Goal: Task Accomplishment & Management: Complete application form

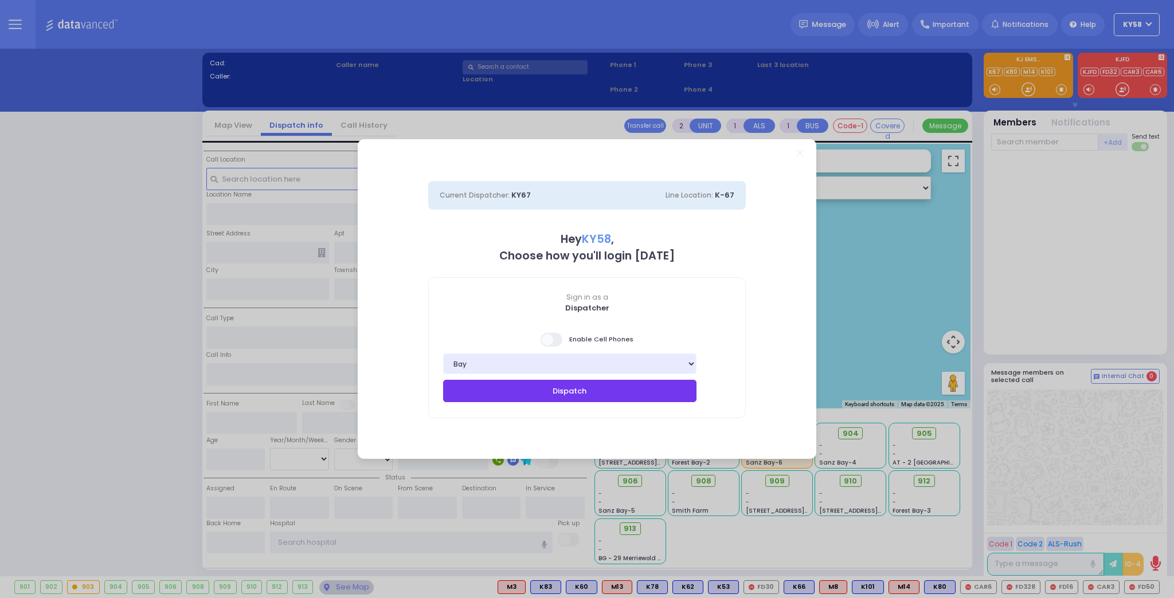
click at [504, 388] on button "Dispatch" at bounding box center [569, 391] width 253 height 22
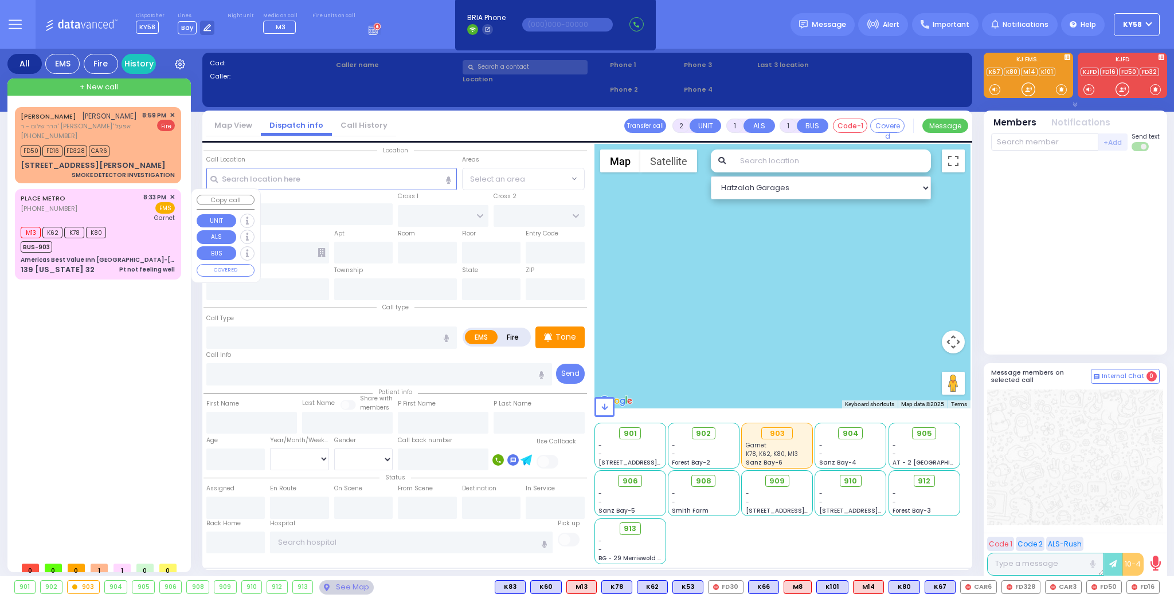
click at [137, 242] on div "M13 K62 K78 K80 BUS-903" at bounding box center [98, 238] width 154 height 29
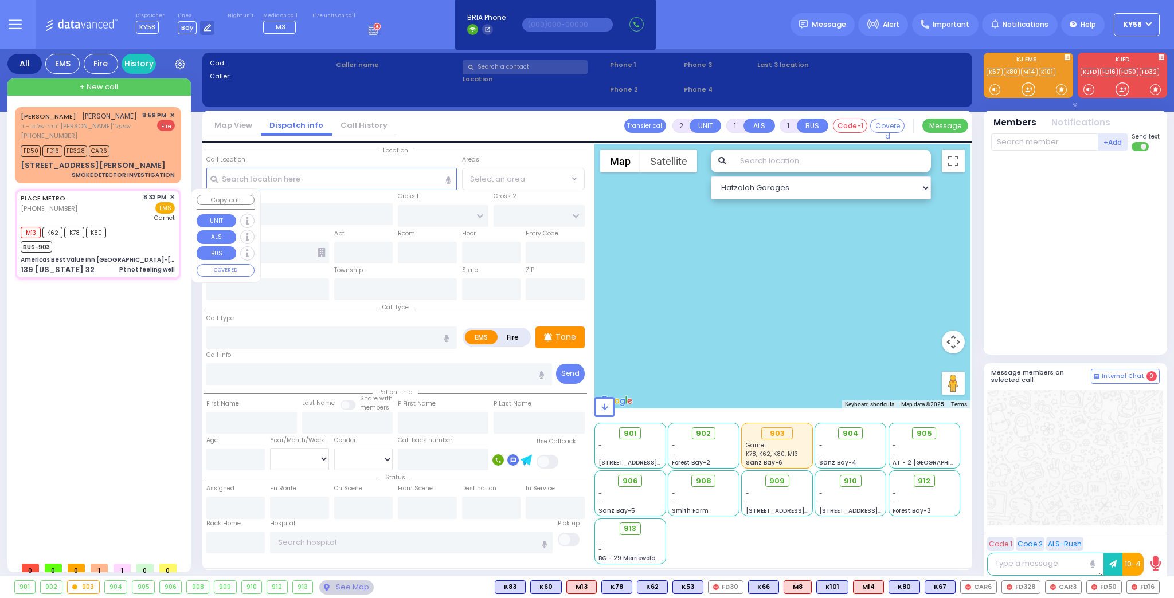
type input "1"
type input "0"
select select
type input "Pt not feeling well"
radio input "true"
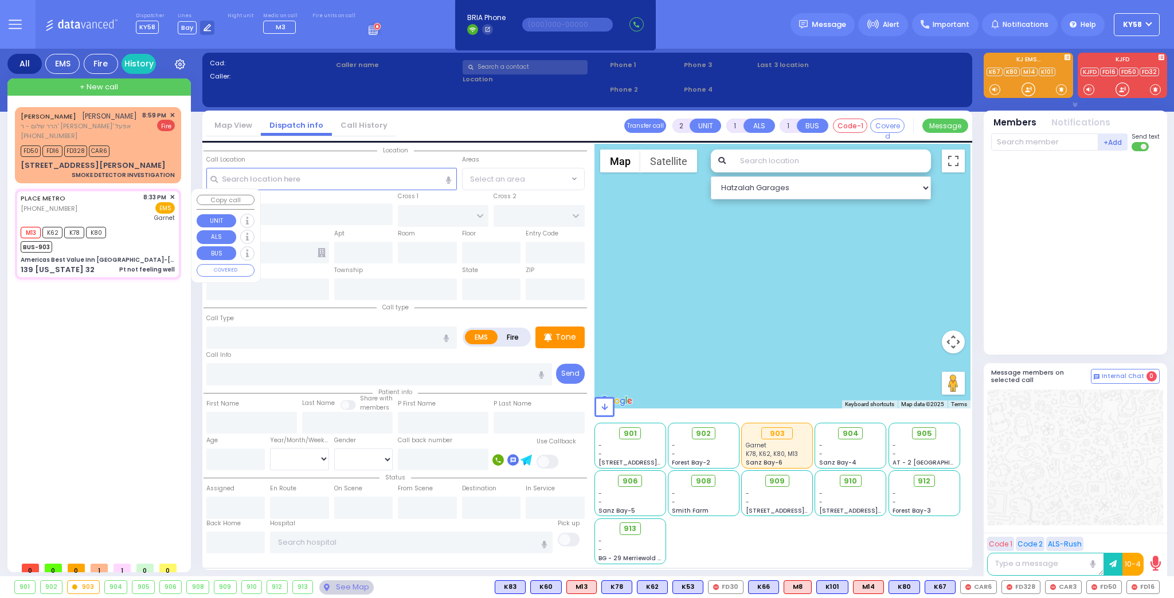
select select
type input "20:33"
type input "20:36"
type input "20:46"
type input "[GEOGRAPHIC_DATA]"
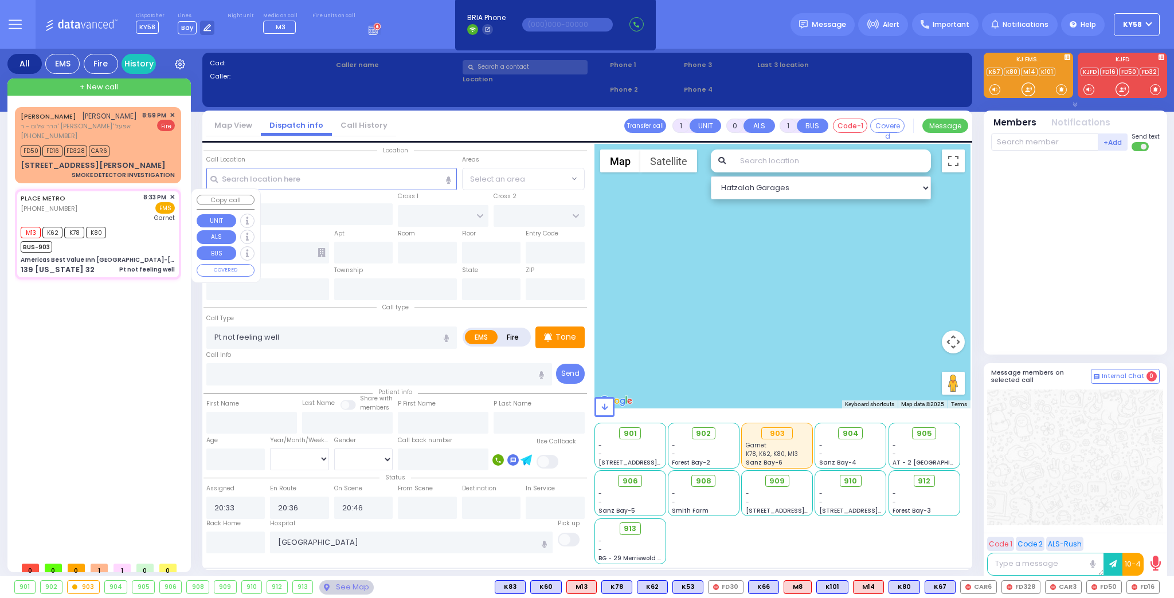
type input "Americas Best Value Inn [GEOGRAPHIC_DATA]-[GEOGRAPHIC_DATA]"
type input "ROUTE 32"
type input "COTTONWOOD COURT"
type input "139 [US_STATE] 32"
type input "105"
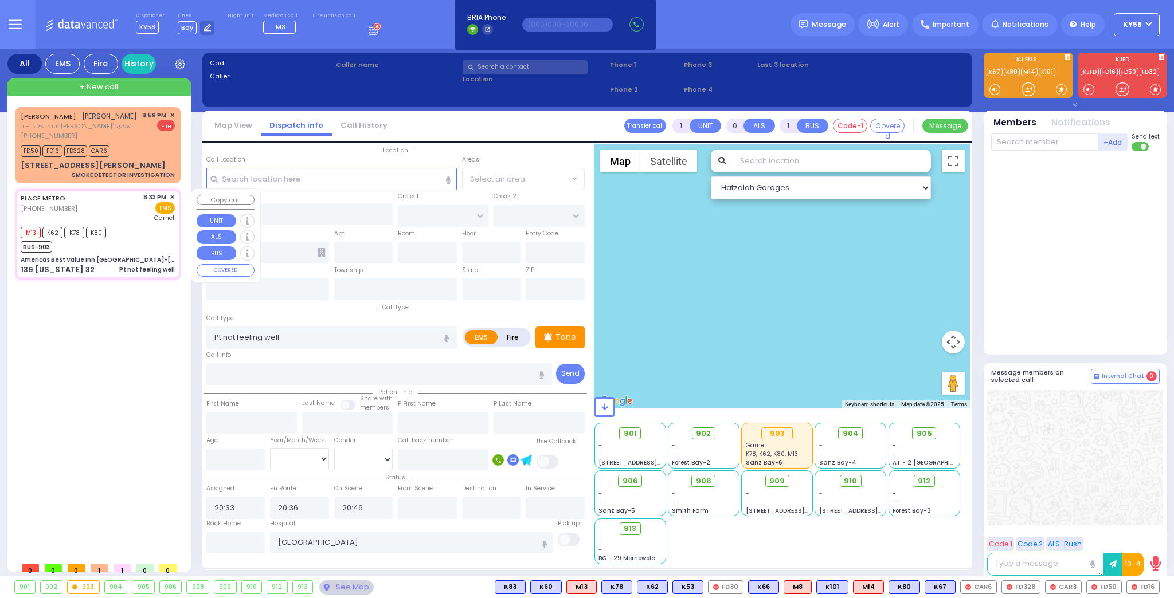
type input "Woodbury"
type input "[US_STATE]"
type input "10917"
select select "MONROE"
select select "Hatzalah Garages"
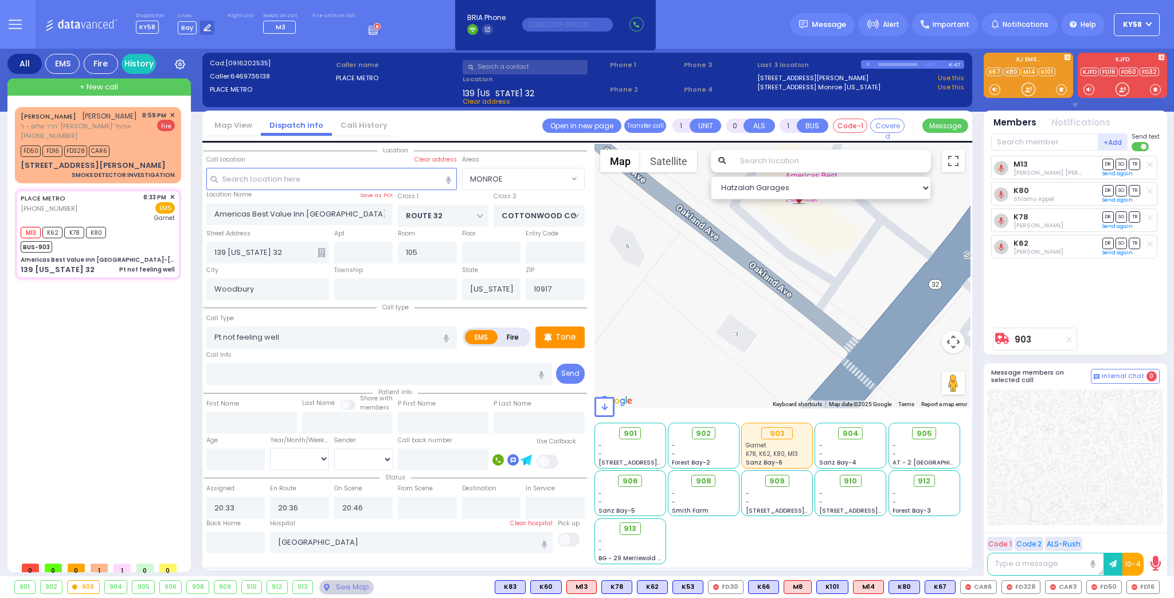
drag, startPoint x: 762, startPoint y: 355, endPoint x: 808, endPoint y: 228, distance: 135.3
click at [808, 228] on div "903 Calculate distance" at bounding box center [782, 276] width 377 height 265
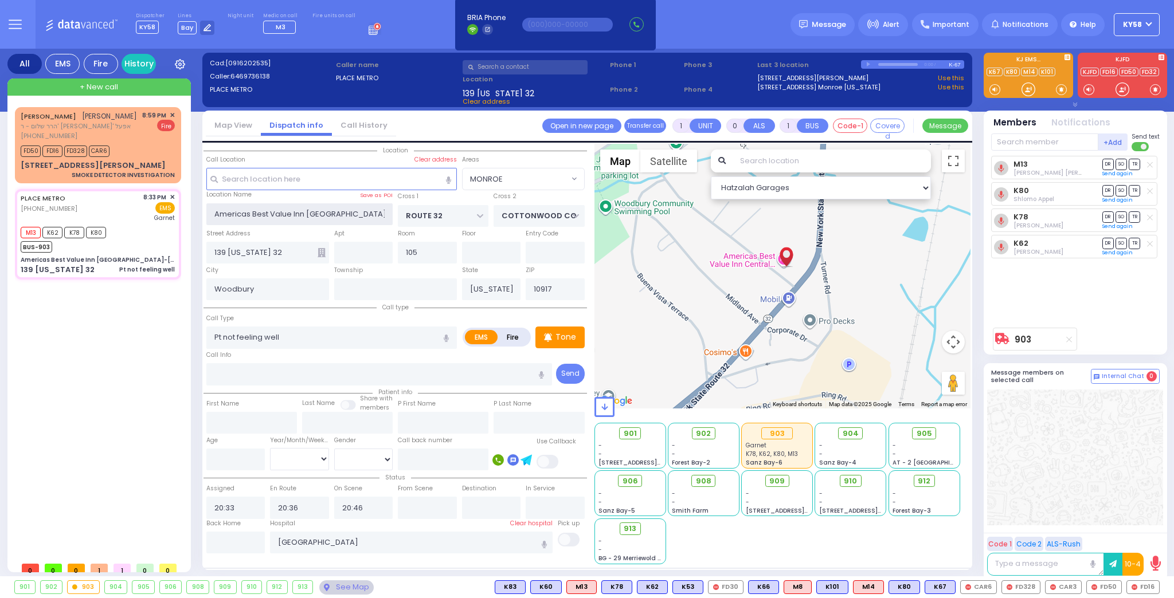
click at [360, 212] on input "Americas Best Value Inn [GEOGRAPHIC_DATA]-[GEOGRAPHIC_DATA]" at bounding box center [299, 214] width 187 height 22
type input "6"
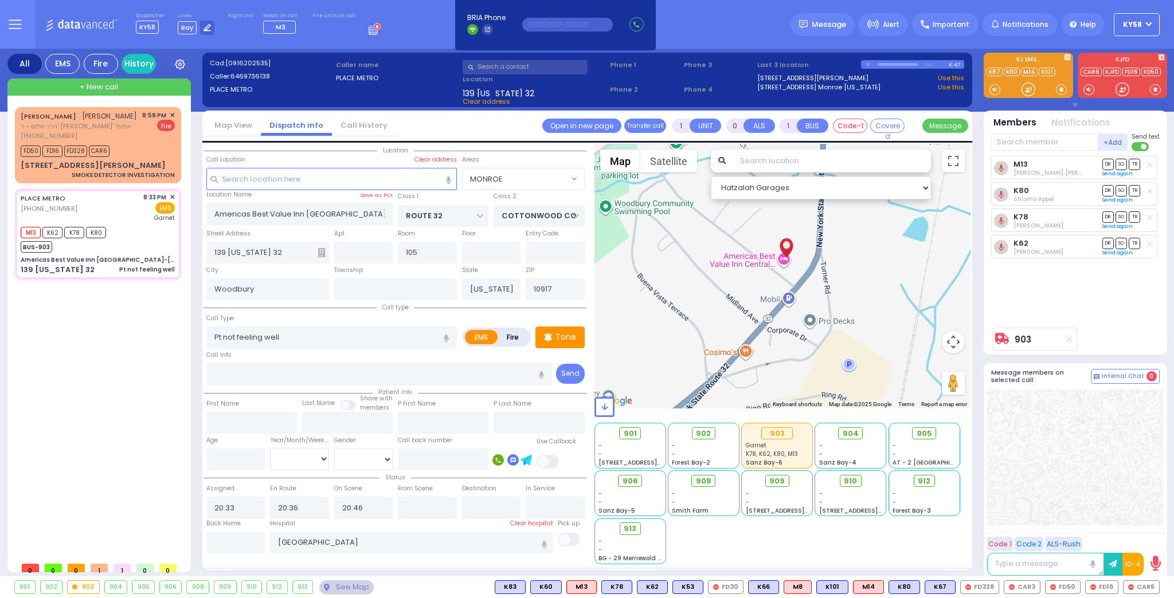
type input "6"
select select
radio input "true"
type input "Itzchak"
type input "[PERSON_NAME]"
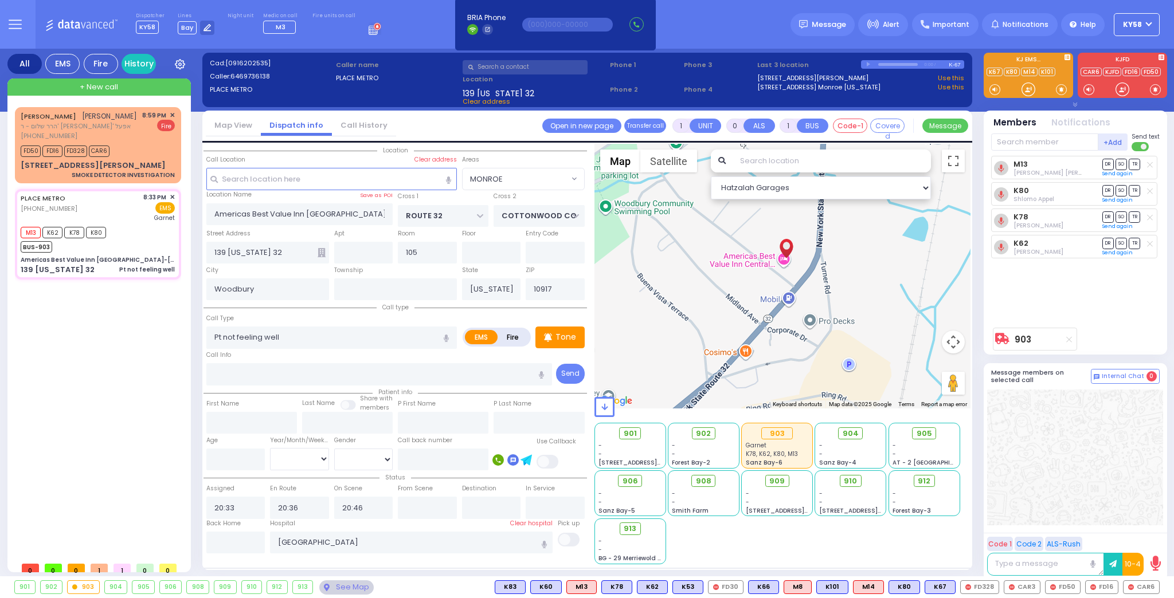
type input "52"
select select "Year"
select select "[DEMOGRAPHIC_DATA]"
radio input "true"
select select "Year"
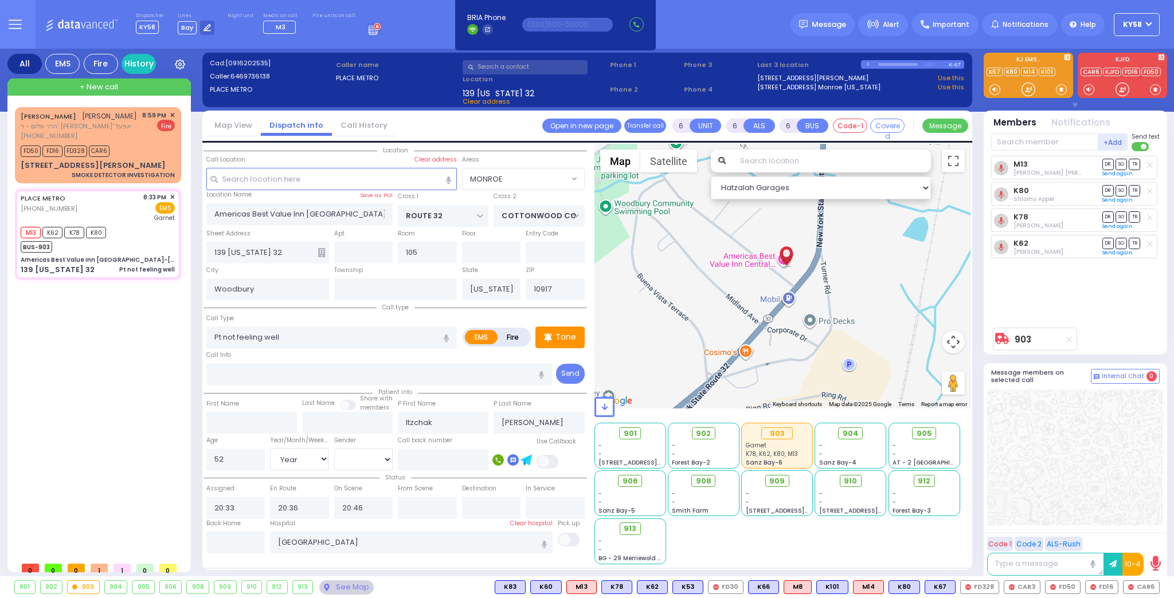
select select "[DEMOGRAPHIC_DATA]"
select select "MONROE"
select select "Hatzalah Garages"
select select
radio input "true"
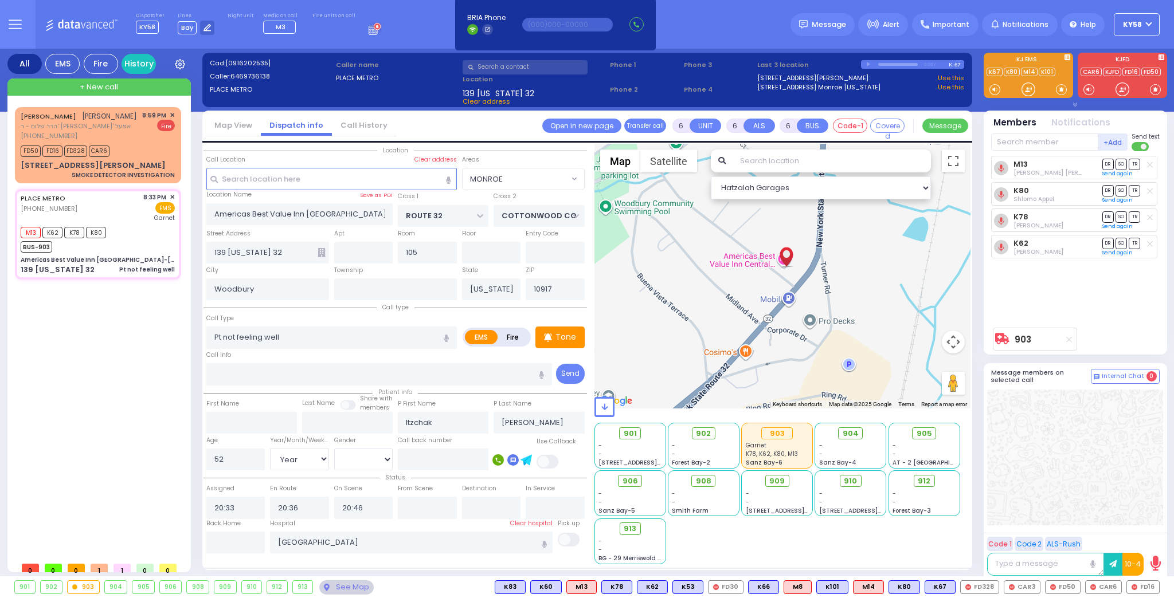
select select "Year"
select select "[DEMOGRAPHIC_DATA]"
select select "MONROE"
select select "Hatzalah Garages"
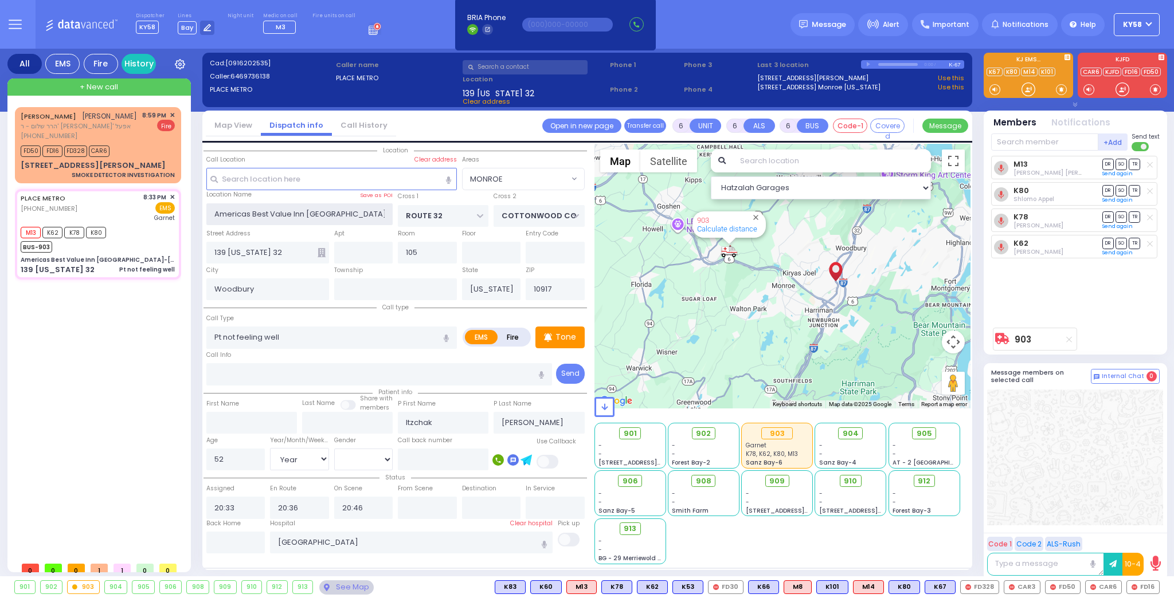
select select
radio input "true"
select select "Year"
select select "[DEMOGRAPHIC_DATA]"
select select "Hatzalah Garages"
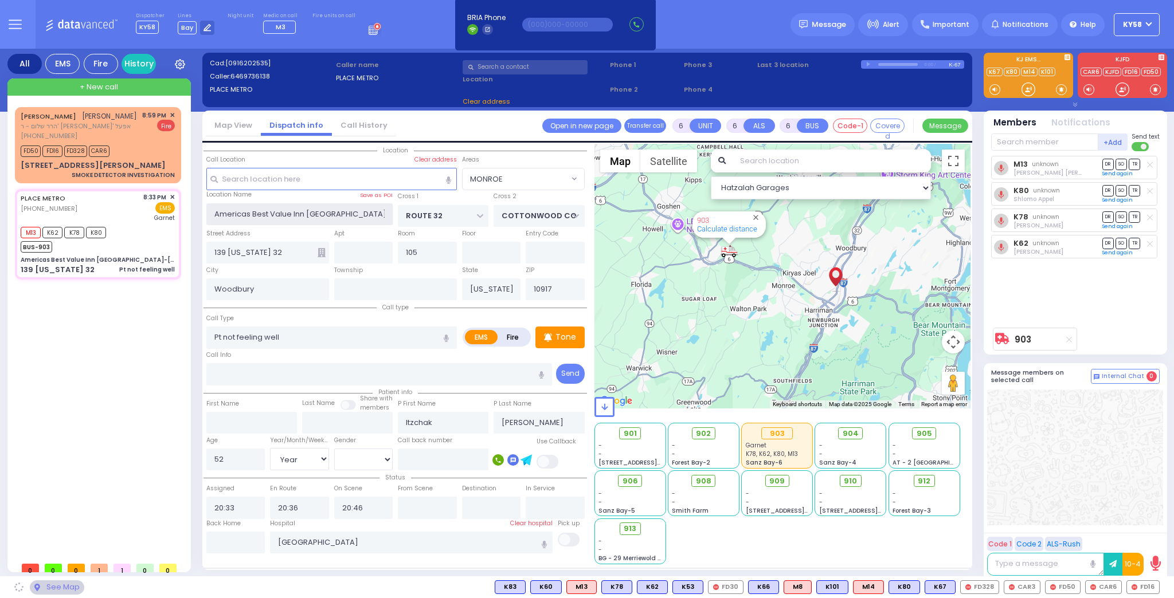
select select "MONROE"
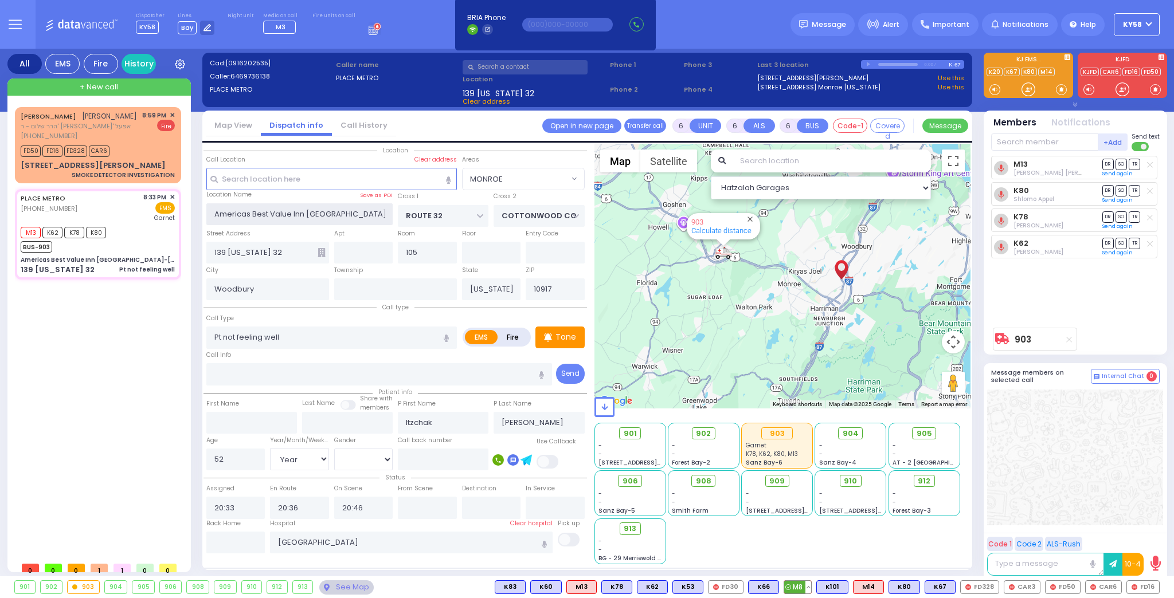
select select
radio input "true"
select select "Year"
select select "[DEMOGRAPHIC_DATA]"
select select "Hatzalah Garages"
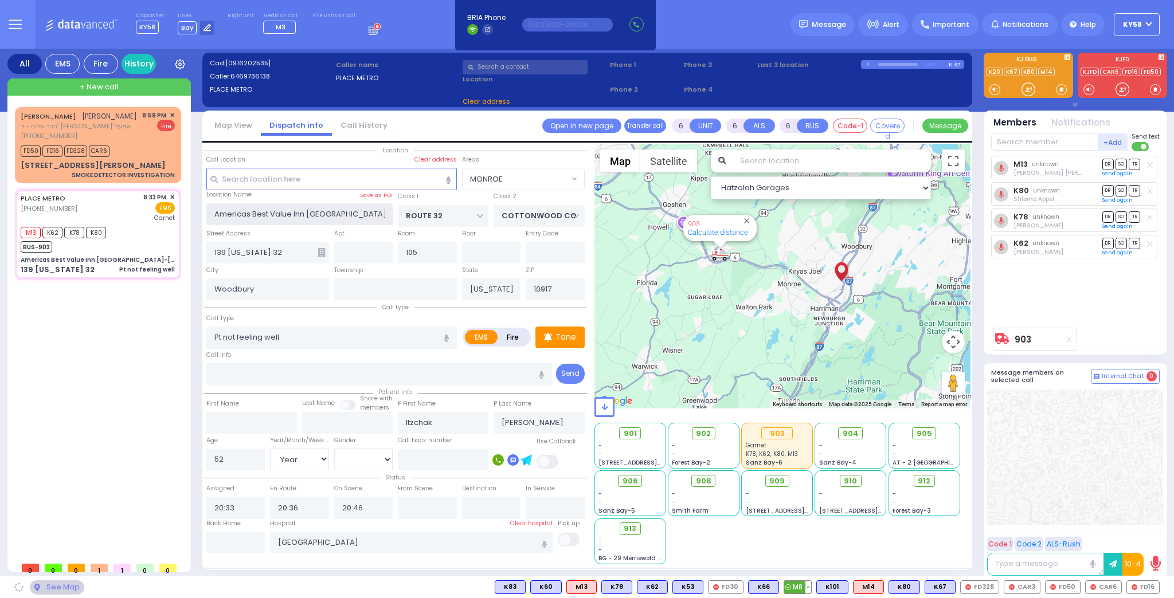
select select "MONROE"
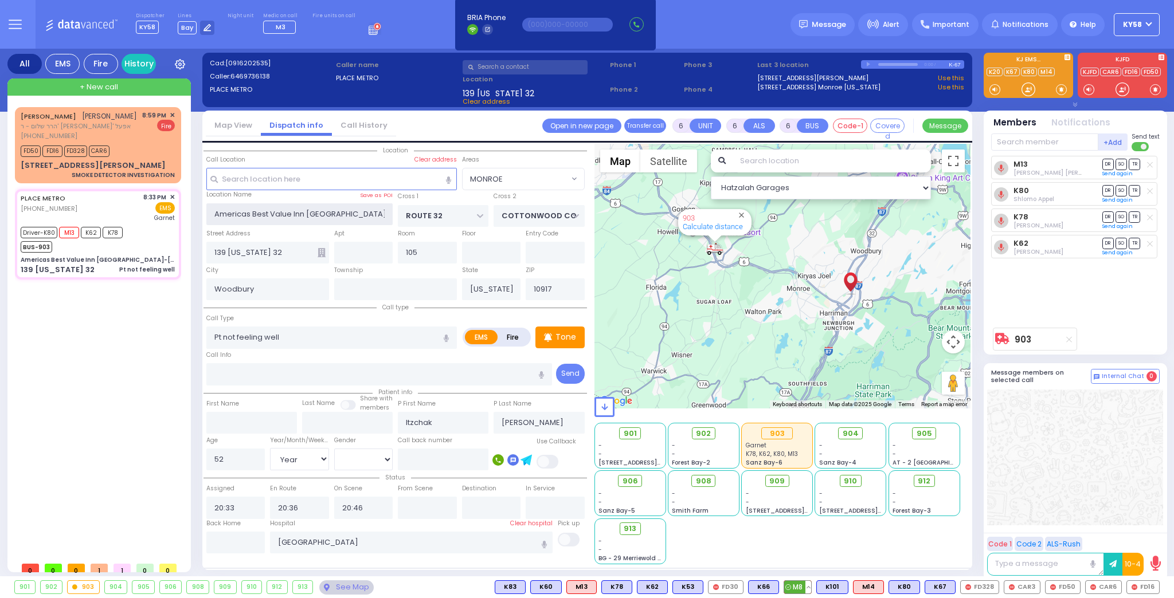
select select
radio input "true"
select select "Year"
select select "[DEMOGRAPHIC_DATA]"
type input "20:51"
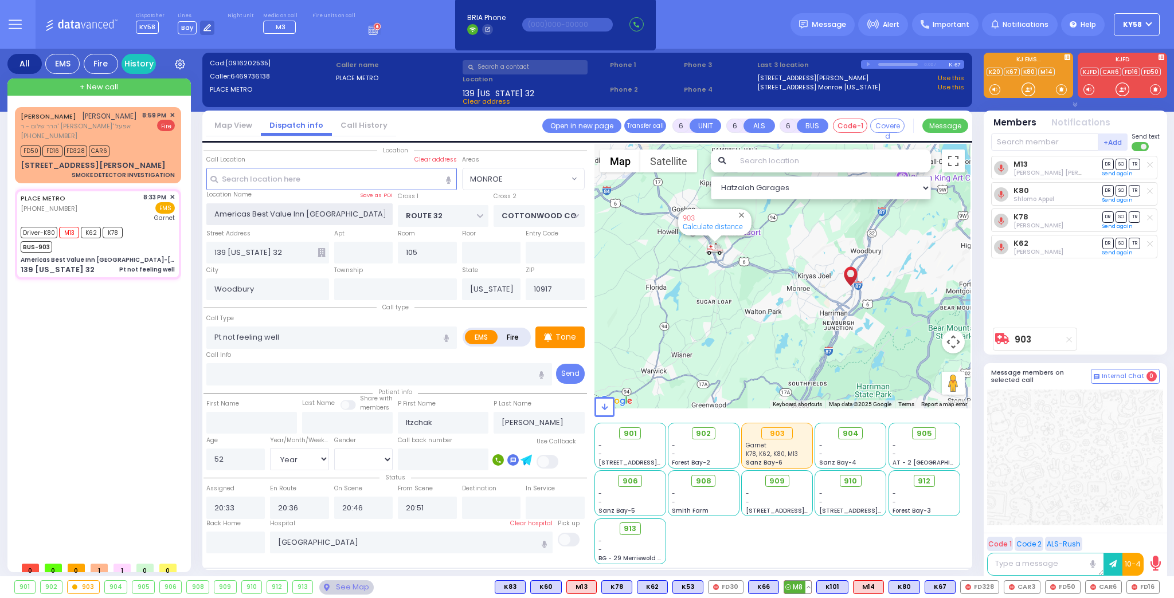
select select "Hatzalah Garages"
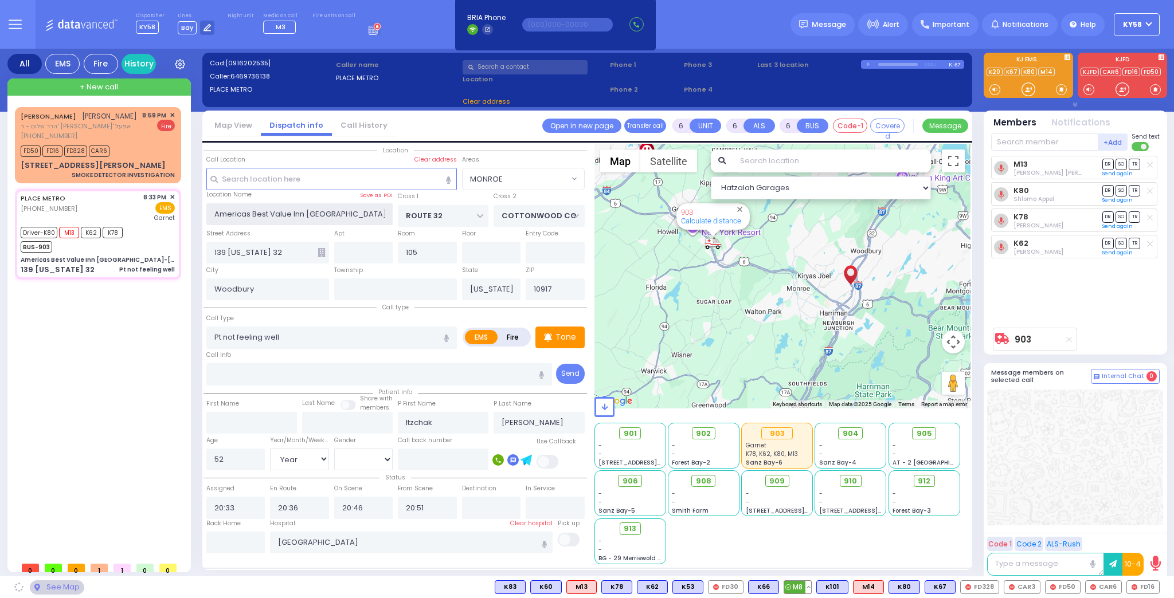
select select
radio input "true"
select select "Year"
select select "[DEMOGRAPHIC_DATA]"
select select "MONROE"
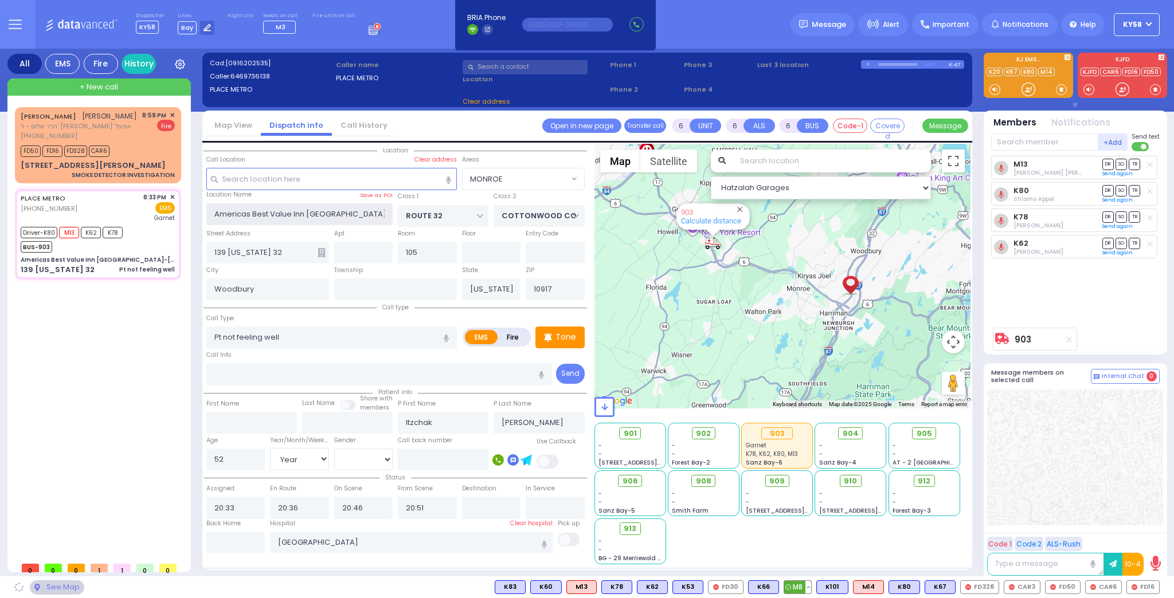
select select "Hatzalah Garages"
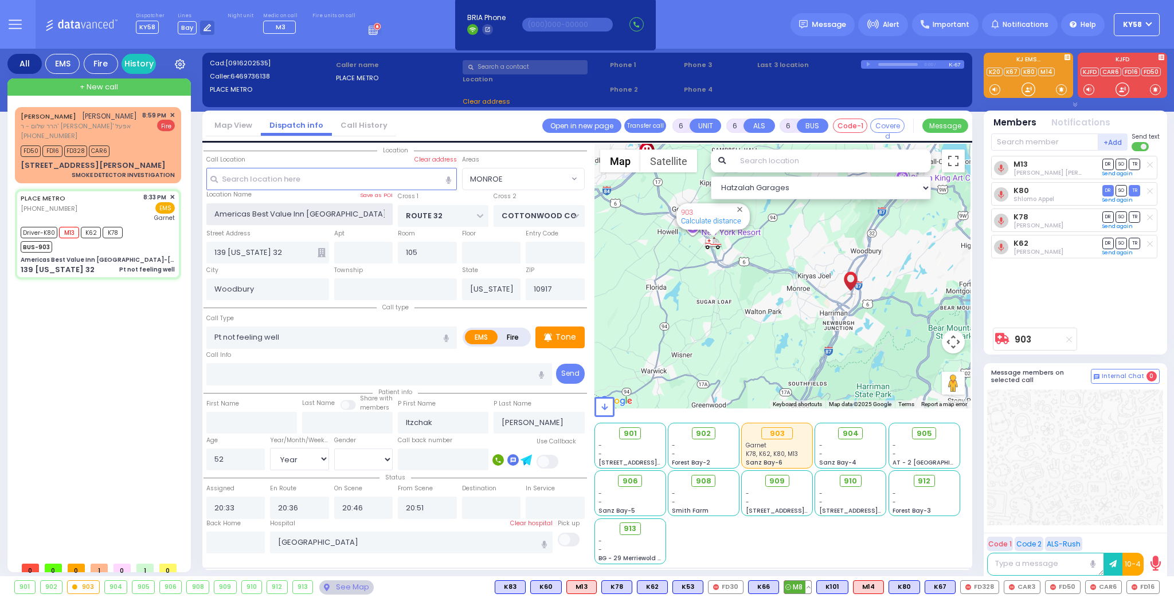
select select "MONROE"
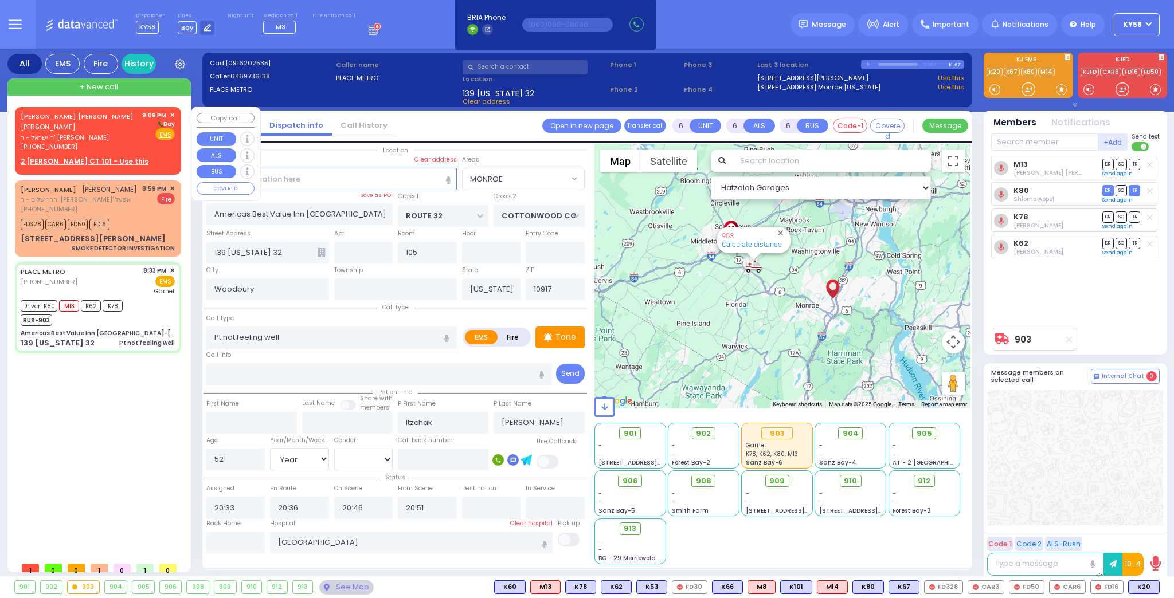
click at [90, 160] on u "2 KORITZ CT 101 - Use this" at bounding box center [85, 161] width 128 height 10
type input "2"
type input "1"
select select
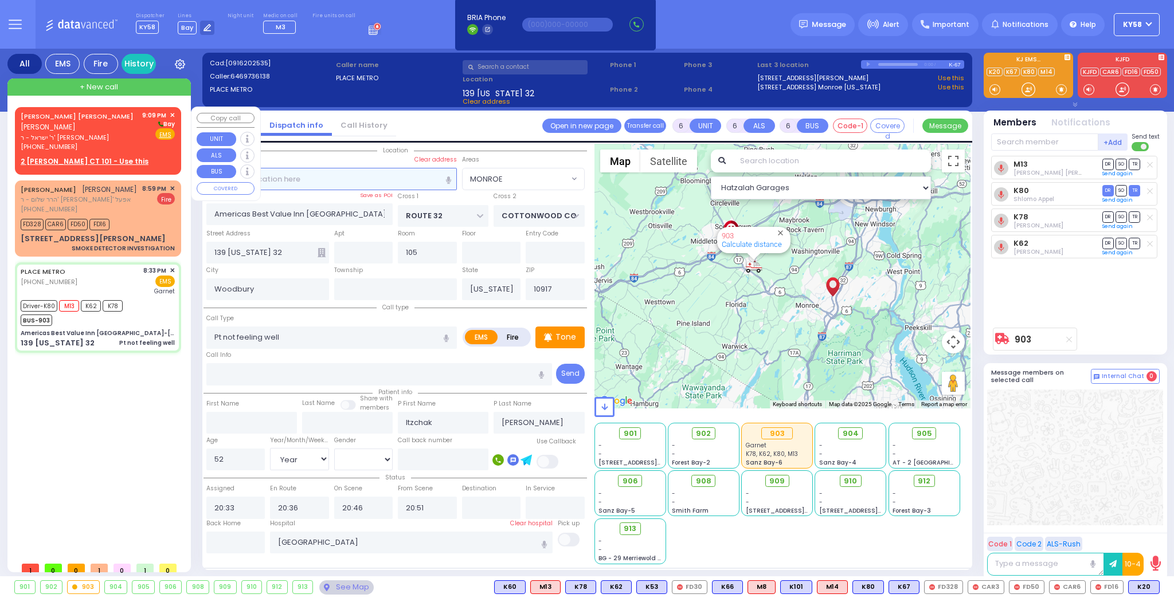
radio input "true"
type input "YEKUSIEL YIDA"
type input "FALKOWITZ"
select select
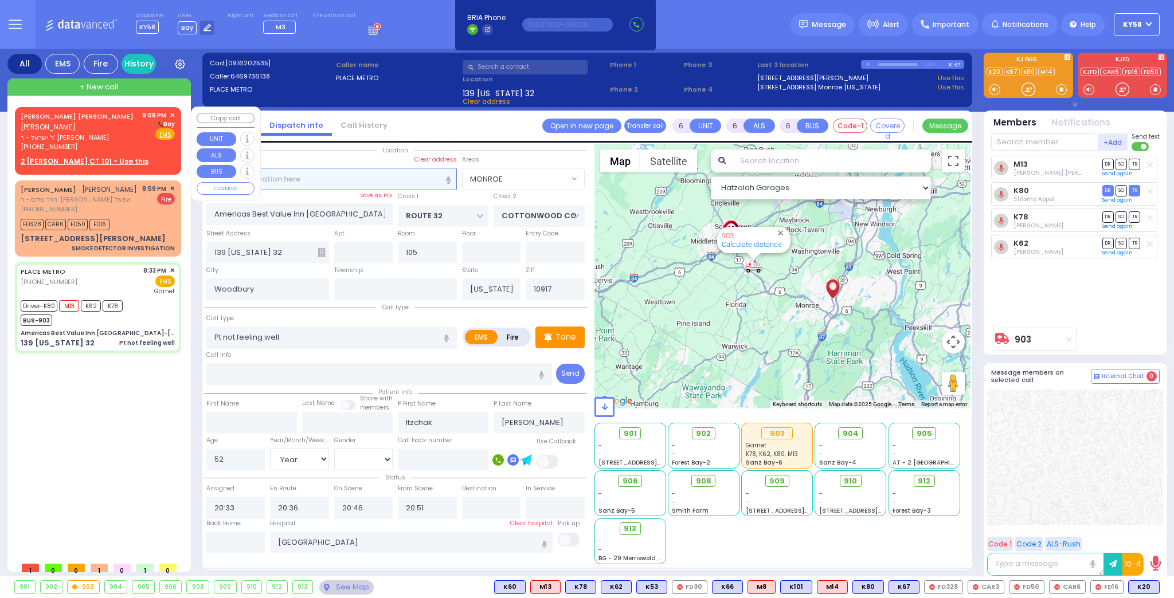
type input "21:09"
select select "Hatzalah Garages"
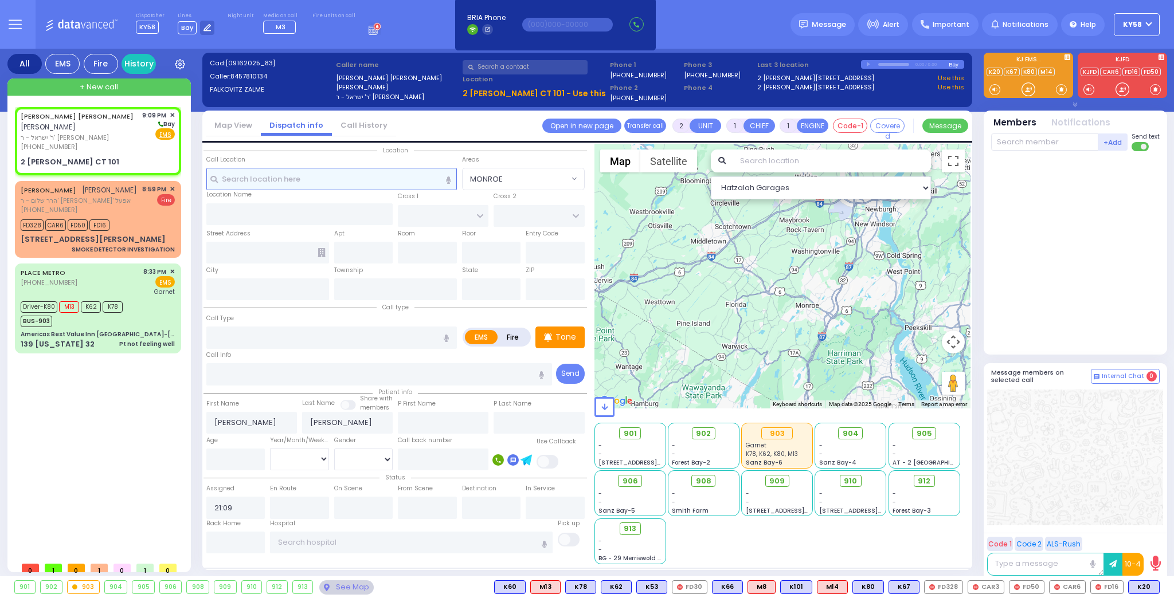
select select
radio input "true"
select select
select select "Hatzalah Garages"
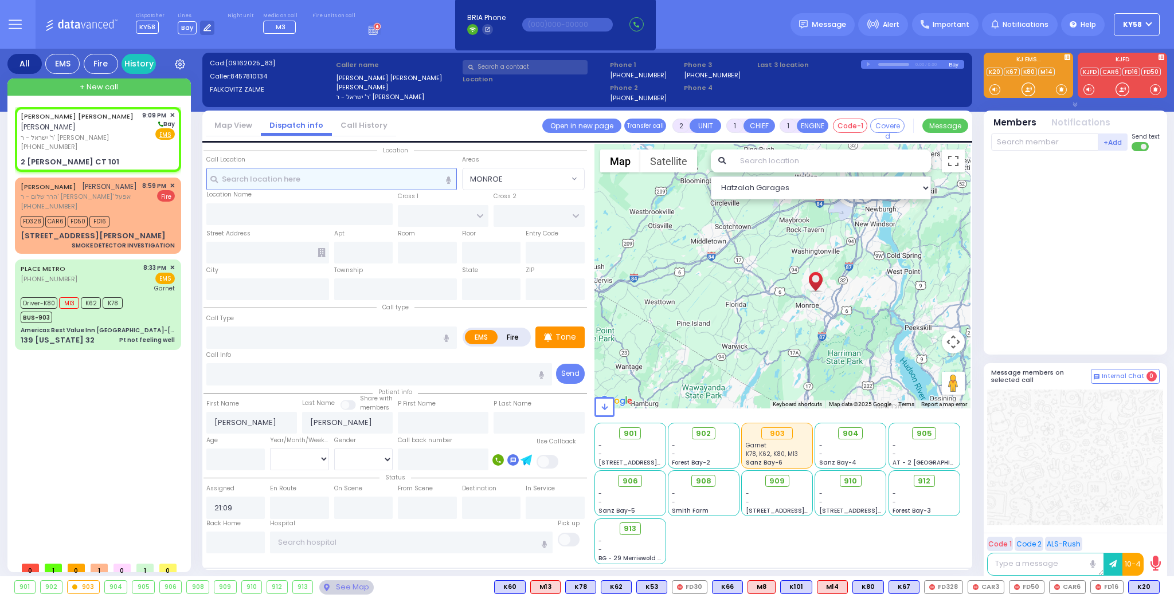
select select
radio input "true"
select select
select select "Hatzalah Garages"
type input "KORITZ COURT"
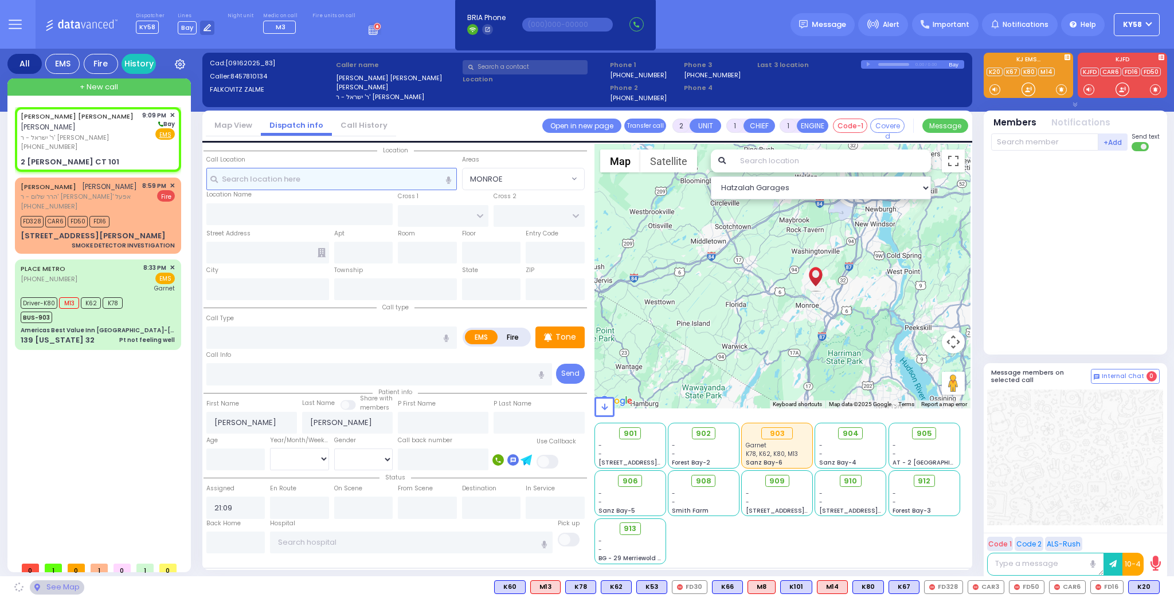
type input "SCHUNNEMUNK RD"
type input "2 KORITZ CT"
type input "101"
type input "Monroe"
type input "[US_STATE]"
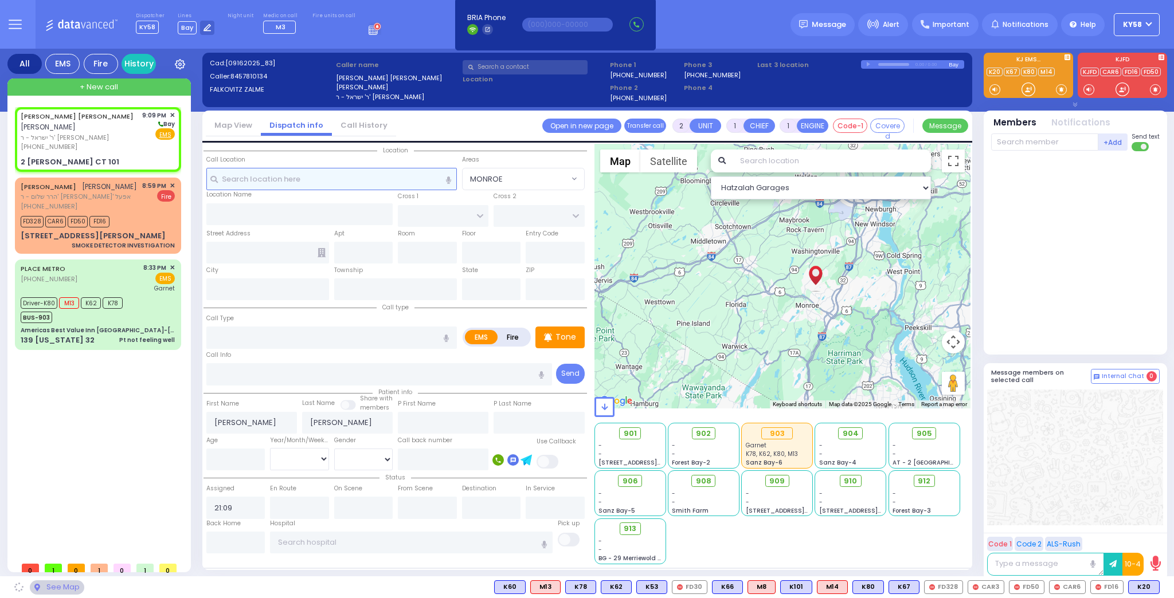
type input "10950"
select select
radio input "true"
select select
select select "Hatzalah Garages"
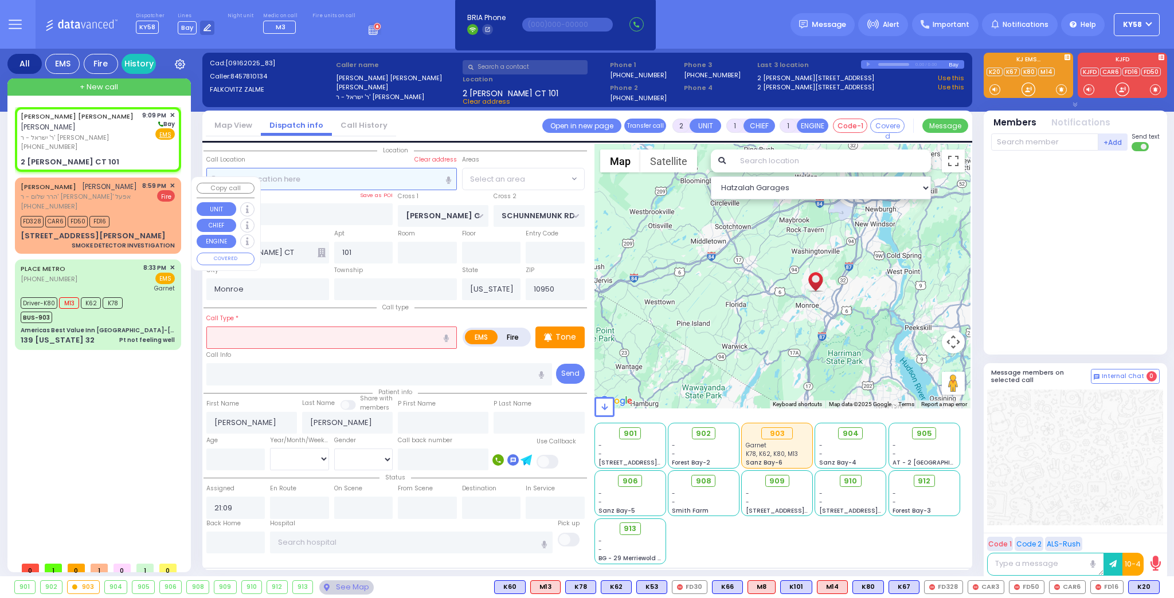
select select "SECTION 5"
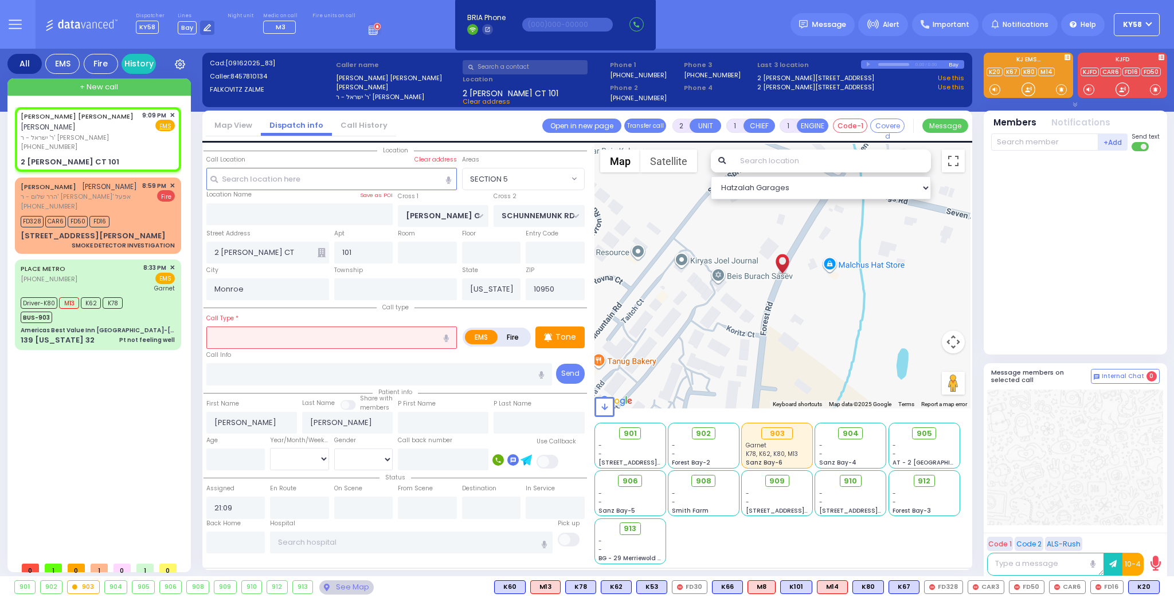
select select
radio input "true"
select select
select select "Hatzalah Garages"
select select "SECTION 5"
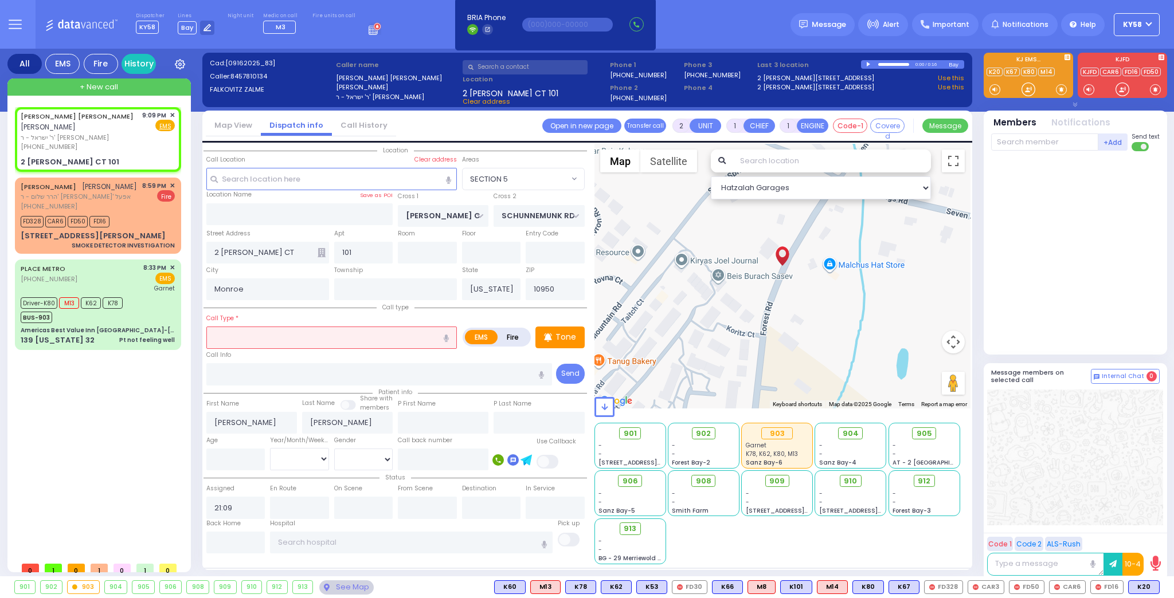
drag, startPoint x: 448, startPoint y: 336, endPoint x: 451, endPoint y: 328, distance: 8.0
click at [451, 328] on button "button" at bounding box center [446, 338] width 21 height 22
type input "patient sees Inc"
select select
radio input "true"
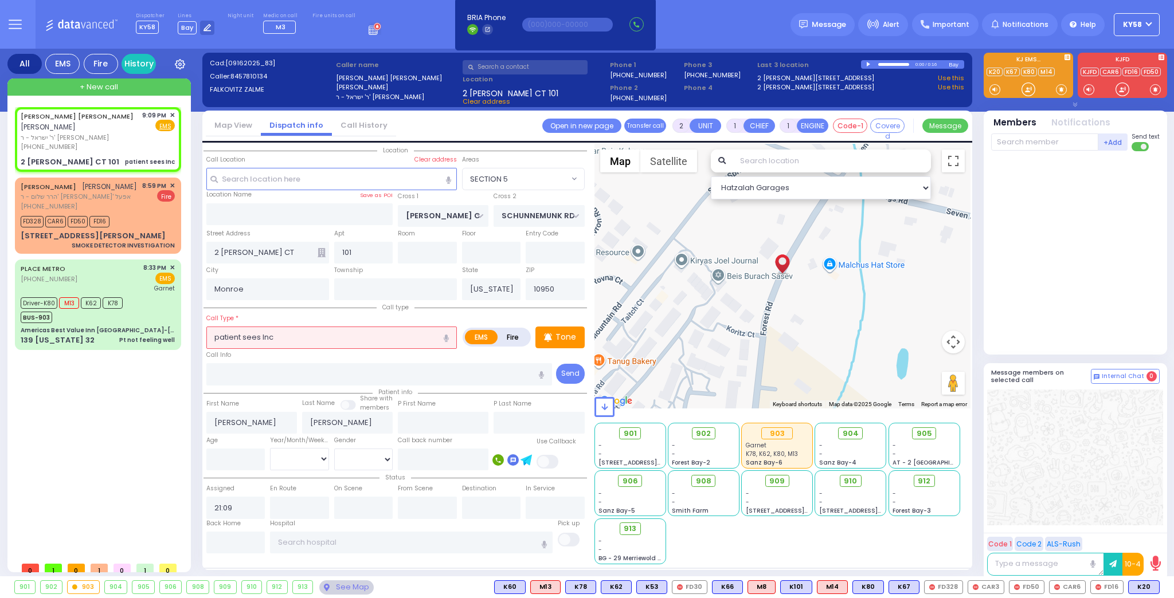
select select
select select "SECTION 5"
select select "Hatzalah Garages"
drag, startPoint x: 290, startPoint y: 340, endPoint x: 95, endPoint y: 357, distance: 196.2
click at [95, 358] on div "All EMS Fire History Settings" at bounding box center [587, 315] width 1160 height 533
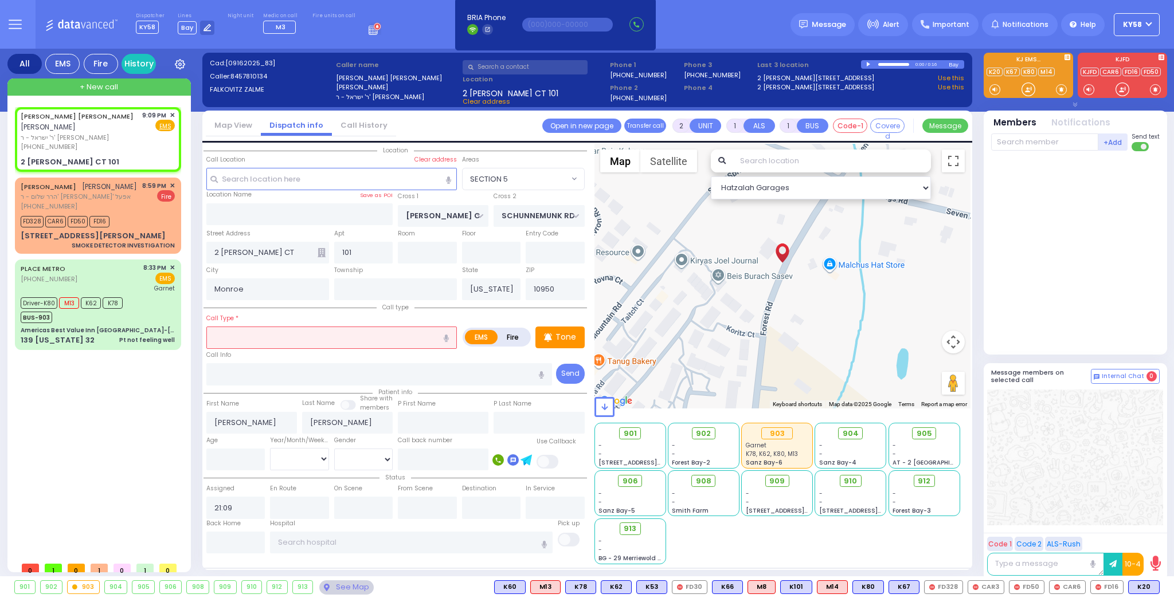
select select
radio input "true"
select select
select select "Hatzalah Garages"
select select "SECTION 5"
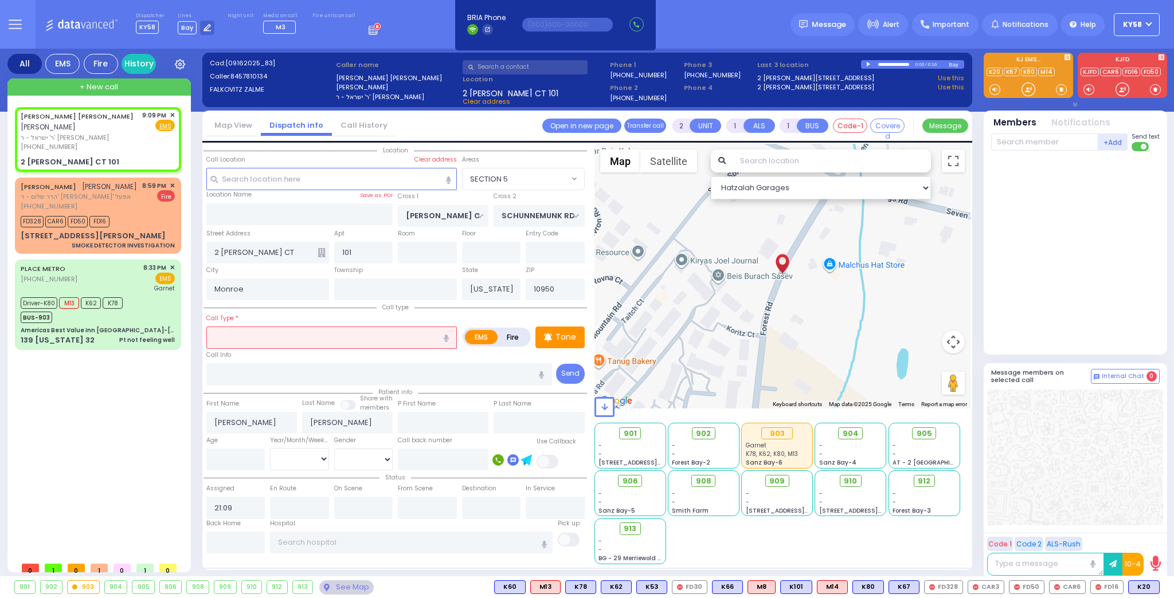
type input "z"
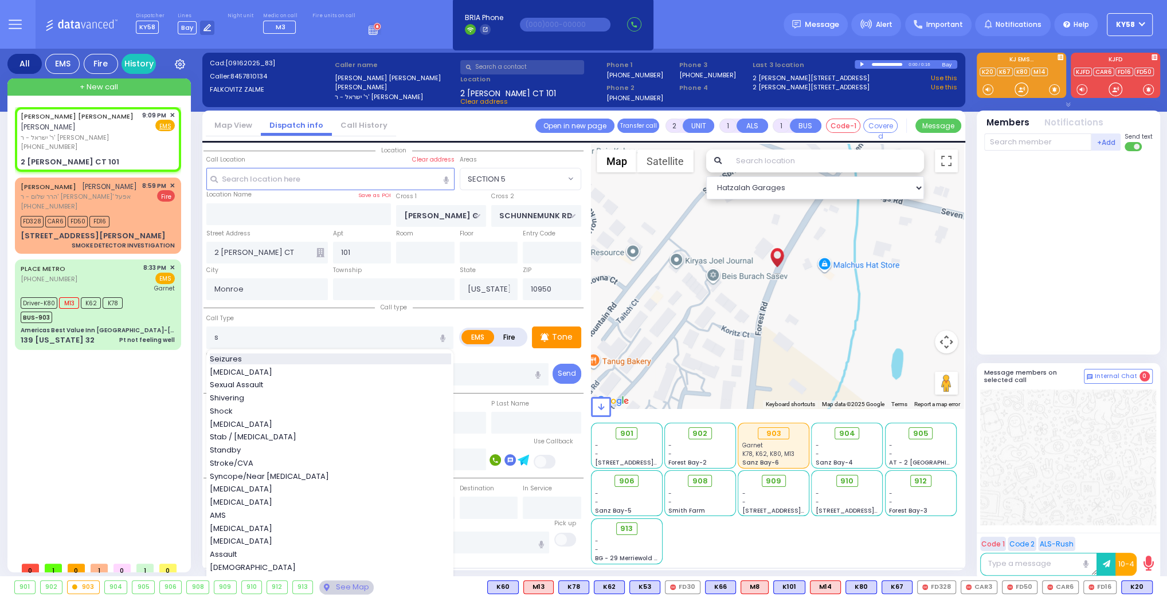
click at [251, 358] on div "Seizures" at bounding box center [330, 359] width 241 height 11
type input "Seizures"
type input "3"
type input "2"
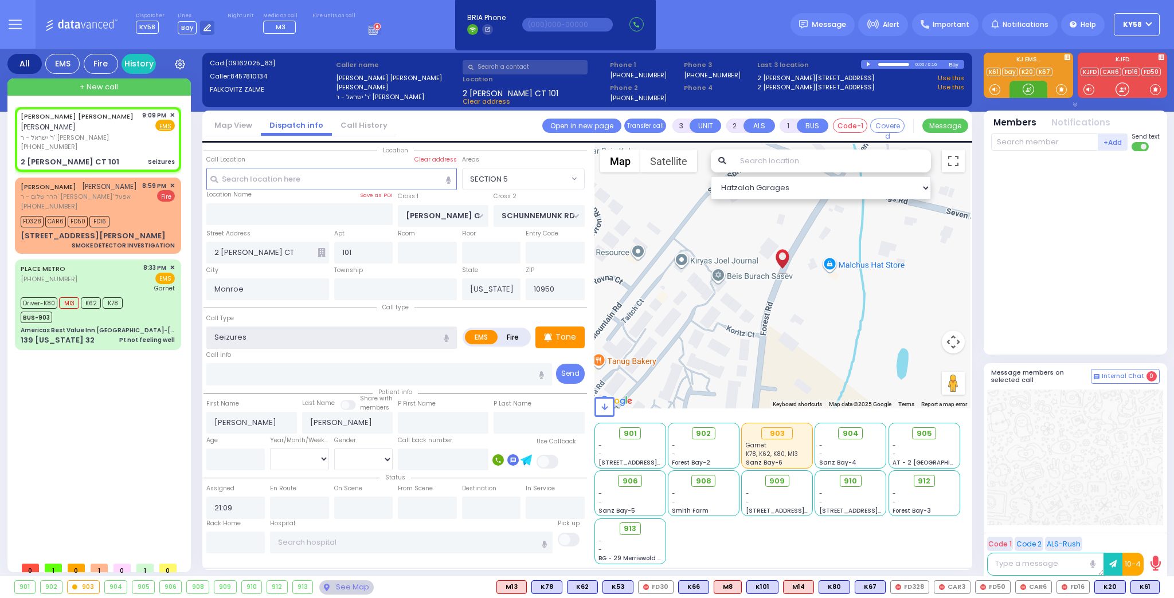
select select
radio input "true"
select select
select select "Hatzalah Garages"
select select "SECTION 5"
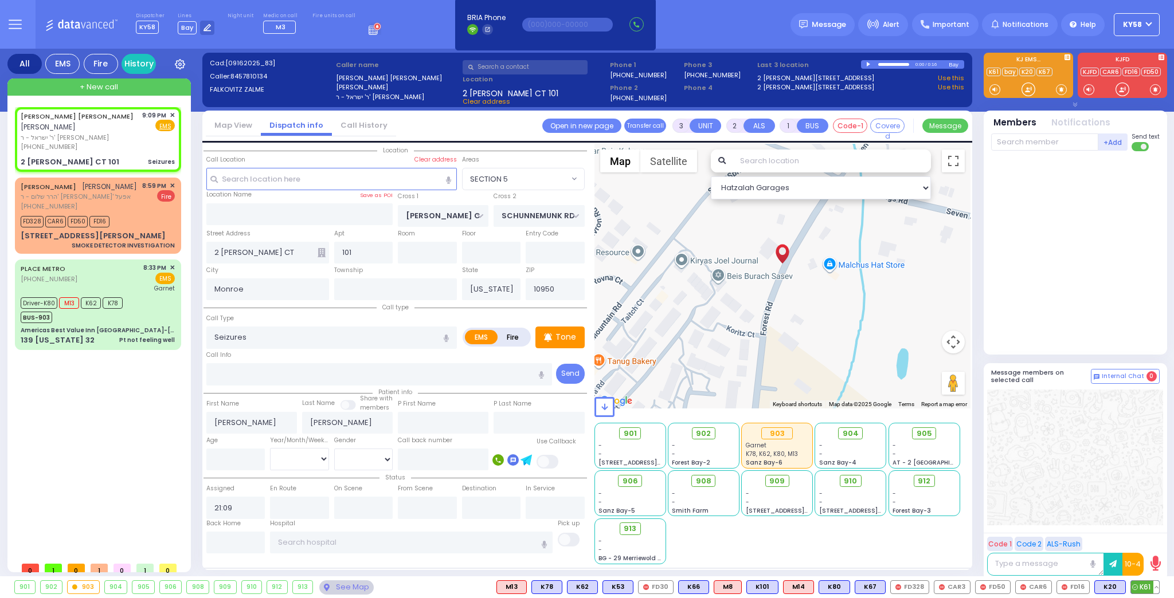
click at [1140, 586] on span "K61" at bounding box center [1145, 587] width 28 height 13
select select
radio input "true"
select select
type input "21:09"
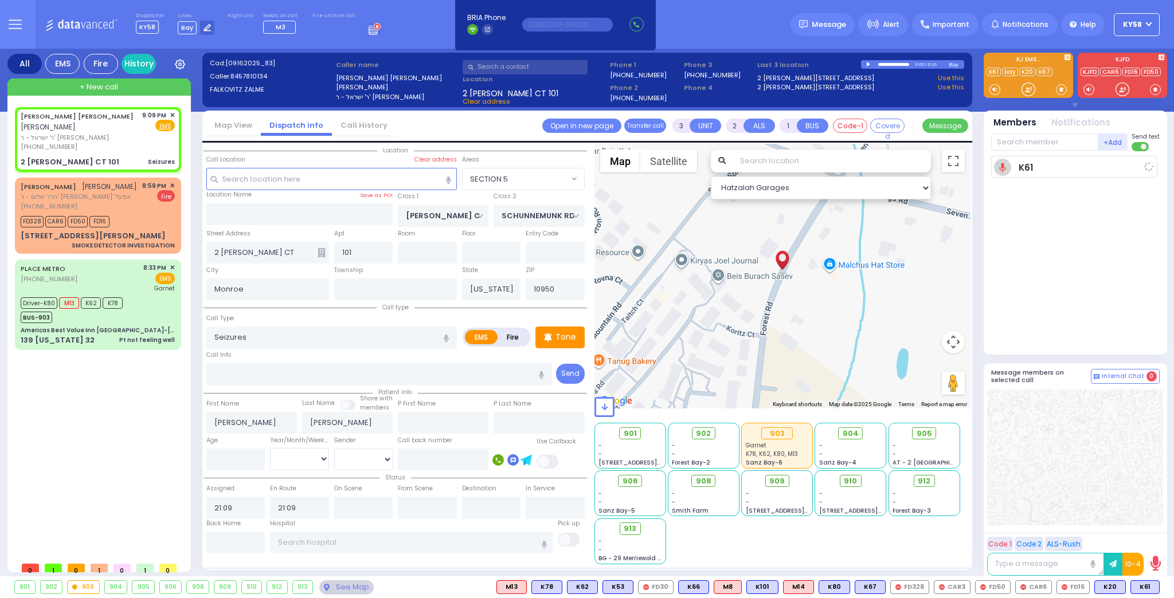
select select "Hatzalah Garages"
select select "SECTION 5"
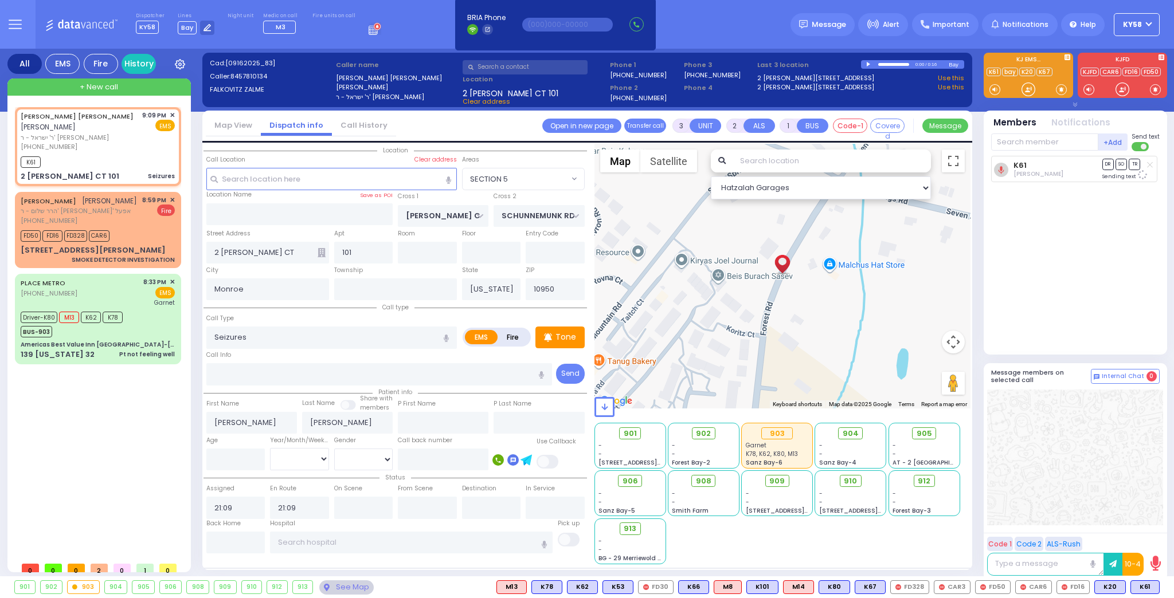
select select
radio input "true"
select select
select select "SECTION 5"
select select "Hatzalah Garages"
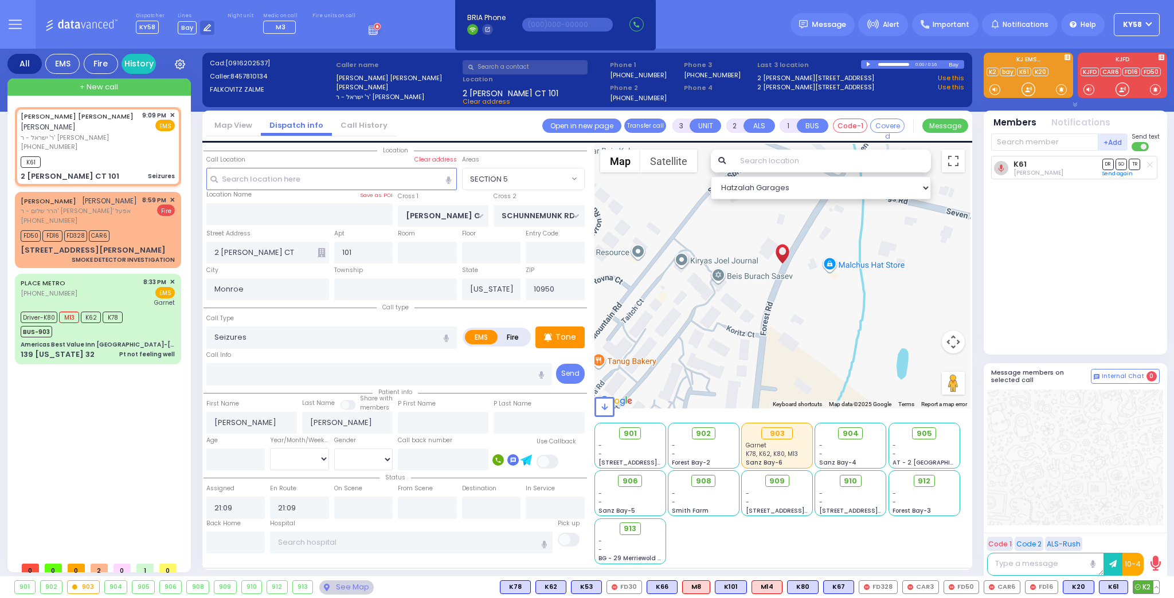
click at [1142, 586] on span "K2" at bounding box center [1146, 587] width 26 height 13
select select
radio input "true"
select select
select select "Hatzalah Garages"
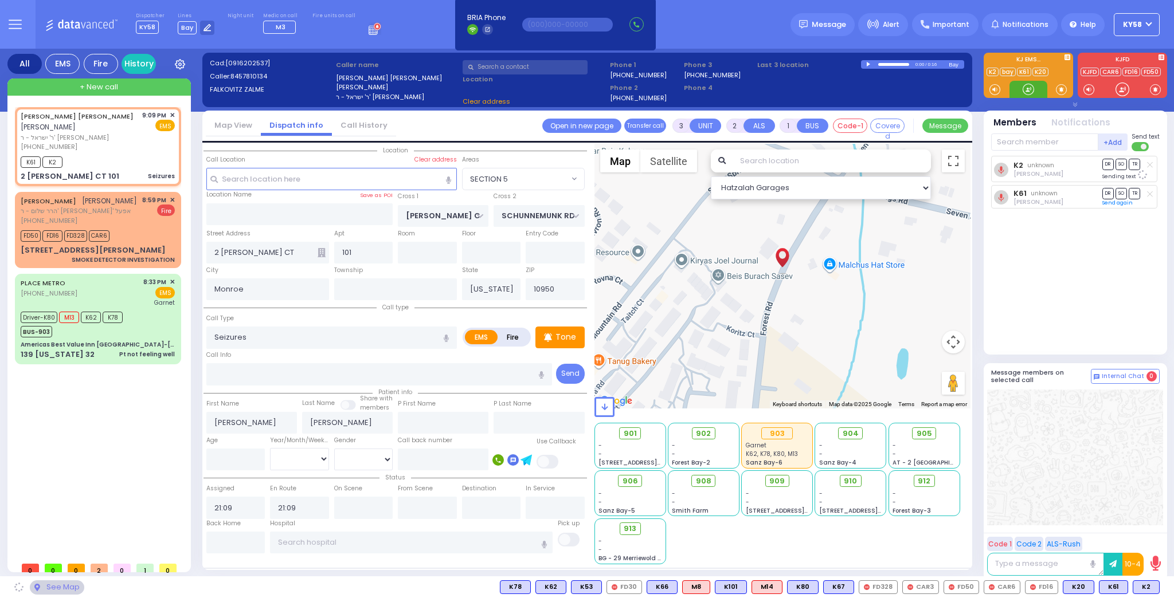
select select "SECTION 5"
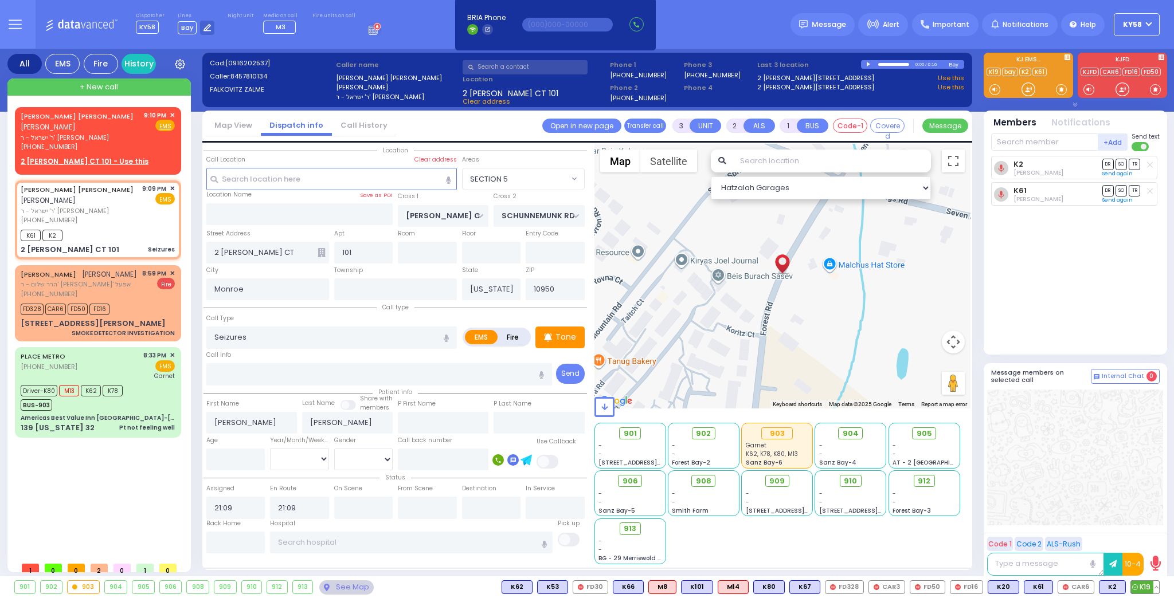
click at [1138, 588] on icon at bounding box center [1135, 588] width 6 height 6
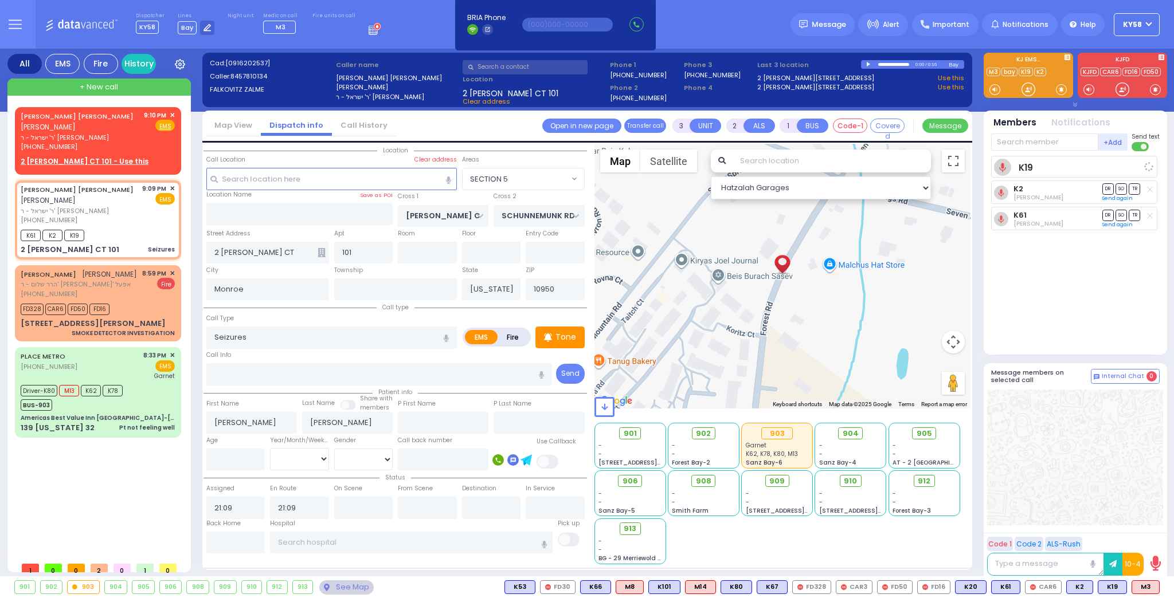
select select
radio input "true"
select select
select select "Hatzalah Garages"
select select "SECTION 5"
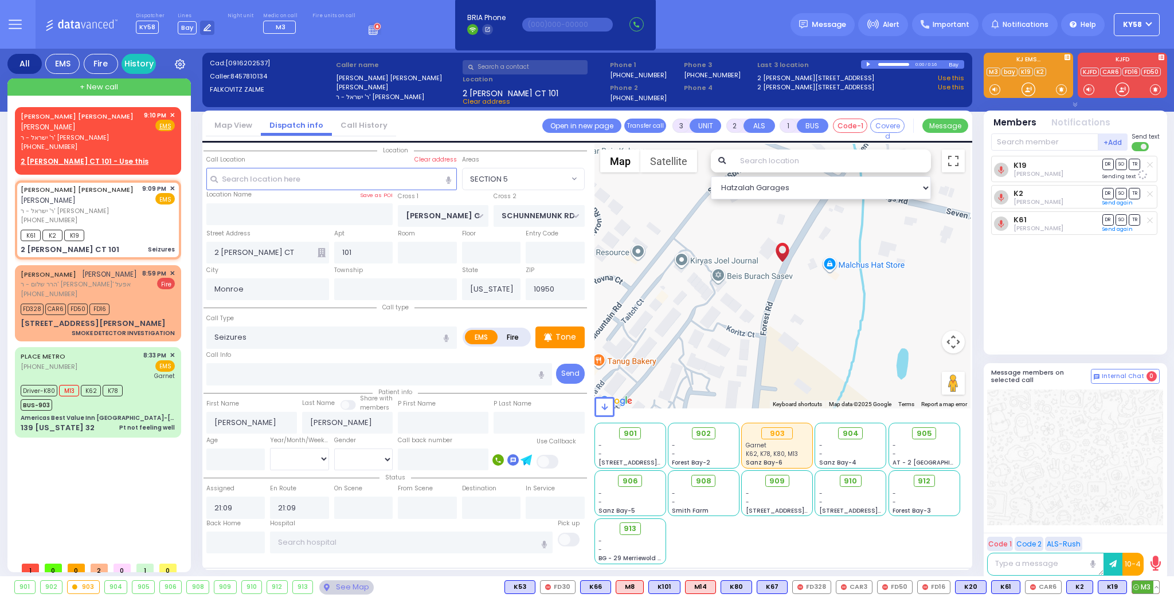
click at [1146, 584] on span "M3" at bounding box center [1145, 587] width 27 height 13
select select
radio input "true"
select select
select select "Hatzalah Garages"
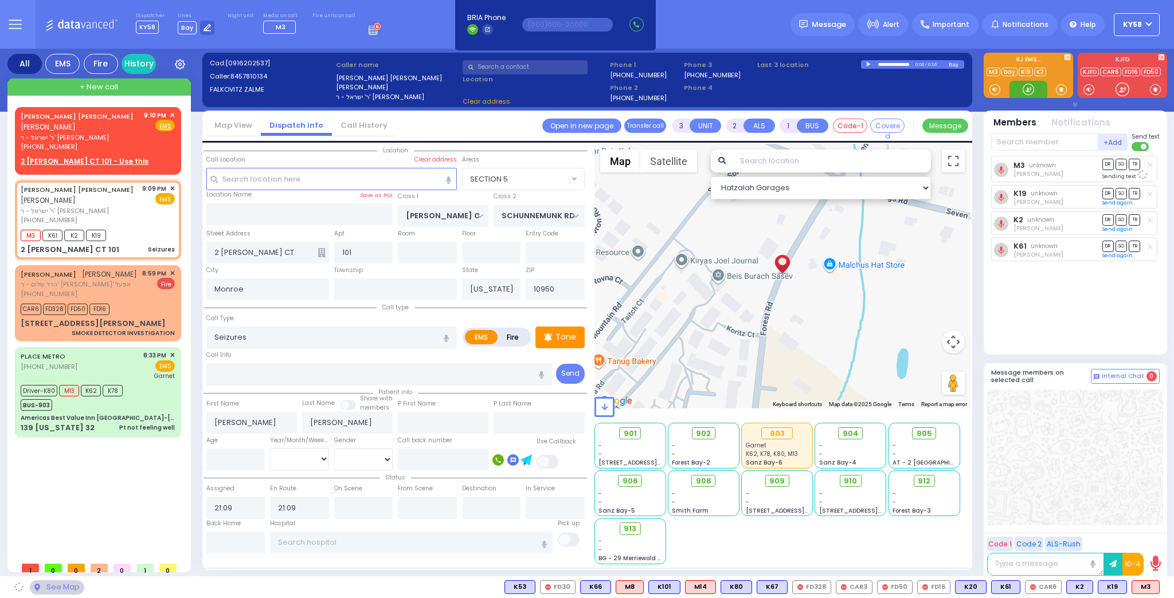
select select "SECTION 5"
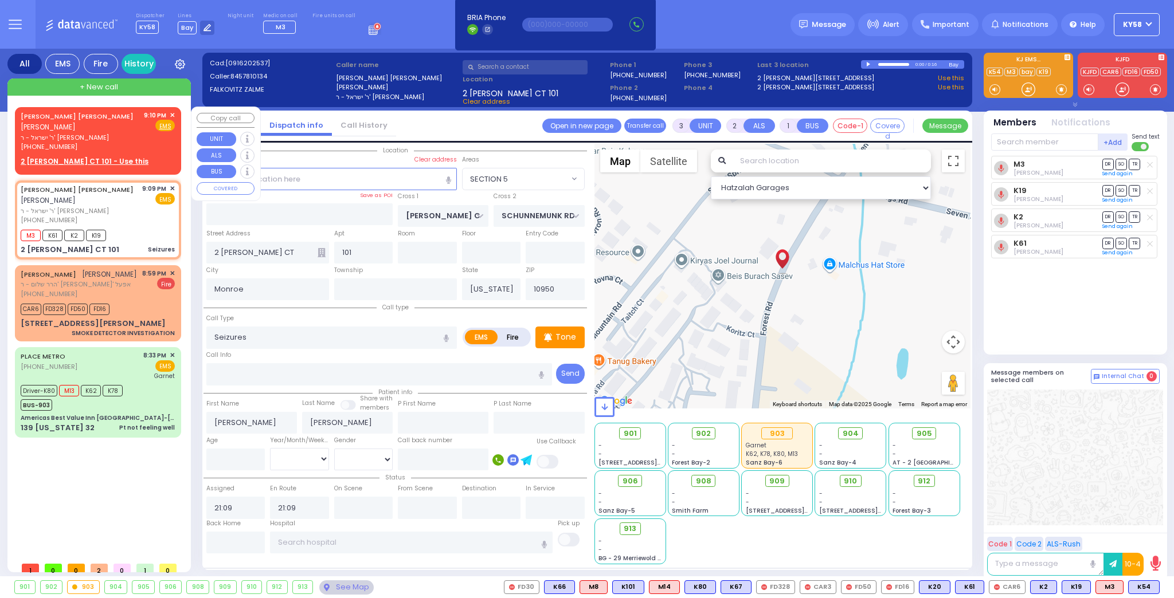
click at [171, 115] on span "✕" at bounding box center [172, 116] width 5 height 10
click at [171, 113] on span "✕" at bounding box center [172, 116] width 5 height 10
click at [172, 115] on span "✕" at bounding box center [172, 116] width 5 height 10
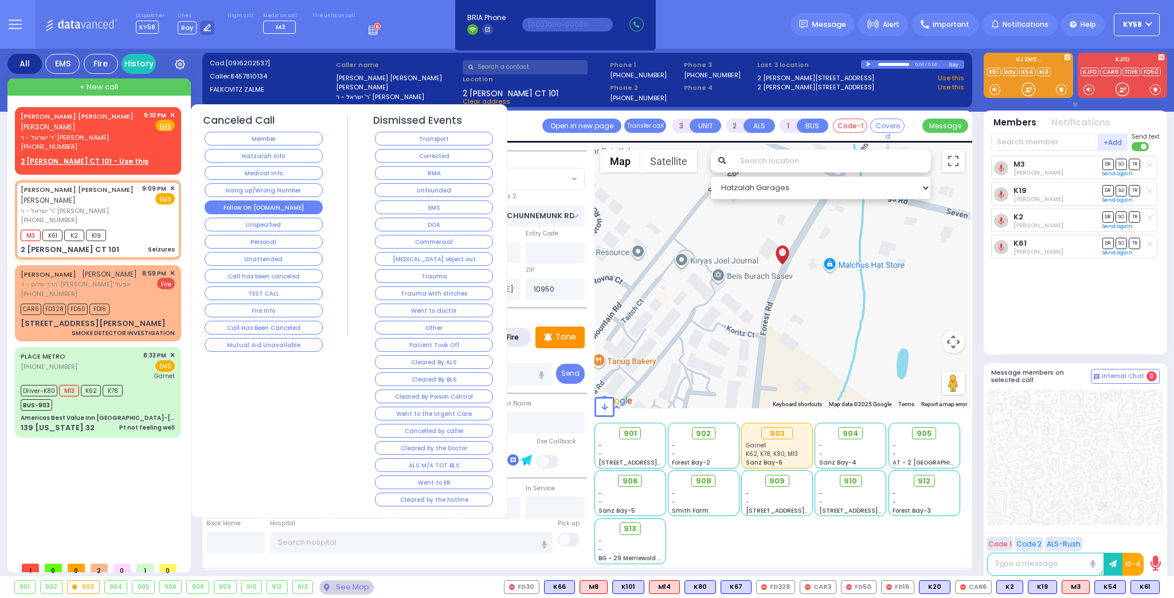
click at [271, 201] on button "Follow On [DOMAIN_NAME]" at bounding box center [264, 208] width 118 height 14
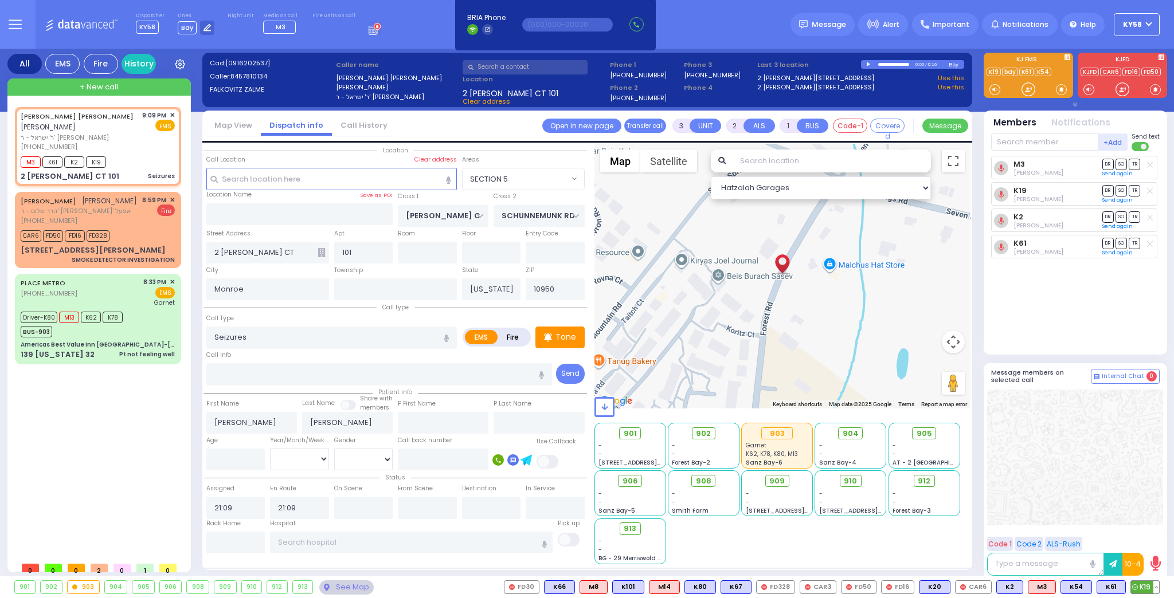
click at [1156, 584] on button at bounding box center [1156, 587] width 6 height 13
click at [1150, 537] on icon at bounding box center [1148, 537] width 12 height 12
click at [1091, 480] on div at bounding box center [1075, 458] width 176 height 136
click at [236, 452] on input "number" at bounding box center [235, 460] width 59 height 22
type input "20"
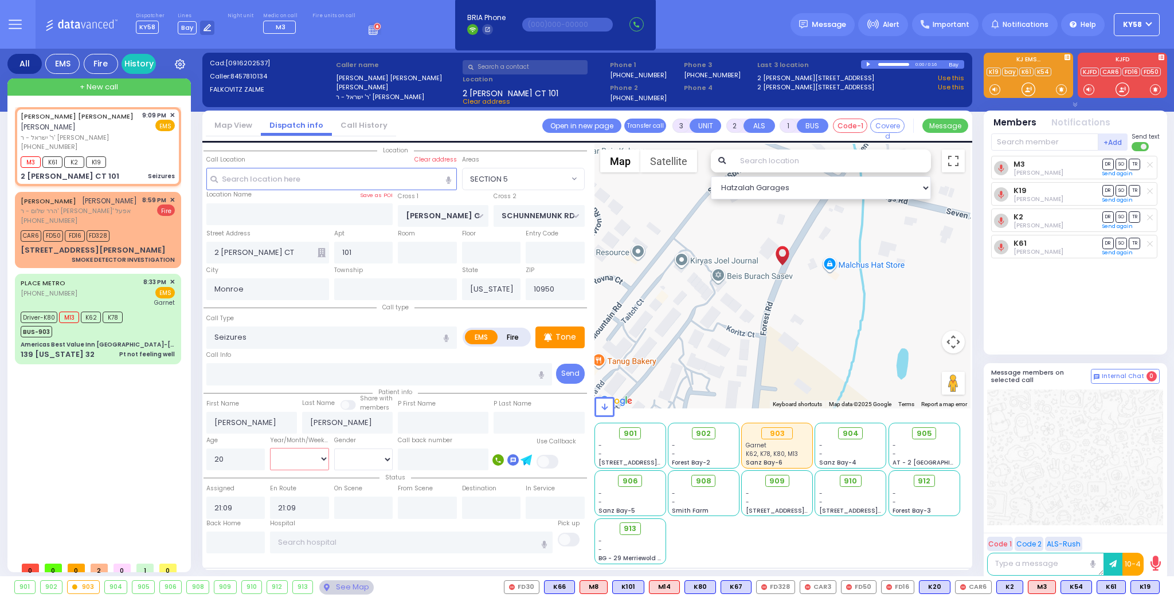
click at [322, 458] on select "Year Month Week Day" at bounding box center [299, 459] width 59 height 22
select select "Year"
click at [270, 448] on select "Year Month Week Day" at bounding box center [299, 459] width 59 height 22
select select
radio input "true"
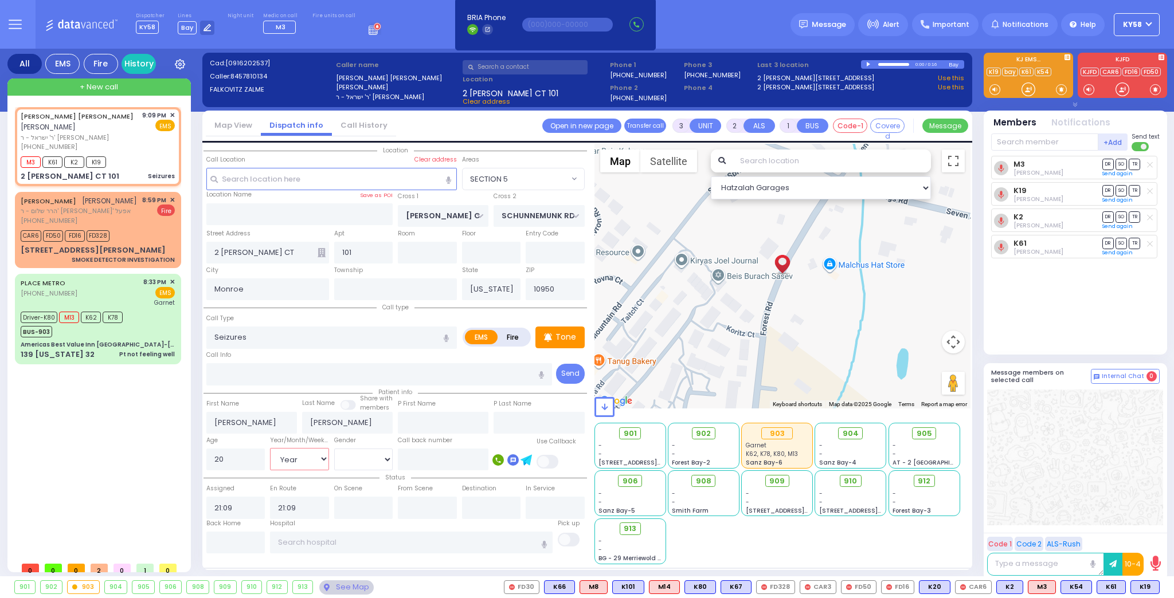
select select "Year"
select select "Hatzalah Garages"
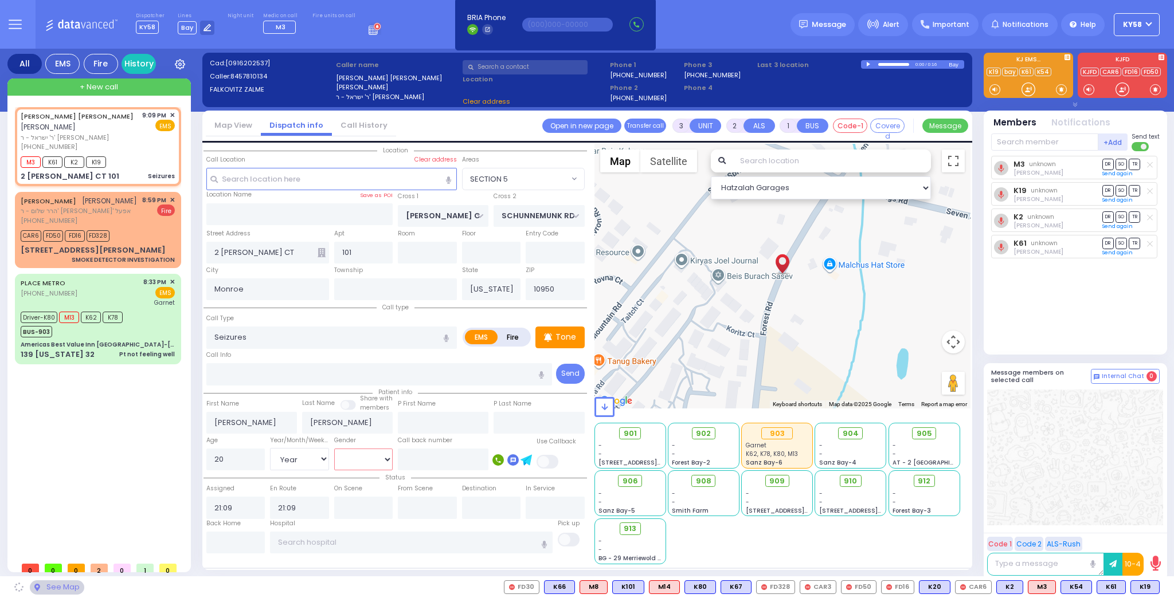
click at [373, 459] on select "Male Female" at bounding box center [363, 460] width 59 height 22
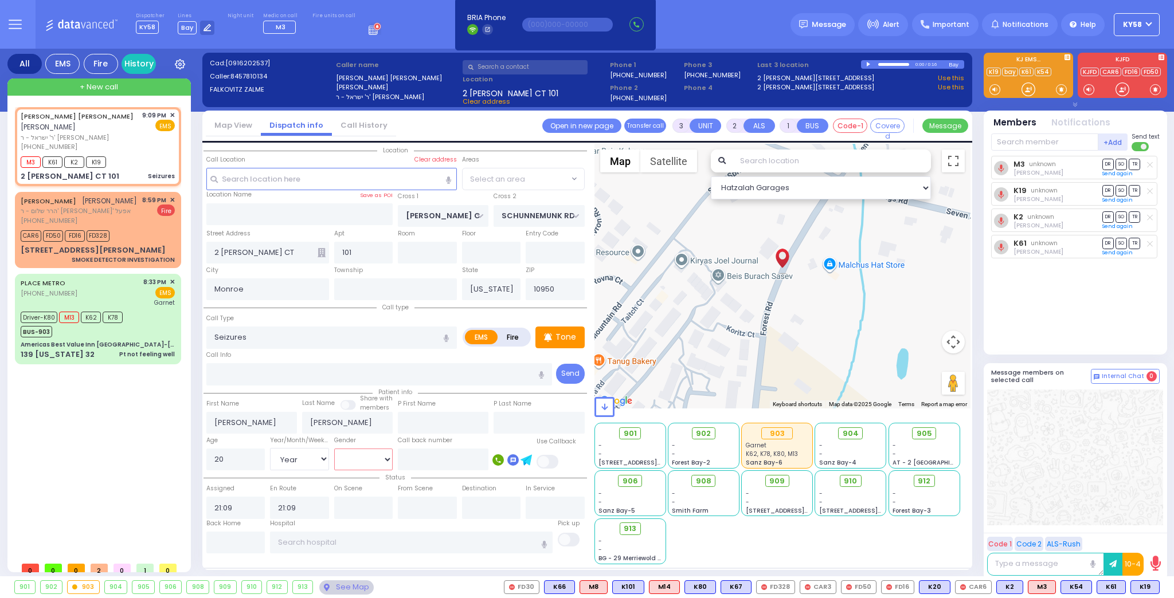
select select "SECTION 5"
select select "[DEMOGRAPHIC_DATA]"
click at [334, 449] on select "Male Female" at bounding box center [363, 460] width 59 height 22
select select
radio input "true"
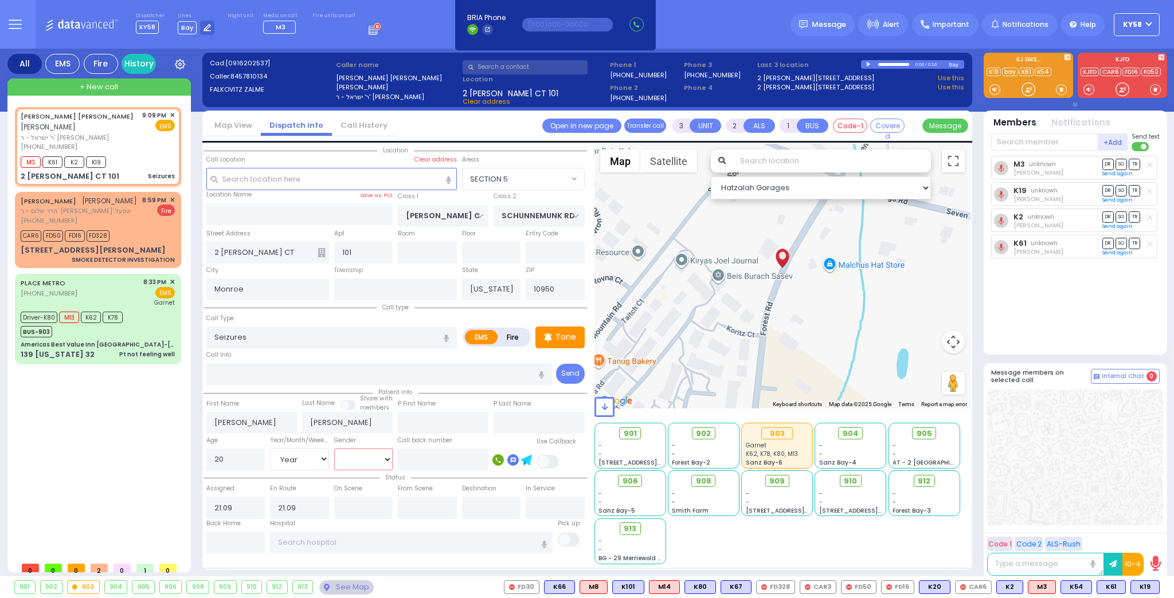
select select "Year"
select select
select select "Hatzalah Garages"
select select "SECTION 5"
select select
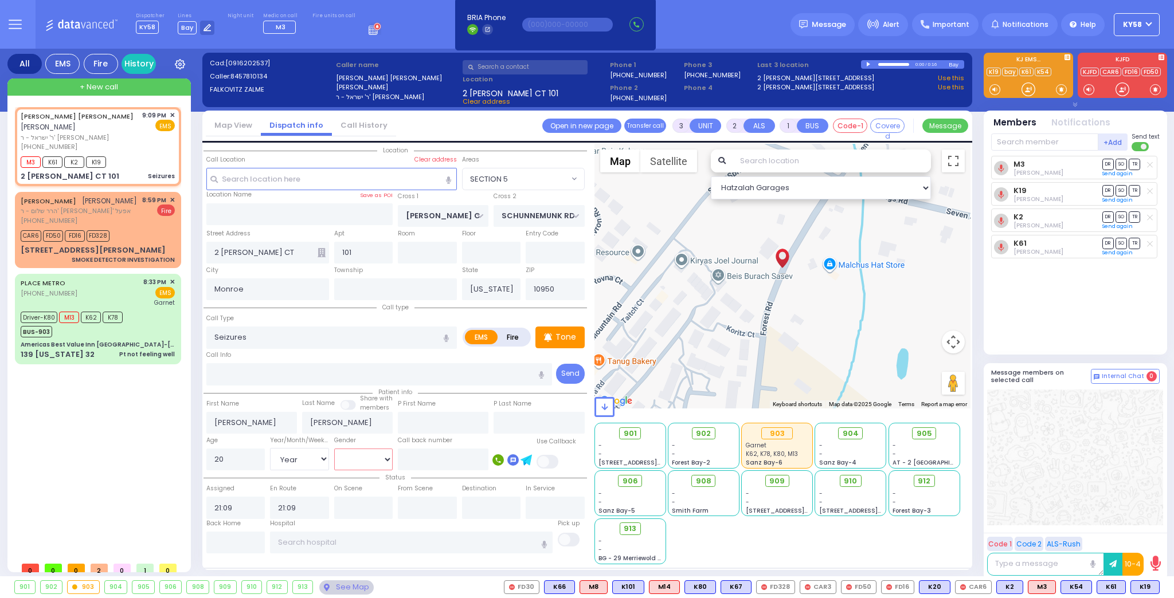
radio input "true"
select select "Year"
select select "[DEMOGRAPHIC_DATA]"
select select "SECTION 5"
select select "Hatzalah Garages"
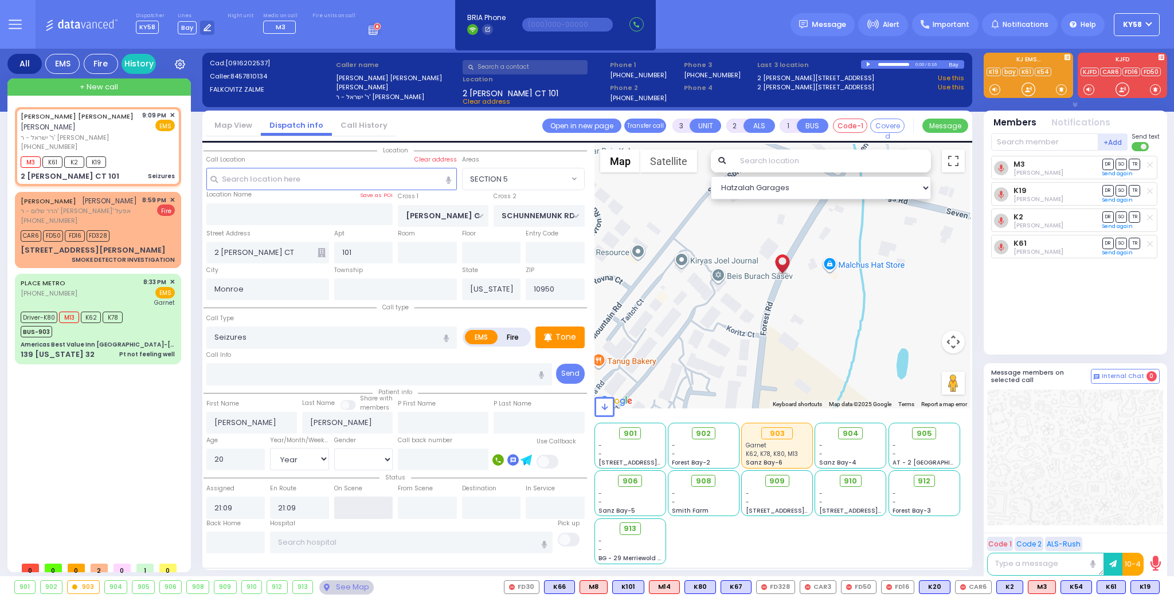
click at [372, 506] on input "text" at bounding box center [363, 508] width 59 height 22
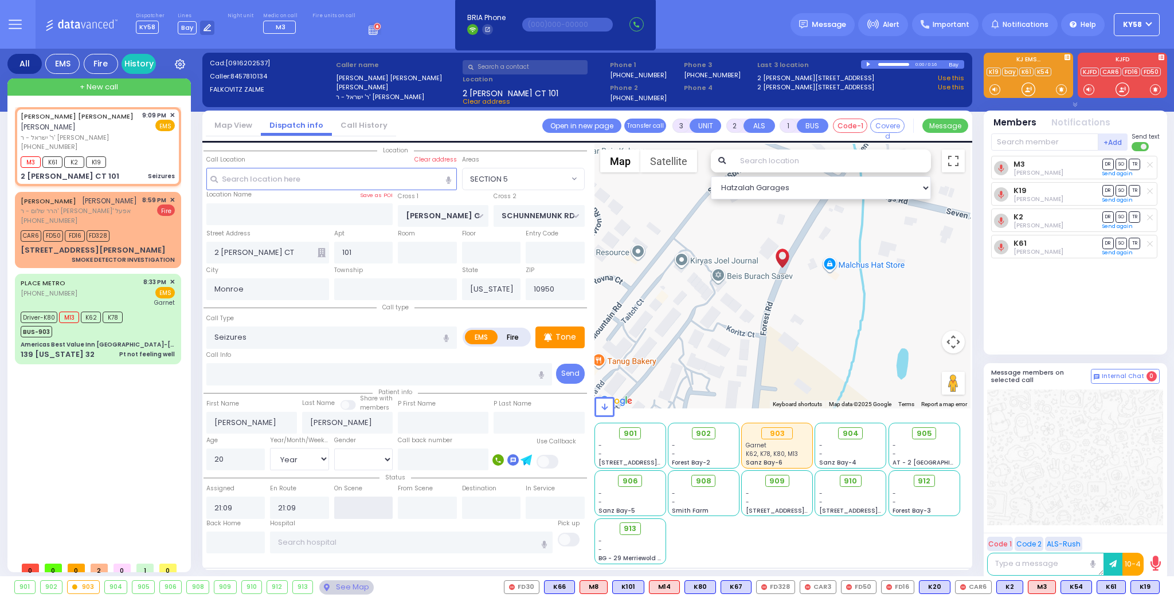
type input "21:12"
select select
radio input "true"
select select "Year"
select select "[DEMOGRAPHIC_DATA]"
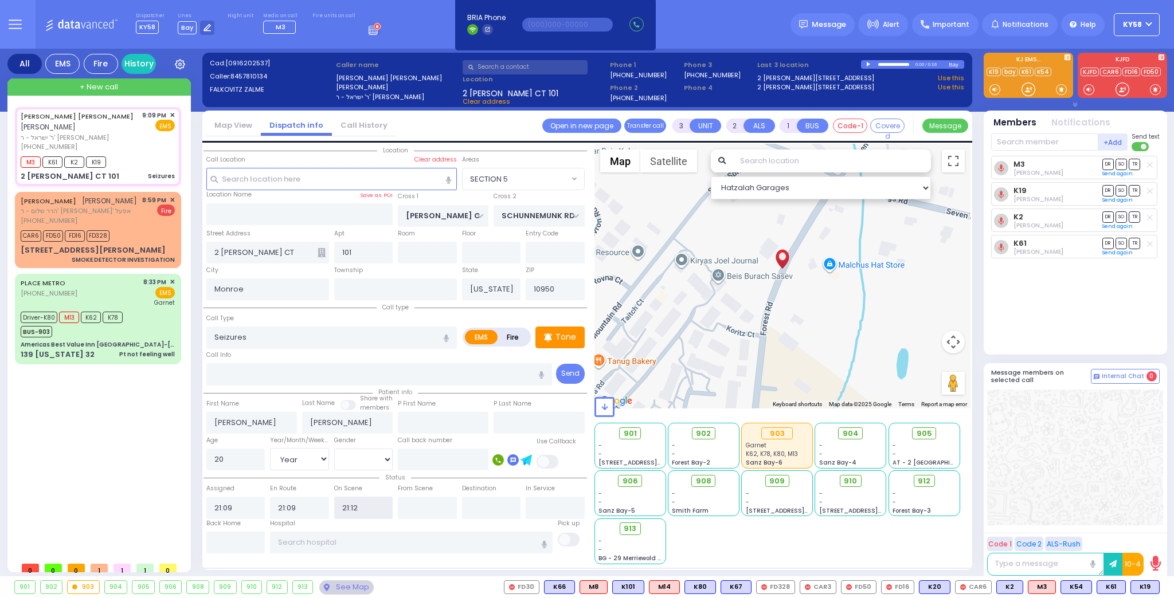
select select "SECTION 5"
select select "Hatzalah Garages"
type input "21:10"
click at [436, 509] on input "text" at bounding box center [427, 508] width 59 height 22
select select
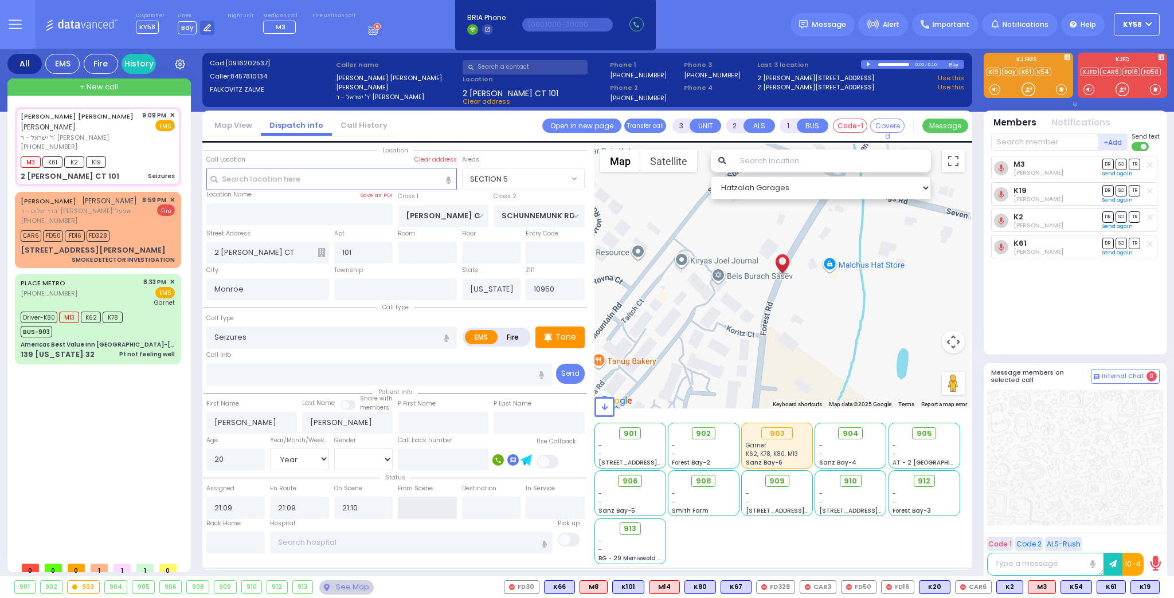
radio input "true"
select select "Year"
select select "[DEMOGRAPHIC_DATA]"
select select "Hatzalah Garages"
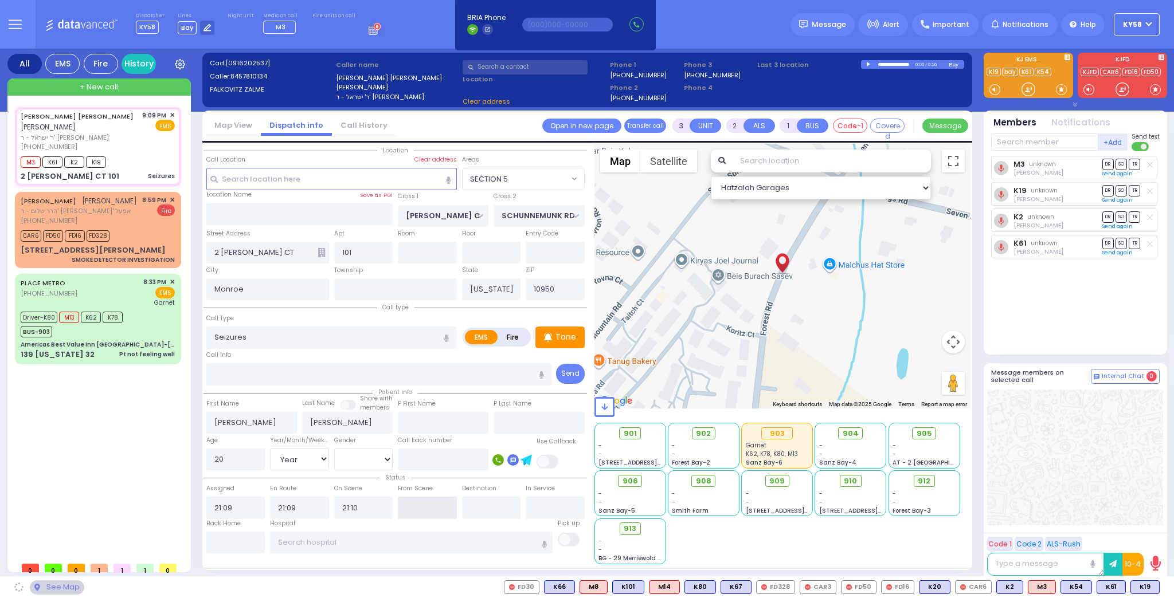
select select "SECTION 5"
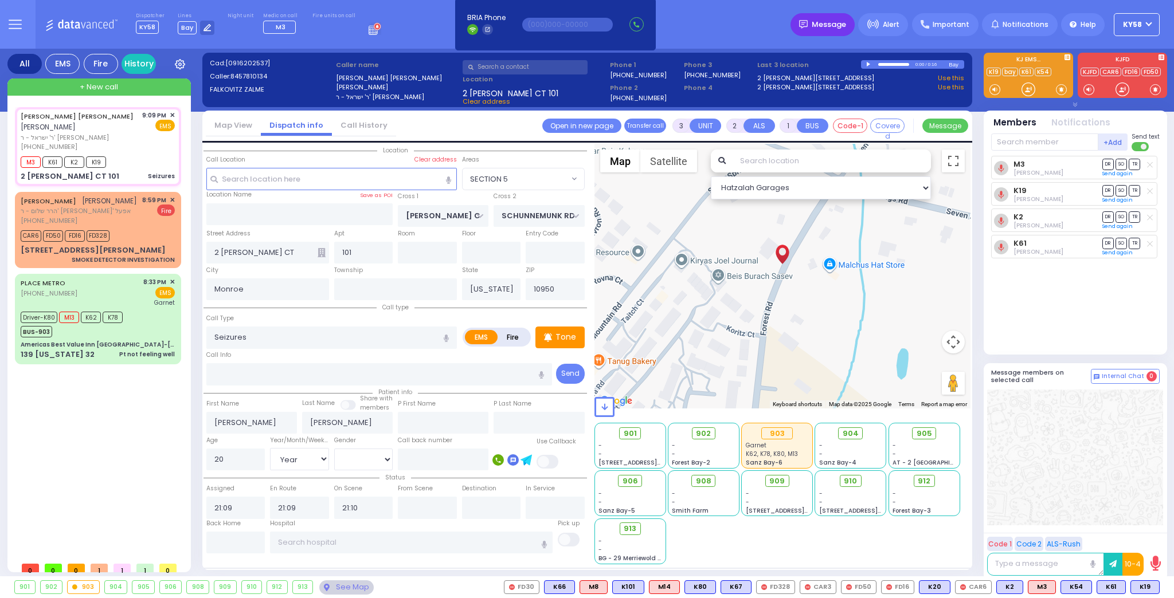
click at [825, 21] on span "Message" at bounding box center [829, 24] width 34 height 11
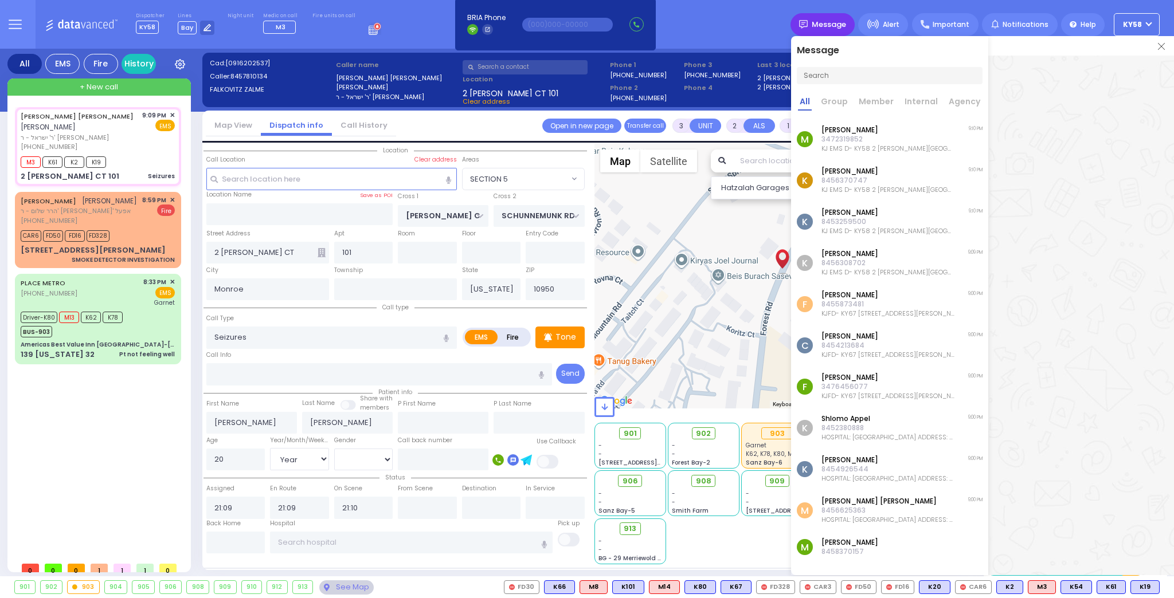
click at [821, 22] on span "Message" at bounding box center [829, 24] width 34 height 11
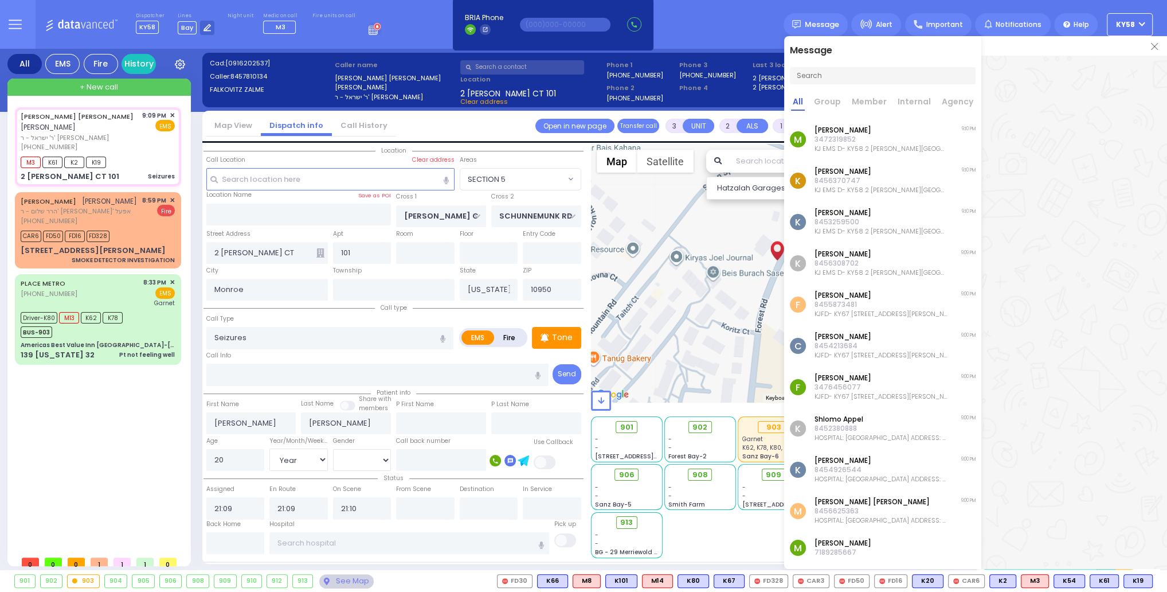
click at [1154, 46] on div at bounding box center [1082, 42] width 226 height 26
click at [1156, 48] on div at bounding box center [1082, 42] width 226 height 26
click at [1153, 48] on div at bounding box center [1082, 42] width 226 height 26
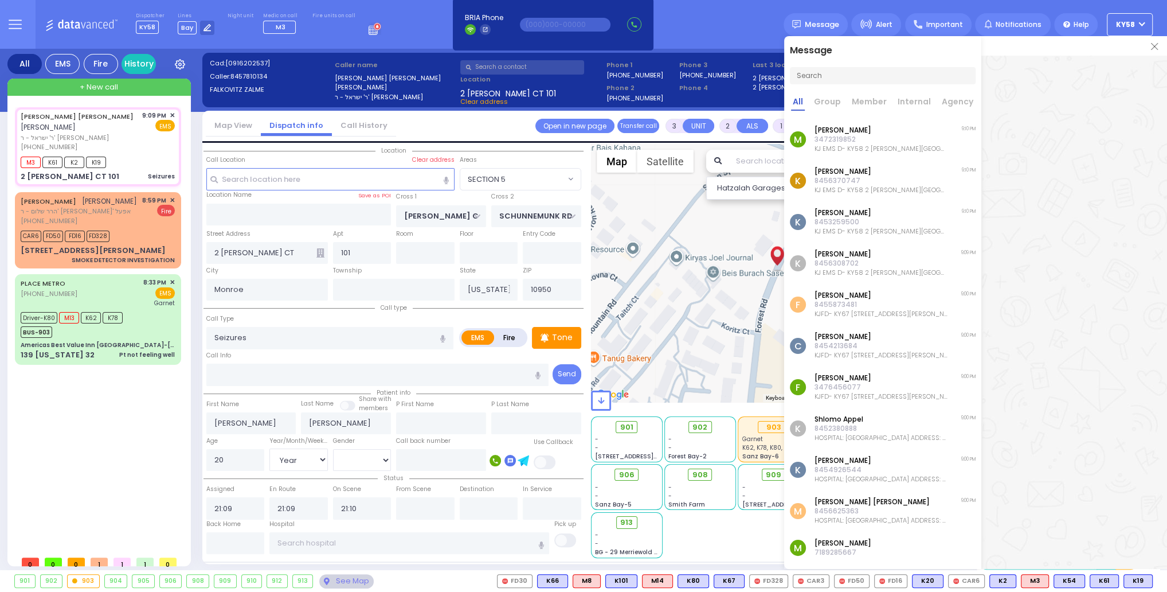
click at [750, 36] on div "Dispatcher KY58 shift has started. Are you ? Lines Bay" at bounding box center [583, 24] width 1167 height 49
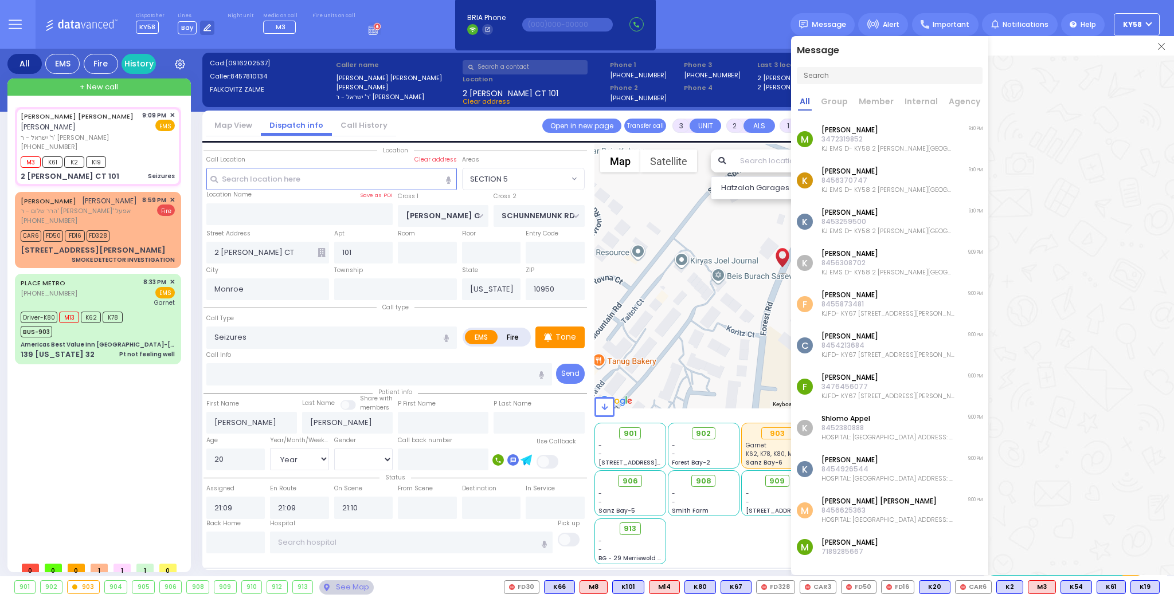
click at [1158, 45] on img at bounding box center [1161, 46] width 7 height 7
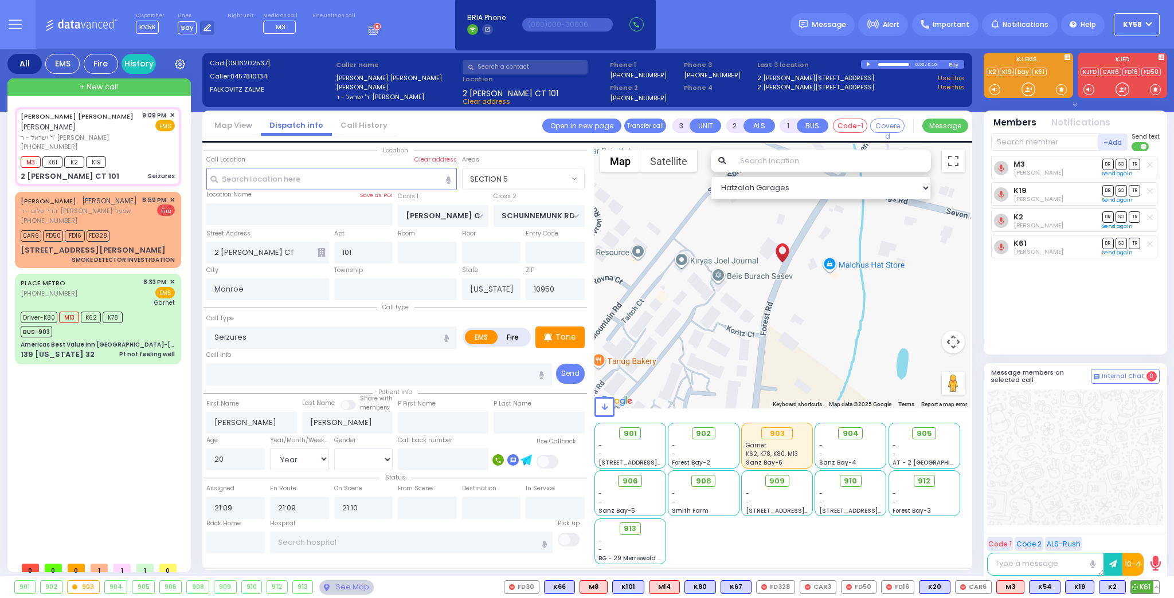
click at [1156, 587] on button at bounding box center [1156, 587] width 6 height 13
click at [1145, 537] on icon at bounding box center [1148, 537] width 12 height 12
click at [1030, 492] on div at bounding box center [1075, 458] width 176 height 136
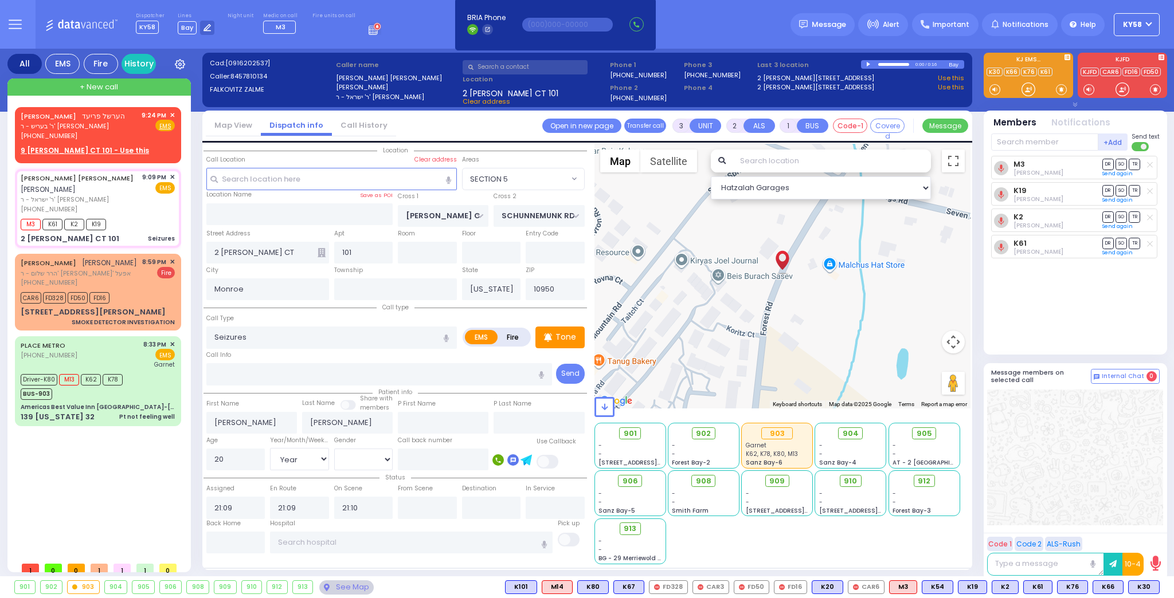
type input "6"
select select "SECTION 5"
select select "Year"
select select "[DEMOGRAPHIC_DATA]"
select select
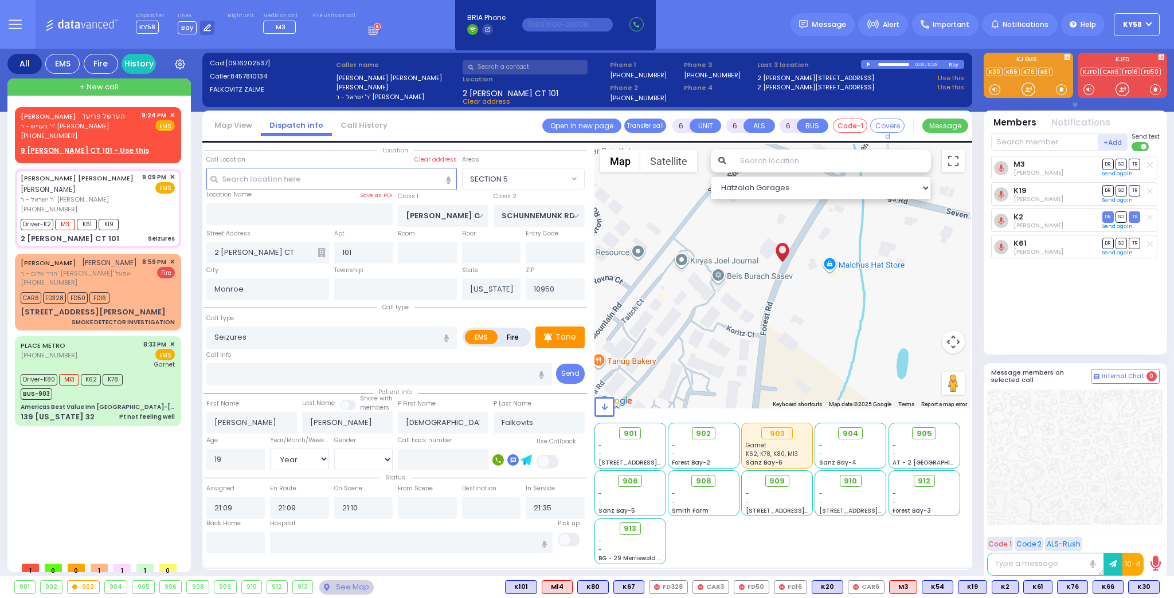
radio input "true"
select select "Year"
select select "[DEMOGRAPHIC_DATA]"
select select "Hatzalah Garages"
select select "SECTION 5"
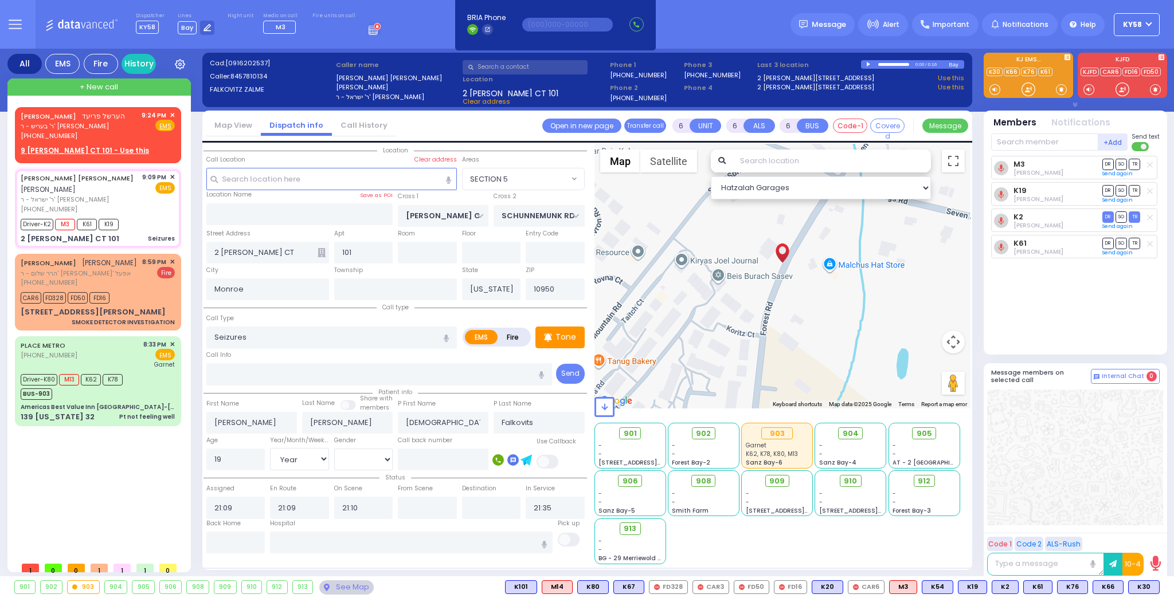
select select
radio input "true"
select select "Year"
select select "[DEMOGRAPHIC_DATA]"
select select "Hatzalah Garages"
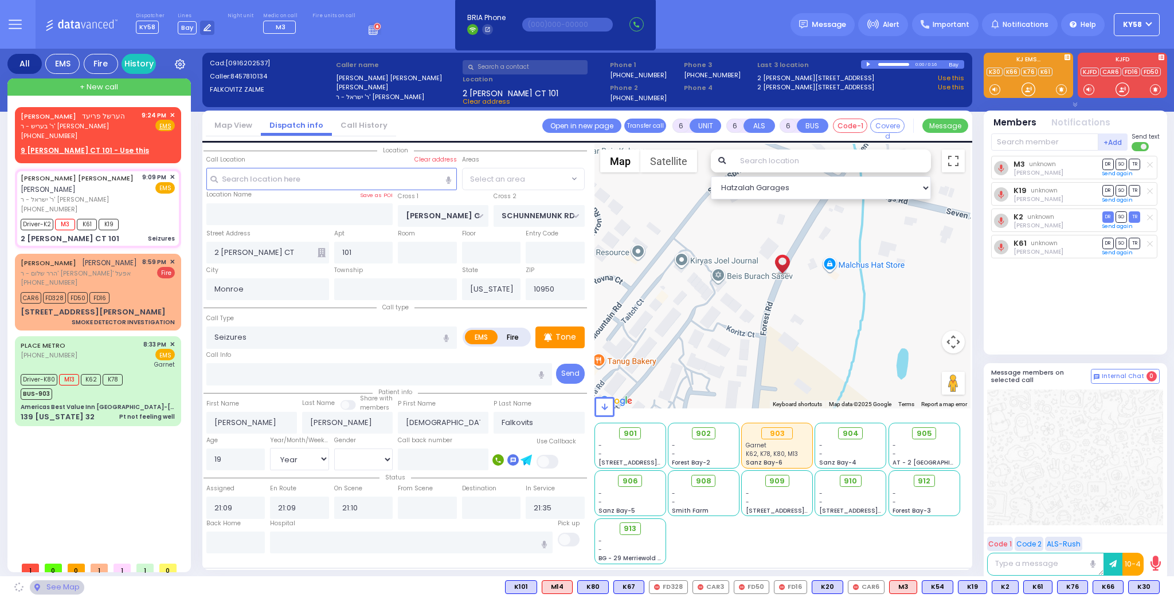
select select "SECTION 5"
select select
radio input "true"
select select "Year"
select select "[DEMOGRAPHIC_DATA]"
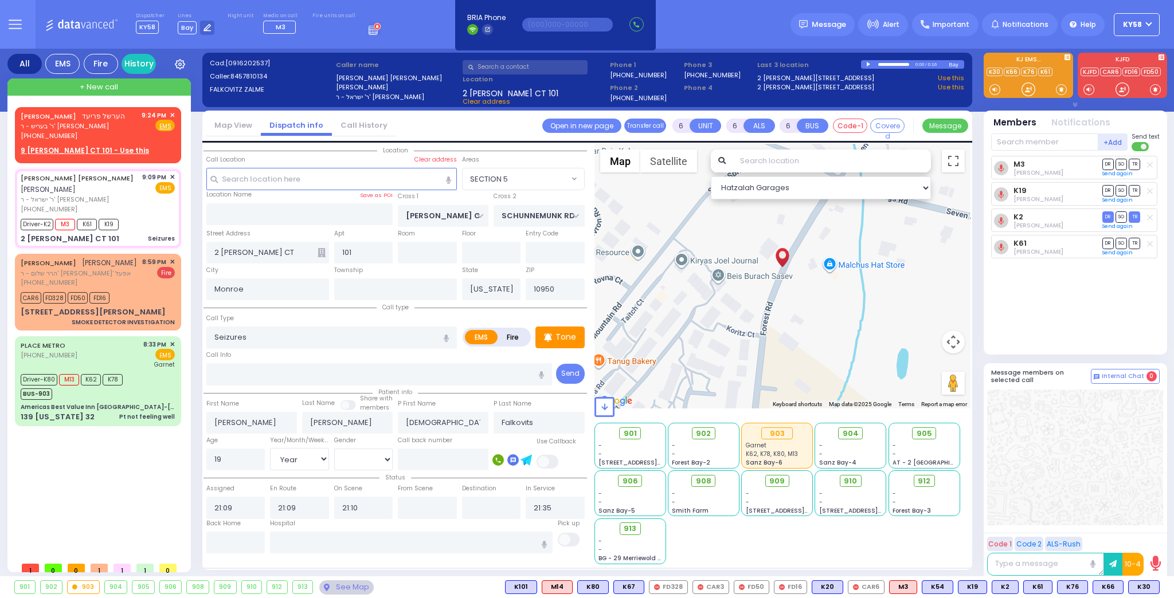
select select "Hatzalah Garages"
select select "SECTION 5"
select select
radio input "true"
select select "Year"
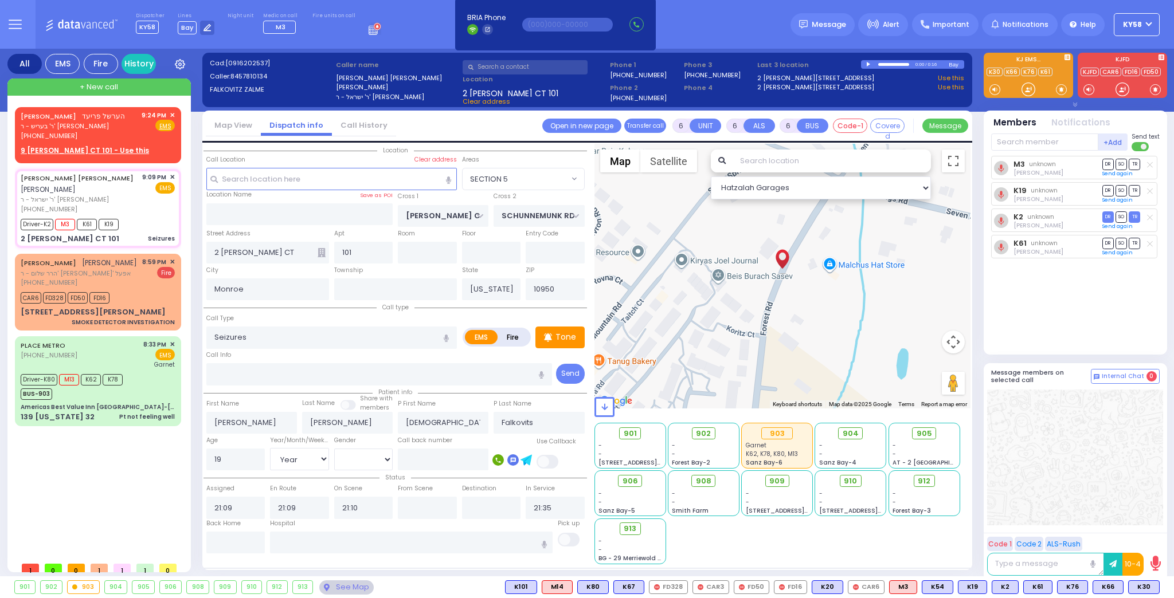
select select "[DEMOGRAPHIC_DATA]"
select select "Hatzalah Garages"
select select "SECTION 5"
select select
radio input "true"
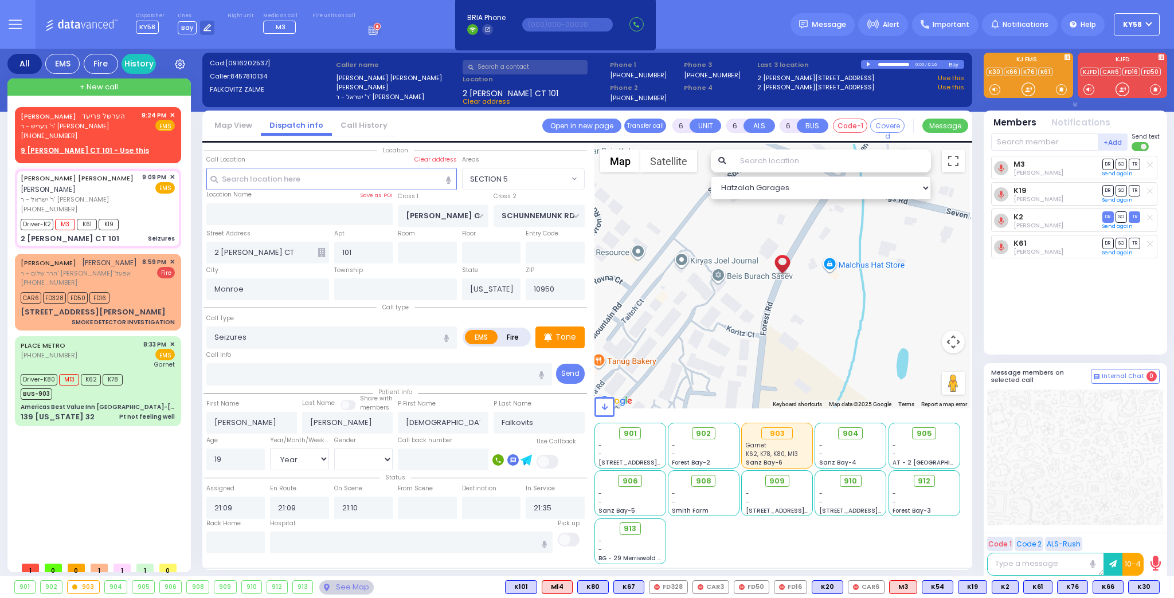
select select "Year"
select select "[DEMOGRAPHIC_DATA]"
select select "Hatzalah Garages"
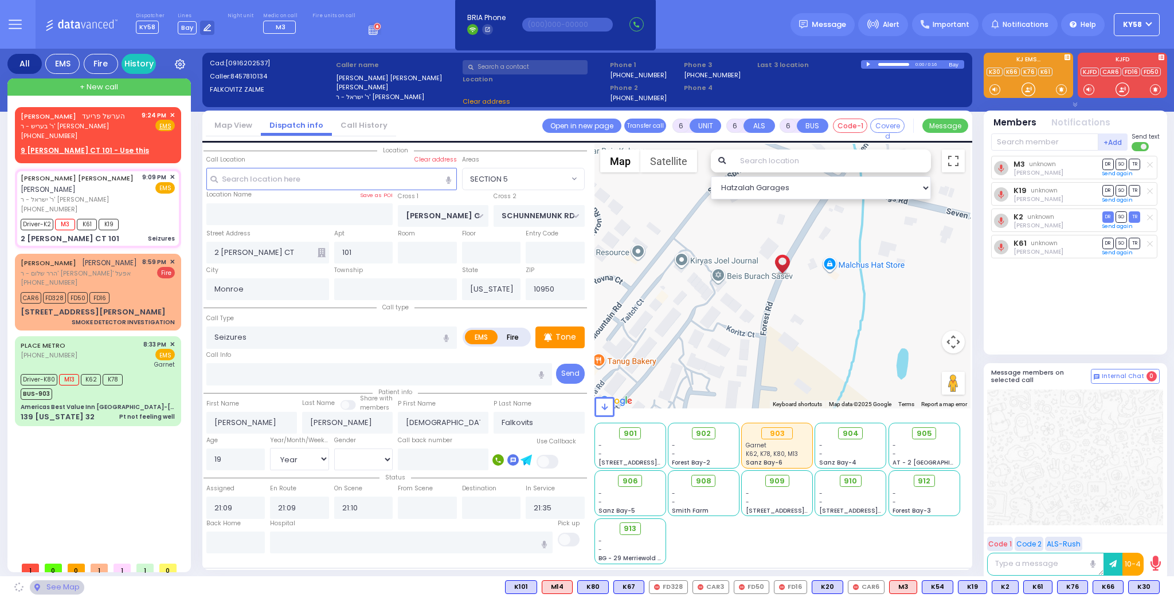
select select "SECTION 5"
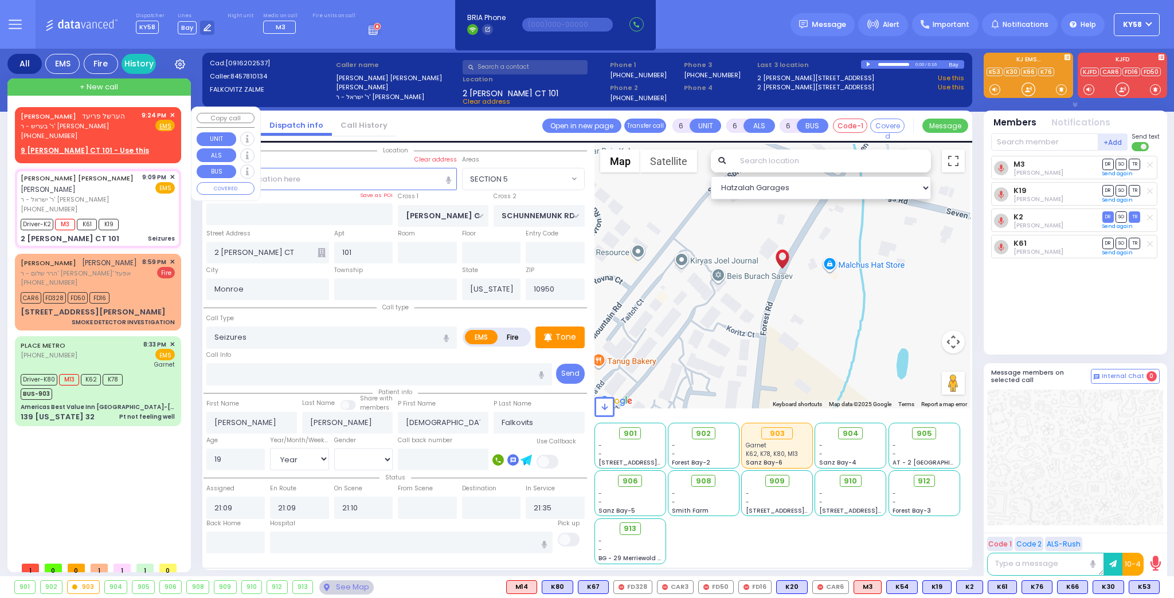
click at [172, 113] on span "✕" at bounding box center [172, 116] width 5 height 10
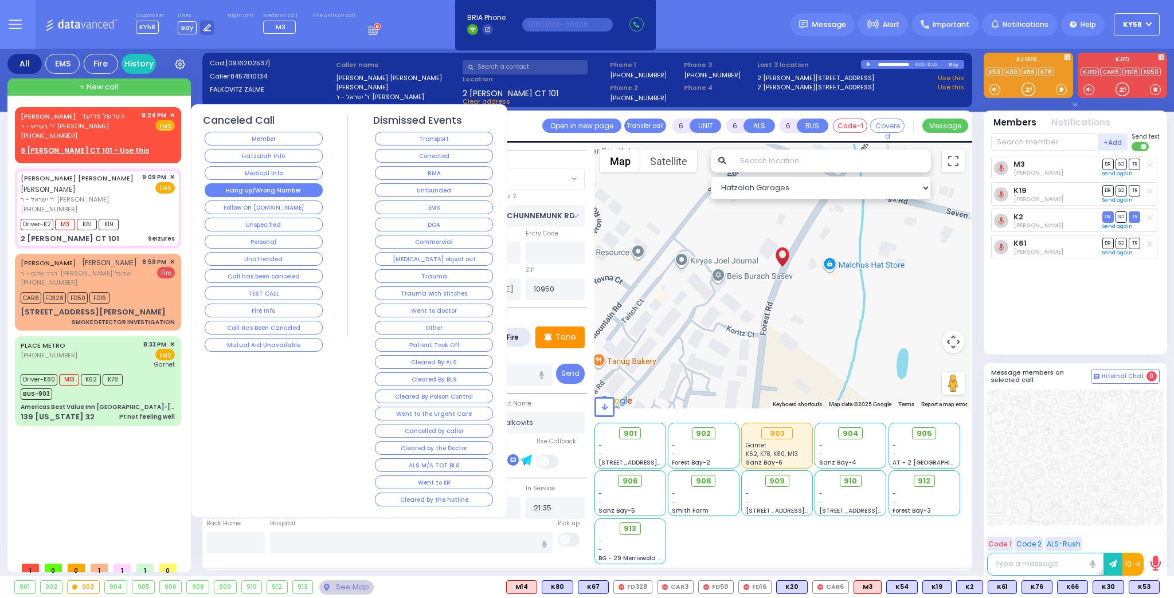
click at [265, 186] on button "Hang up/Wrong Number" at bounding box center [264, 190] width 118 height 14
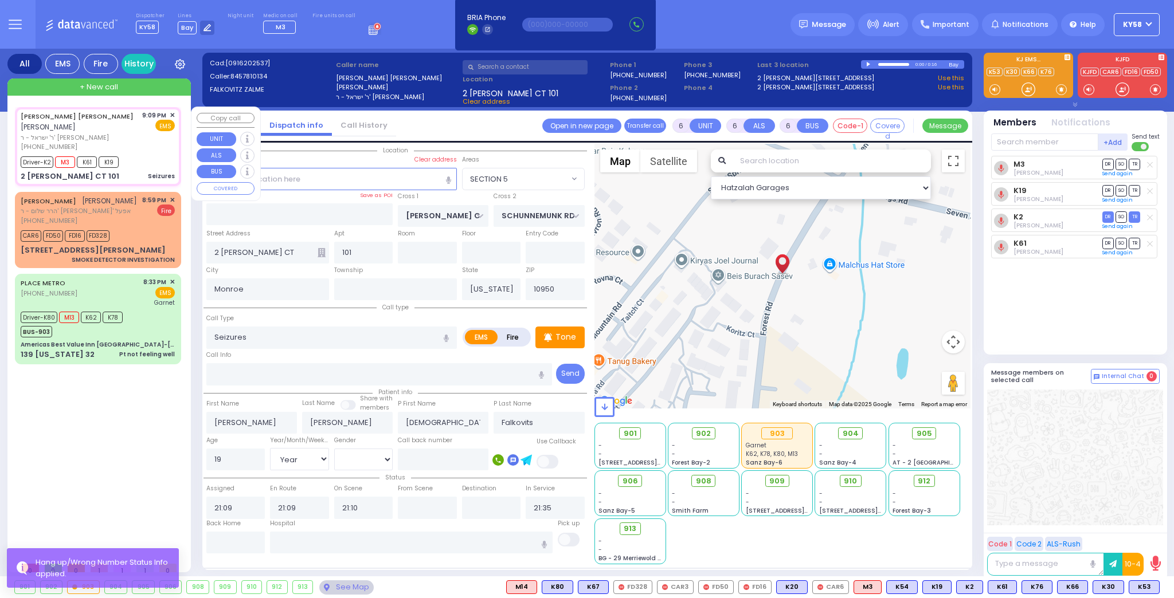
click at [141, 145] on div "YEKUSIEL YIDA FALKOWITZ יקותיאל יודא פאלקאוויטש ר' ישראל - ר' מאיר וויינבערגער …" at bounding box center [98, 131] width 154 height 41
select select
radio input "true"
select select "Year"
select select "[DEMOGRAPHIC_DATA]"
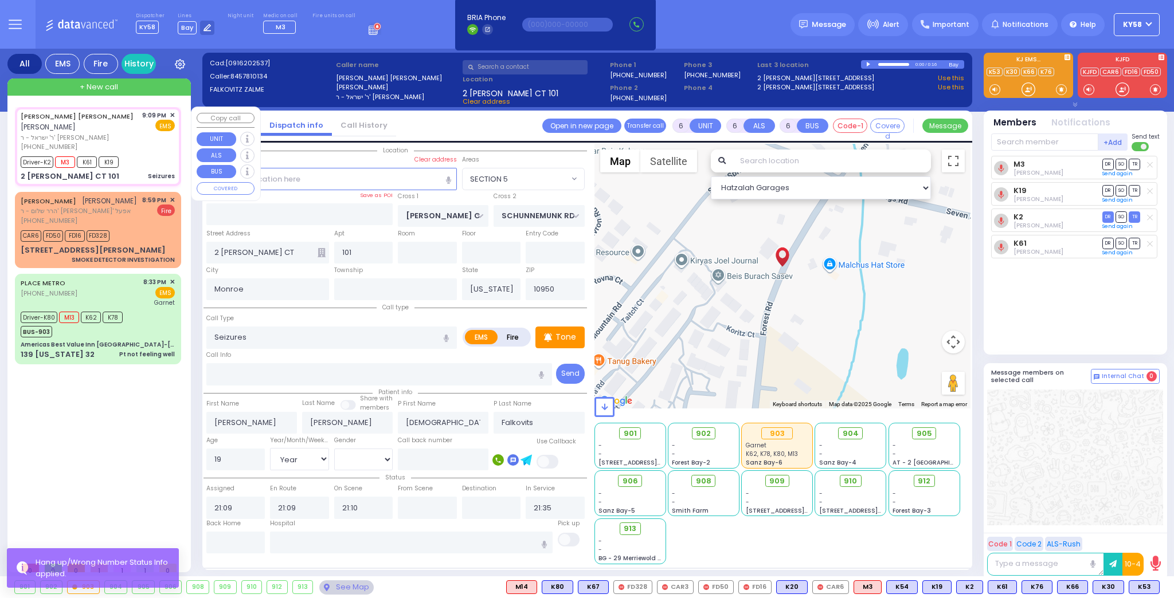
select select "SECTION 5"
select select "Hatzalah Garages"
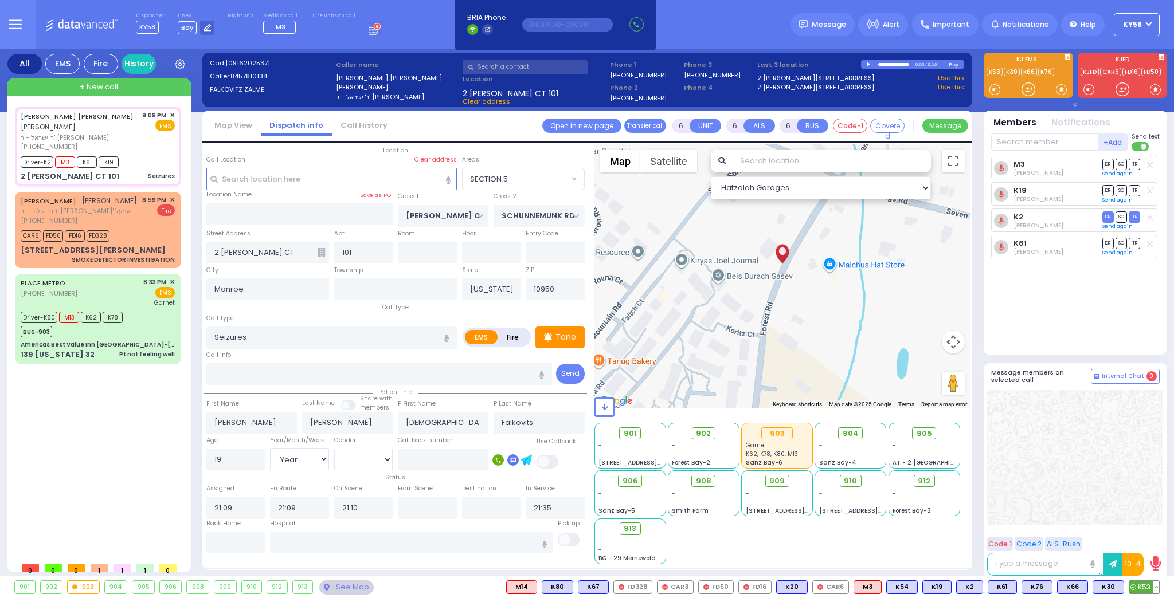
click at [1158, 590] on button at bounding box center [1156, 587] width 6 height 13
click at [1146, 535] on icon at bounding box center [1148, 537] width 12 height 12
click at [1003, 469] on div at bounding box center [1075, 458] width 176 height 136
click at [172, 199] on span "✕" at bounding box center [172, 200] width 5 height 10
click at [157, 237] on div "CAR6 FD50 FD16 FD328" at bounding box center [98, 235] width 154 height 14
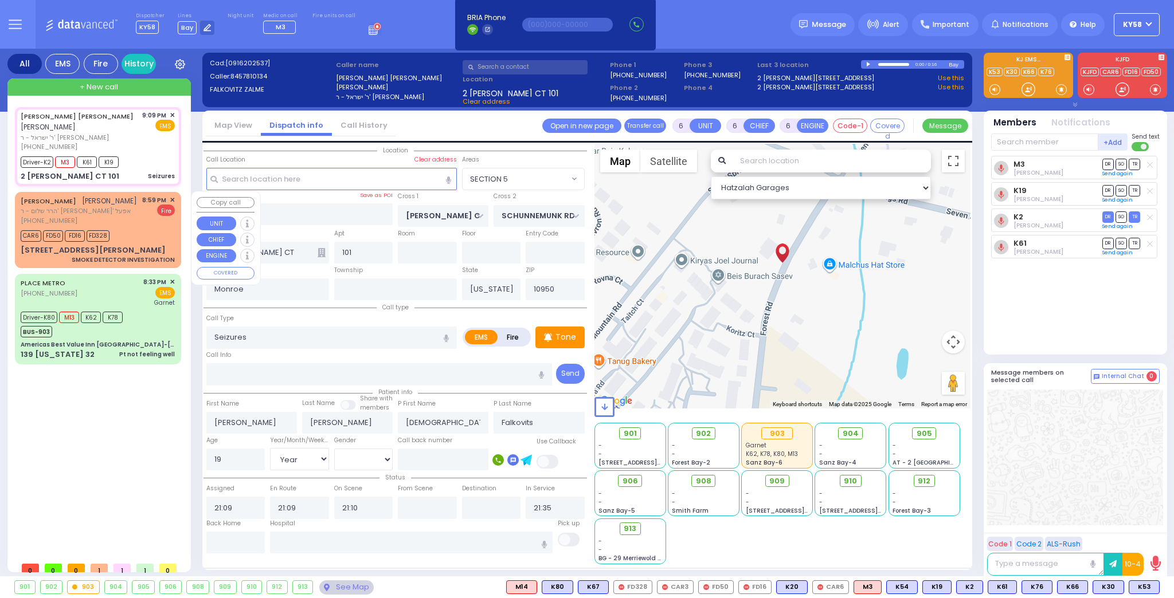
type input "2"
type input "1"
select select
type input "SMOKE DETECTOR INVESTIGATION"
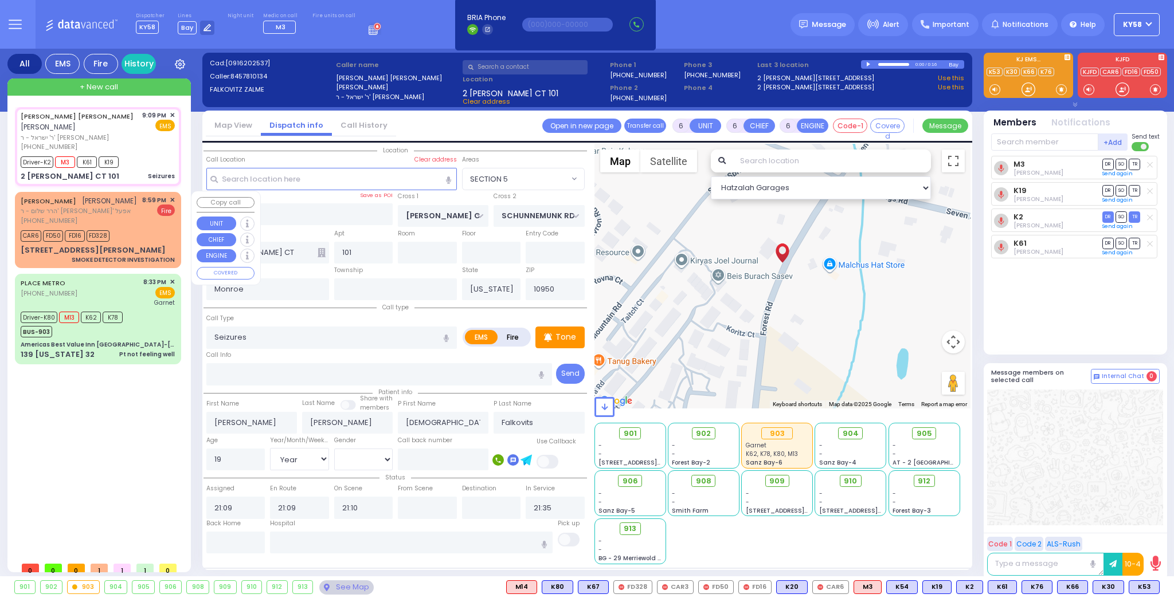
radio input "false"
radio input "true"
type input "MRS."
type input "LAUFER"
select select
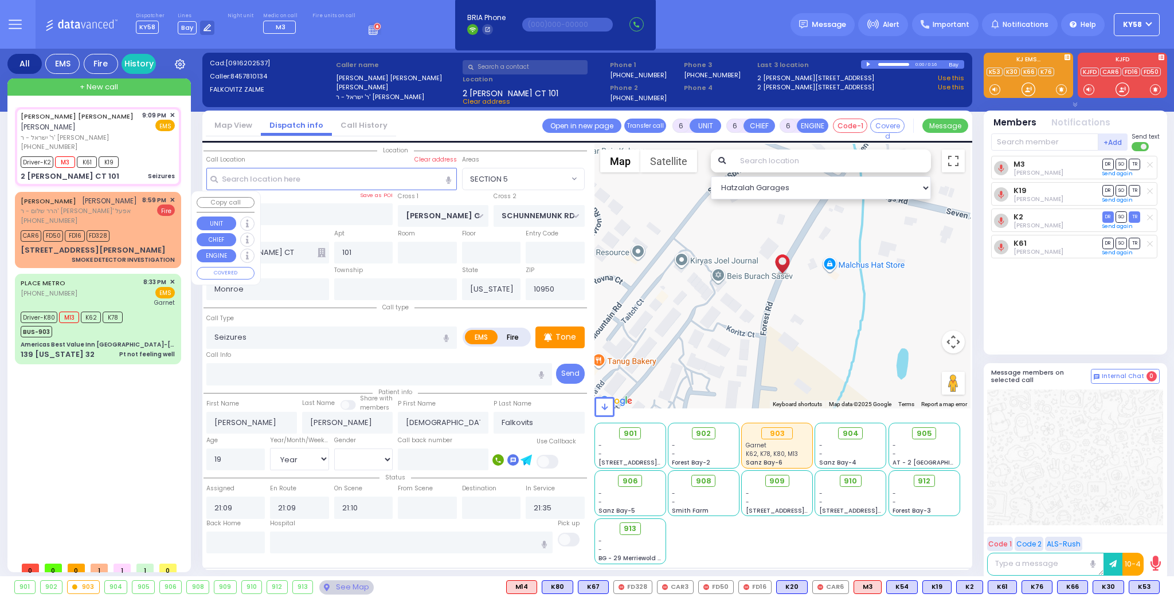
select select
type input "20:59"
type input "21:00"
type input "HAYES COURT"
type input "ORSHAVA COURT"
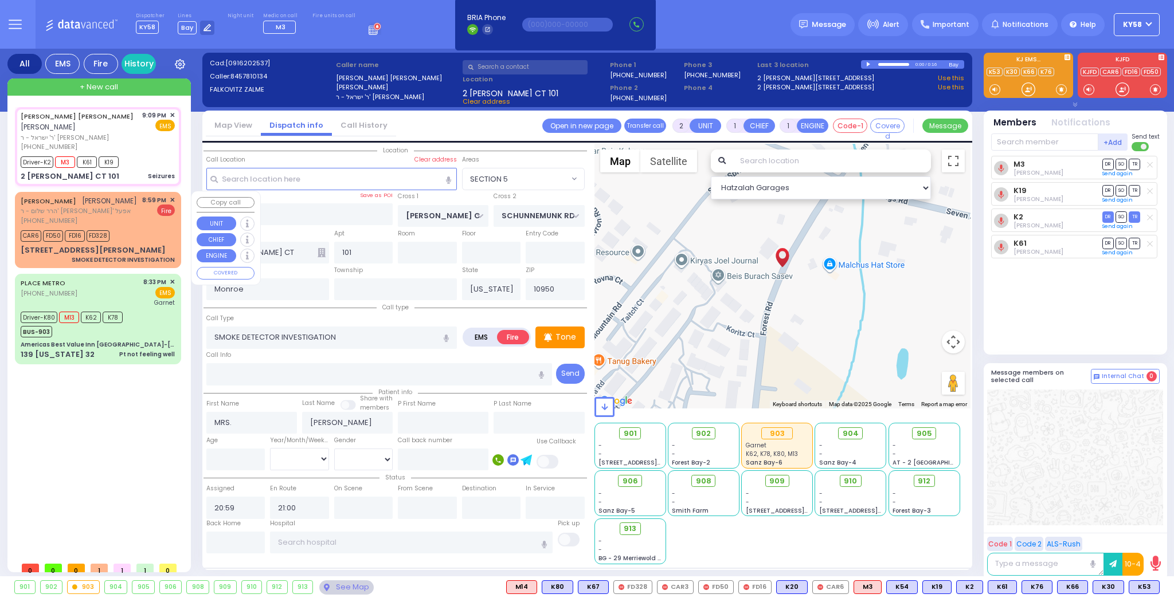
type input "19 Hayes Court"
type input "104"
select select "Hatzalah Garages"
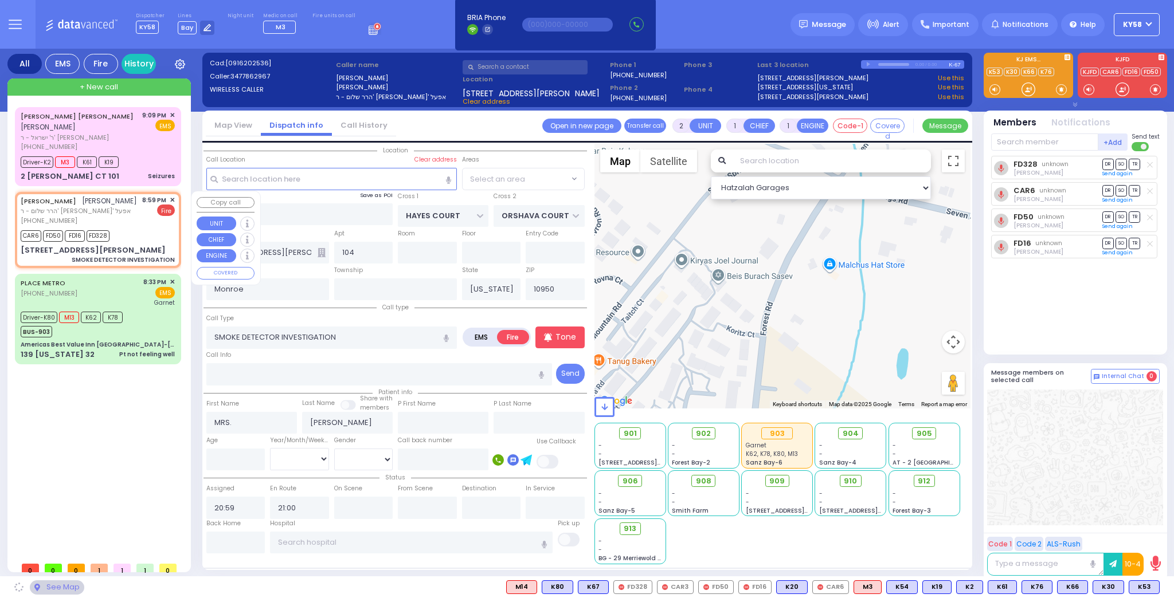
select select "SECTION 3"
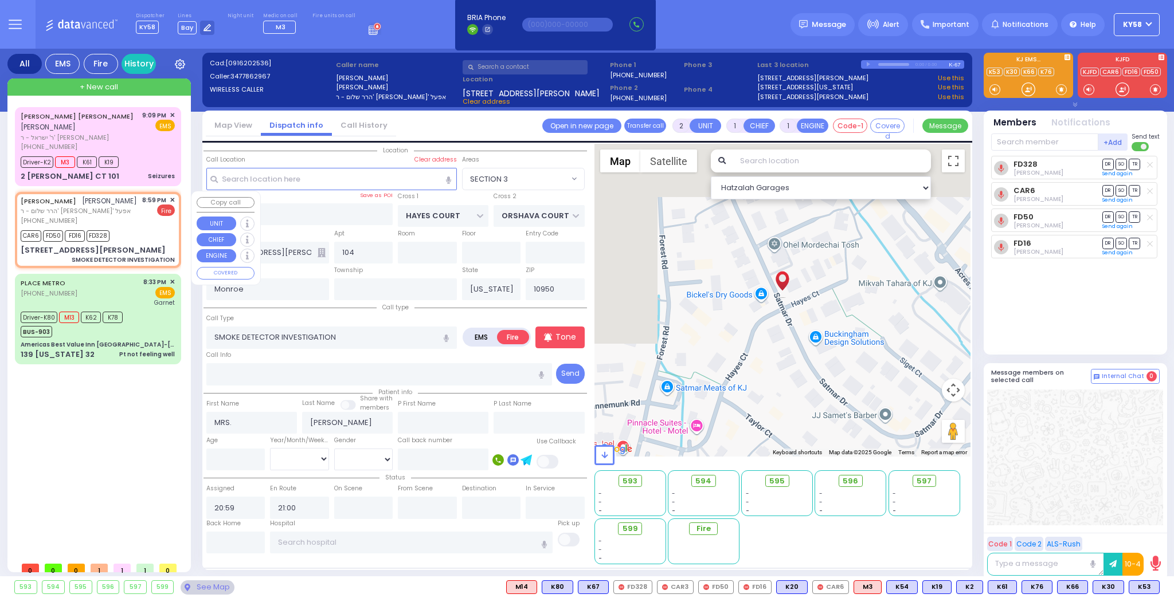
click at [170, 201] on span "✕" at bounding box center [172, 200] width 5 height 10
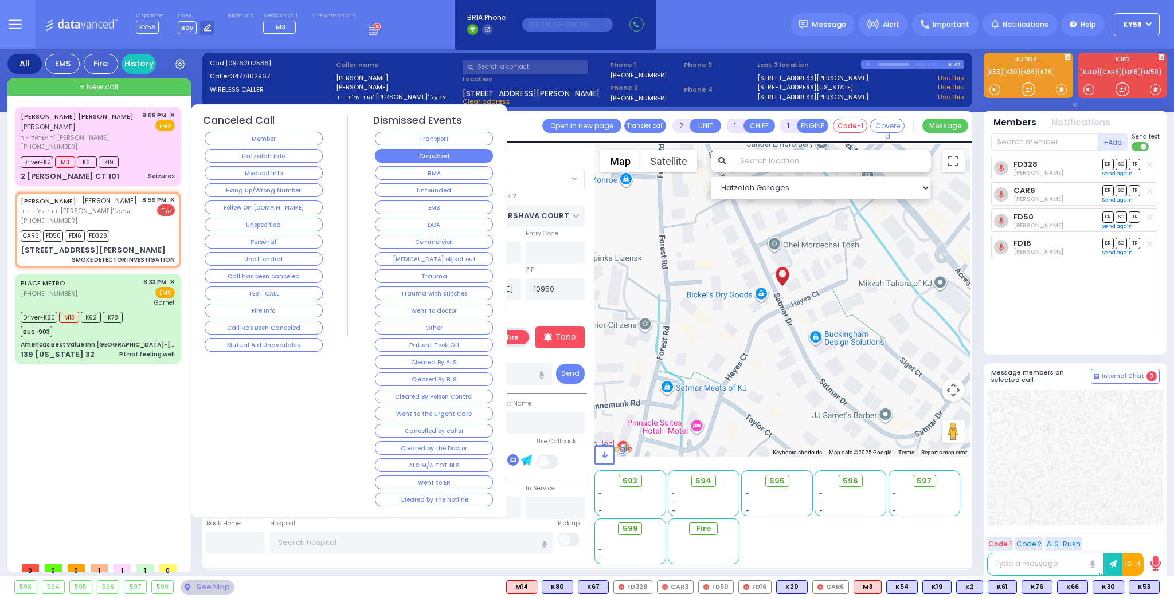
click at [404, 156] on button "Corrected" at bounding box center [434, 156] width 118 height 14
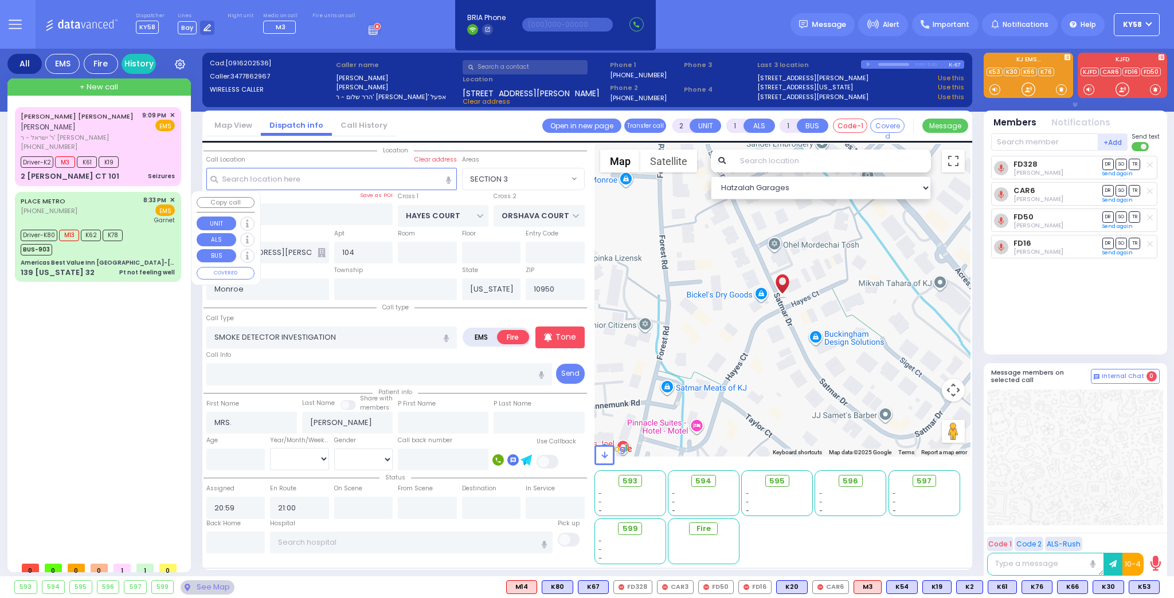
select select
radio input "true"
select select
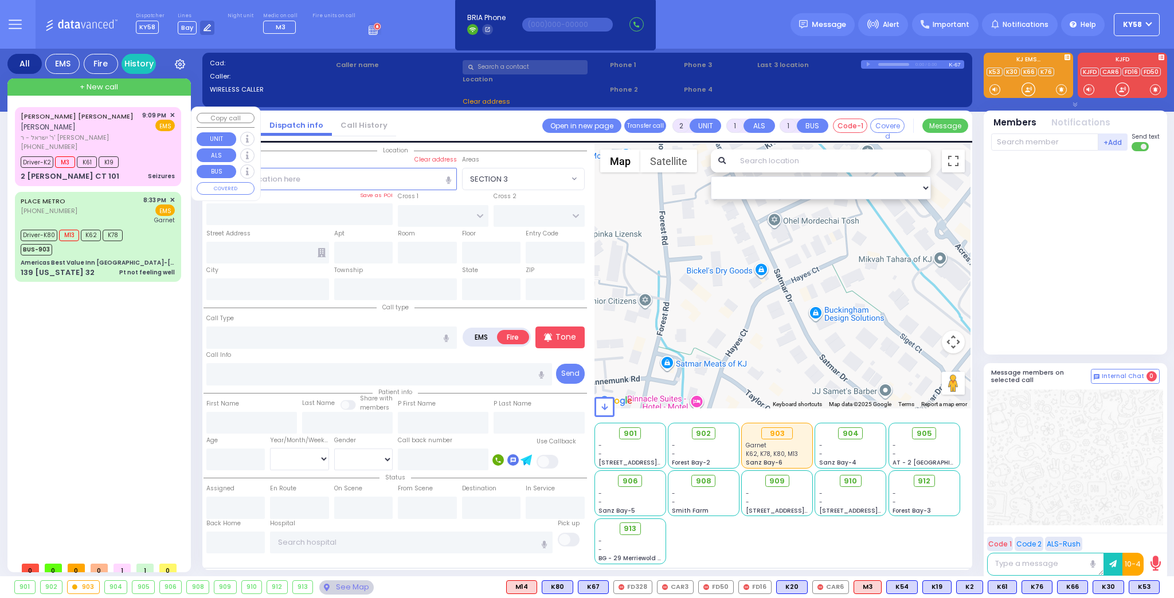
click at [117, 142] on div "(845) 781-0134" at bounding box center [80, 147] width 118 height 10
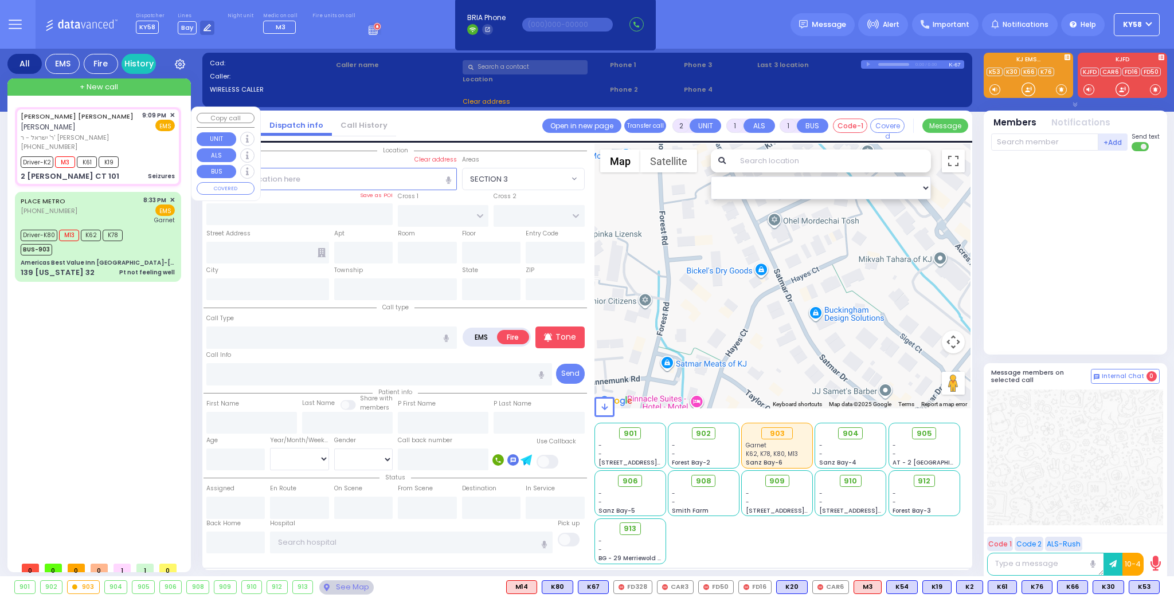
type input "6"
select select
type input "Seizures"
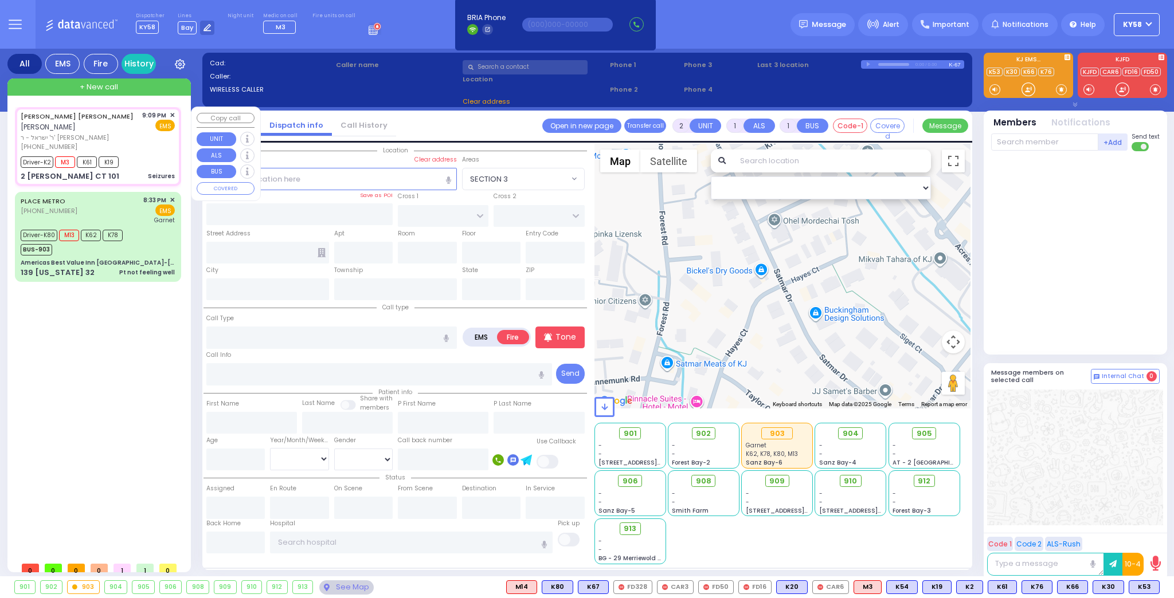
radio input "true"
type input "YEKUSIEL YIDA"
type input "FALKOWITZ"
type input "Shia"
type input "Falkovits"
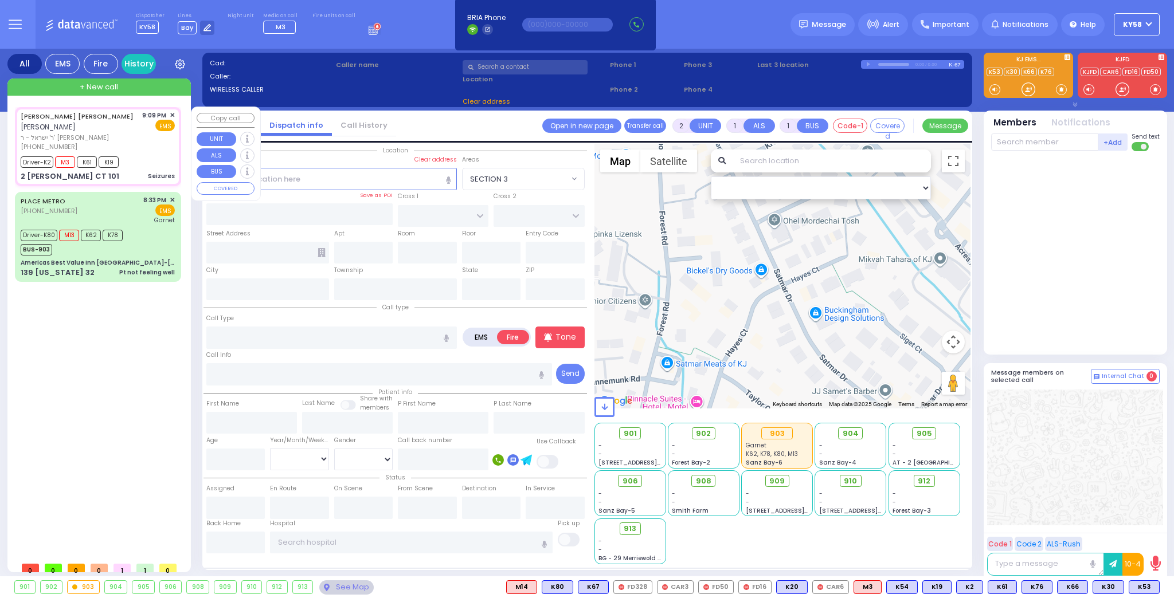
type input "19"
select select "Year"
select select "[DEMOGRAPHIC_DATA]"
type input "21:09"
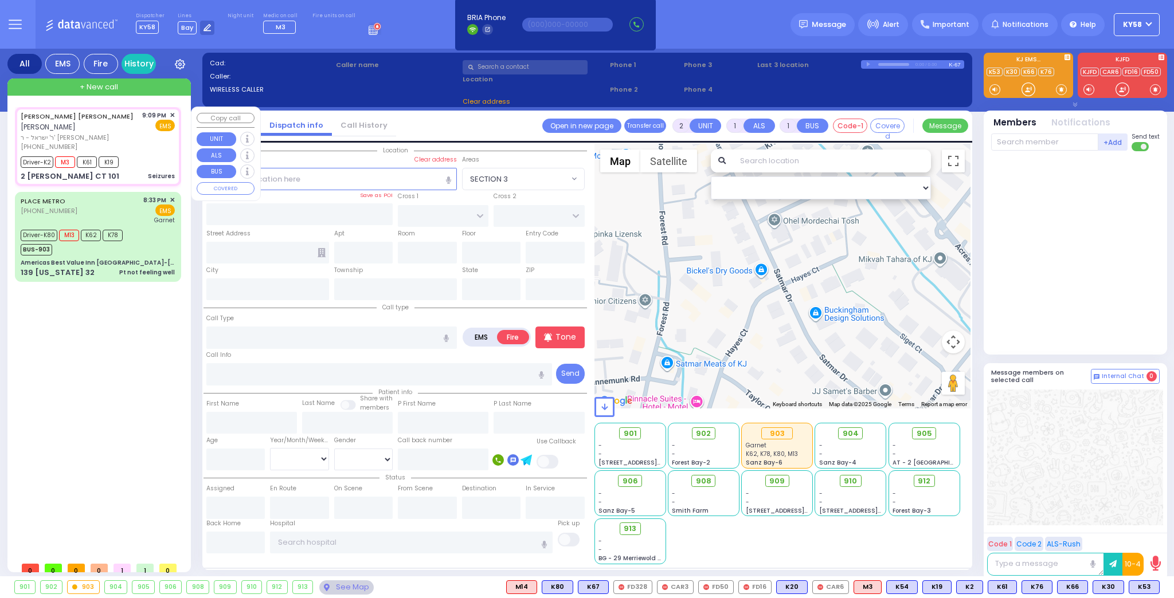
type input "21:10"
type input "21:35"
select select "Hatzalah Garages"
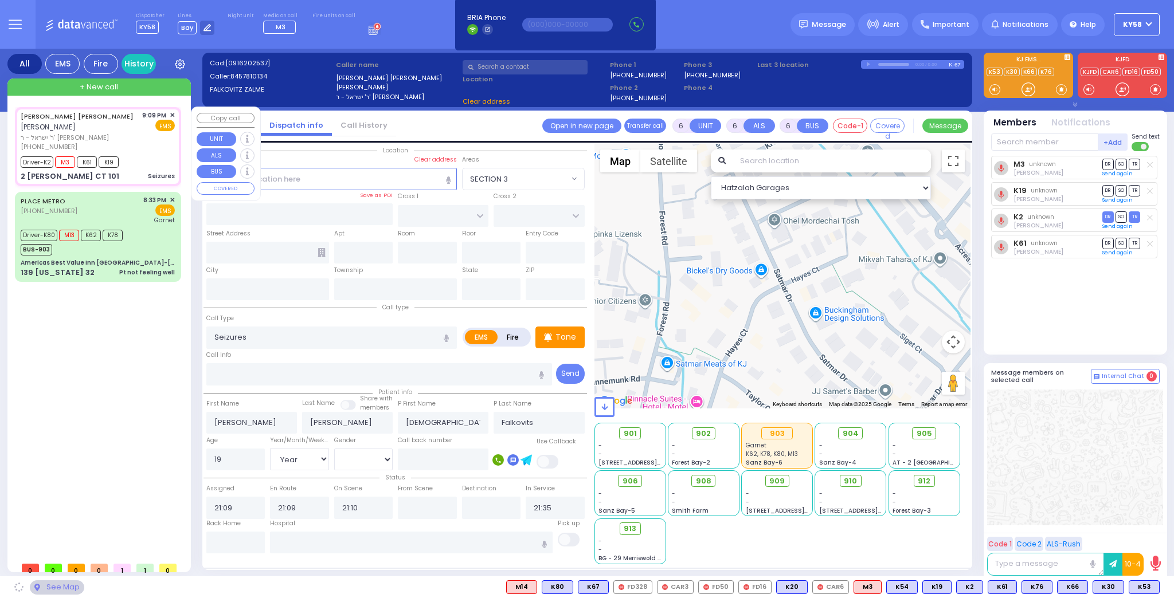
type input "KORITZ COURT"
type input "SCHUNNEMUNK RD"
type input "2 KORITZ CT"
type input "101"
type input "Monroe"
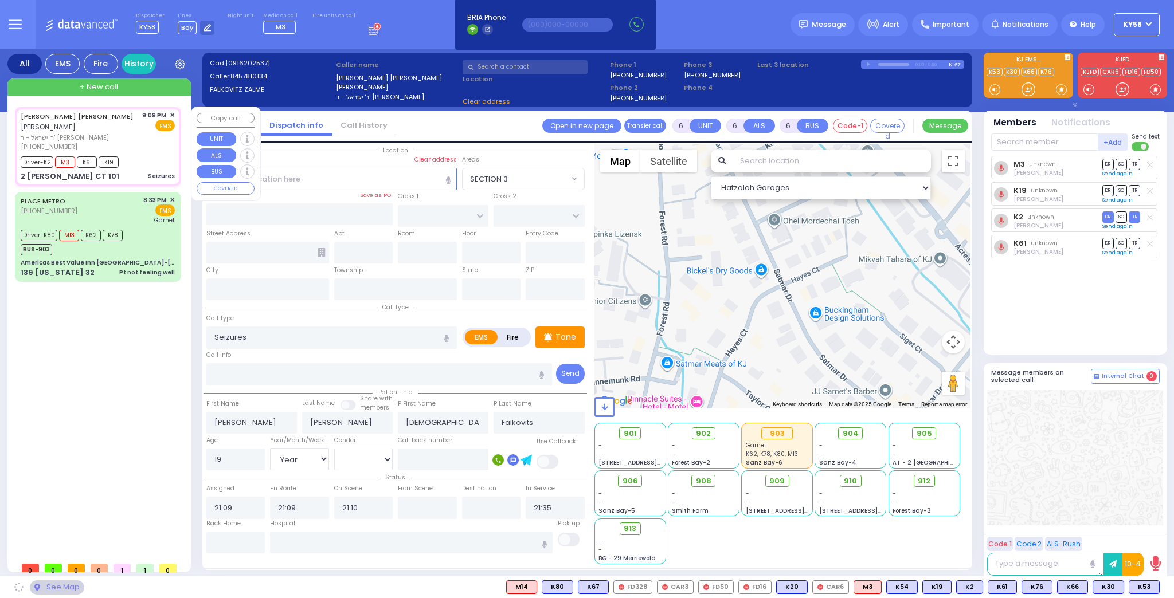
type input "[US_STATE]"
type input "10950"
select select "SECTION 5"
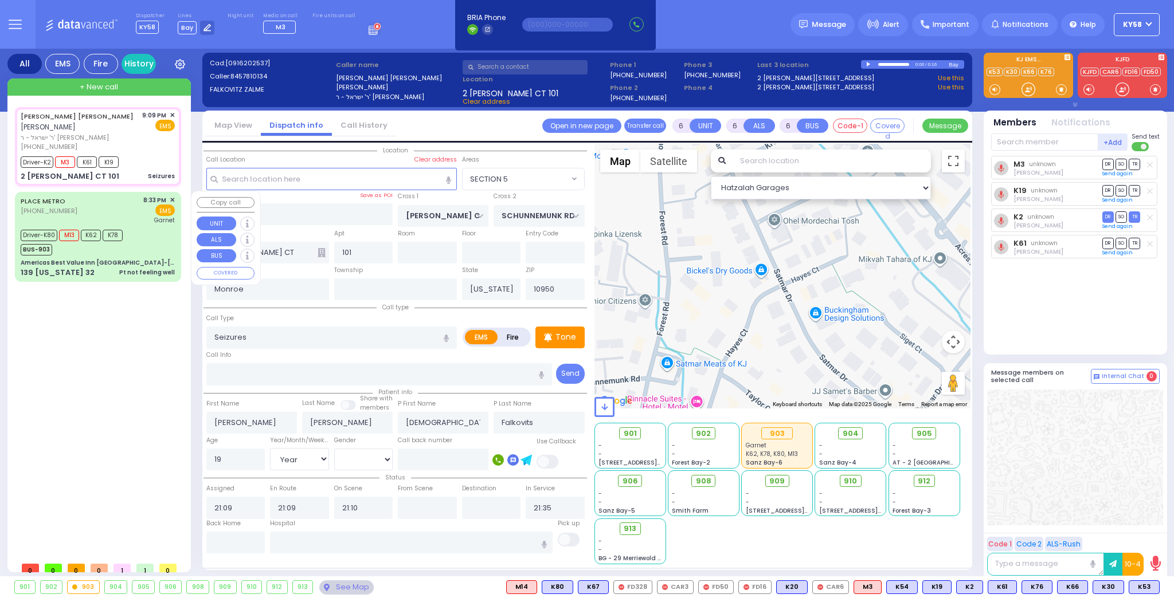
click at [124, 211] on div "PLACE METRO [PHONE_NUMBER] 8:33 PM ✕ EMS Garnet" at bounding box center [98, 210] width 154 height 30
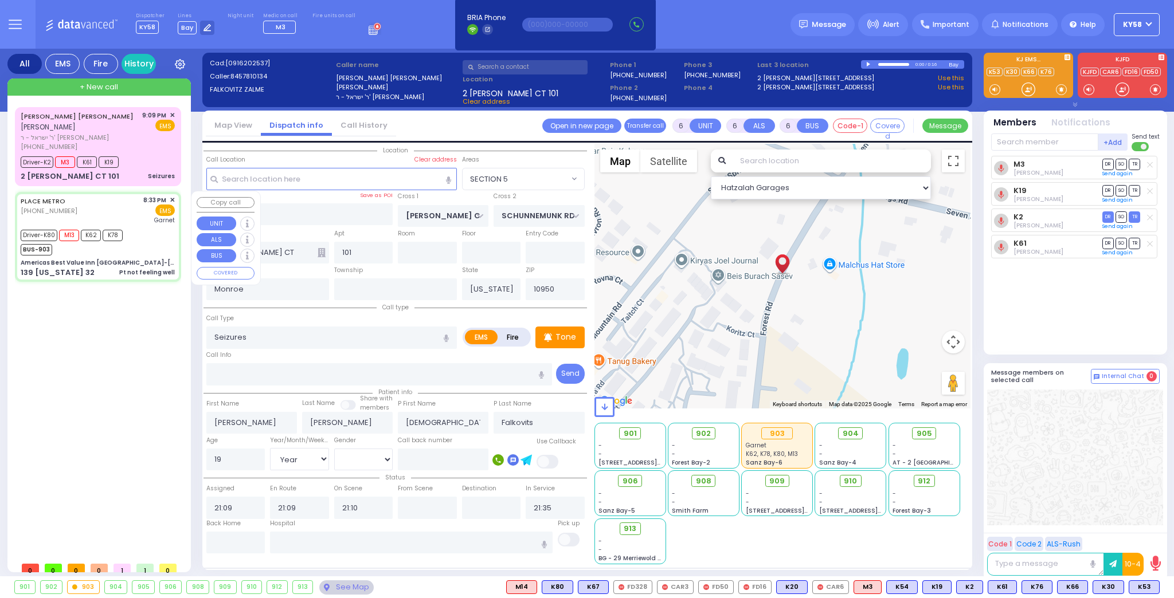
select select
type input "Pt not feeling well"
radio input "true"
type input "Itzchak"
type input "[PERSON_NAME]"
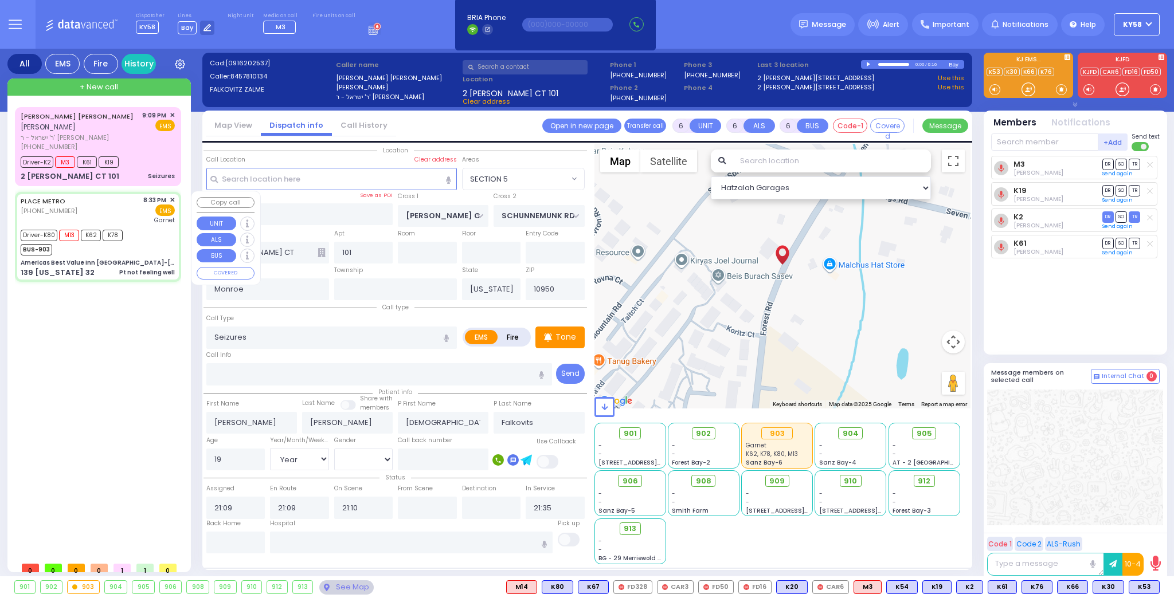
type input "52"
select select "Year"
select select "[DEMOGRAPHIC_DATA]"
type input "20:33"
type input "20:36"
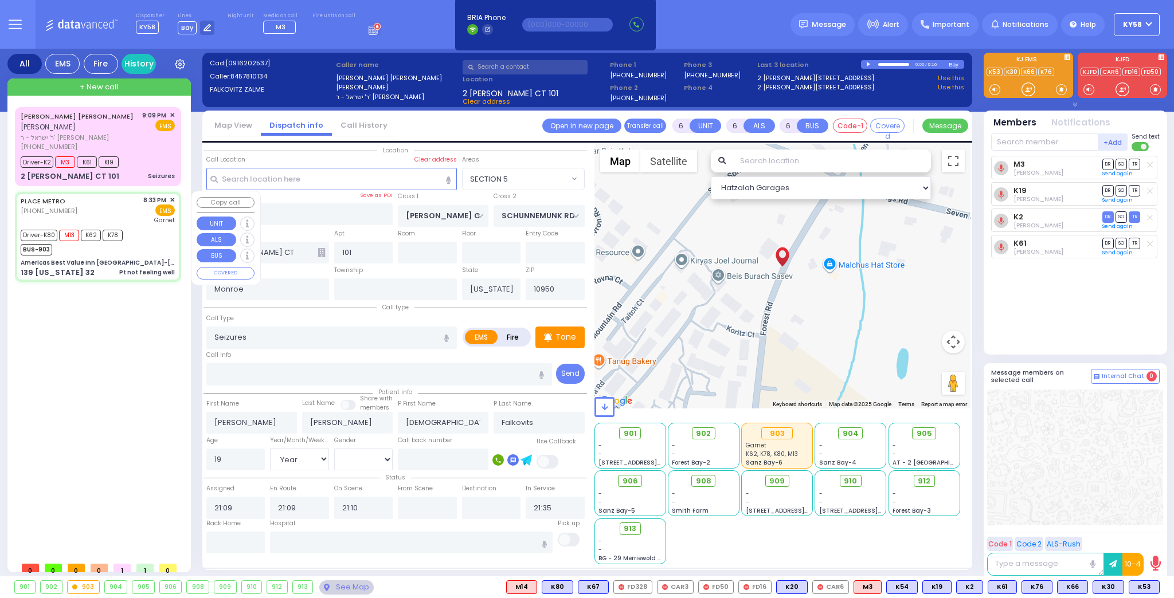
type input "20:46"
type input "20:51"
type input "21:19"
type input "[GEOGRAPHIC_DATA]"
select select "Hatzalah Garages"
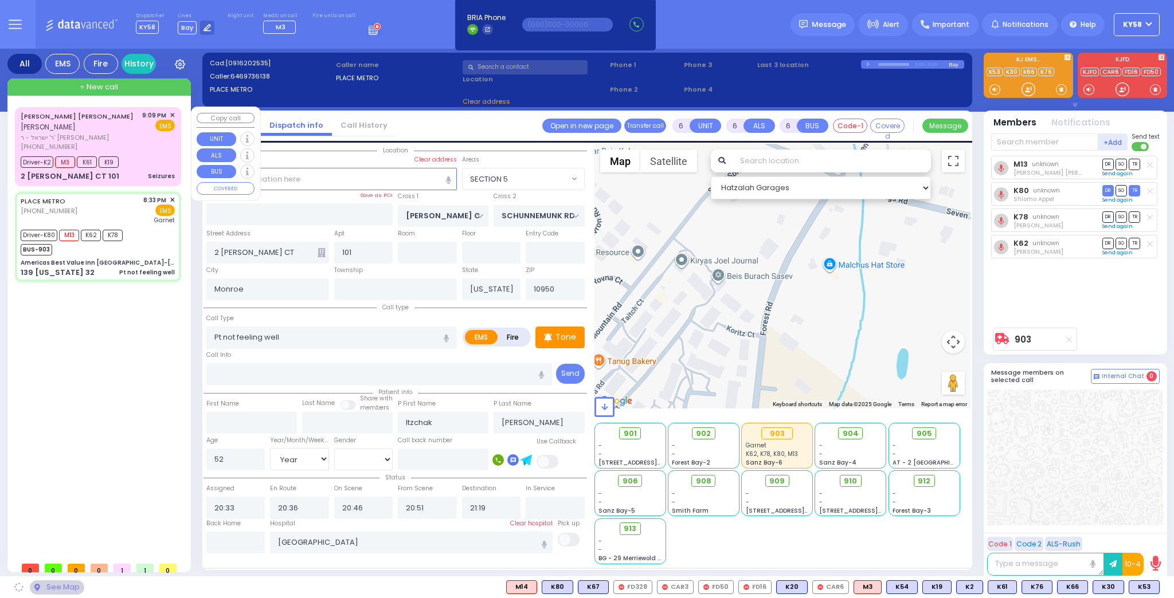
click at [142, 143] on div "YEKUSIEL YIDA FALKOWITZ יקותיאל יודא פאלקאוויטש ר' ישראל - ר' מאיר וויינבערגער …" at bounding box center [98, 131] width 154 height 41
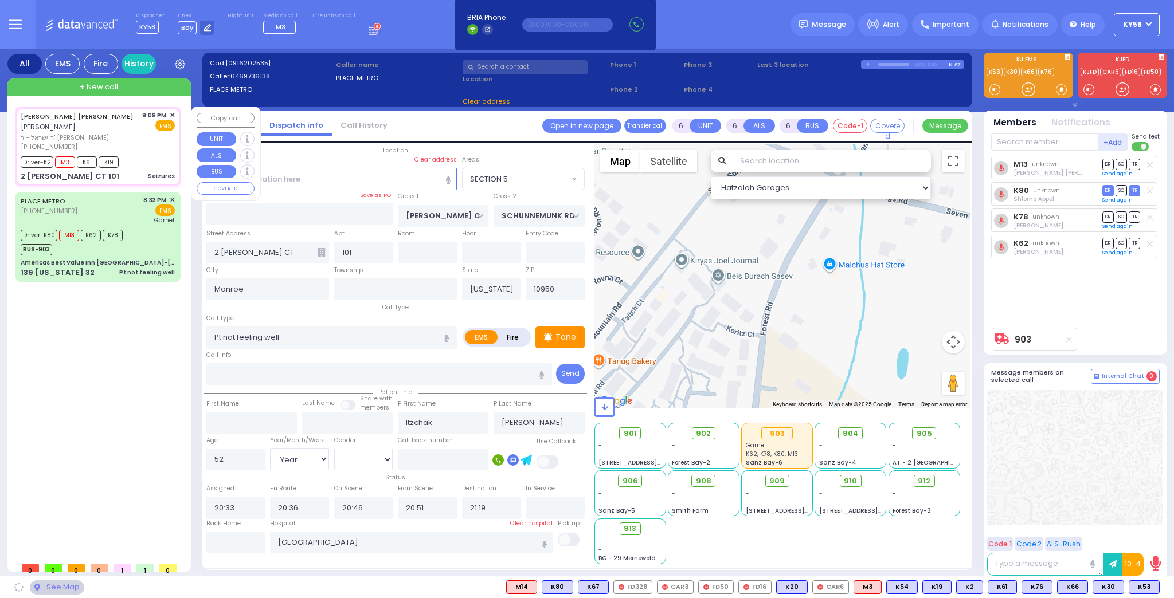
type input "Americas Best Value Inn [GEOGRAPHIC_DATA]-[GEOGRAPHIC_DATA]"
type input "ROUTE 32"
type input "COTTONWOOD COURT"
type input "139 [US_STATE] 32"
type input "105"
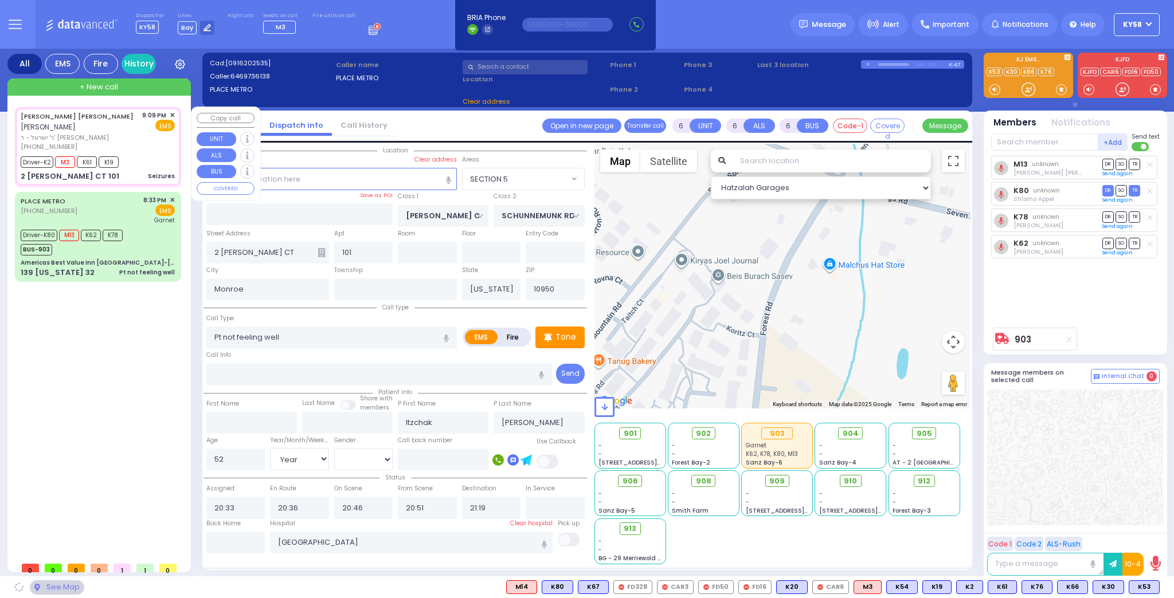
type input "Woodbury"
type input "10917"
select select
type input "Seizures"
radio input "true"
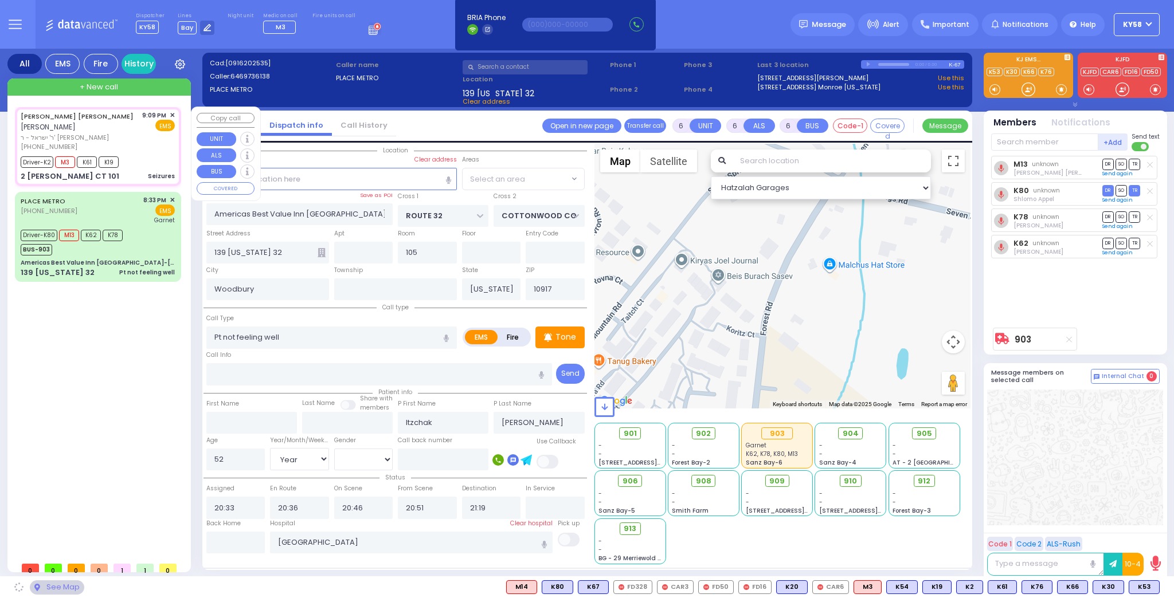
type input "YEKUSIEL YIDA"
type input "FALKOWITZ"
type input "Shia"
type input "Falkovits"
type input "19"
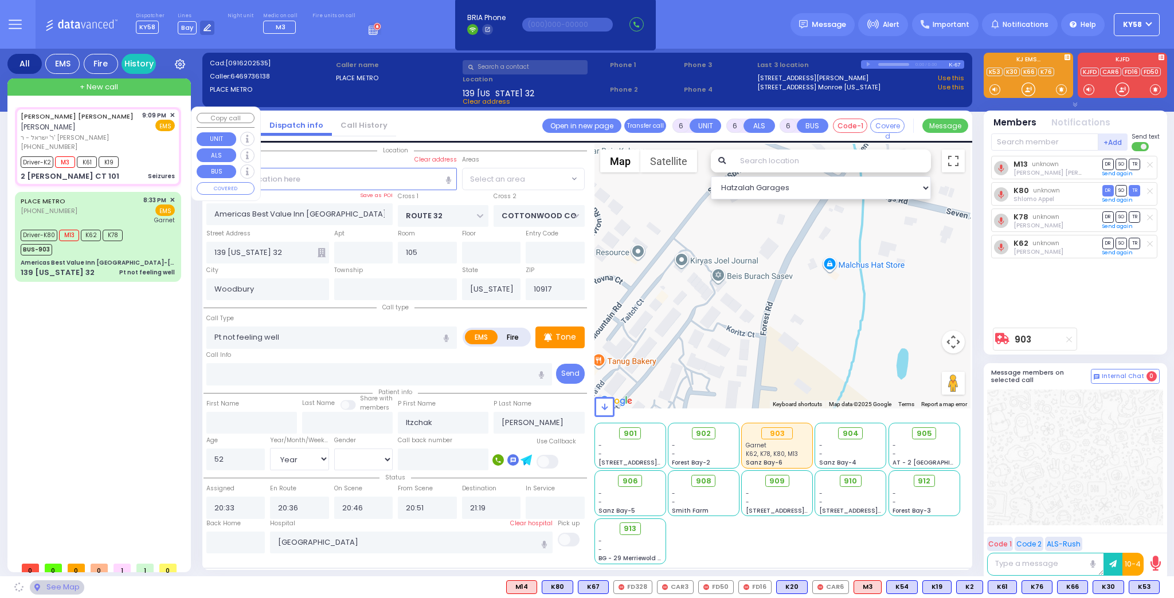
select select "Year"
select select "[DEMOGRAPHIC_DATA]"
type input "21:09"
type input "21:10"
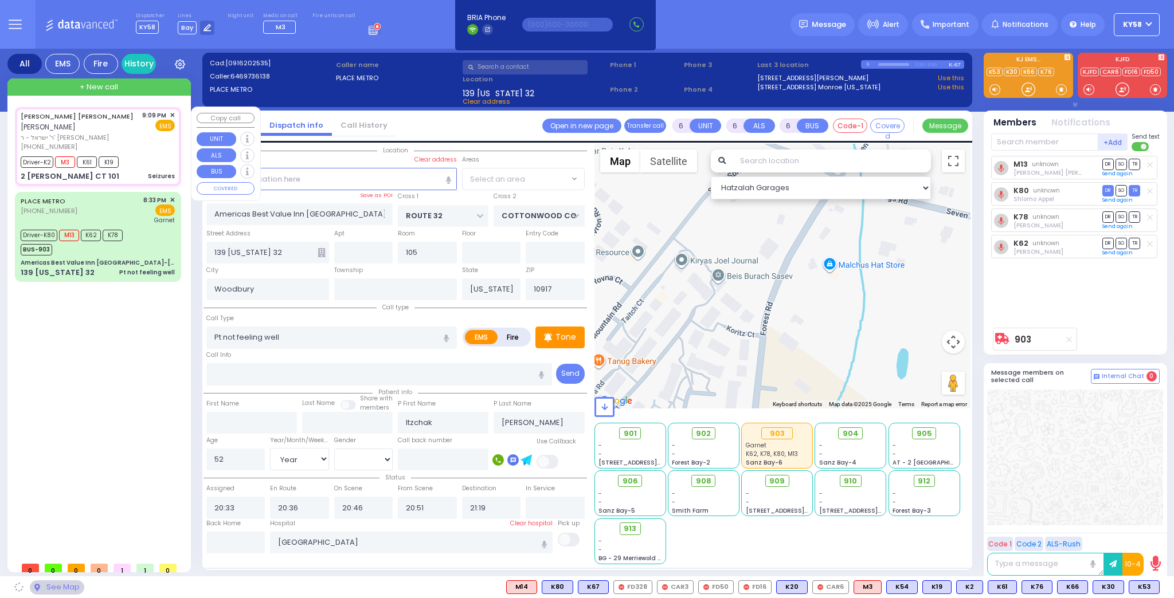
type input "21:35"
select select "MONROE"
select select "Hatzalah Garages"
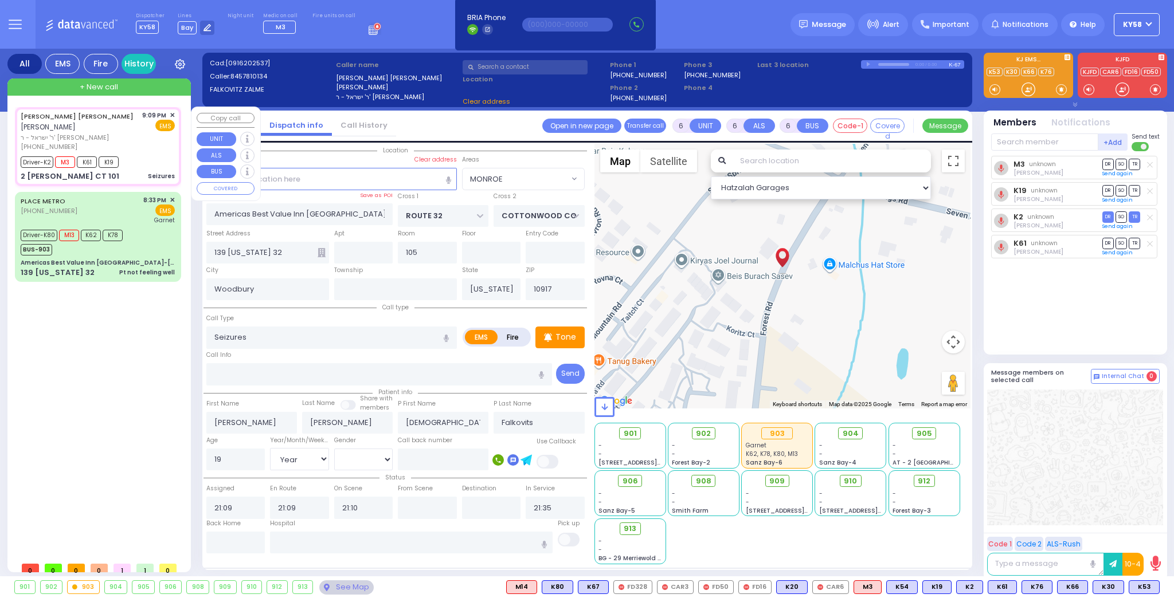
select select
type input "KORITZ COURT"
type input "SCHUNNEMUNK RD"
type input "2 KORITZ CT"
type input "101"
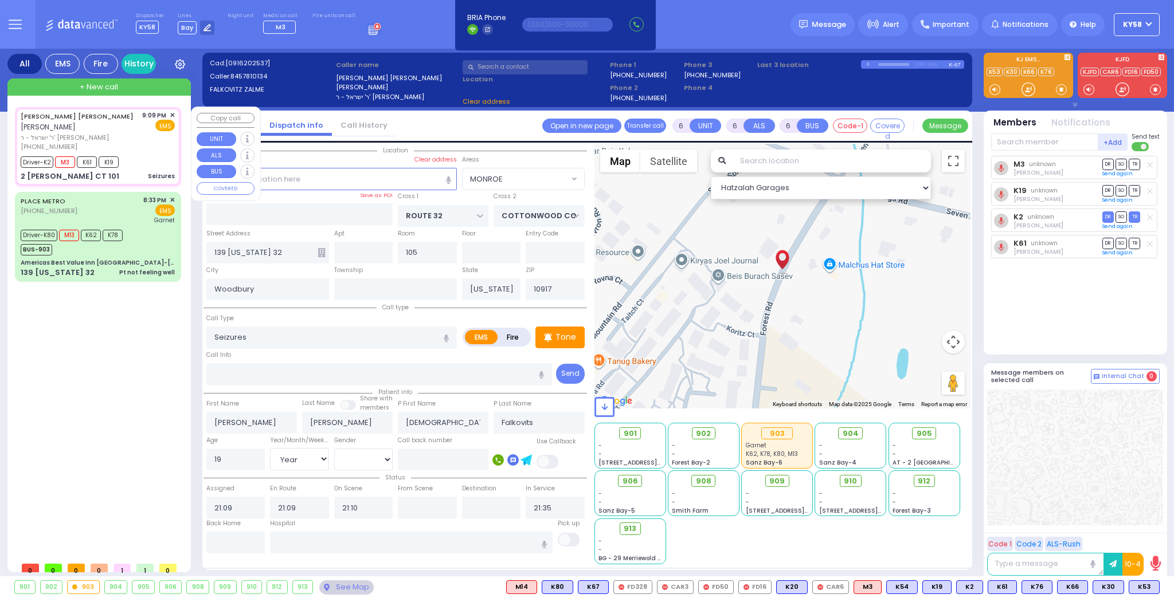
type input "Monroe"
type input "10950"
select select "SECTION 5"
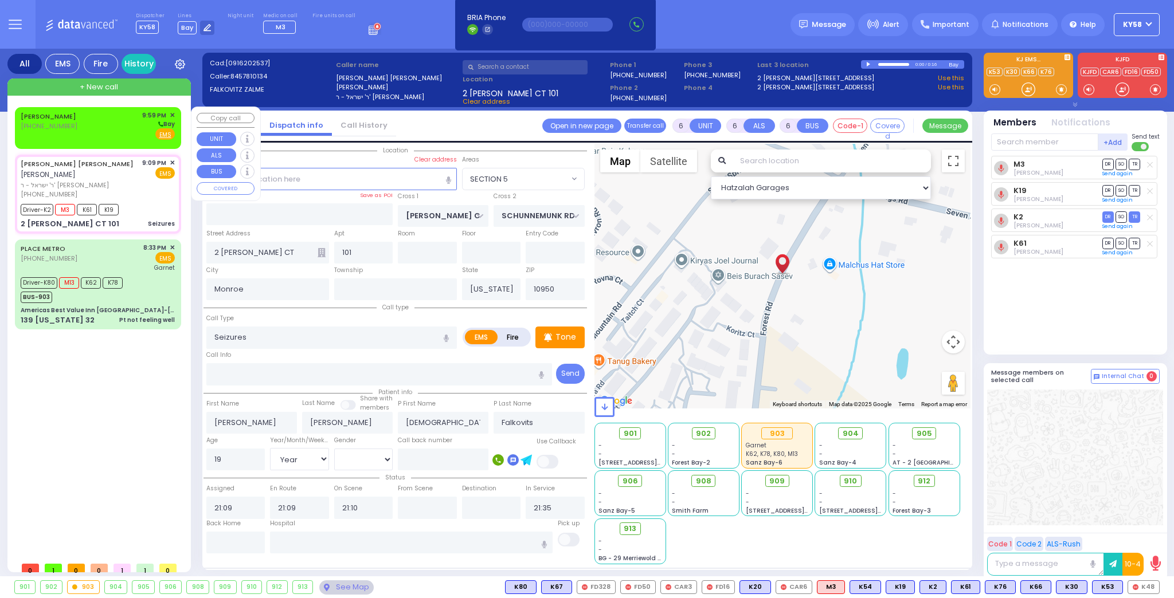
click at [105, 126] on div "JOSEPH MANSOUR (917) 539-4774 9:59 PM ✕ Bay" at bounding box center [98, 126] width 154 height 30
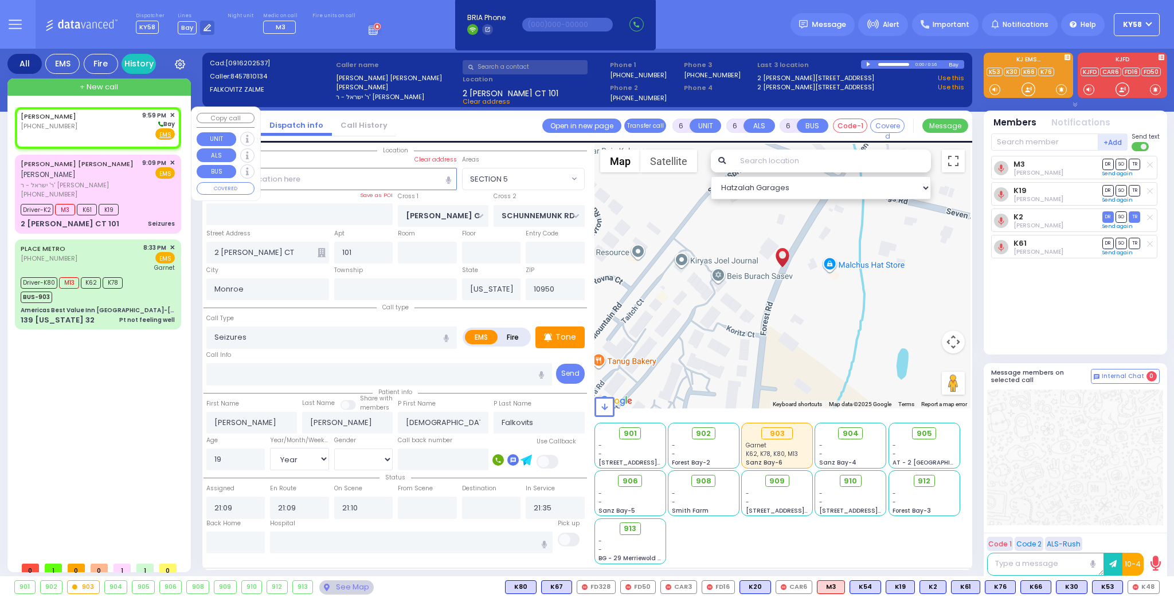
type input "2"
type input "1"
select select
radio input "true"
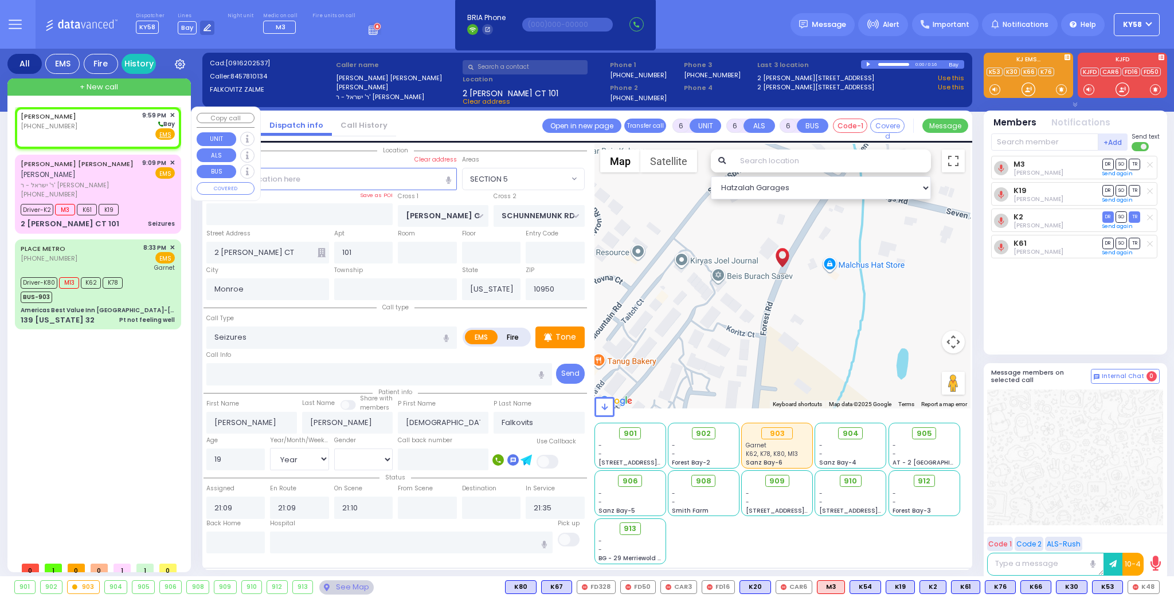
select select
type input "21:59"
select select "Hatzalah Garages"
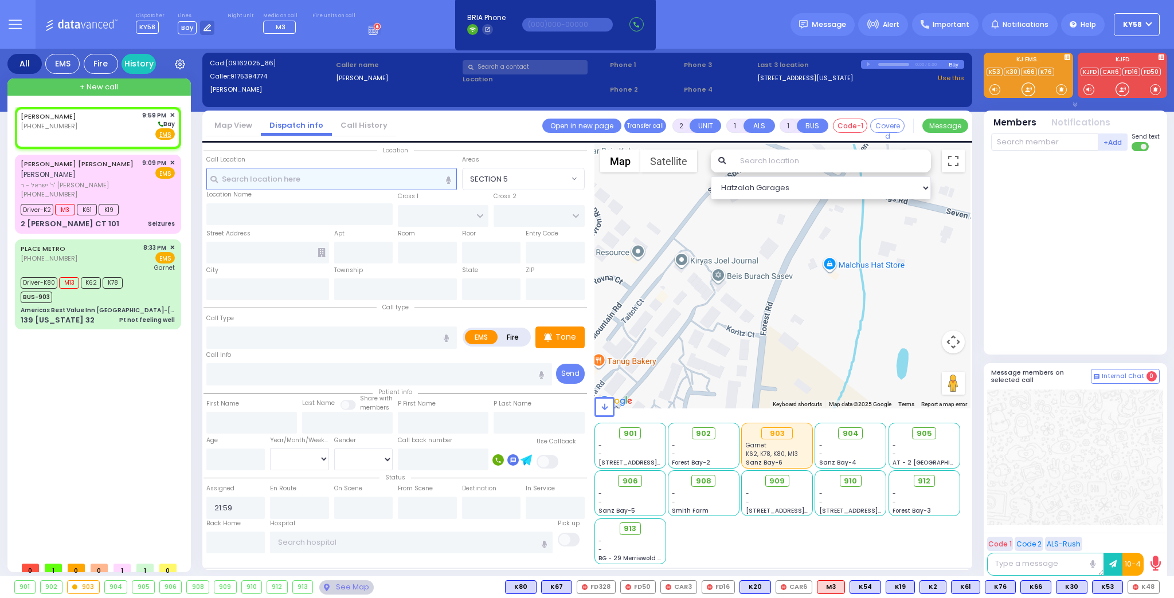
click at [388, 178] on input "text" at bounding box center [331, 179] width 251 height 22
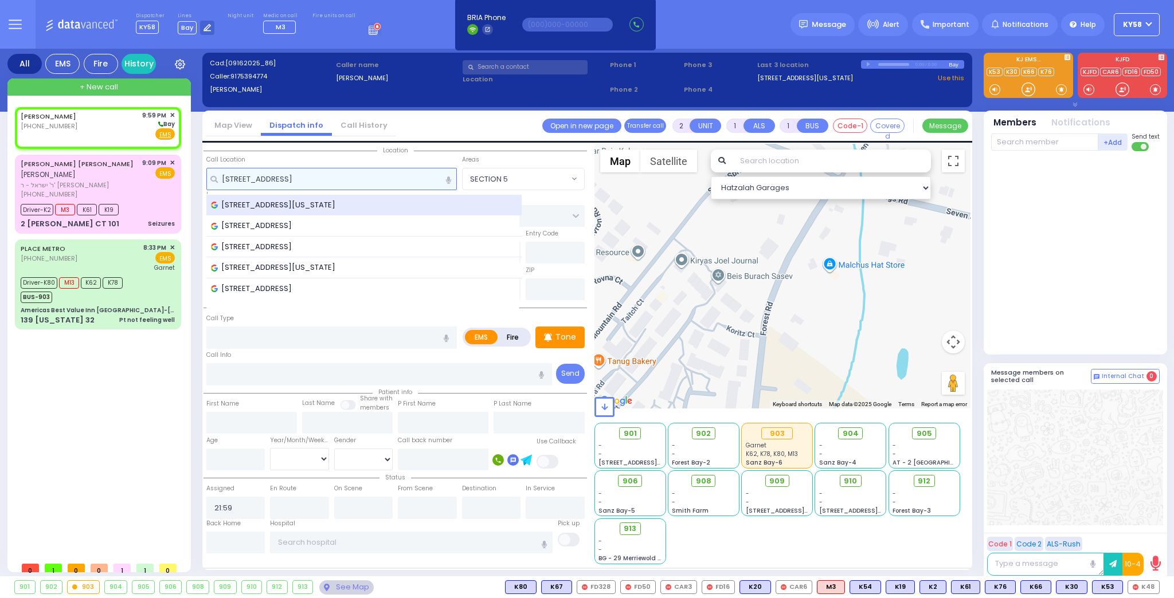
type input "66 west 70 st"
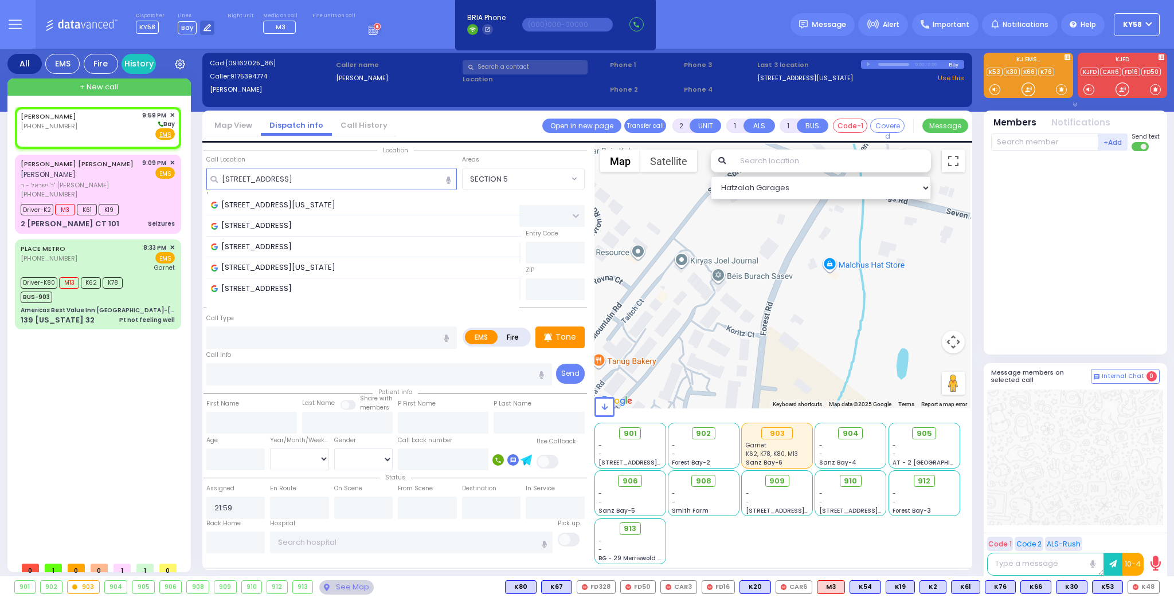
click at [328, 203] on span "66 W 70th St, New York, NY, USA" at bounding box center [275, 204] width 128 height 11
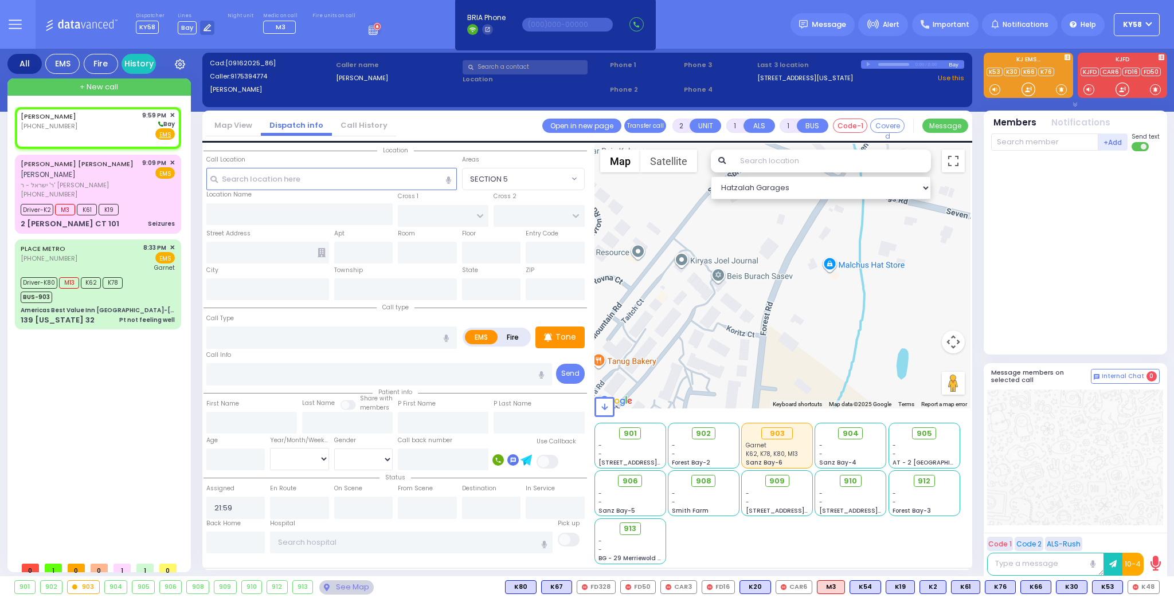
select select
radio input "true"
select select
select select "Hatzalah Garages"
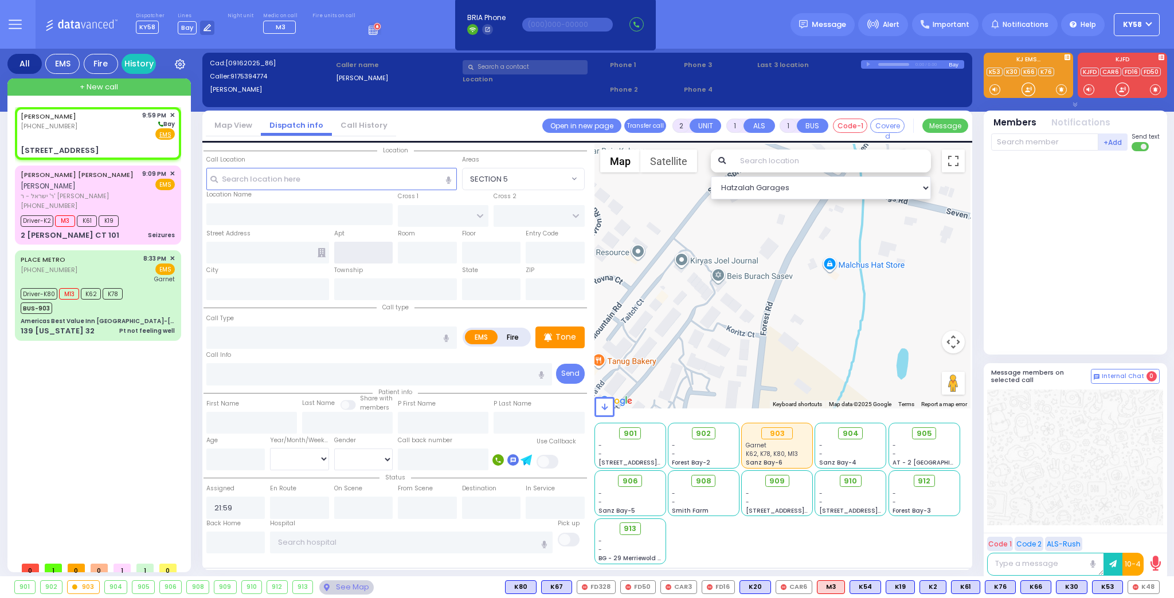
type input "COLUMBUS AVE"
type input "CENTRAL PARK WEST"
type input "66 W 70th St"
type input "[US_STATE]"
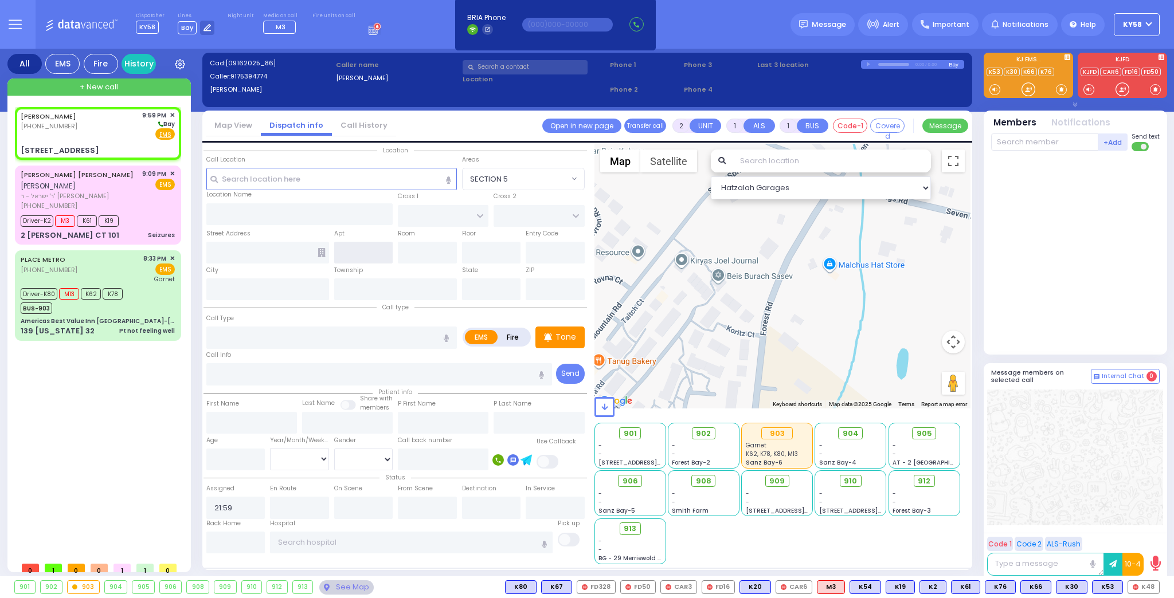
type input "10023"
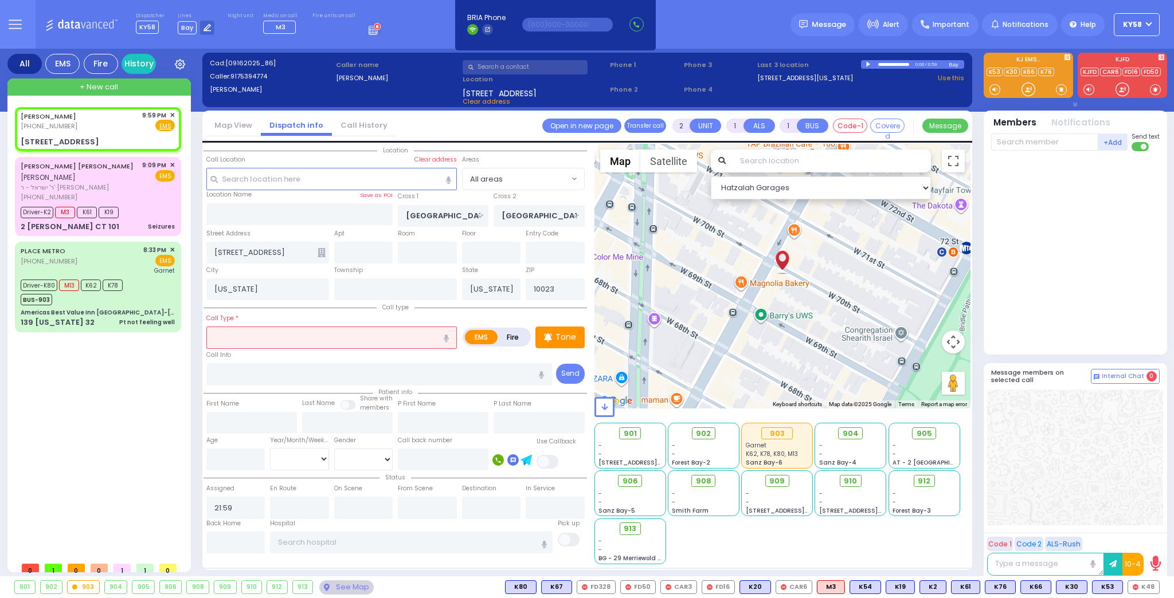
click at [867, 64] on div at bounding box center [869, 64] width 6 height 5
click at [887, 63] on div at bounding box center [893, 64] width 31 height 3
click at [894, 63] on div at bounding box center [893, 64] width 31 height 3
click at [870, 64] on div at bounding box center [869, 64] width 6 height 5
click at [346, 252] on input "text" at bounding box center [363, 253] width 59 height 22
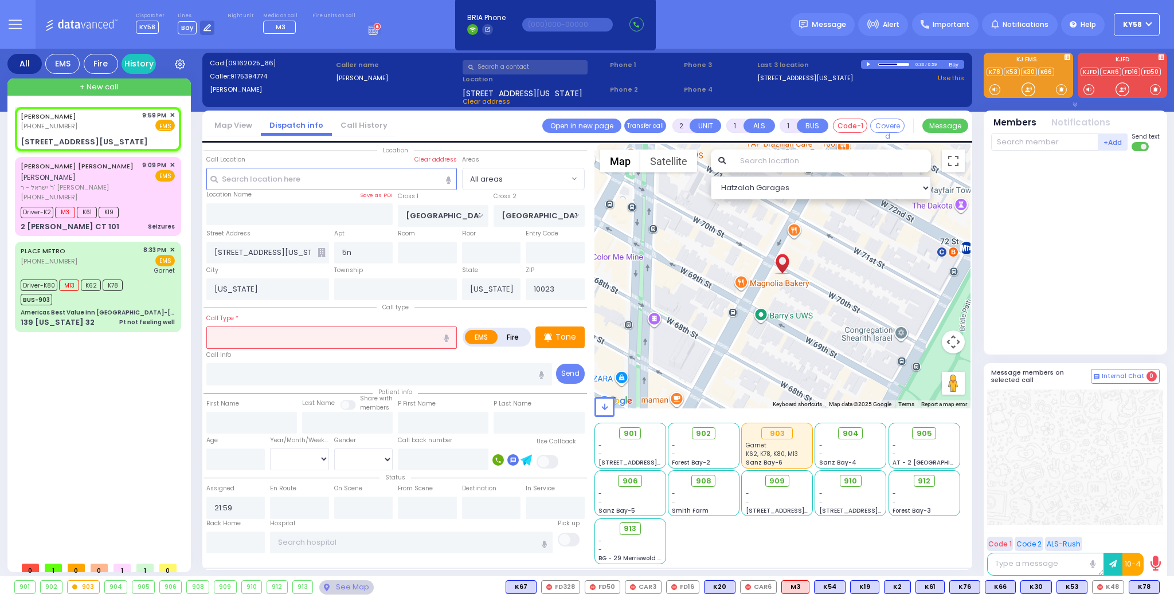
drag, startPoint x: 897, startPoint y: 63, endPoint x: 875, endPoint y: 65, distance: 22.4
click at [875, 65] on div "0:36 / 0:59" at bounding box center [905, 64] width 88 height 9
click at [867, 63] on div at bounding box center [869, 64] width 6 height 5
click at [879, 64] on div at bounding box center [888, 65] width 19 height 2
click at [884, 63] on div at bounding box center [893, 64] width 31 height 3
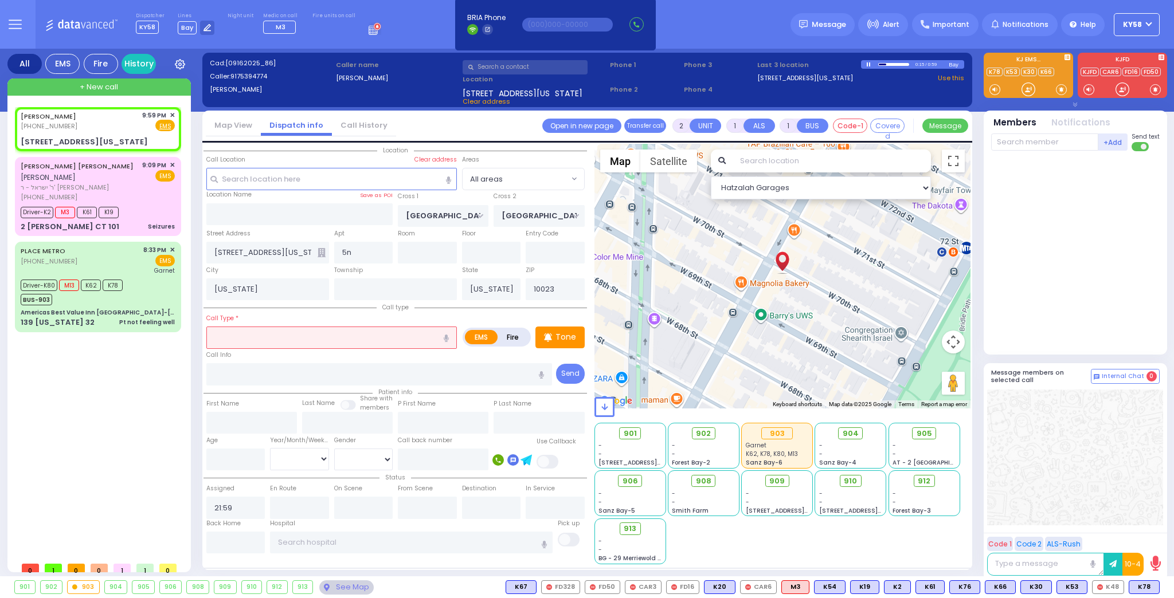
click at [882, 64] on div at bounding box center [882, 65] width 7 height 2
click at [879, 64] on div at bounding box center [882, 65] width 6 height 2
click at [868, 65] on div at bounding box center [869, 64] width 6 height 5
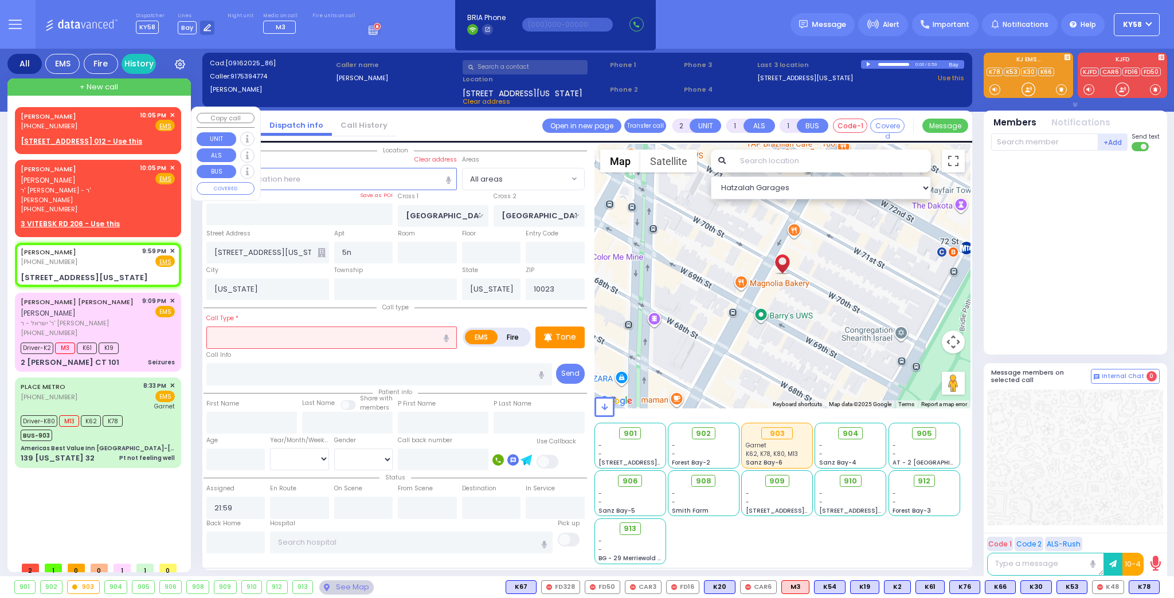
click at [175, 111] on div "ISRAEL FEKETE (929) 585-2686 10:05 PM ✕ Fire EMS" at bounding box center [98, 129] width 162 height 40
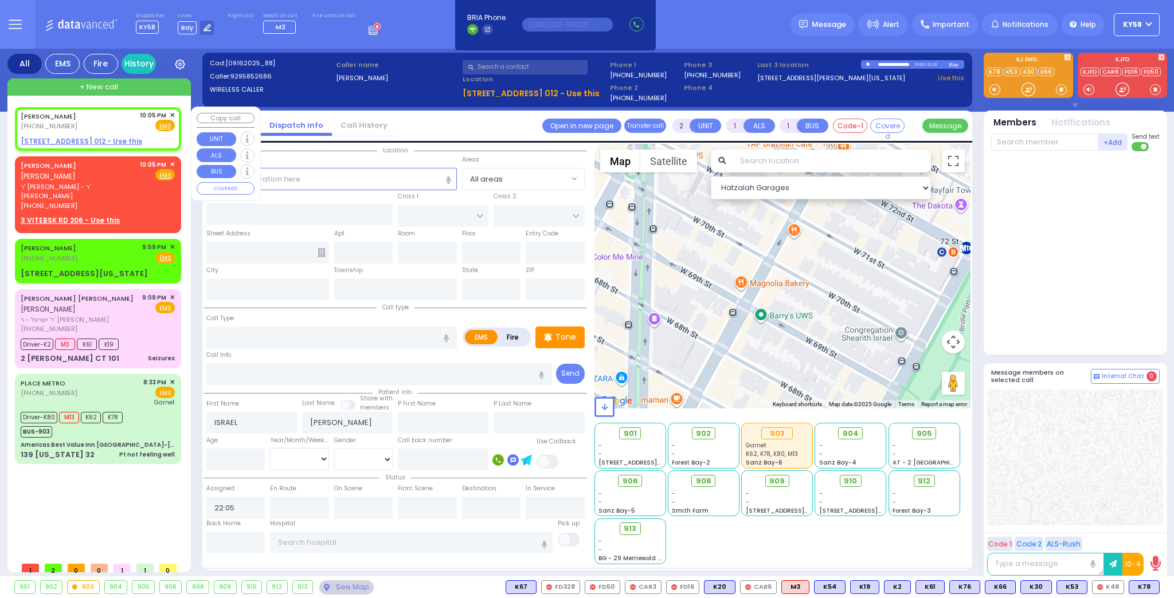
click at [172, 115] on span "✕" at bounding box center [172, 116] width 5 height 10
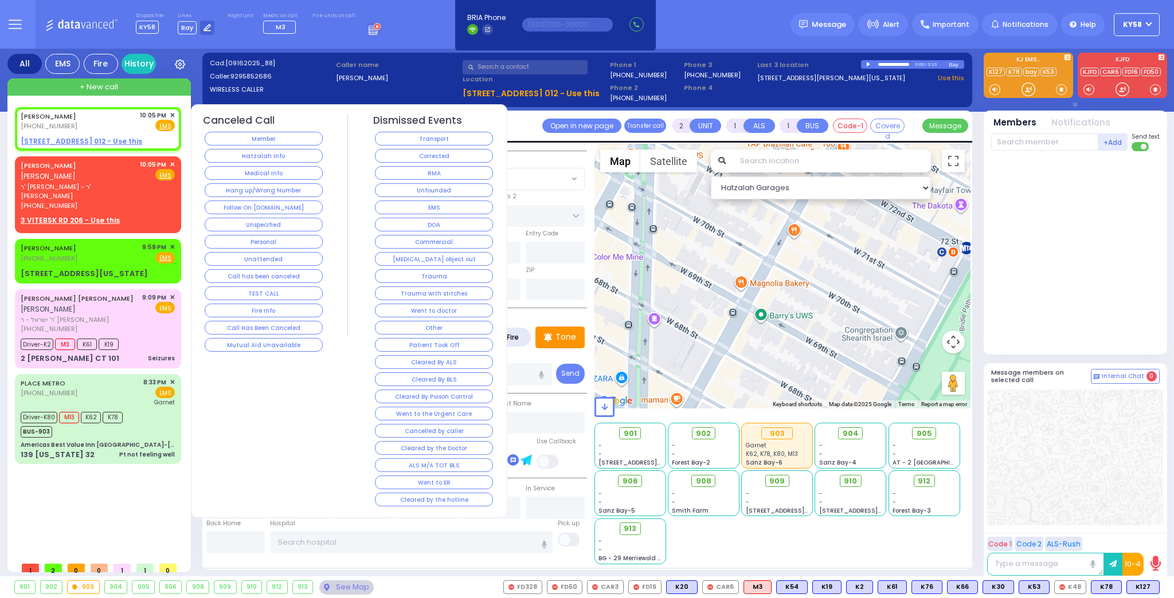
click at [173, 114] on span "✕" at bounding box center [172, 116] width 5 height 10
click at [281, 202] on button "Follow On [DOMAIN_NAME]" at bounding box center [264, 208] width 118 height 14
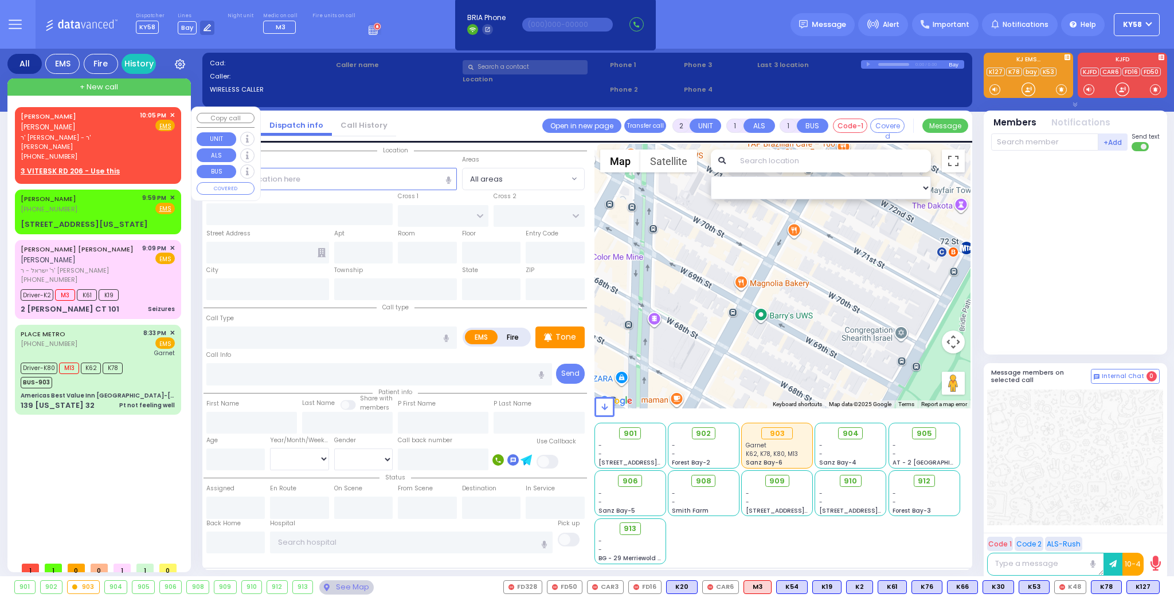
click at [124, 138] on div "ISRAEL LANDAU ישראל לאנדא ר' אהרן יוסף - ר' חיים יוסף גאטליב (845) 500-0890 10:…" at bounding box center [98, 136] width 154 height 51
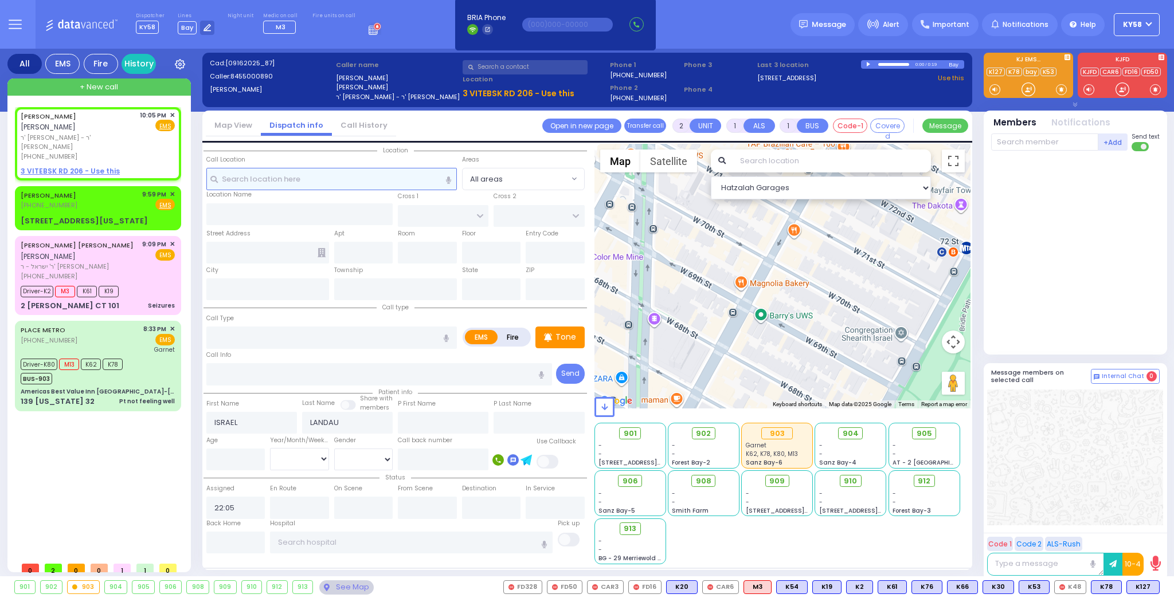
click at [299, 184] on input "text" at bounding box center [331, 179] width 251 height 22
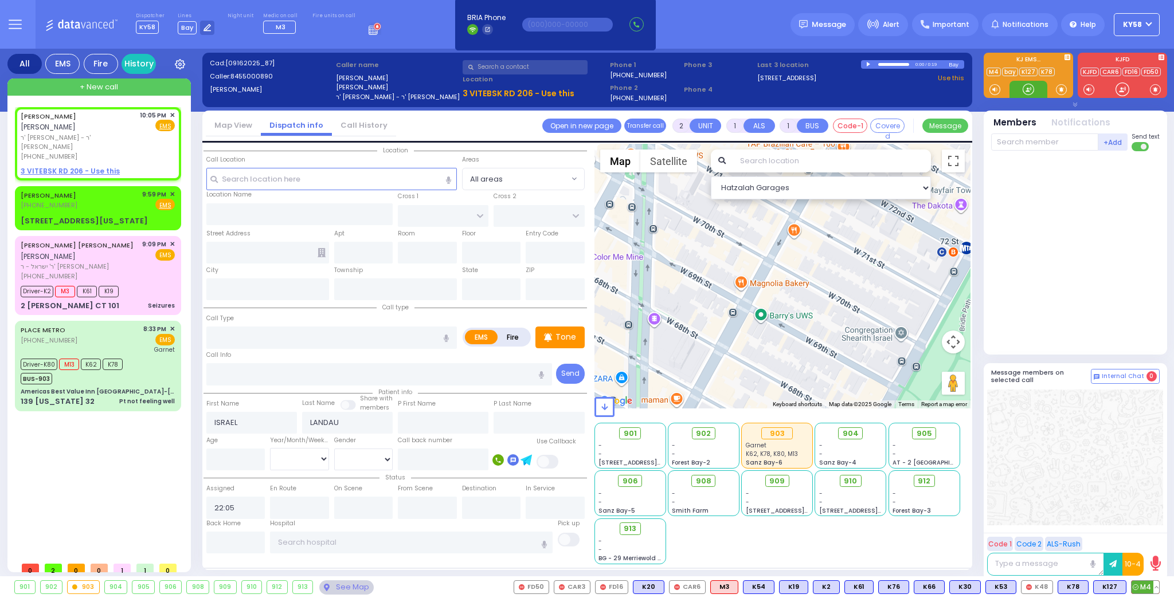
click at [1145, 586] on span "M4" at bounding box center [1146, 587] width 28 height 13
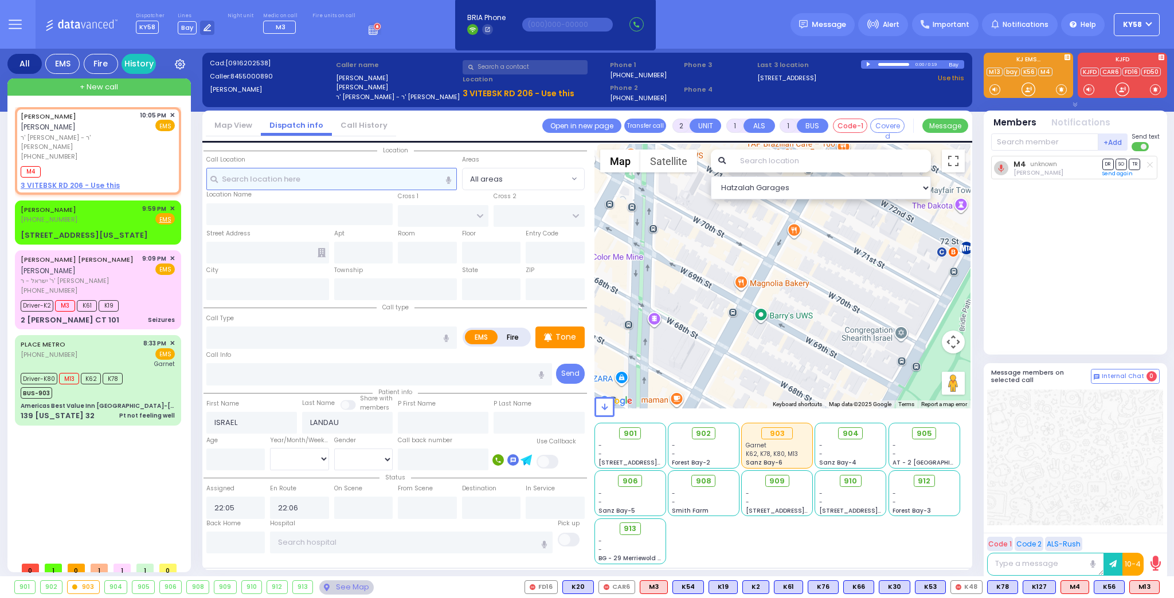
click at [298, 182] on input "text" at bounding box center [331, 179] width 251 height 22
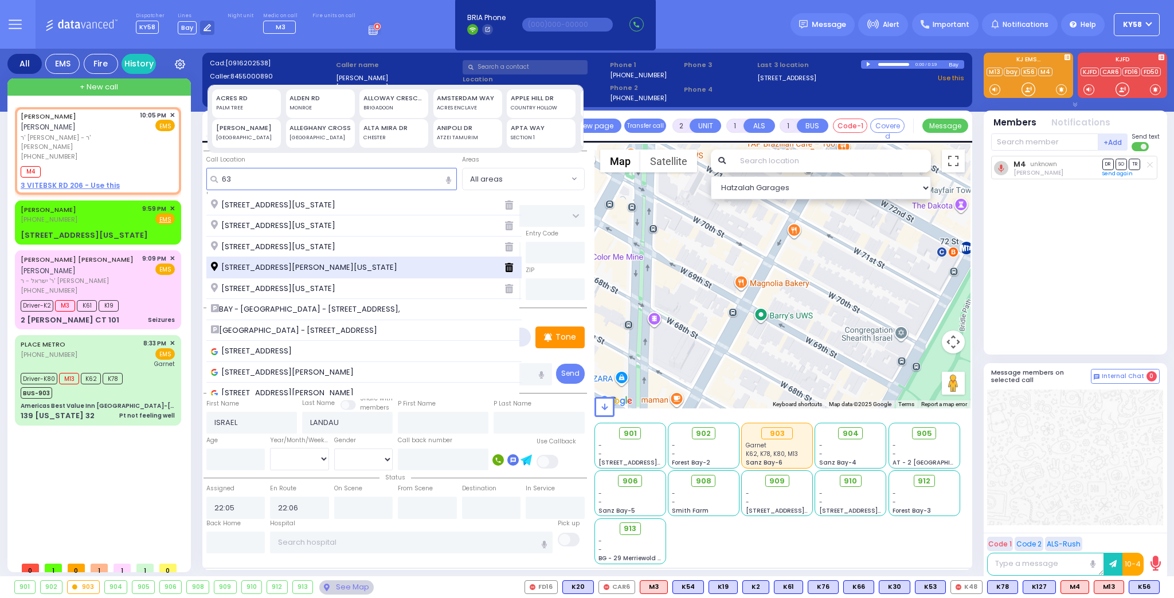
click at [277, 263] on span "63 Forest Rd Monroe New York 10950" at bounding box center [306, 267] width 190 height 11
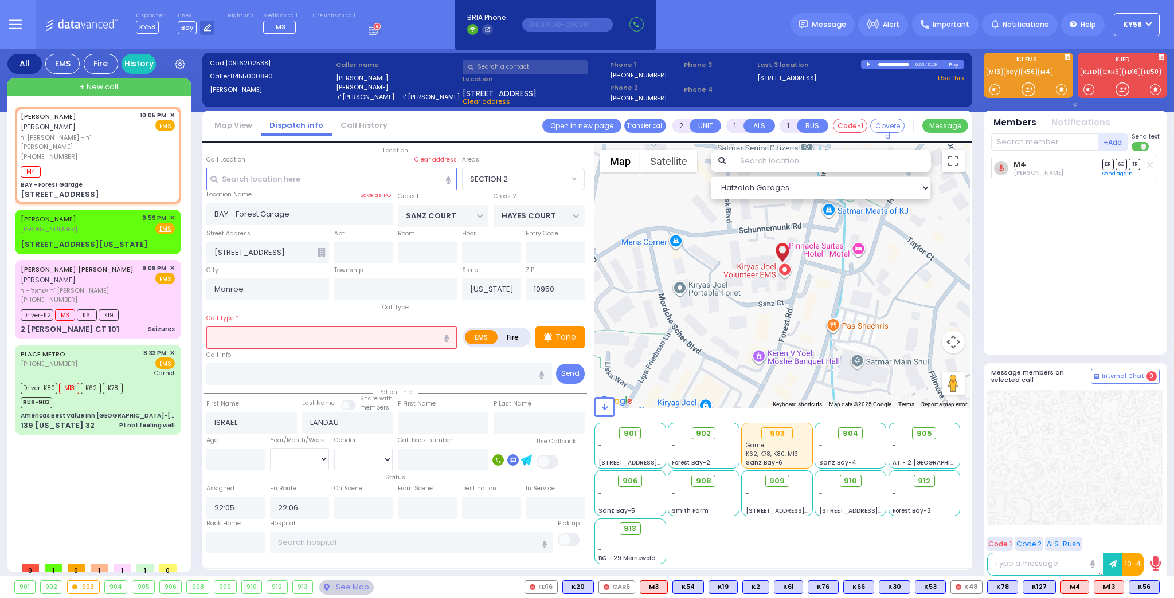
click at [303, 336] on input "text" at bounding box center [331, 338] width 251 height 22
click at [449, 339] on icon "button" at bounding box center [446, 338] width 5 height 7
click at [1142, 586] on span "K56" at bounding box center [1144, 587] width 30 height 13
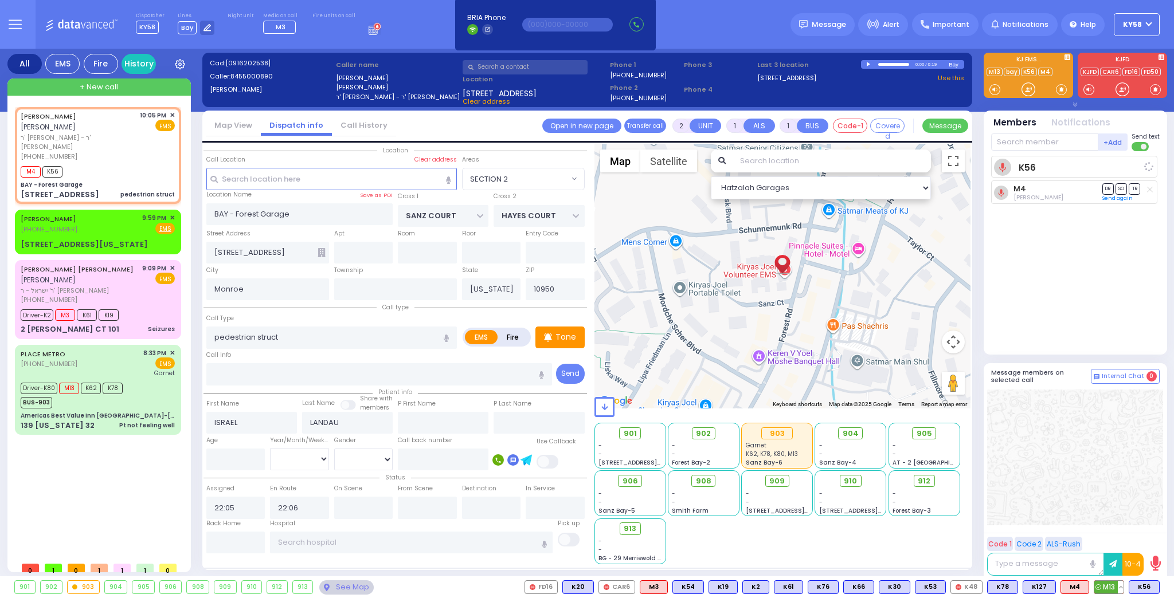
click at [1110, 585] on span "M13" at bounding box center [1108, 587] width 29 height 13
click at [1075, 587] on span "M13" at bounding box center [1070, 587] width 29 height 13
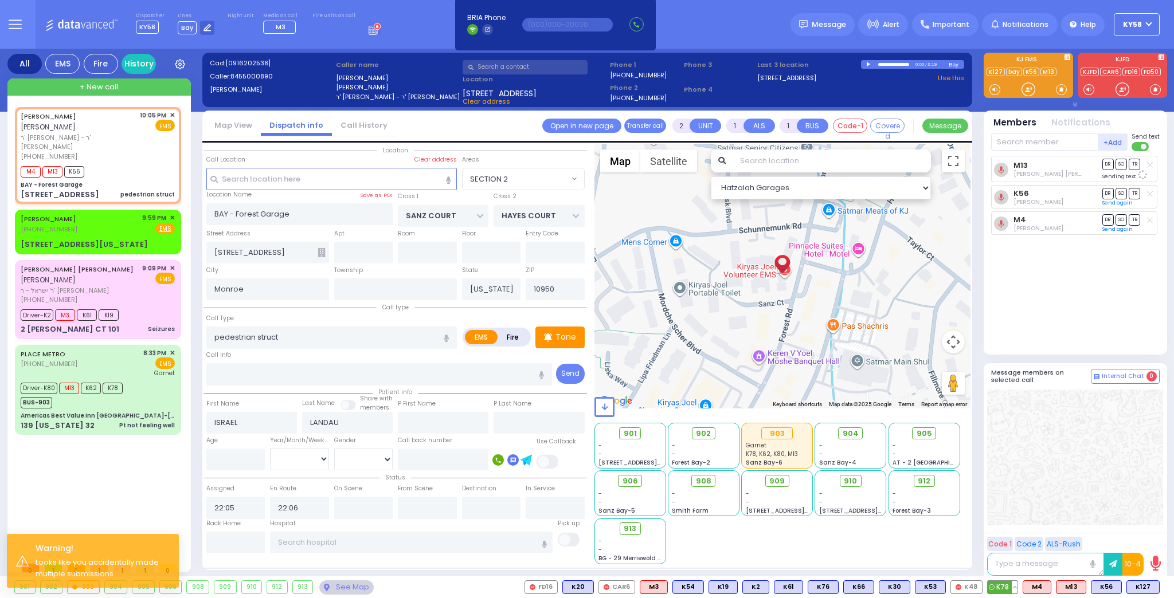
click at [1008, 585] on span "K78" at bounding box center [1003, 587] width 30 height 13
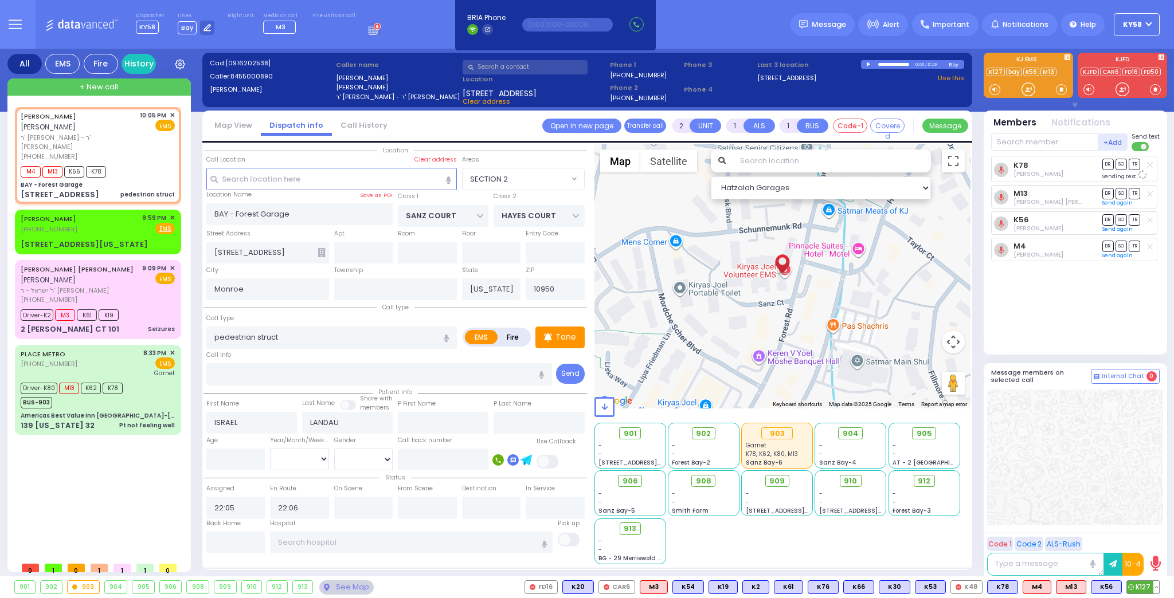
click at [1140, 587] on span "K127" at bounding box center [1143, 587] width 32 height 13
select select "SECTION 2"
select select
click at [101, 213] on div "JOSEPH MANSOUR (917) 539-4774 9:59 PM ✕ Fire EMS" at bounding box center [98, 223] width 154 height 21
select select
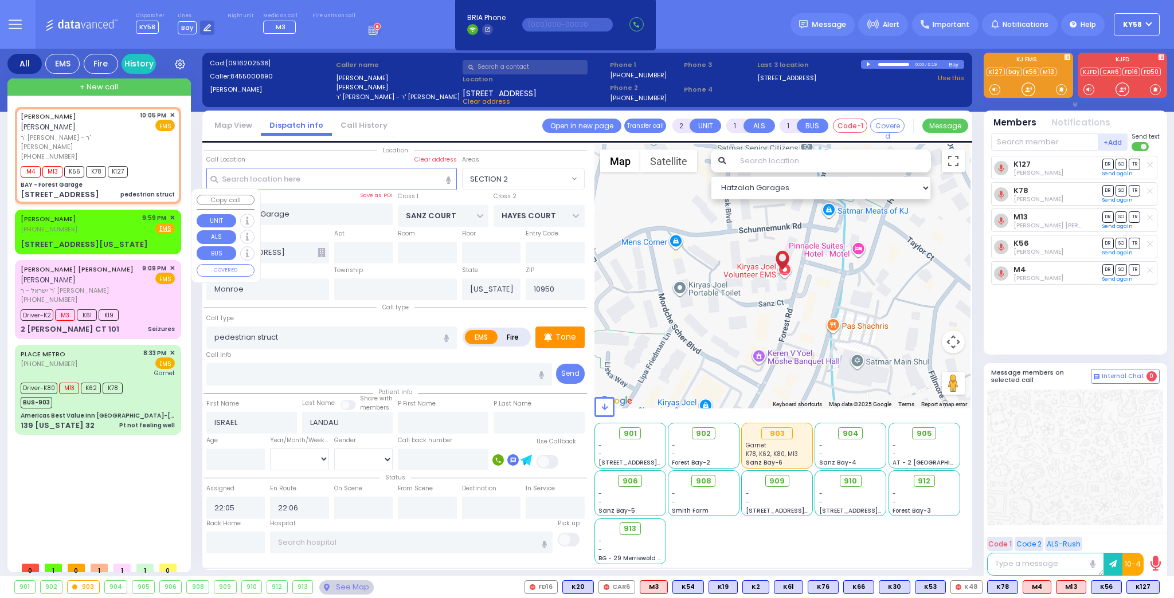
radio input "true"
select select
type input "21:59"
type input "COLUMBUS AVE"
type input "CENTRAL PARK WEST"
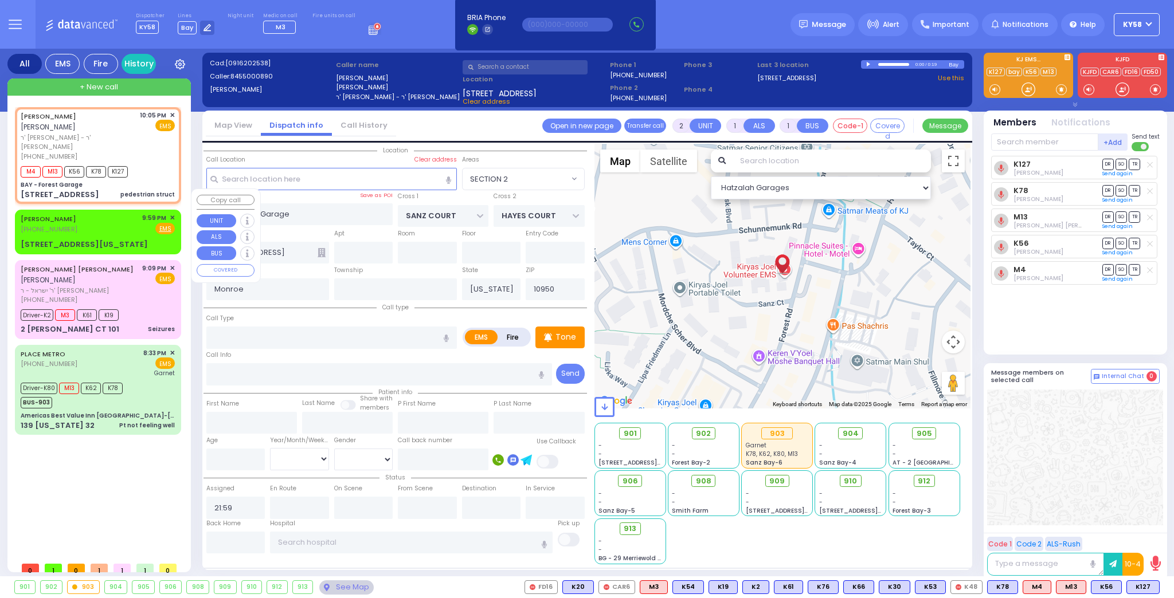
type input "66 W 70th St New York"
type input "5n"
type input "[US_STATE]"
type input "10023"
select select "Hatzalah Garages"
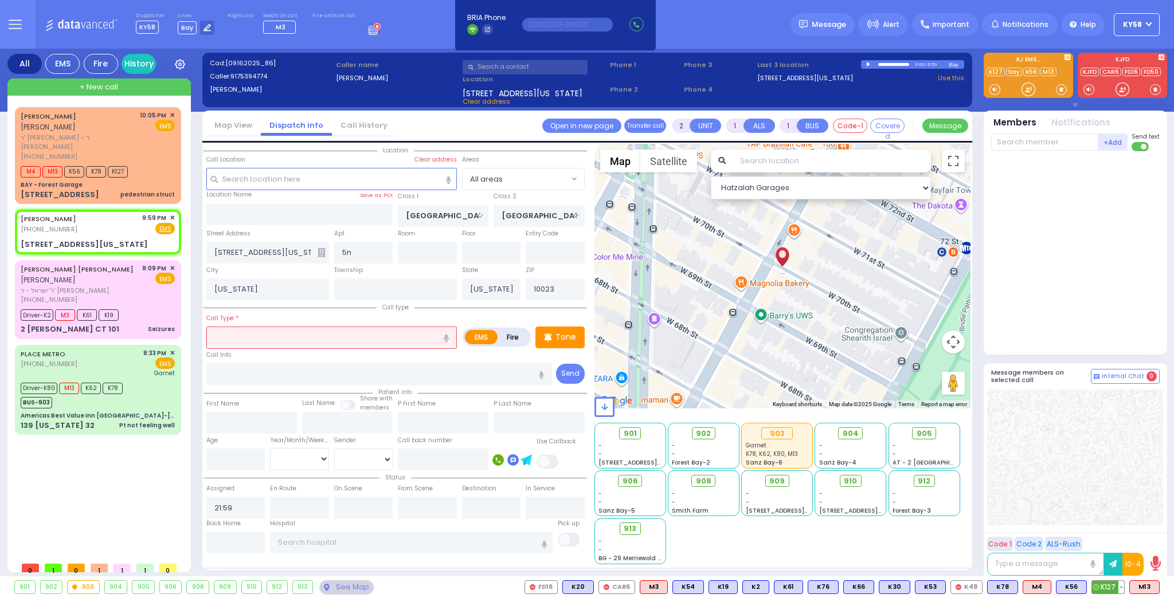
click at [1121, 587] on button at bounding box center [1121, 587] width 6 height 13
click at [1113, 538] on icon at bounding box center [1113, 537] width 12 height 12
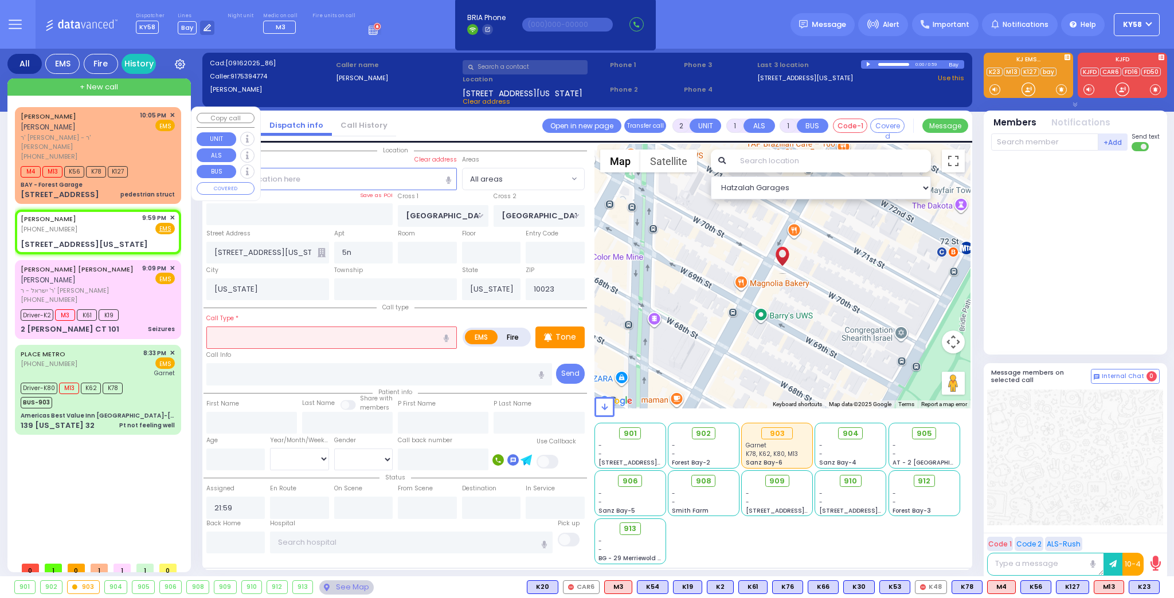
click at [152, 163] on div "M4 M13 K56 K78 K127" at bounding box center [98, 170] width 154 height 14
select select
type input "pedestrian struct"
radio input "true"
type input "ISRAEL"
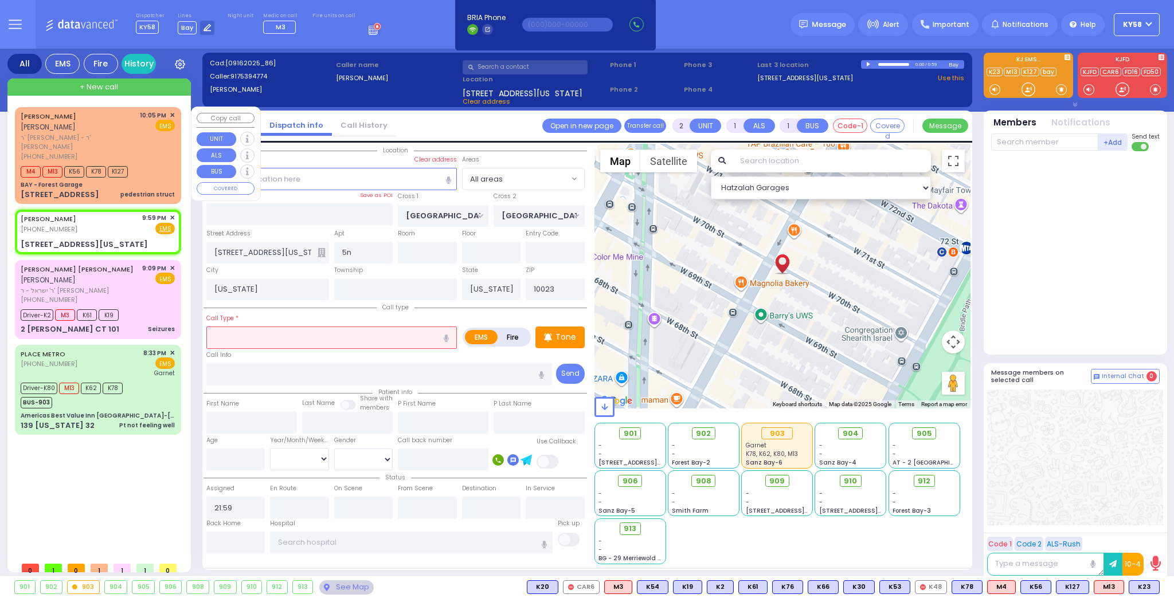
type input "LANDAU"
select select
type input "22:05"
type input "22:06"
select select "Hatzalah Garages"
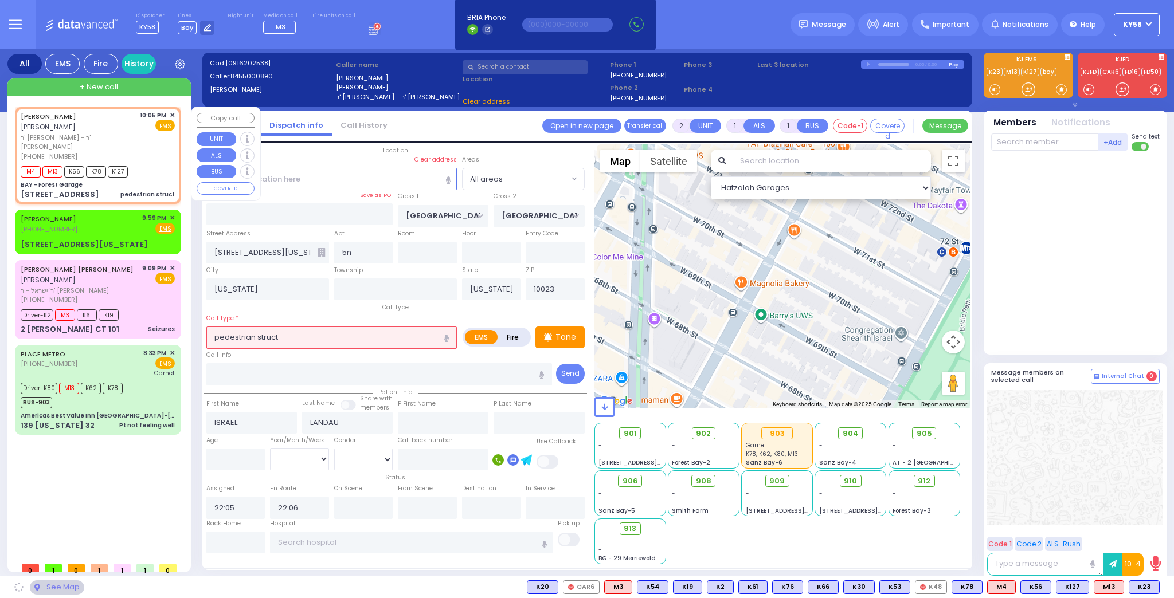
type input "BAY - Forest Garage"
type input "SANZ COURT"
type input "HAYES COURT"
type input "[STREET_ADDRESS]"
type input "Monroe"
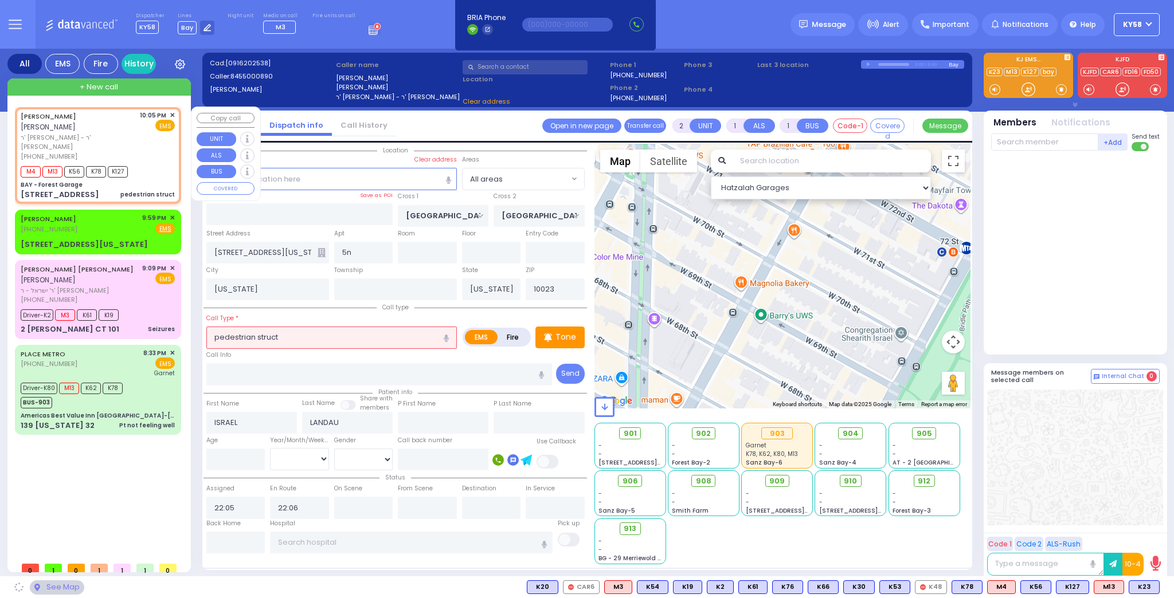
type input "10950"
select select "SECTION 2"
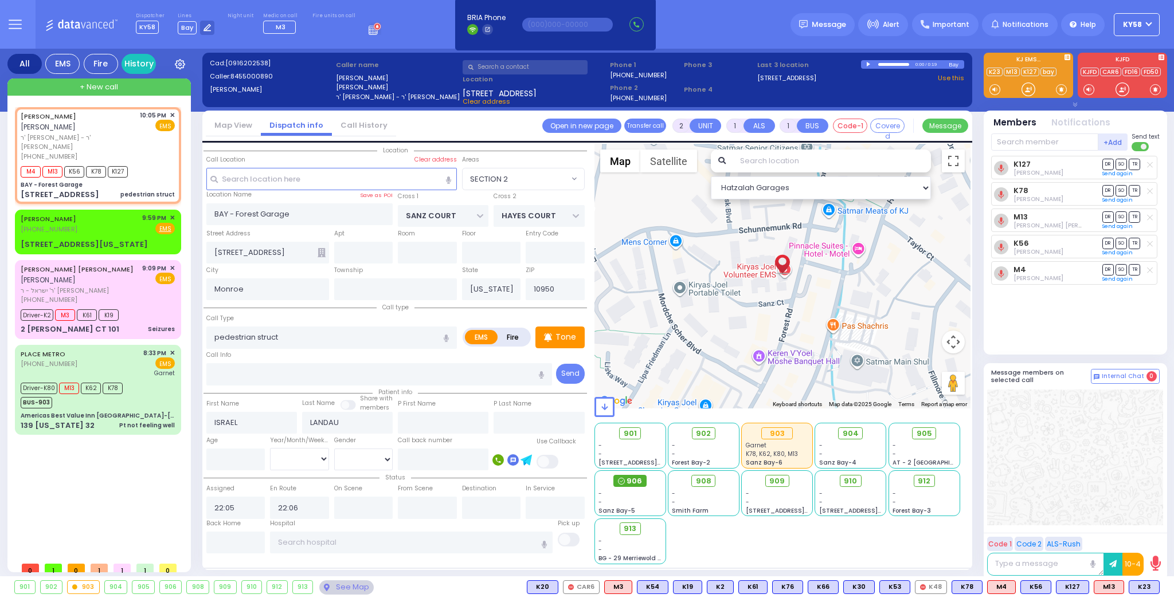
click at [627, 481] on span "906" at bounding box center [634, 481] width 15 height 11
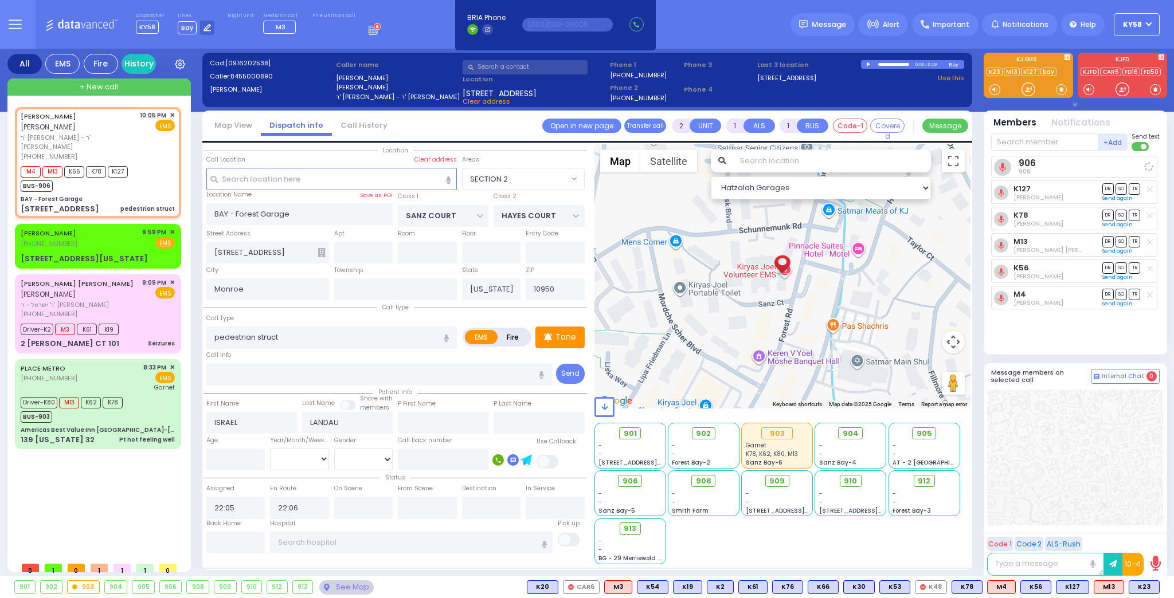
select select
radio input "true"
select select
select select "SECTION 2"
select select "Hatzalah Garages"
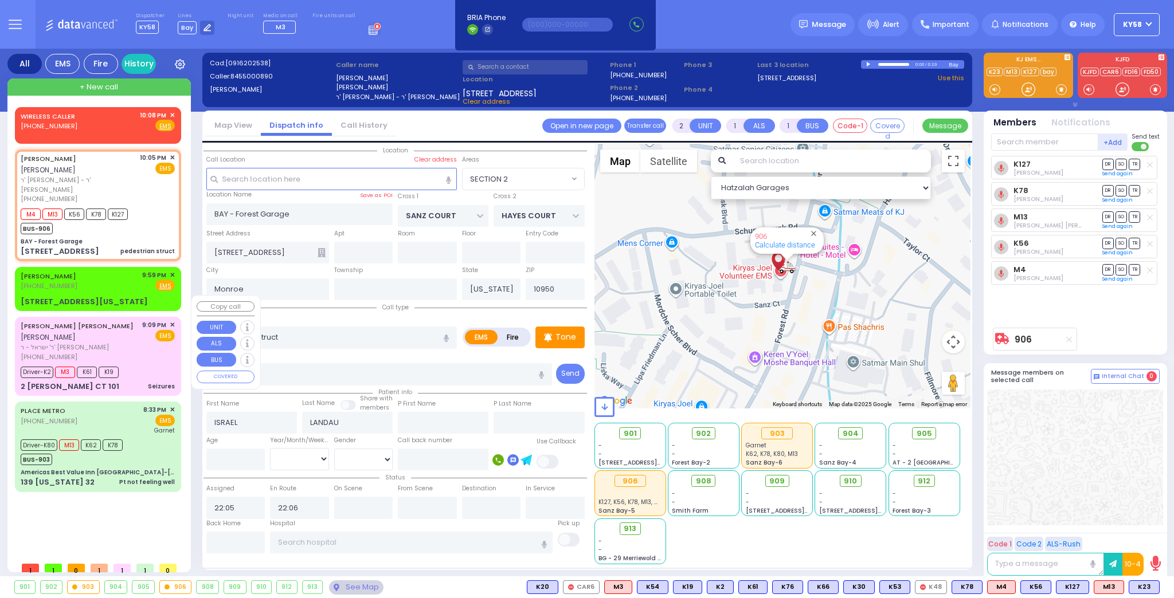
click at [119, 343] on span "ר' ישראל - ר' מאיר וויינבערגער" at bounding box center [80, 348] width 118 height 10
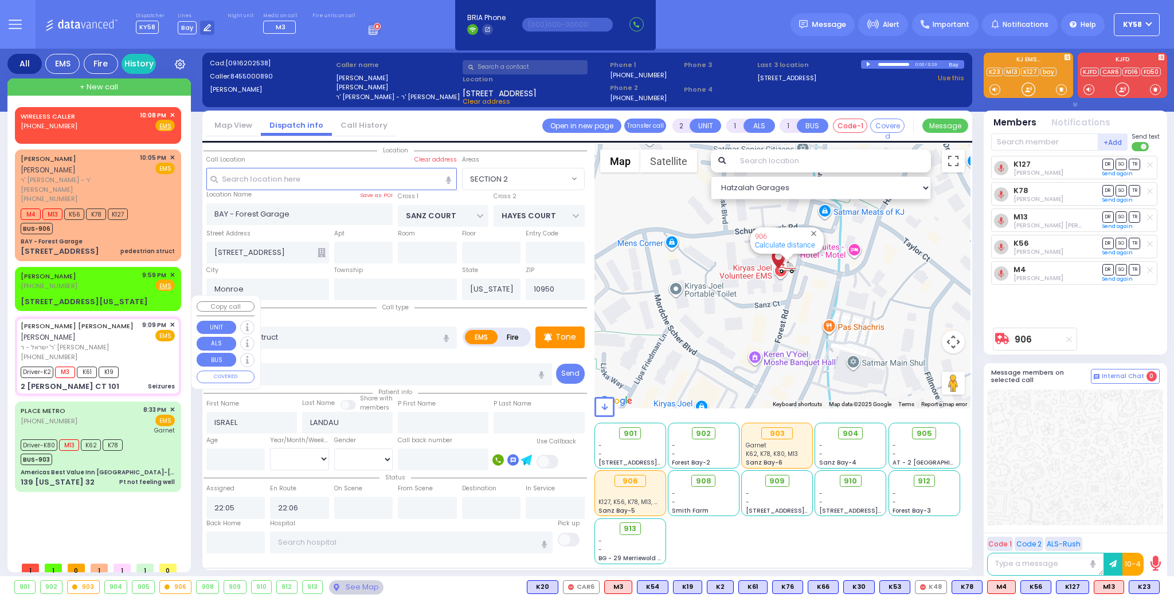
type input "6"
select select
type input "Seizures"
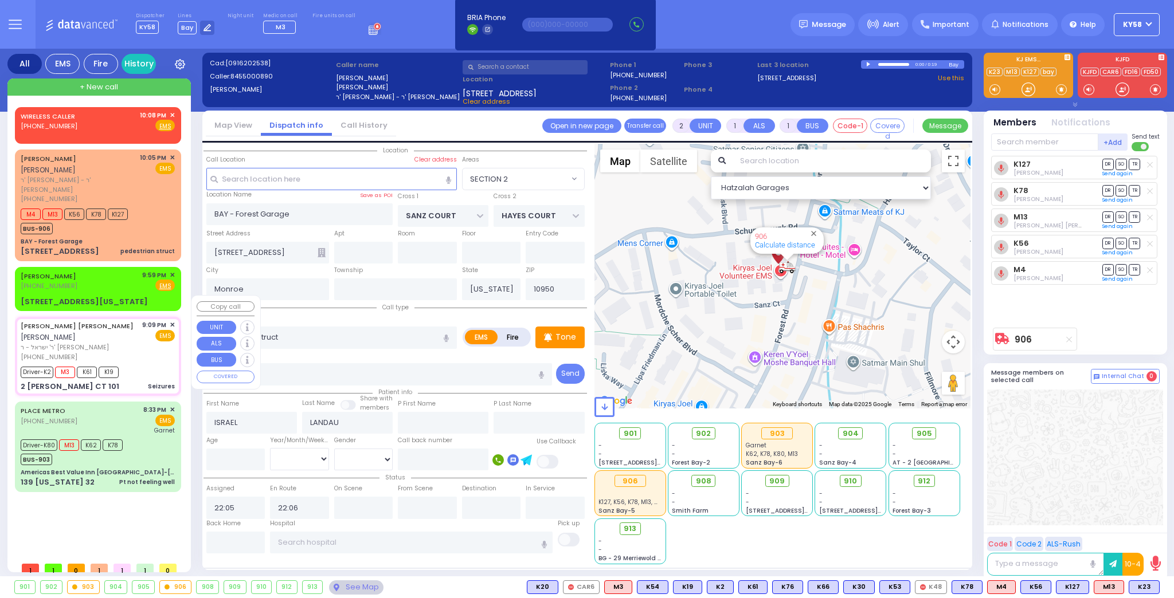
radio input "true"
type input "YEKUSIEL YIDA"
type input "FALKOWITZ"
type input "Shia"
type input "Falkovits"
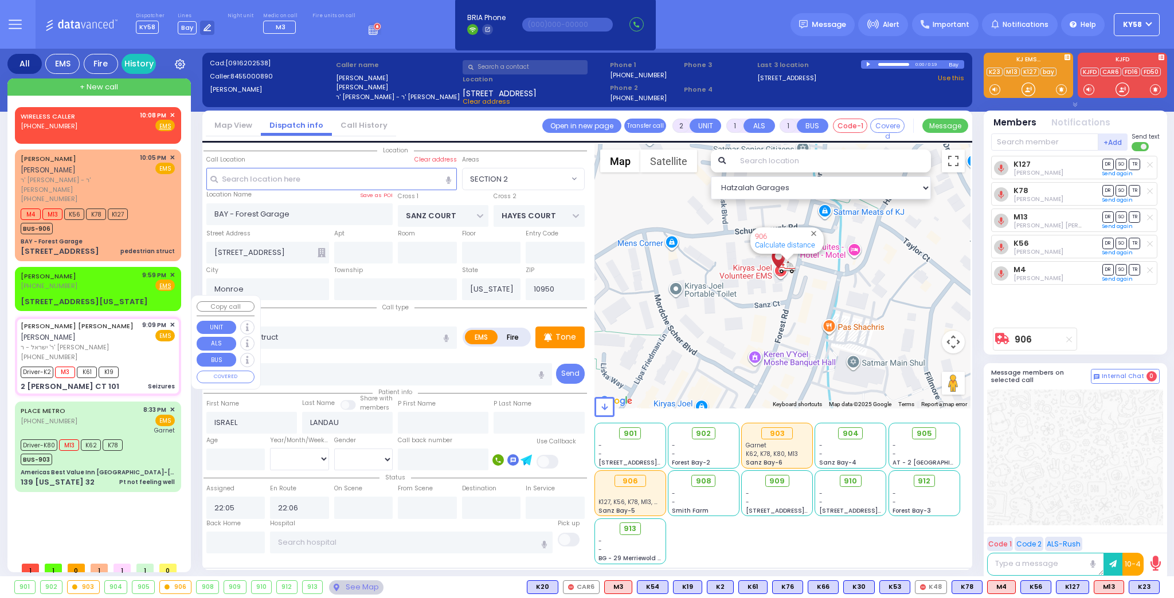
type input "19"
select select "Year"
select select "[DEMOGRAPHIC_DATA]"
type input "21:09"
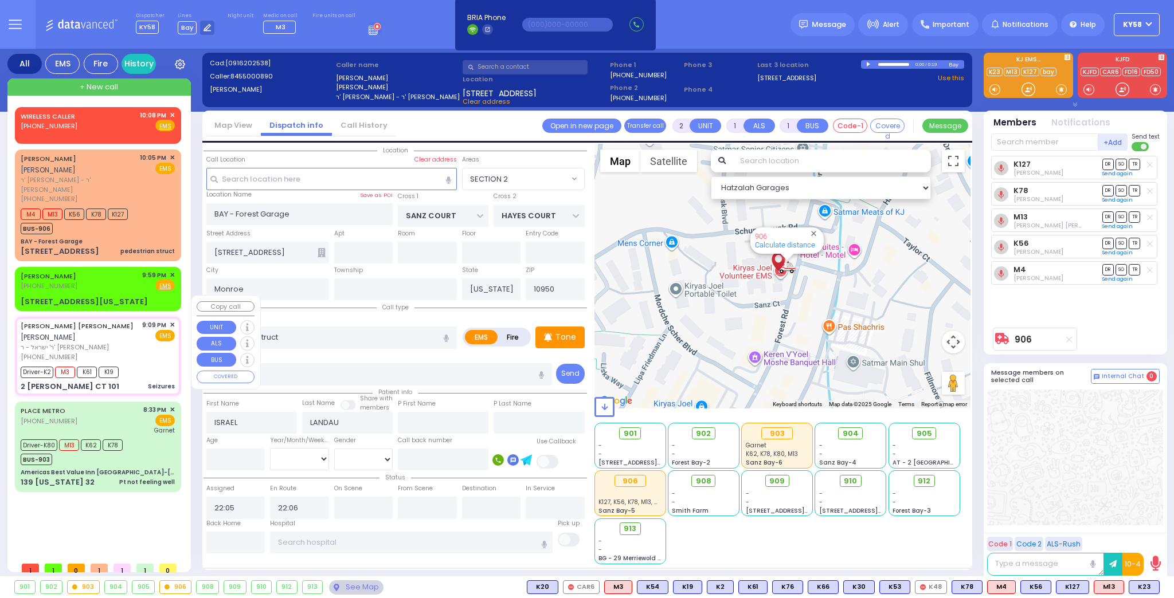
type input "21:10"
type input "21:35"
type input "KORITZ COURT"
type input "SCHUNNEMUNK RD"
type input "2 KORITZ CT"
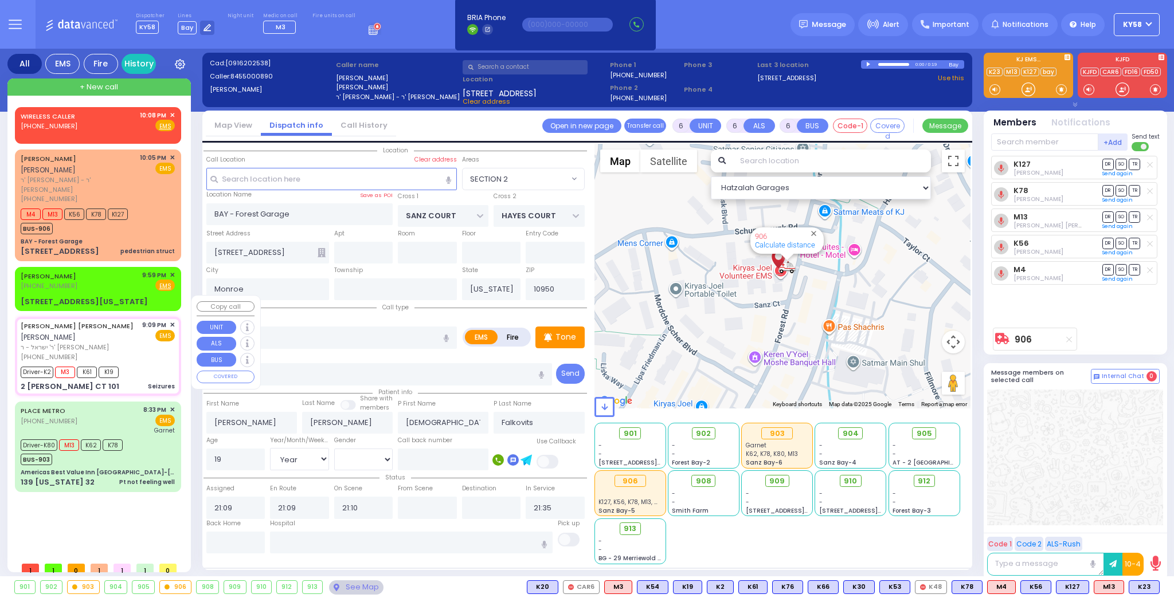
type input "101"
select select "SECTION 5"
select select "Hatzalah Garages"
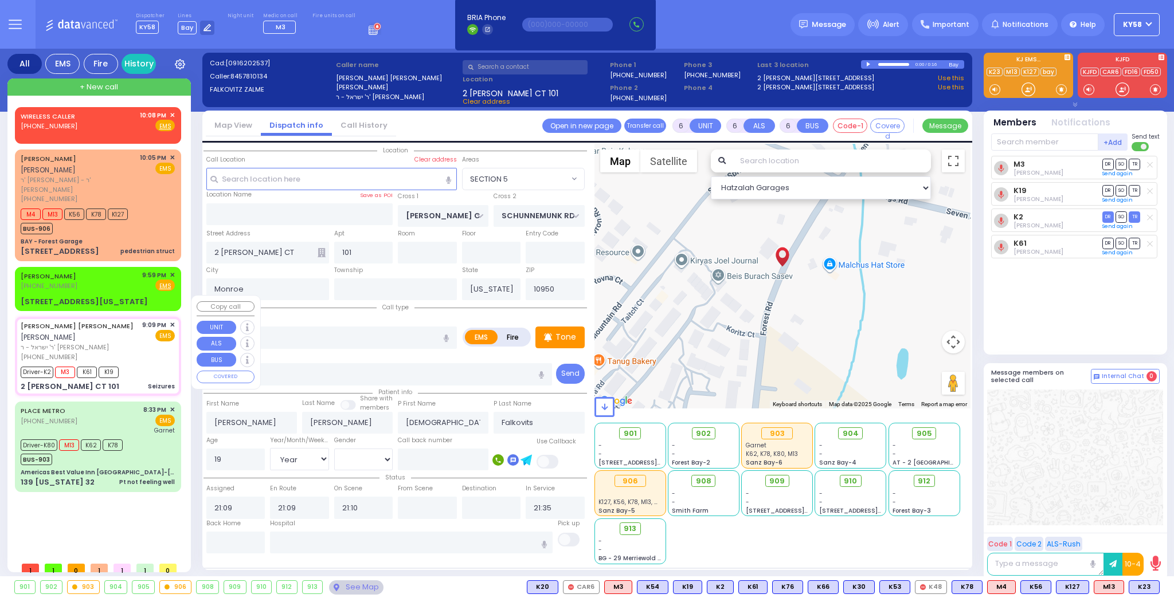
click at [170, 320] on span "✕" at bounding box center [172, 325] width 5 height 10
click at [173, 320] on span "✕" at bounding box center [172, 325] width 5 height 10
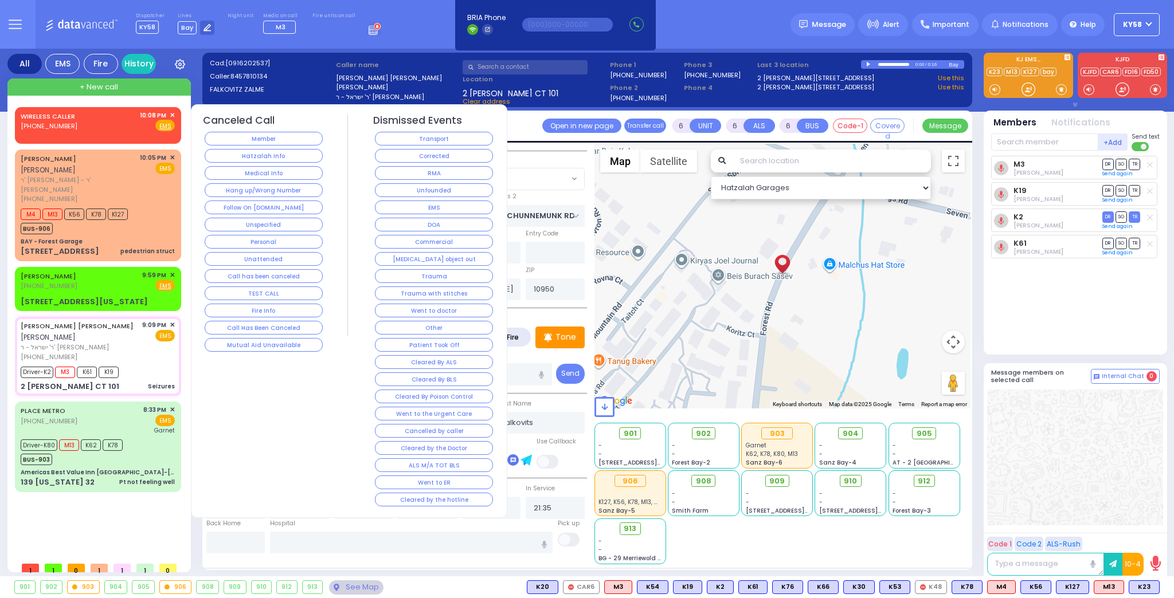
click at [440, 157] on button "Corrected" at bounding box center [434, 156] width 118 height 14
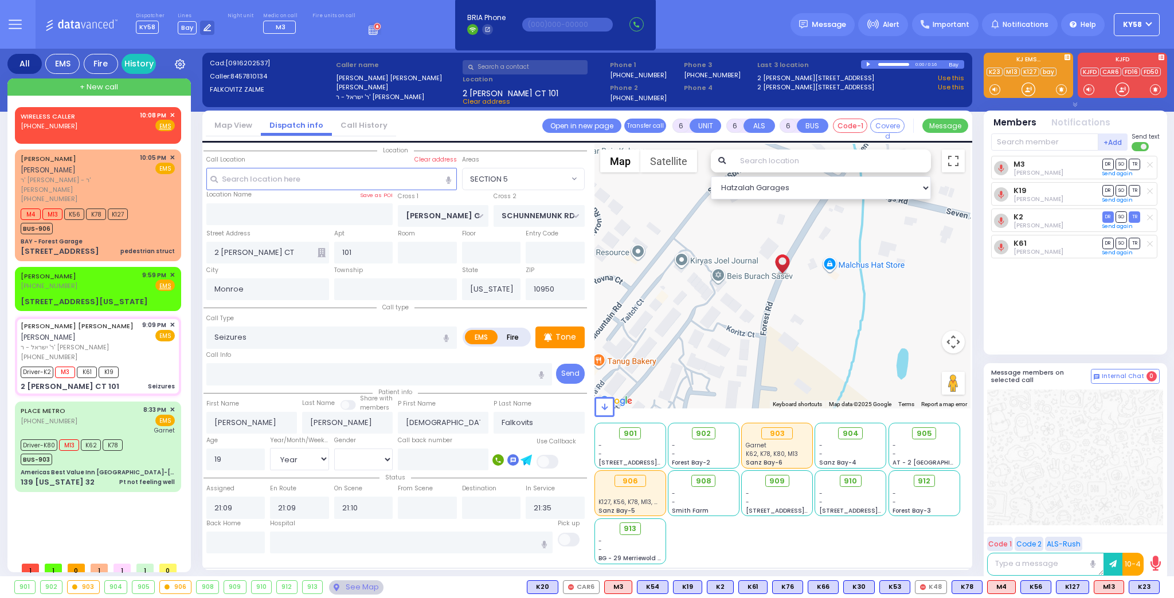
select select
radio input "true"
select select
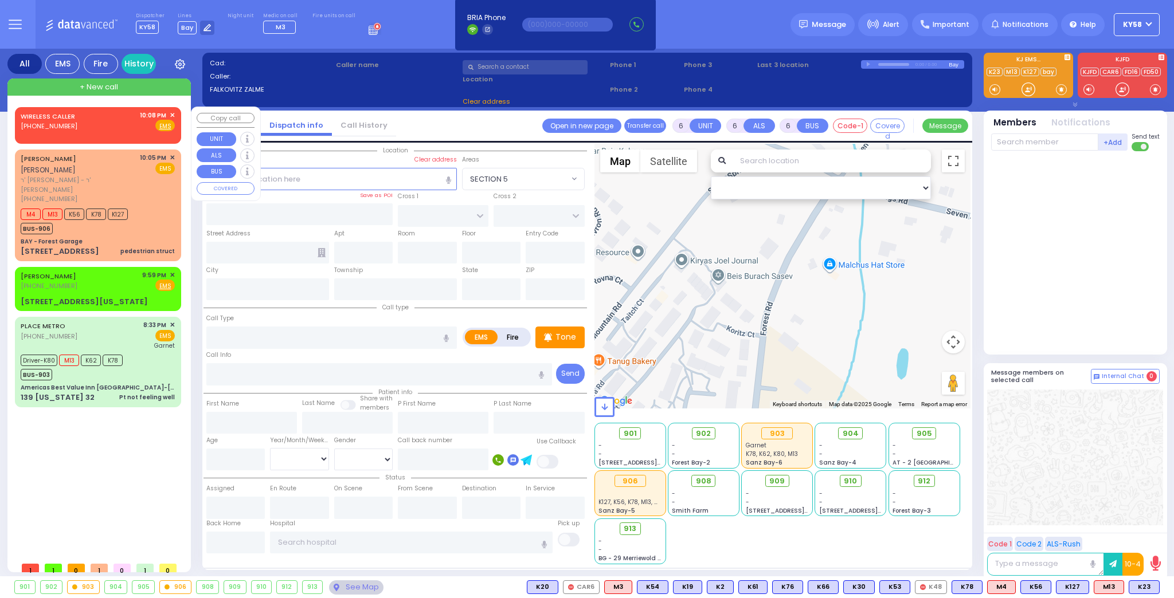
click at [173, 115] on span "✕" at bounding box center [172, 116] width 5 height 10
click at [104, 457] on div "WIRELESS CALLER (329) 225-4976 10:08 PM ✕ EMS M4 M13" at bounding box center [100, 331] width 171 height 449
click at [147, 206] on div "M4 M13 K56 K78 K127 BUS-906" at bounding box center [98, 220] width 154 height 29
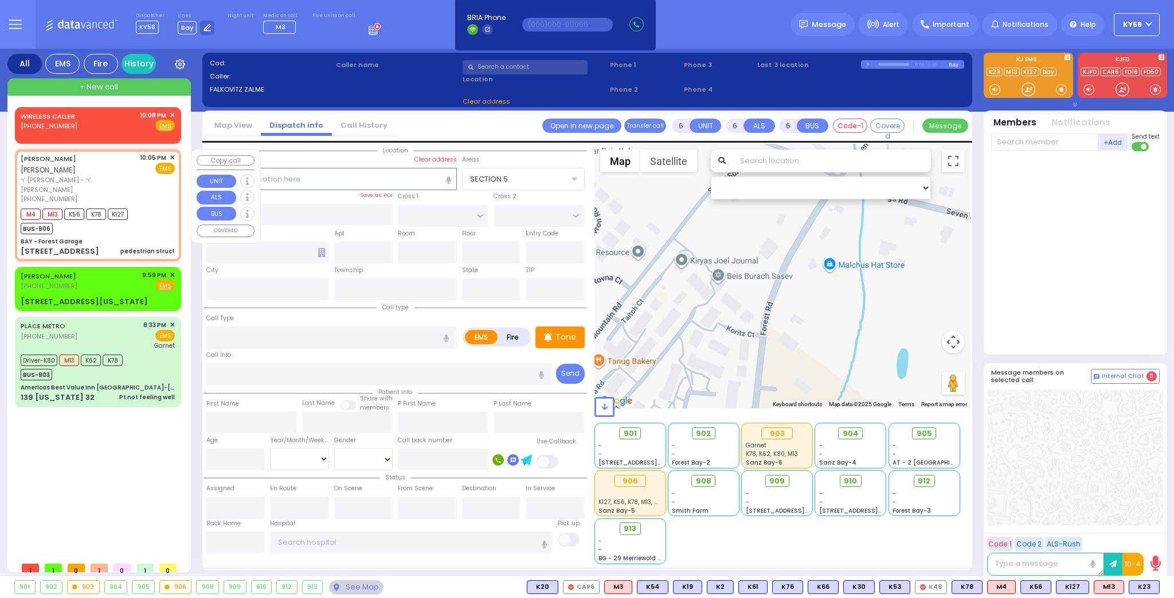
type input "2"
type input "1"
select select
type input "pedestrian struct"
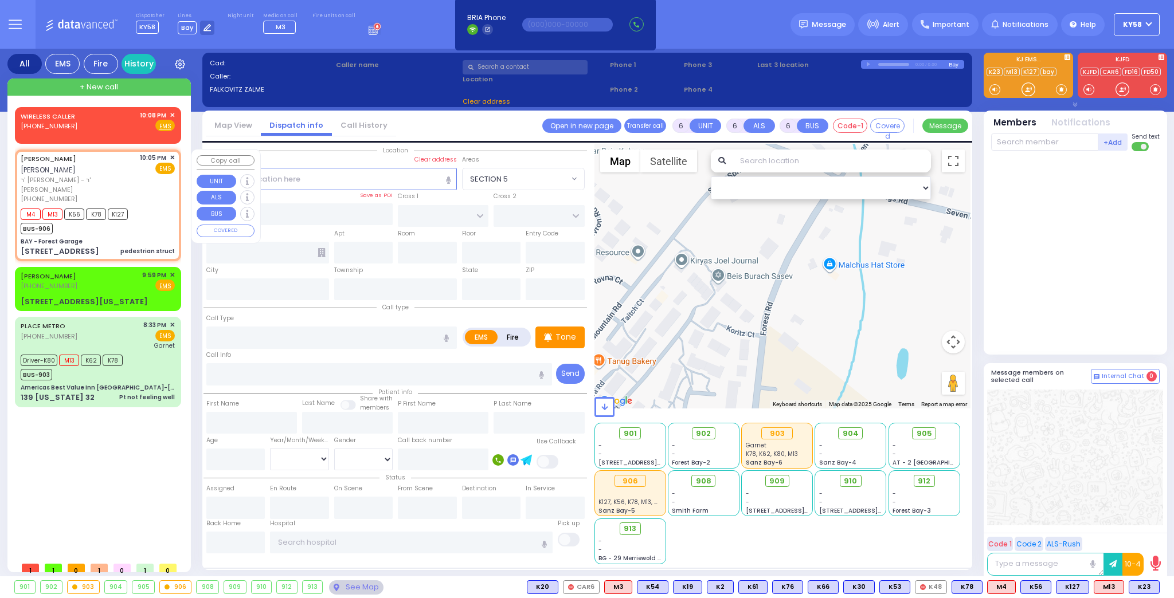
radio input "true"
type input "ISRAEL"
type input "LANDAU"
select select
type input "22:05"
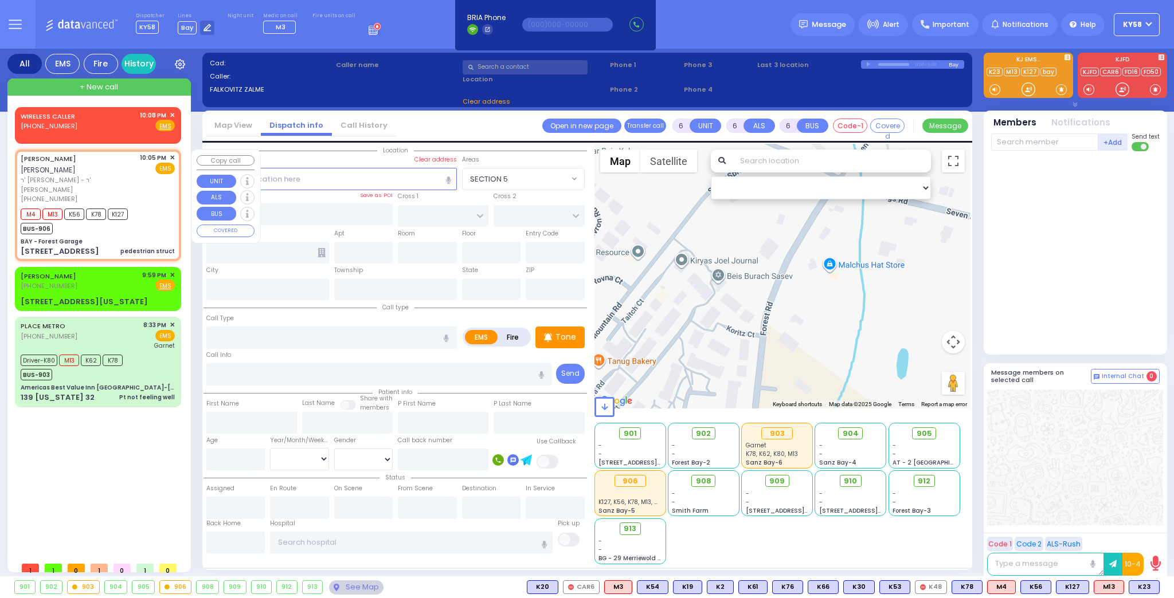
type input "22:06"
type input "BAY - Forest Garage"
type input "SANZ COURT"
type input "HAYES COURT"
type input "[STREET_ADDRESS]"
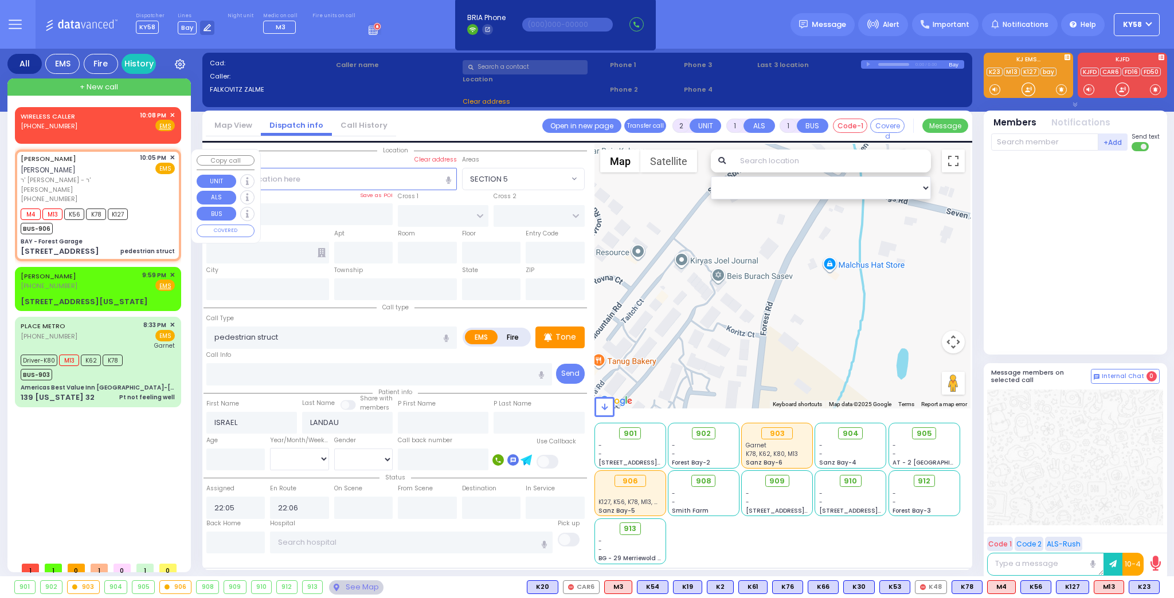
type input "Monroe"
type input "[US_STATE]"
type input "10950"
select select "SECTION 2"
select select "Hatzalah Garages"
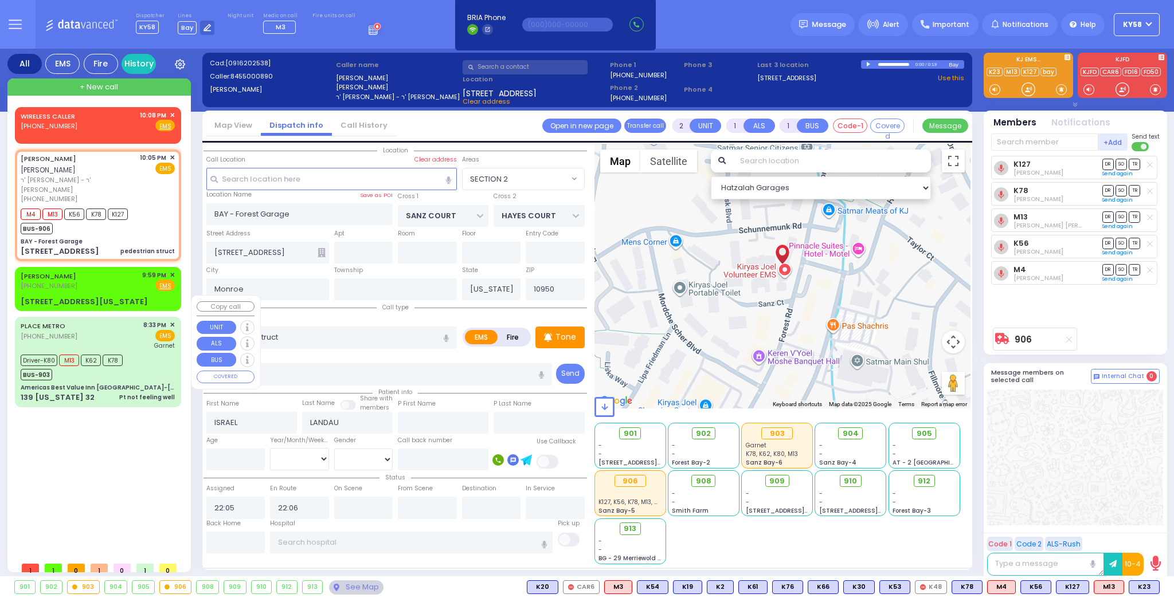
click at [143, 441] on div "WIRELESS CALLER (329) 225-4976 10:08 PM ✕ EMS M4 M13" at bounding box center [100, 331] width 171 height 449
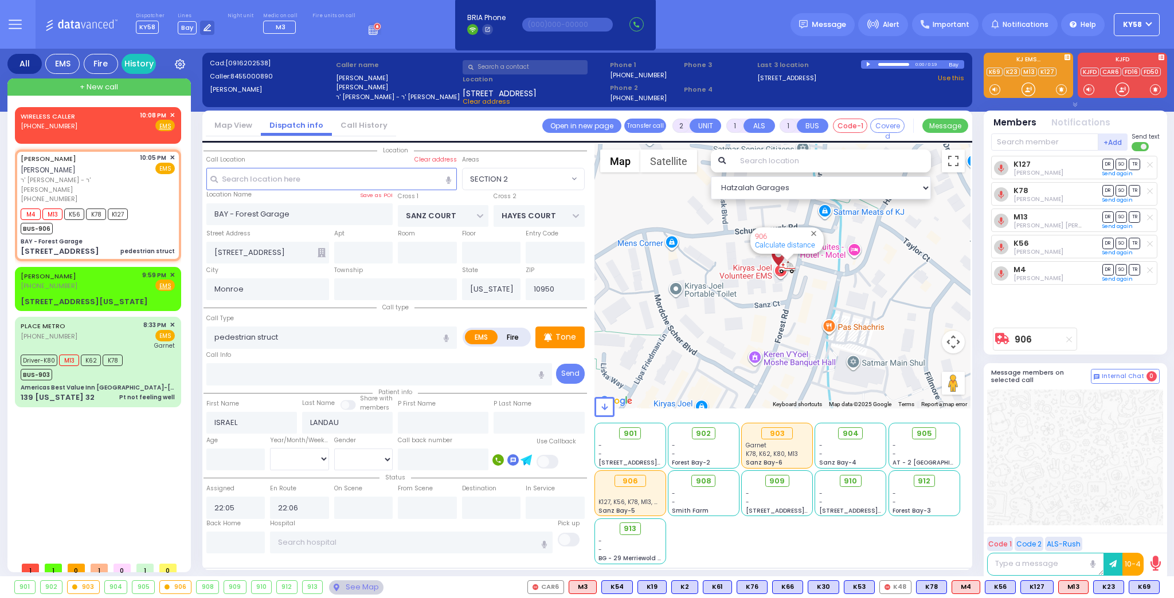
click at [547, 71] on input "text" at bounding box center [525, 67] width 125 height 14
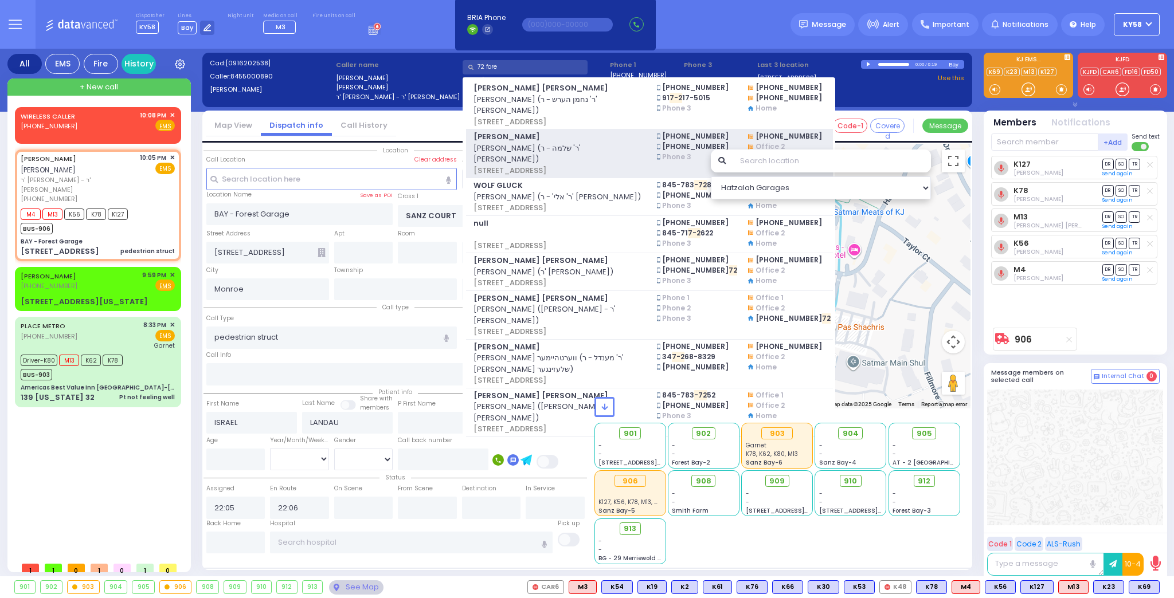
type input "72 fore"
click at [630, 152] on span "אברהם הערש קליין (ר' שלמה - ר' אברהם ברי קליין)" at bounding box center [557, 154] width 169 height 22
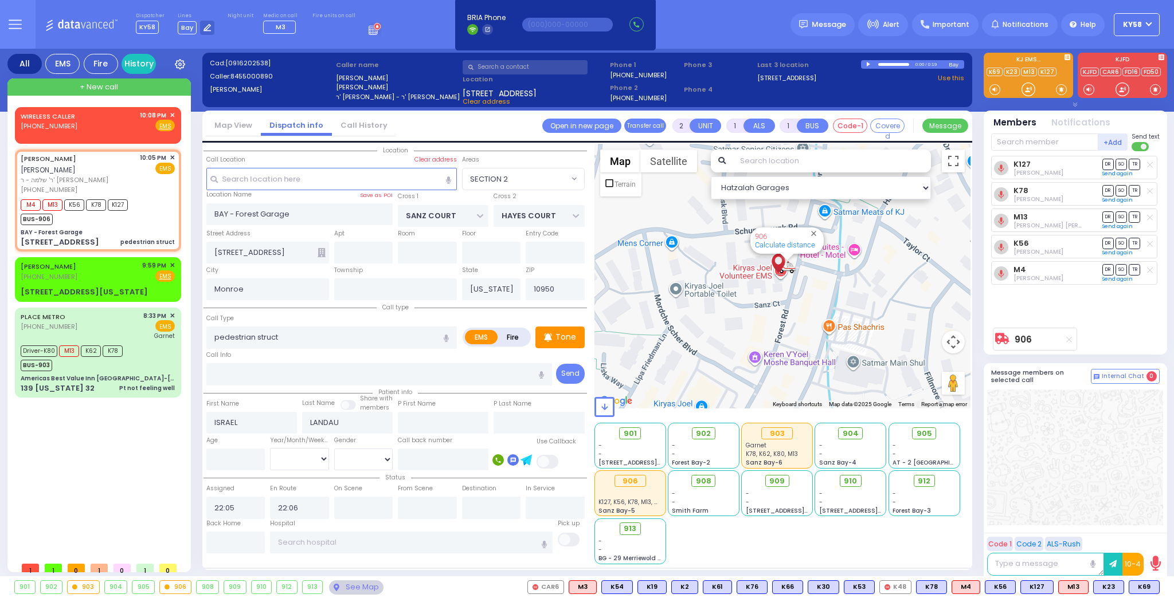
select select
radio input "true"
type input "[PERSON_NAME]"
type input "KLEIN"
select select
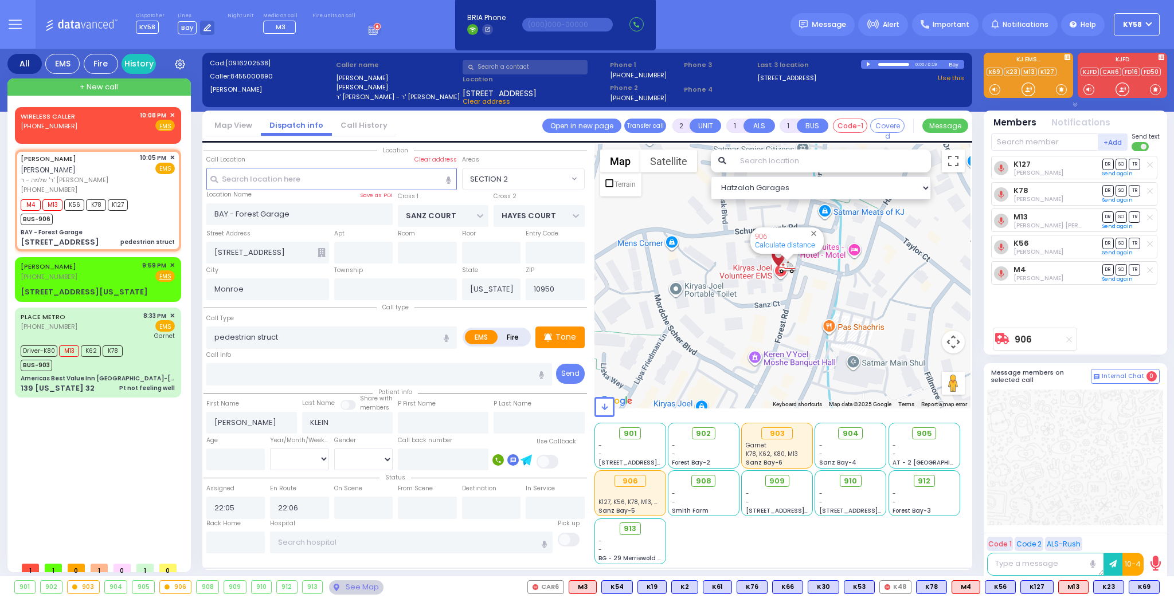
select select "SECTION 2"
select select "Hatzalah Garages"
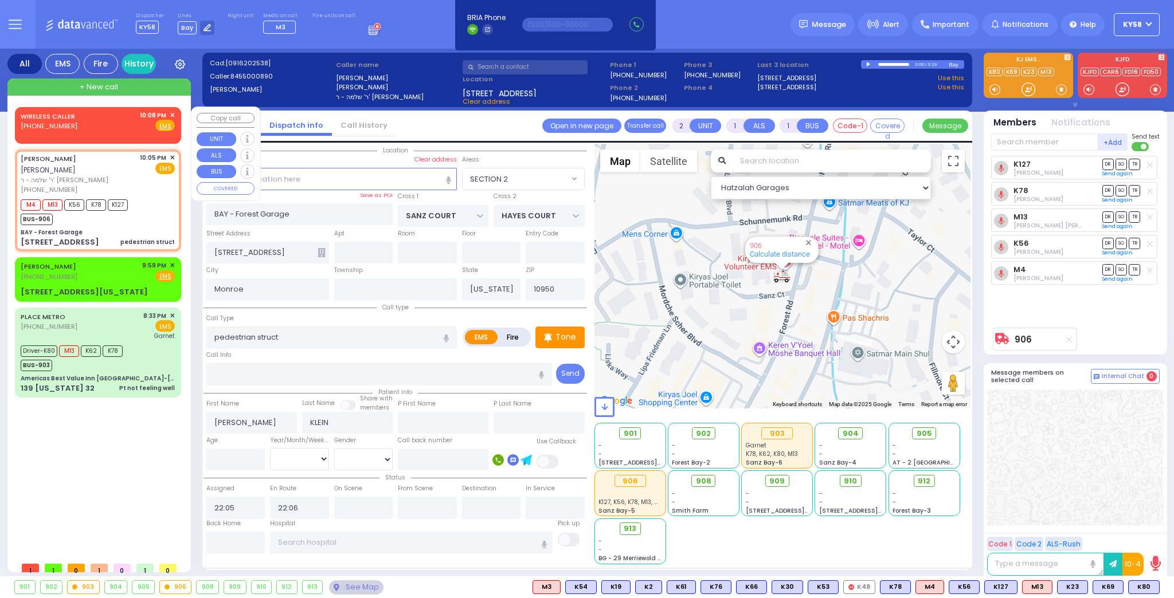
click at [174, 112] on span "✕" at bounding box center [172, 116] width 5 height 10
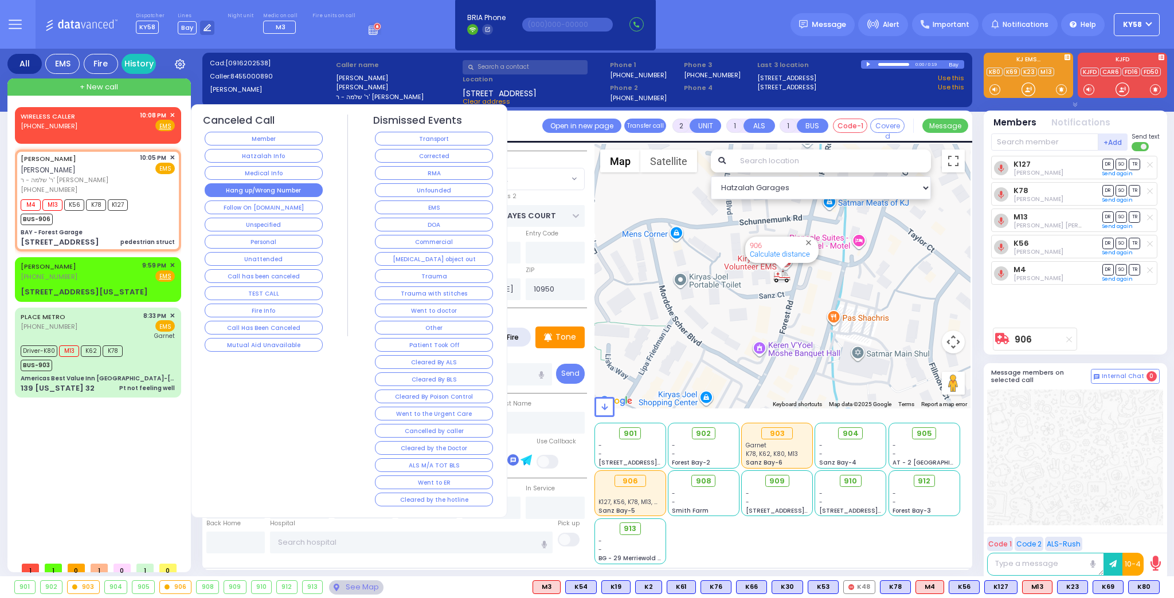
click at [306, 183] on button "Hang up/Wrong Number" at bounding box center [264, 190] width 118 height 14
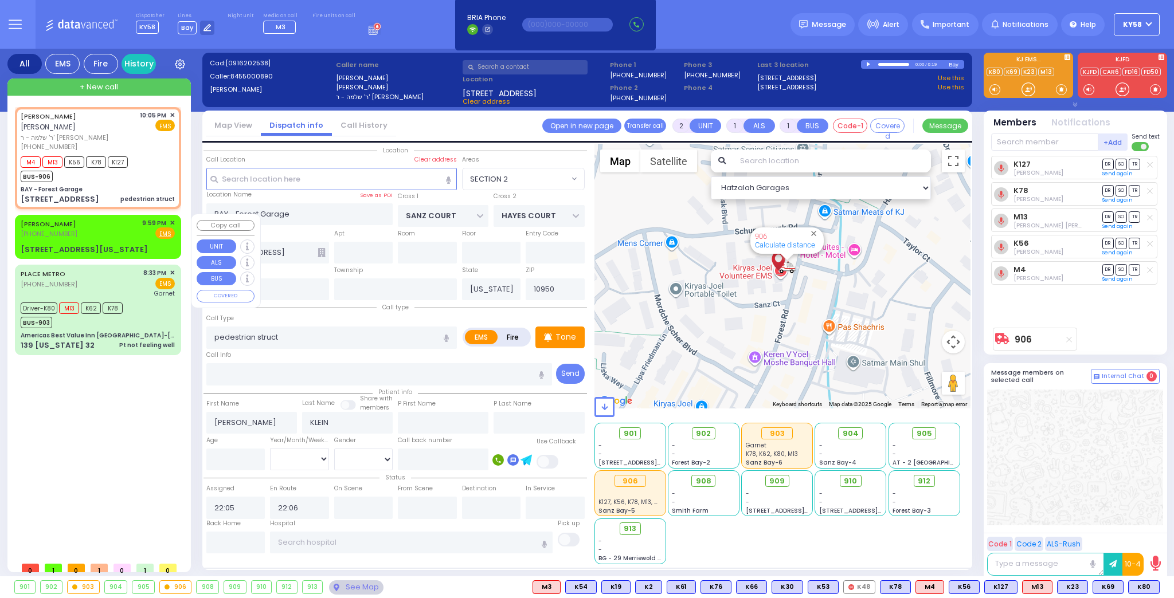
click at [118, 241] on div "JOSEPH MANSOUR (917) 539-4774 9:59 PM ✕ Fire EMS" at bounding box center [98, 237] width 162 height 41
select select
radio input "true"
select select
type input "21:59"
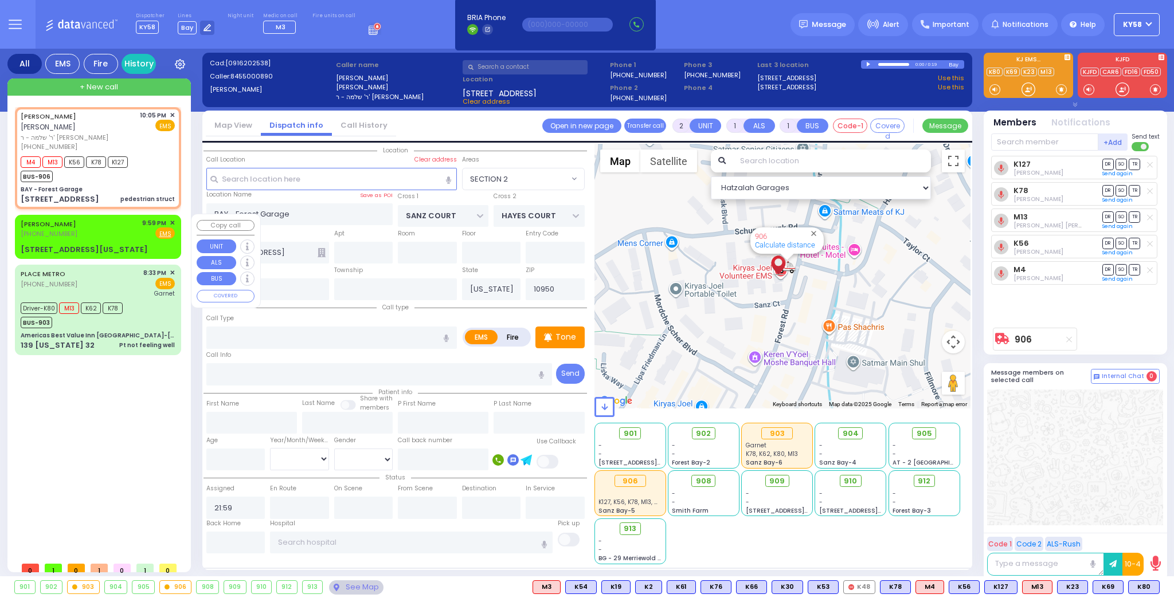
select select "Hatzalah Garages"
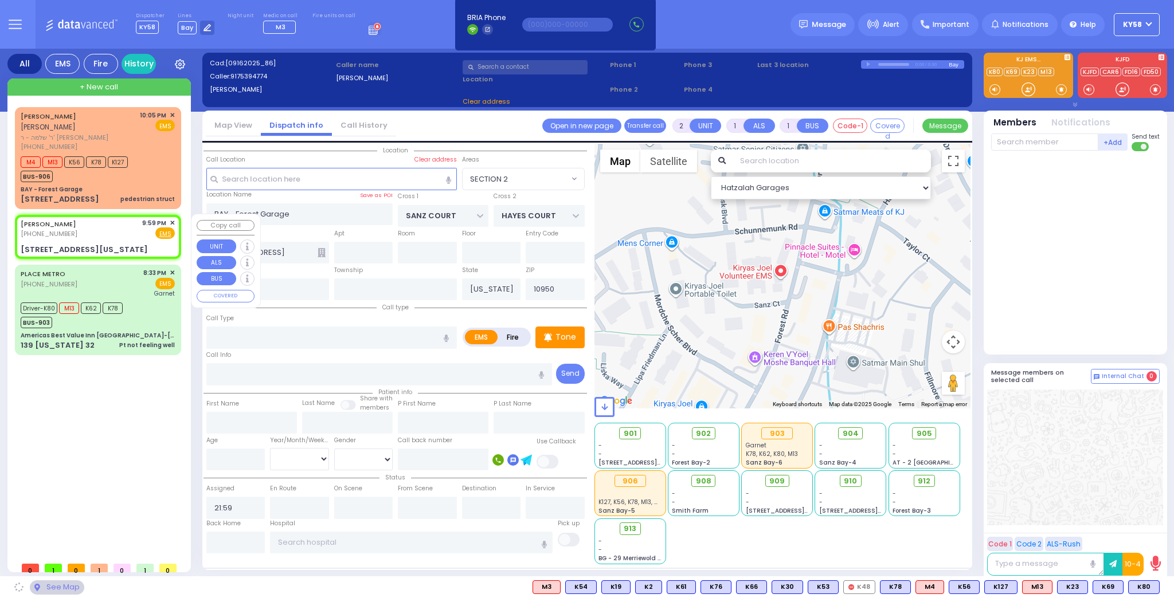
type input "COLUMBUS AVE"
type input "CENTRAL PARK WEST"
type input "66 W 70th St New York"
type input "5n"
type input "[US_STATE]"
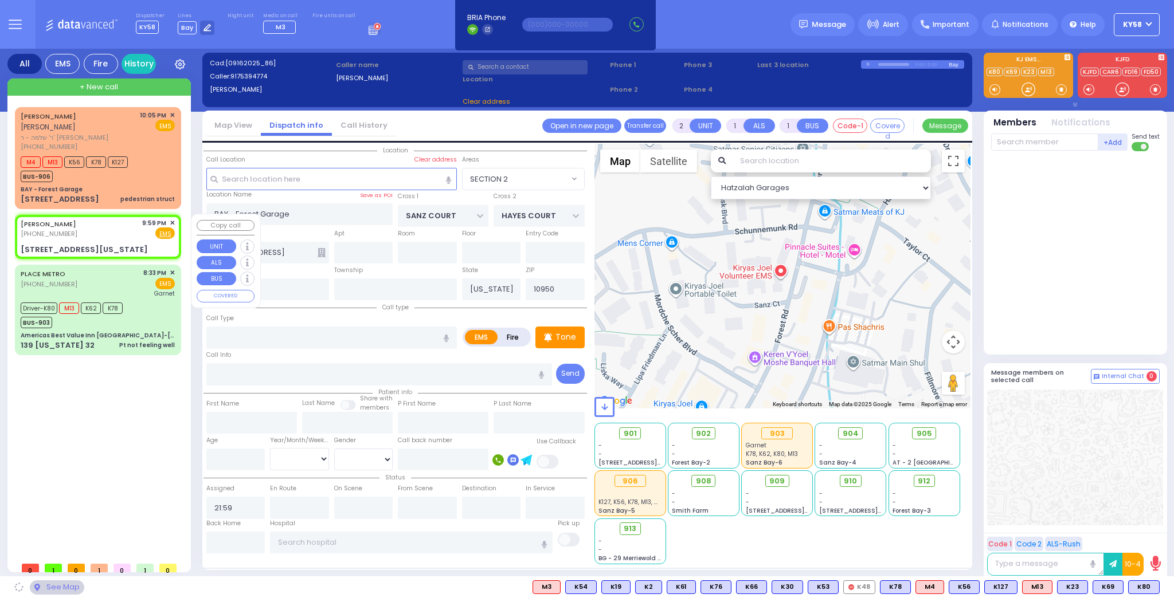
type input "10023"
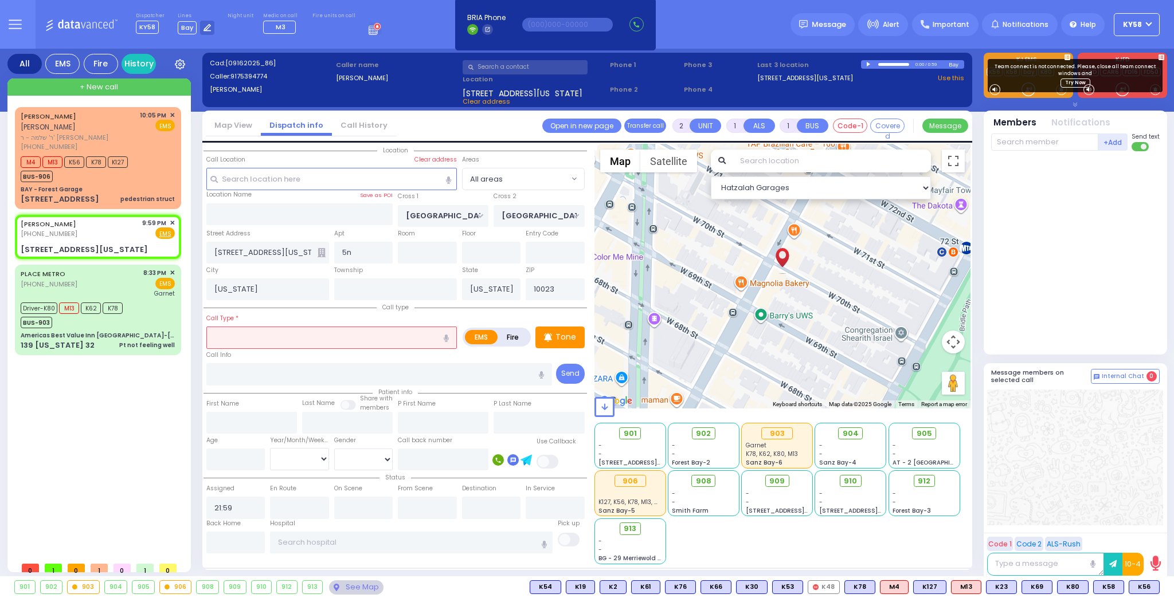
click at [1032, 182] on div at bounding box center [1076, 250] width 171 height 189
click at [147, 152] on div "AVRUM HERSH KLEIN אברהם הערש קליין ר' שלמה - ר' אברהם ברי קליין (845) 500-0890 …" at bounding box center [98, 158] width 162 height 98
select select
type input "pedestrian struct"
radio input "true"
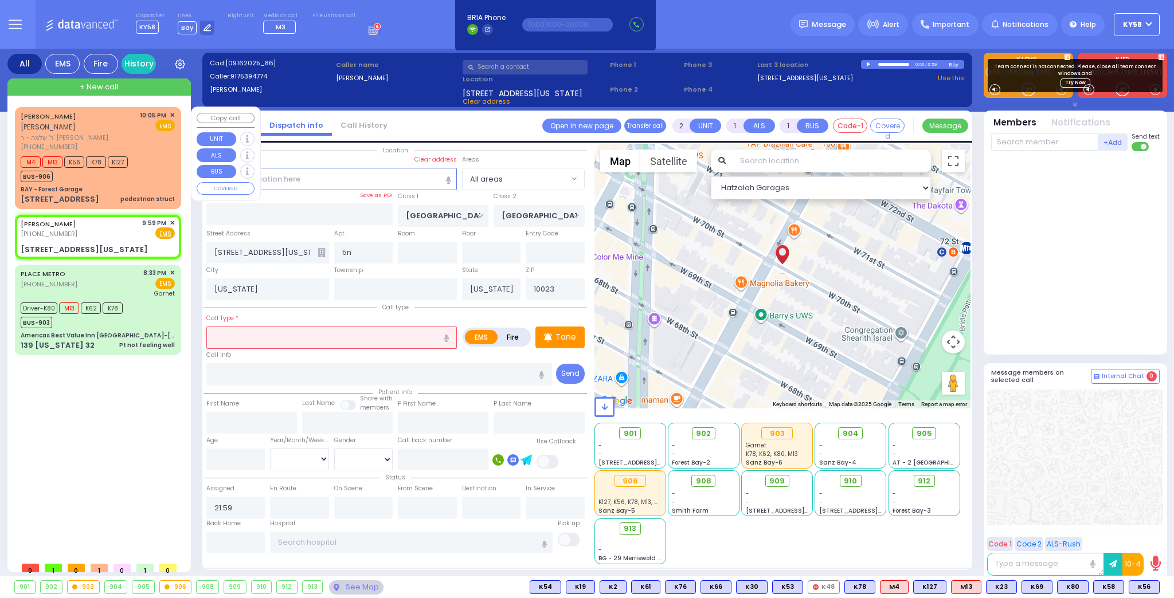
type input "[PERSON_NAME]"
type input "KLEIN"
select select
type input "22:05"
type input "22:06"
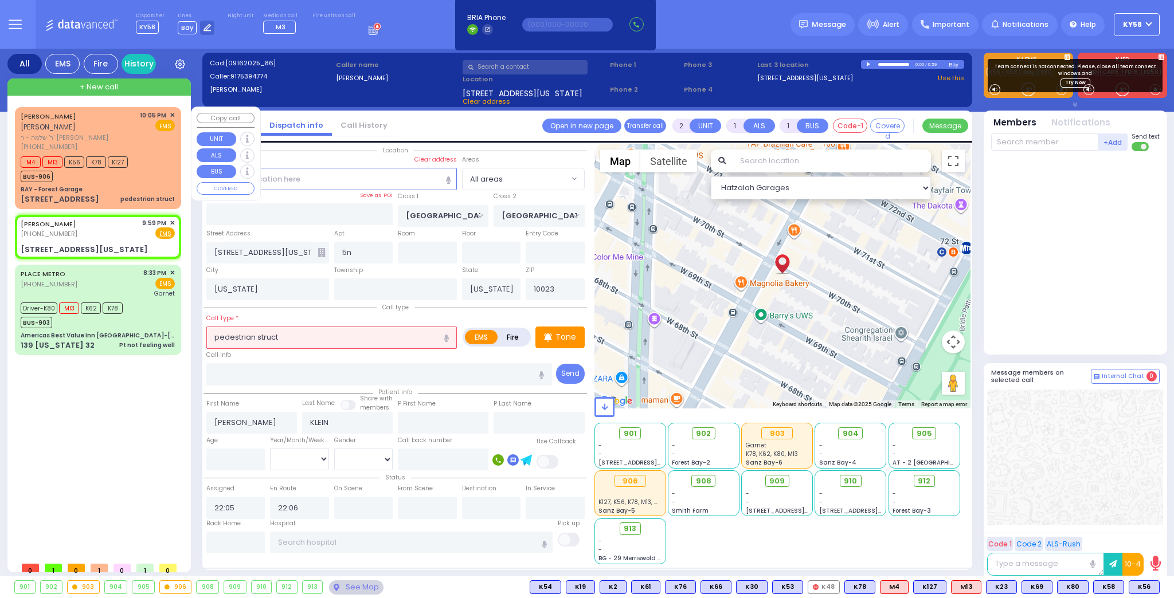
select select "Hatzalah Garages"
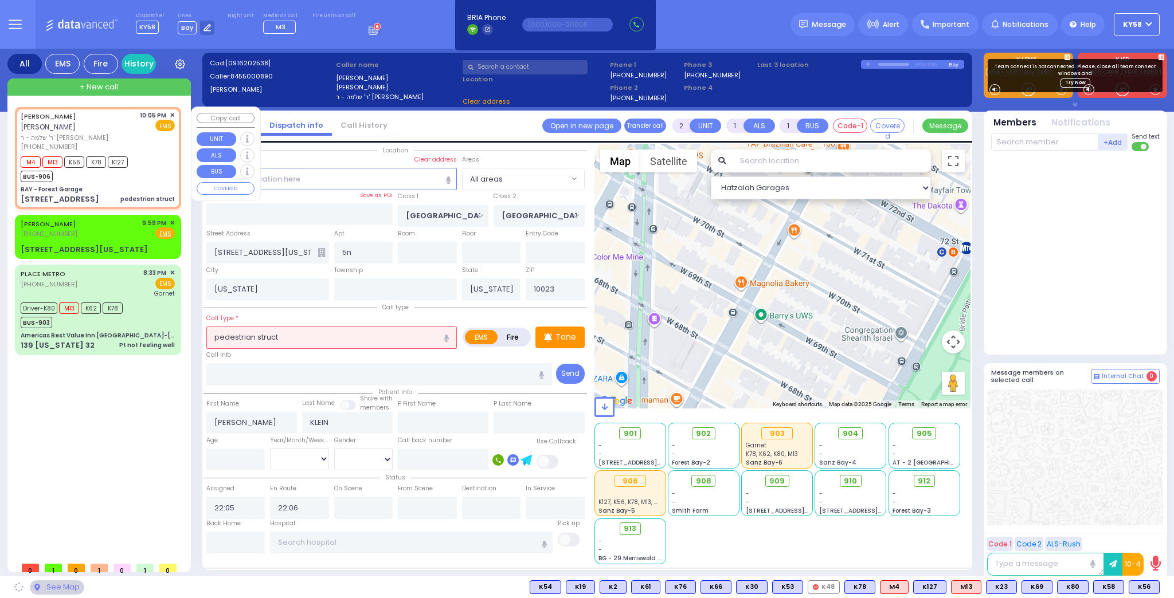
type input "BAY - Forest Garage"
type input "SANZ COURT"
type input "HAYES COURT"
type input "[STREET_ADDRESS]"
type input "Monroe"
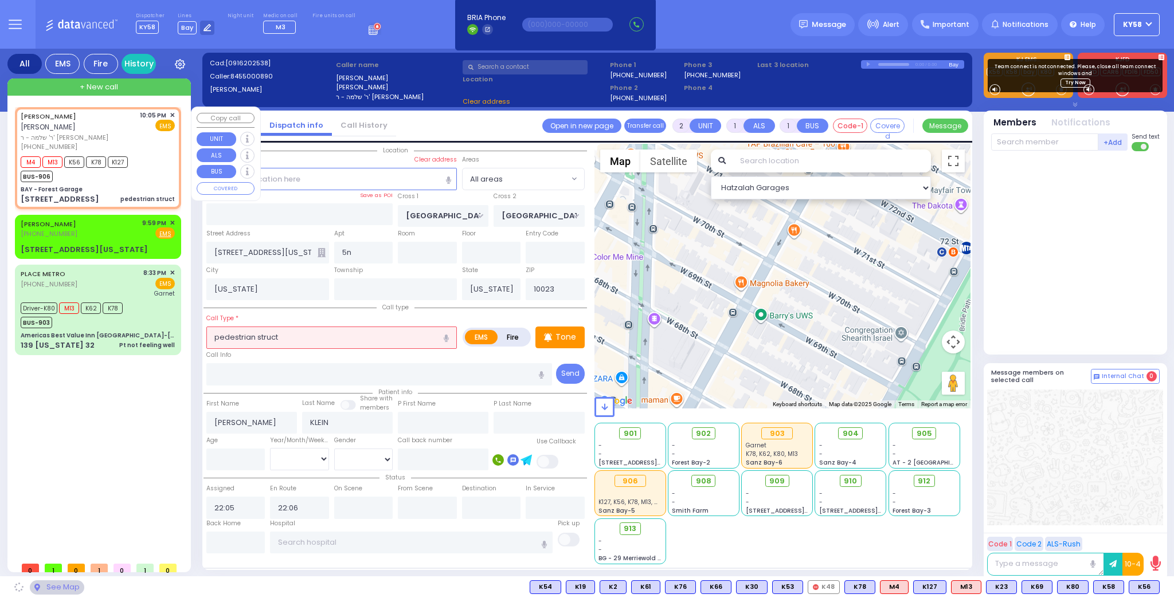
type input "10950"
select select "SECTION 2"
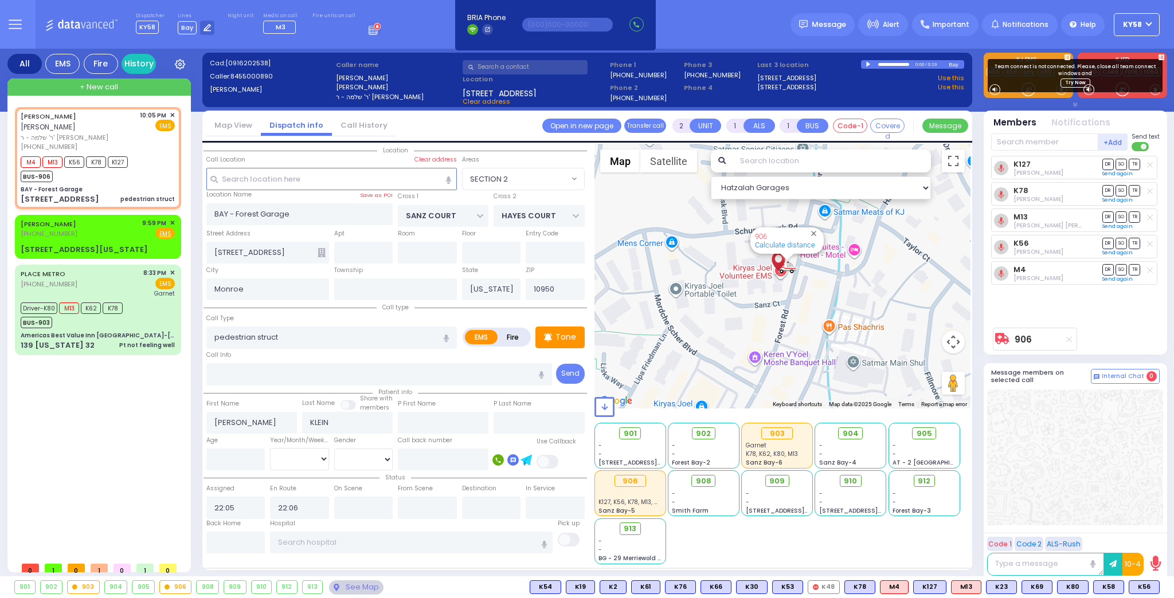
click at [866, 63] on div at bounding box center [869, 64] width 6 height 5
click at [866, 62] on div at bounding box center [869, 64] width 6 height 5
click at [108, 228] on div "JOSEPH MANSOUR (917) 539-4774 9:59 PM ✕ Fire EMS" at bounding box center [98, 228] width 154 height 21
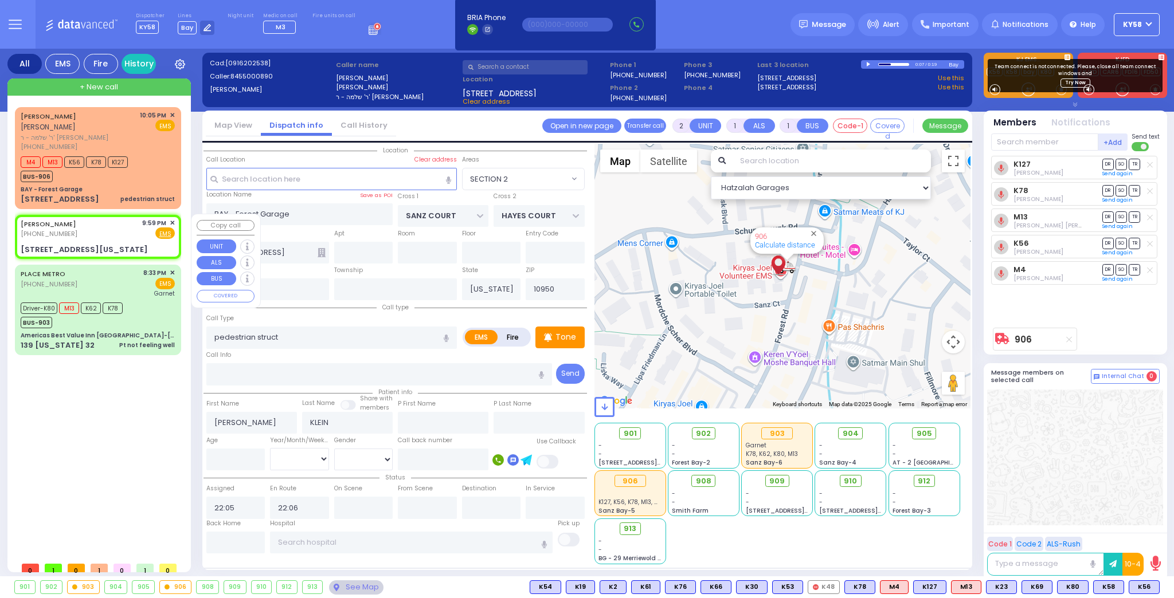
select select
radio input "true"
select select
type input "21:59"
type input "COLUMBUS AVE"
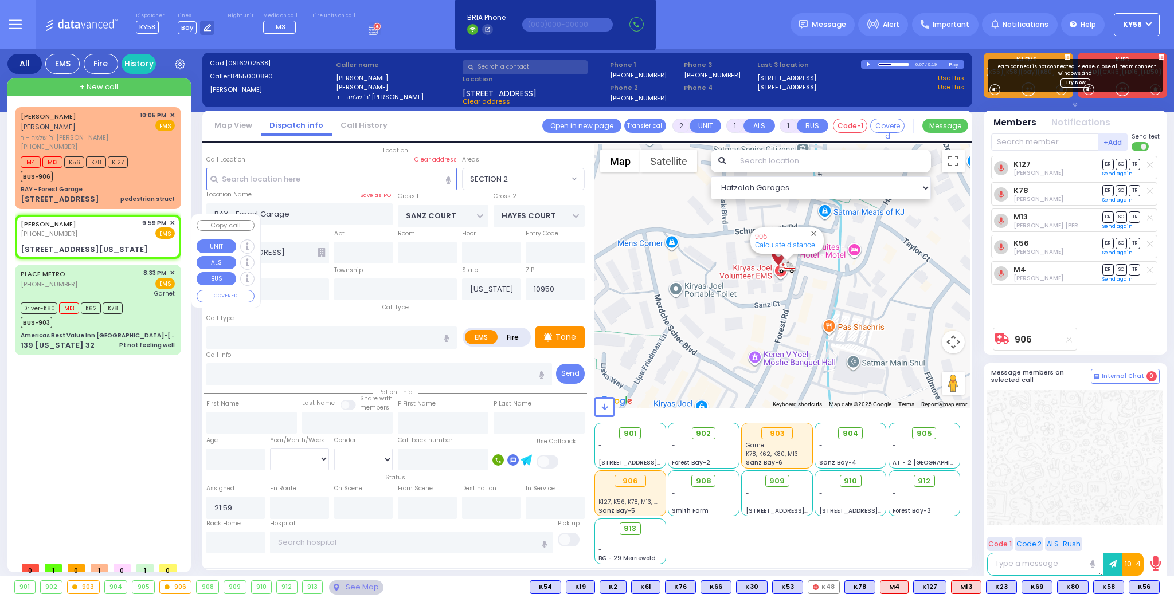
type input "CENTRAL PARK WEST"
type input "66 W 70th St New York"
type input "5n"
type input "[US_STATE]"
type input "10023"
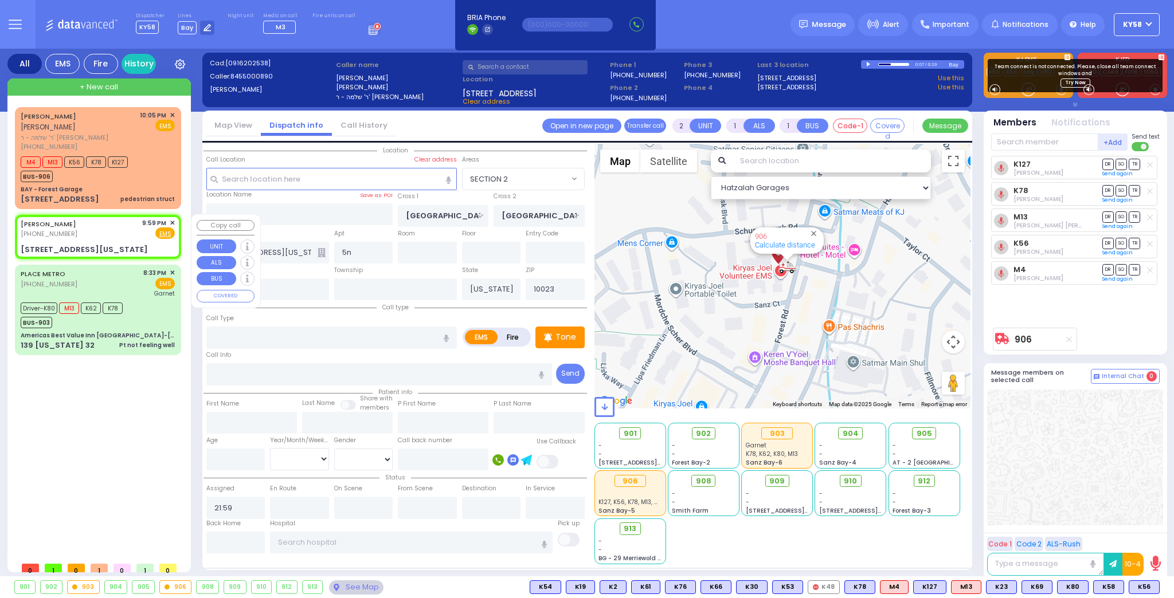
select select "Hatzalah Garages"
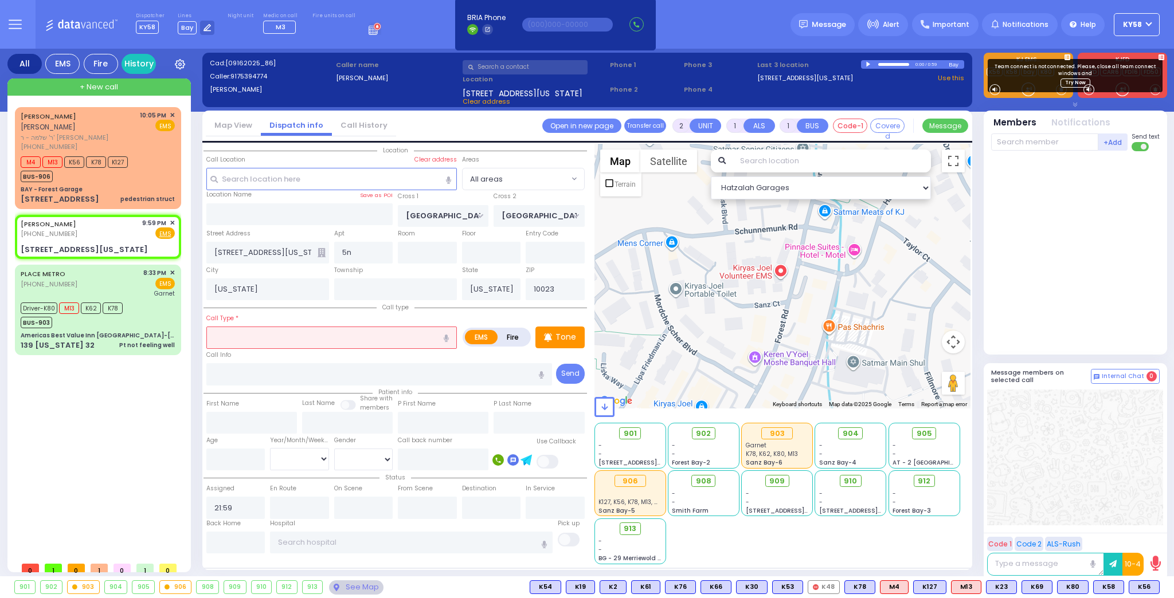
click at [869, 64] on div at bounding box center [869, 64] width 6 height 5
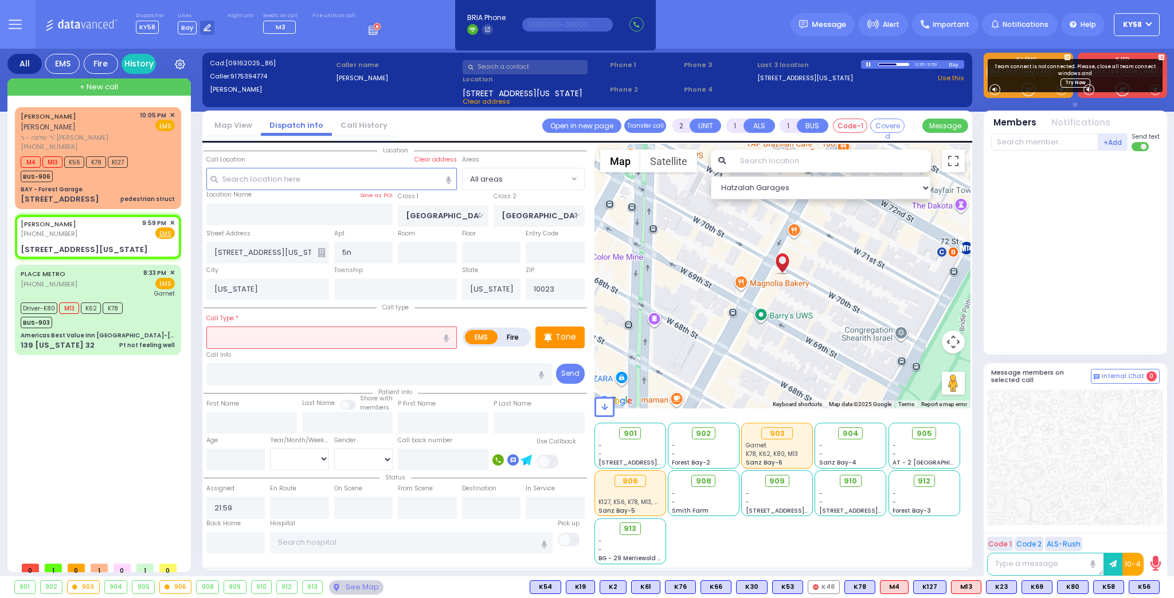
click at [868, 64] on div at bounding box center [869, 64] width 6 height 5
click at [1160, 55] on icon at bounding box center [1161, 57] width 6 height 6
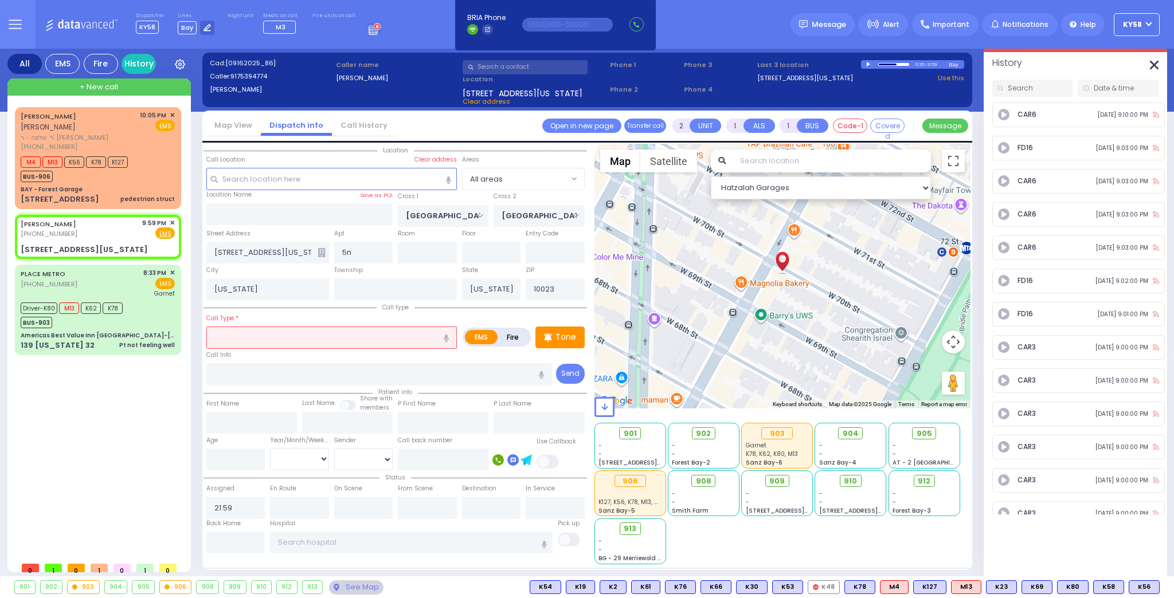
click at [1150, 68] on line "button" at bounding box center [1153, 64] width 7 height 7
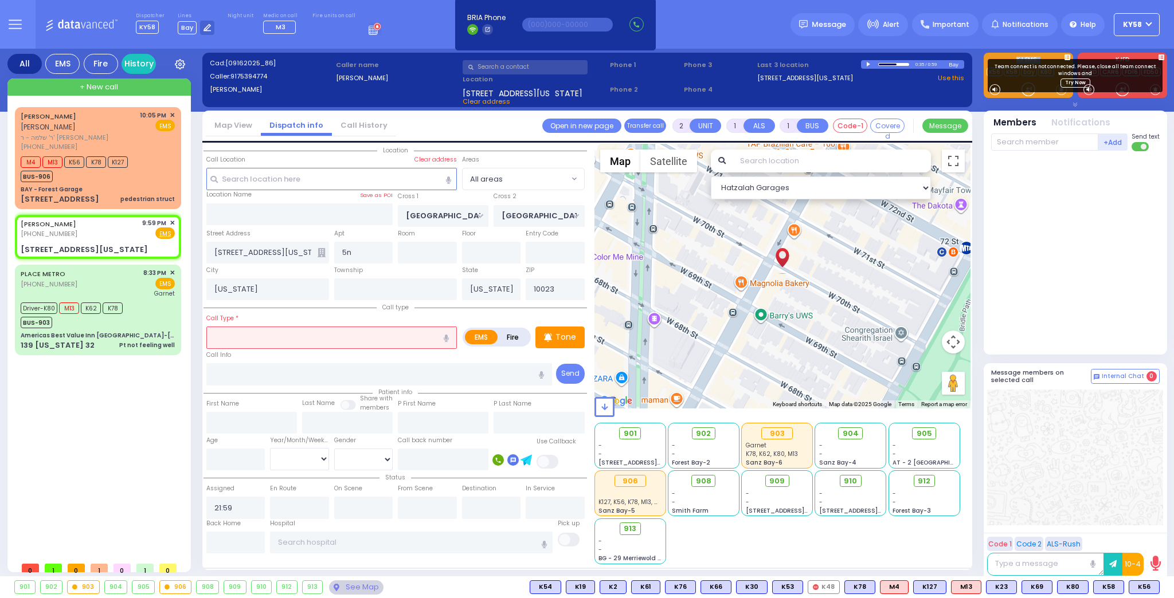
drag, startPoint x: 1040, startPoint y: 80, endPoint x: 1061, endPoint y: 53, distance: 34.7
click at [1060, 53] on div "Team connect is not connected. Please, close all team connect windows and Try N…" at bounding box center [1075, 315] width 183 height 533
drag, startPoint x: 1056, startPoint y: 182, endPoint x: 1034, endPoint y: 187, distance: 22.9
click at [1055, 182] on div at bounding box center [1076, 250] width 171 height 189
click at [170, 221] on span "✕" at bounding box center [172, 223] width 5 height 10
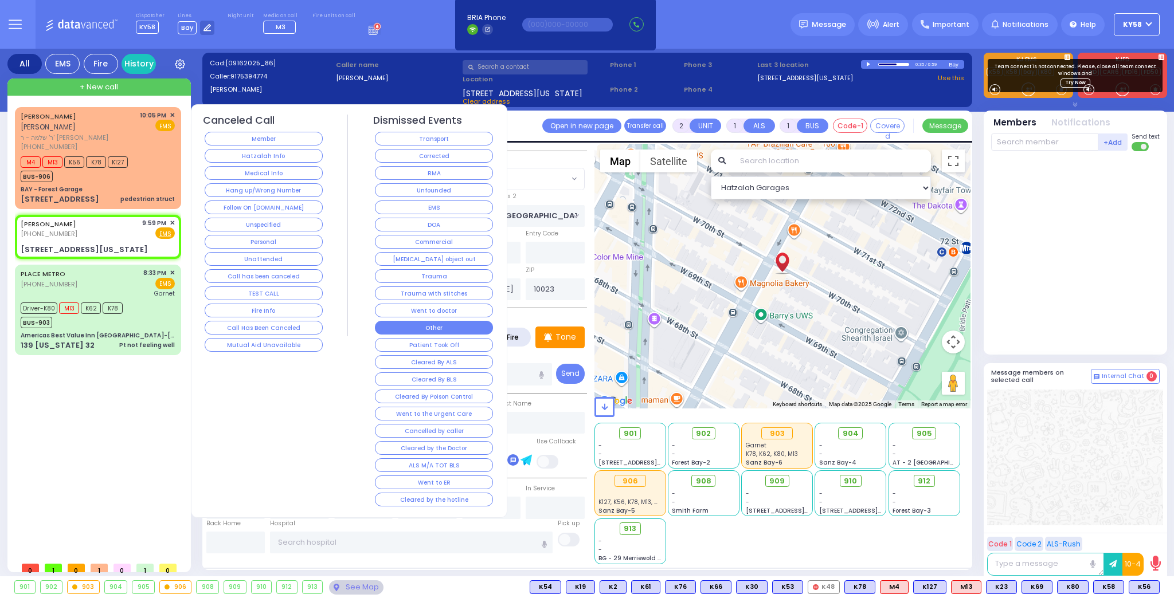
click at [424, 321] on button "Other" at bounding box center [434, 328] width 118 height 14
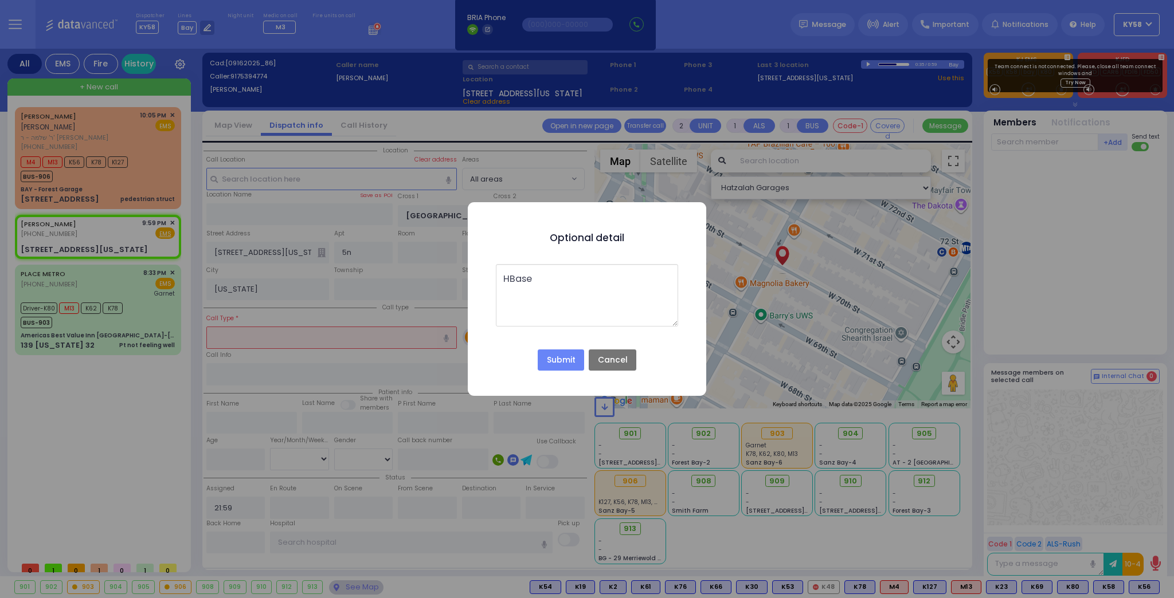
click at [509, 276] on textarea "HBase" at bounding box center [587, 295] width 182 height 62
click at [554, 277] on textarea "H Base" at bounding box center [587, 295] width 182 height 62
click at [566, 273] on textarea "H Base" at bounding box center [587, 295] width 182 height 62
type textarea "H Base handling"
click at [564, 361] on button "Submit" at bounding box center [561, 361] width 46 height 22
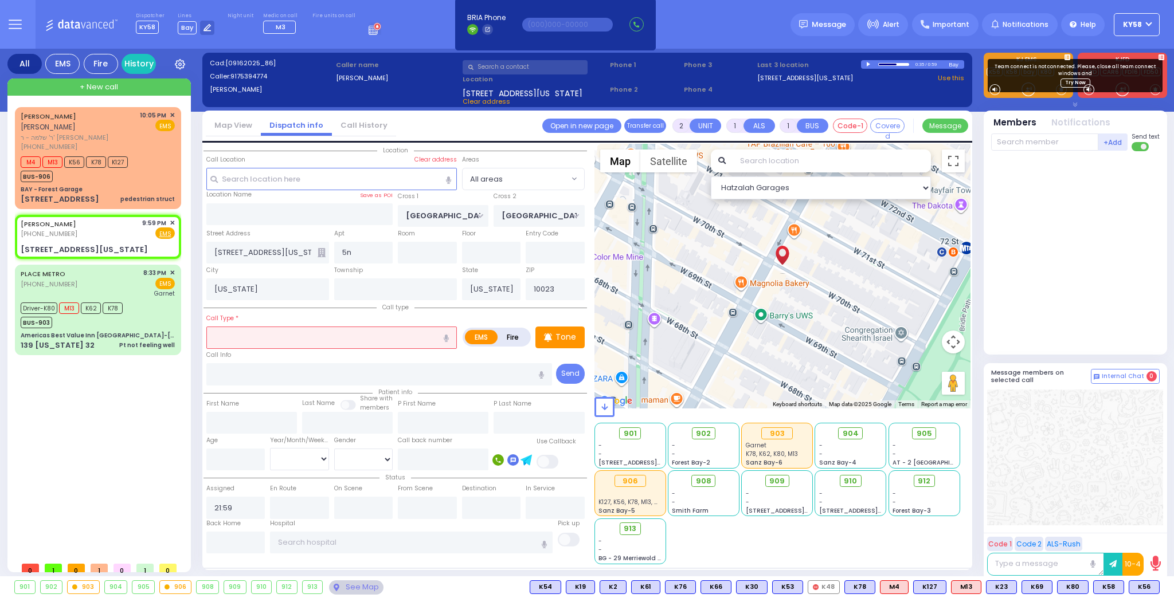
select select
radio input "true"
select select
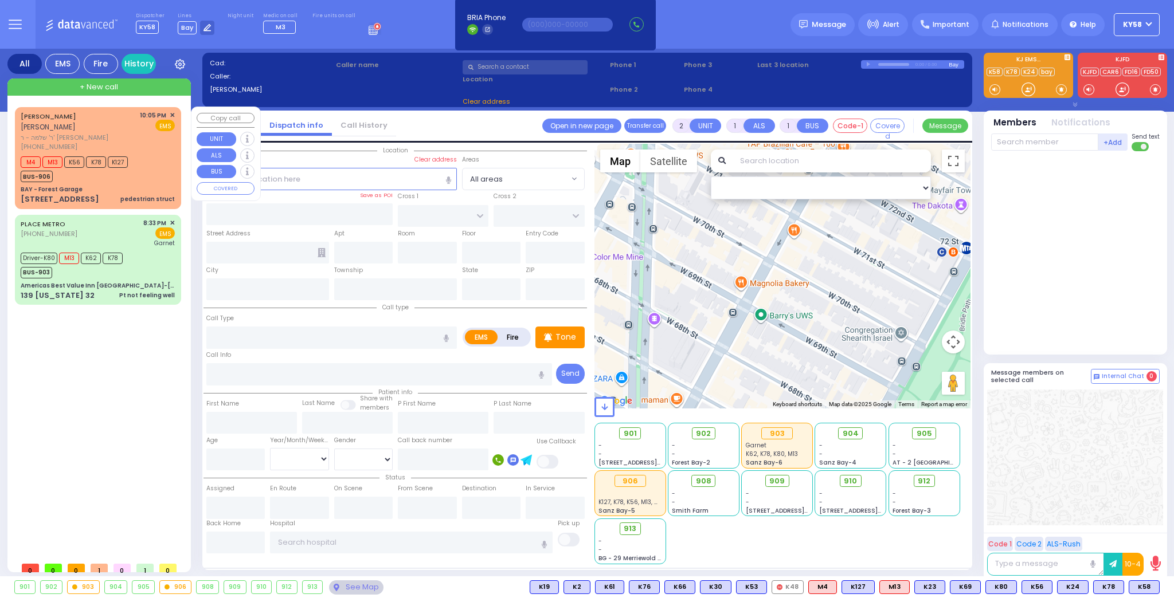
click at [159, 158] on div "M4 M13 K56 K78 K127 BUS-906" at bounding box center [98, 168] width 154 height 29
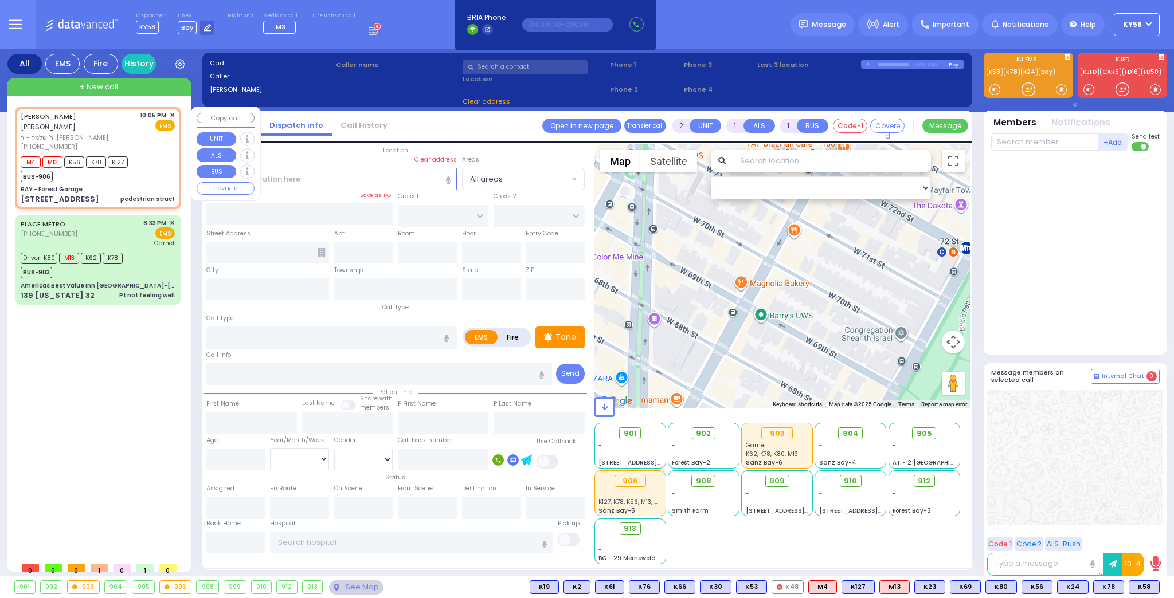
select select
type input "pedestrian struct"
radio input "true"
type input "[PERSON_NAME]"
type input "KLEIN"
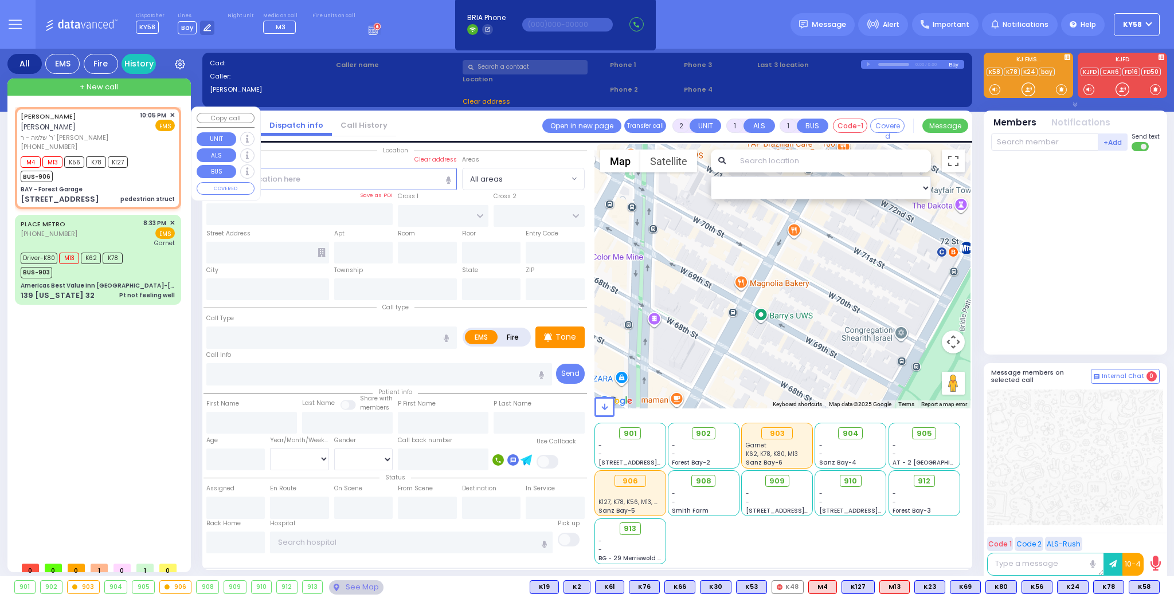
select select
type input "22:05"
type input "22:06"
type input "BAY - Forest Garage"
type input "SANZ COURT"
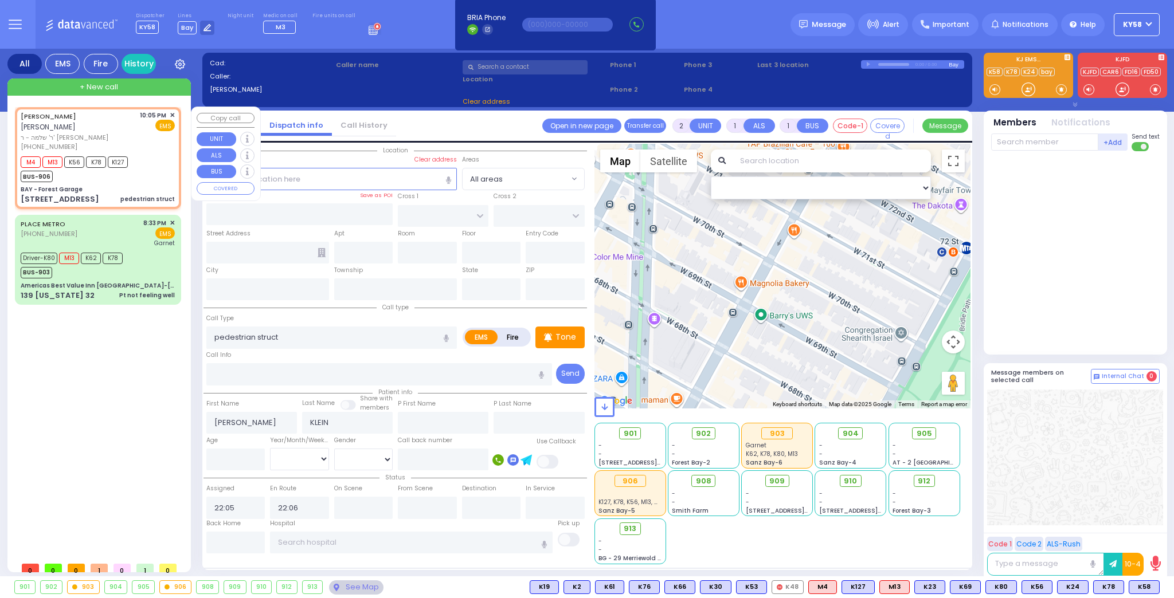
type input "HAYES COURT"
type input "[STREET_ADDRESS]"
type input "Monroe"
type input "[US_STATE]"
type input "10950"
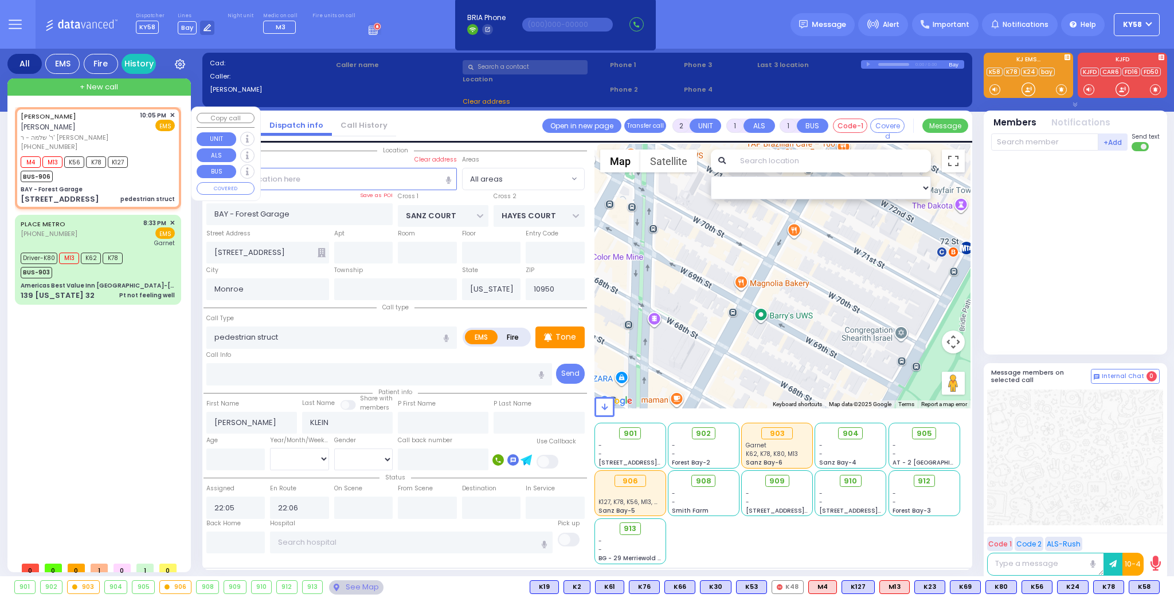
select select "SECTION 2"
select select "Hatzalah Garages"
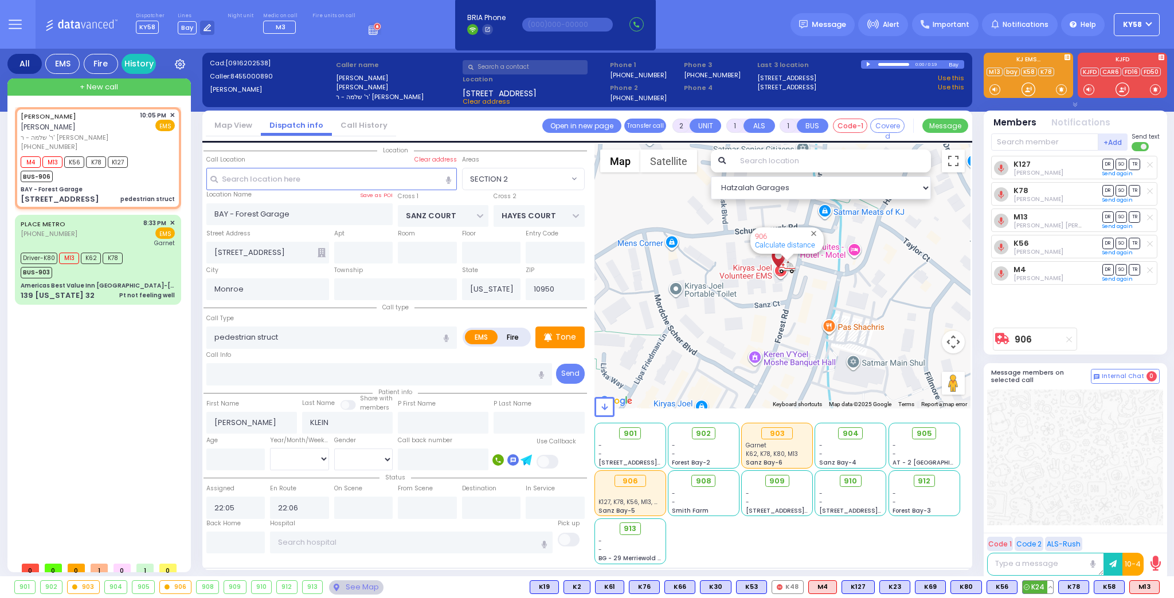
click at [1053, 588] on button at bounding box center [1050, 587] width 6 height 13
click at [1044, 536] on icon at bounding box center [1042, 537] width 12 height 12
click at [1087, 589] on button at bounding box center [1086, 587] width 6 height 13
click at [1077, 539] on icon at bounding box center [1077, 537] width 12 height 12
click at [1140, 591] on span "K73" at bounding box center [1144, 587] width 30 height 13
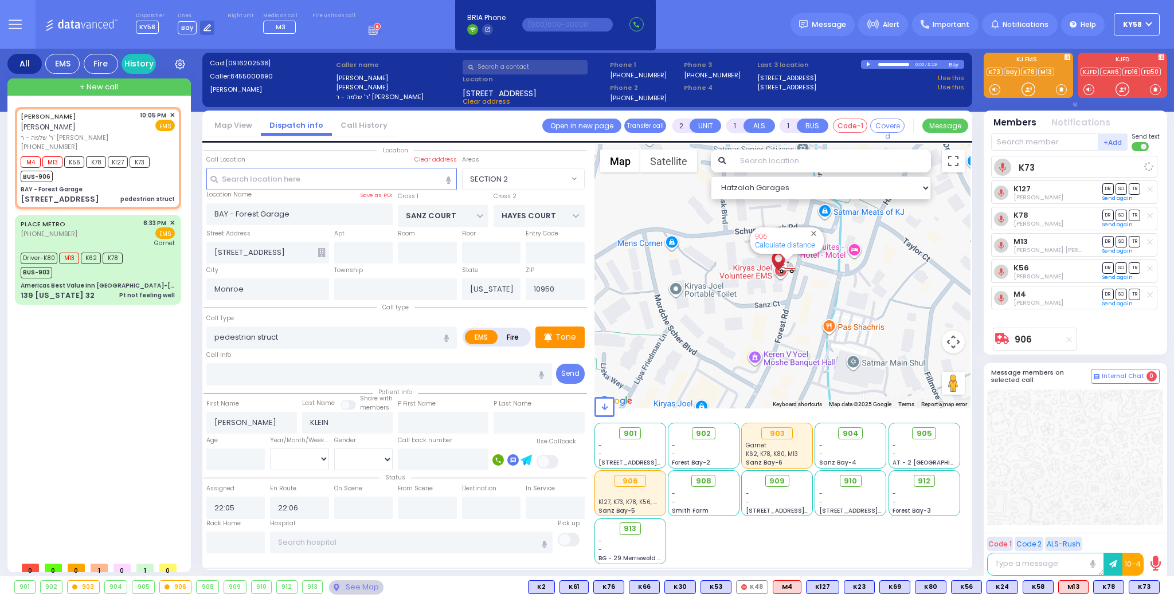
select select
radio input "true"
select select
select select "SECTION 2"
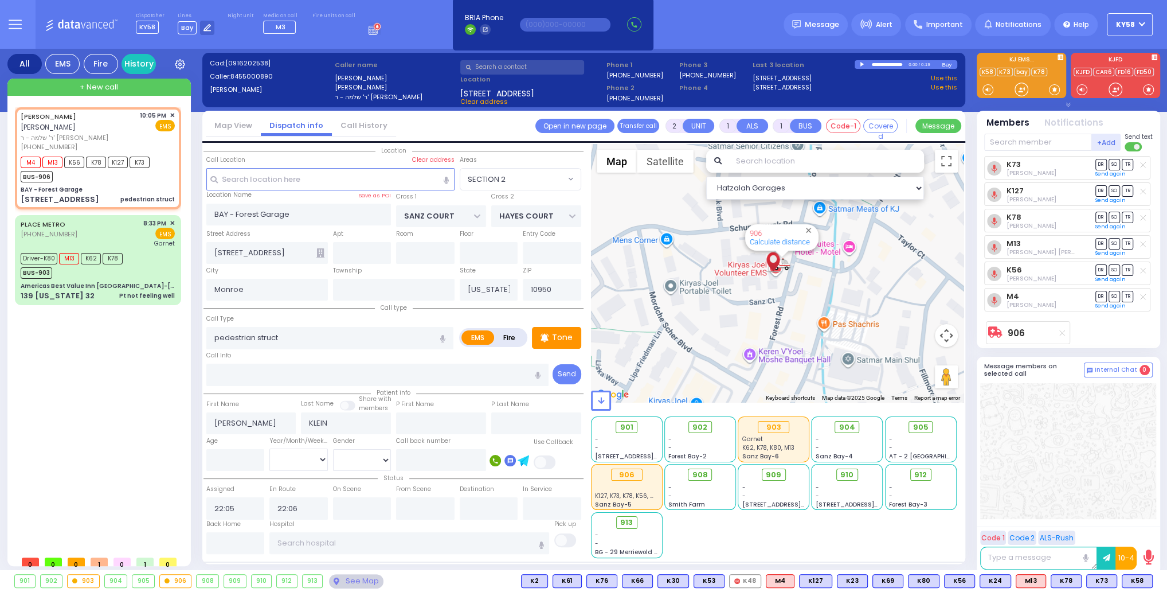
click at [1134, 26] on span "KY58" at bounding box center [1125, 24] width 19 height 10
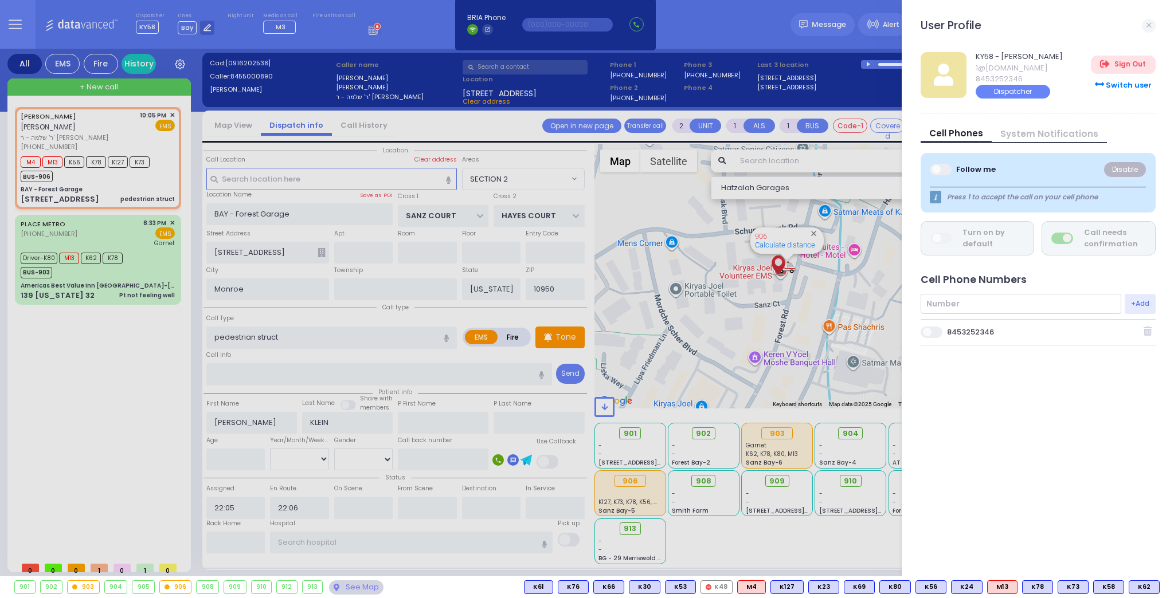
click at [933, 328] on span at bounding box center [932, 332] width 23 height 11
click at [348, 326] on input "checkbox" at bounding box center [348, 326] width 0 height 0
click at [709, 33] on div at bounding box center [587, 299] width 1174 height 598
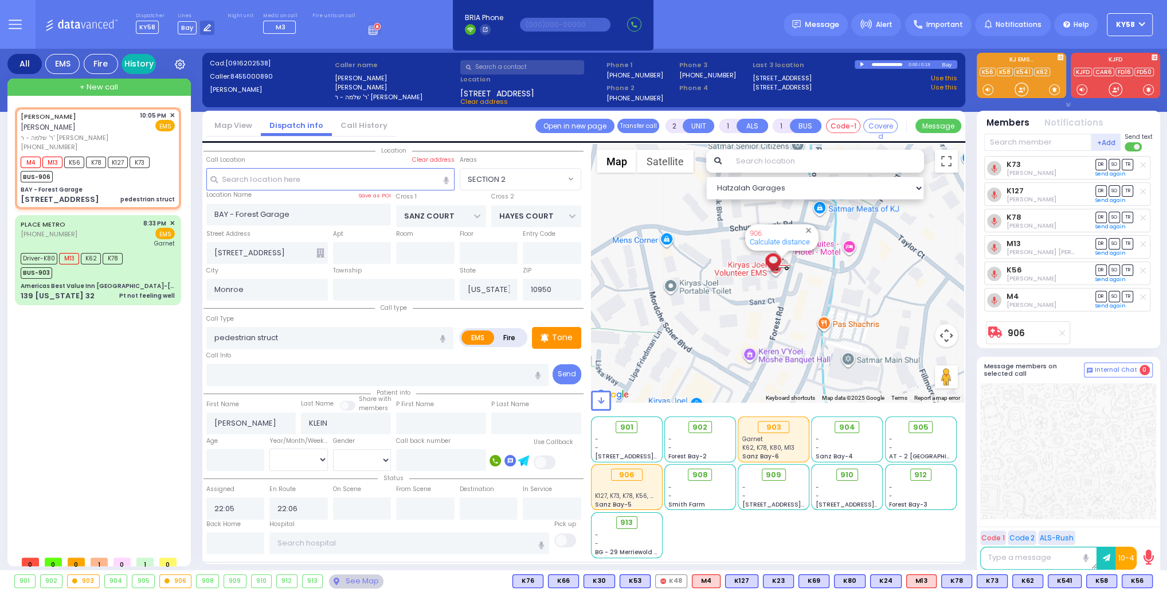
click at [140, 65] on link "History" at bounding box center [139, 64] width 34 height 20
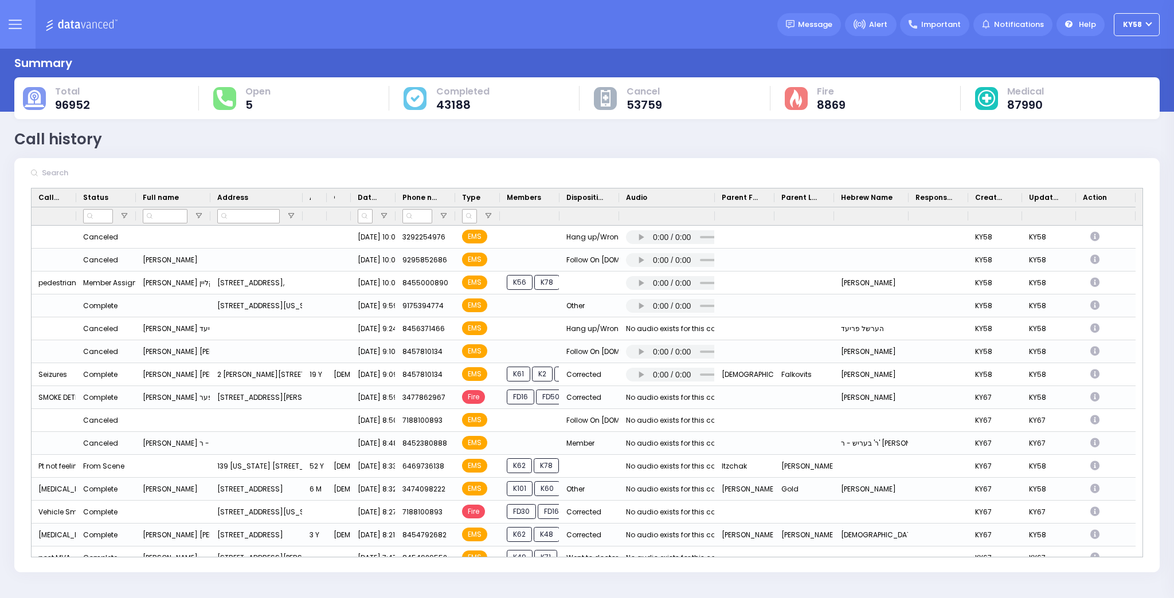
click at [11, 18] on icon at bounding box center [15, 24] width 13 height 13
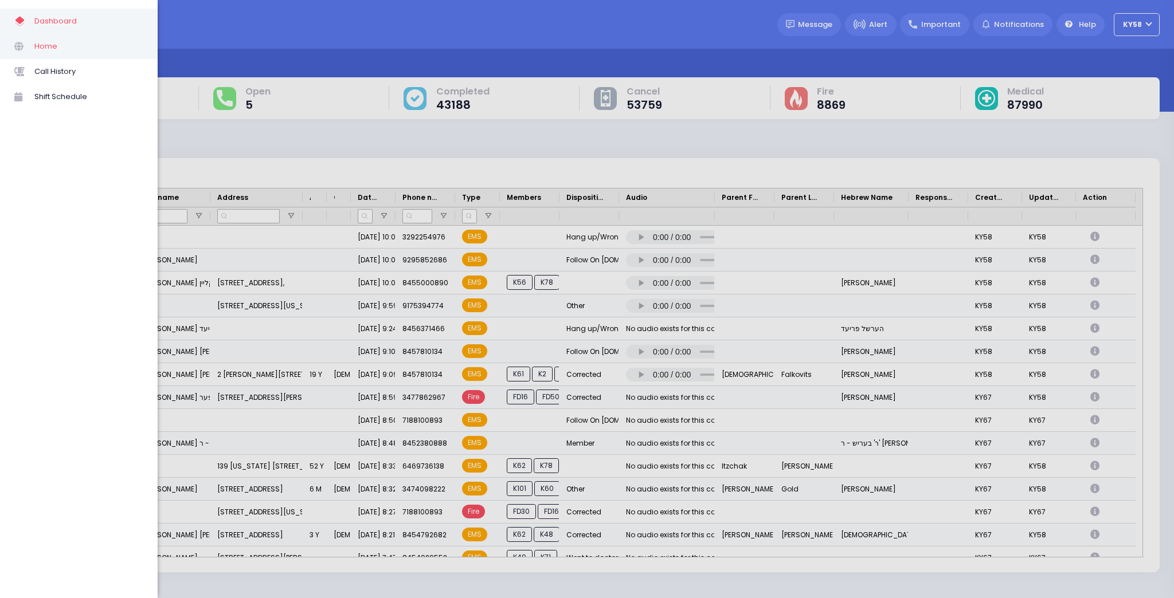
click at [48, 44] on span "Home" at bounding box center [88, 46] width 109 height 15
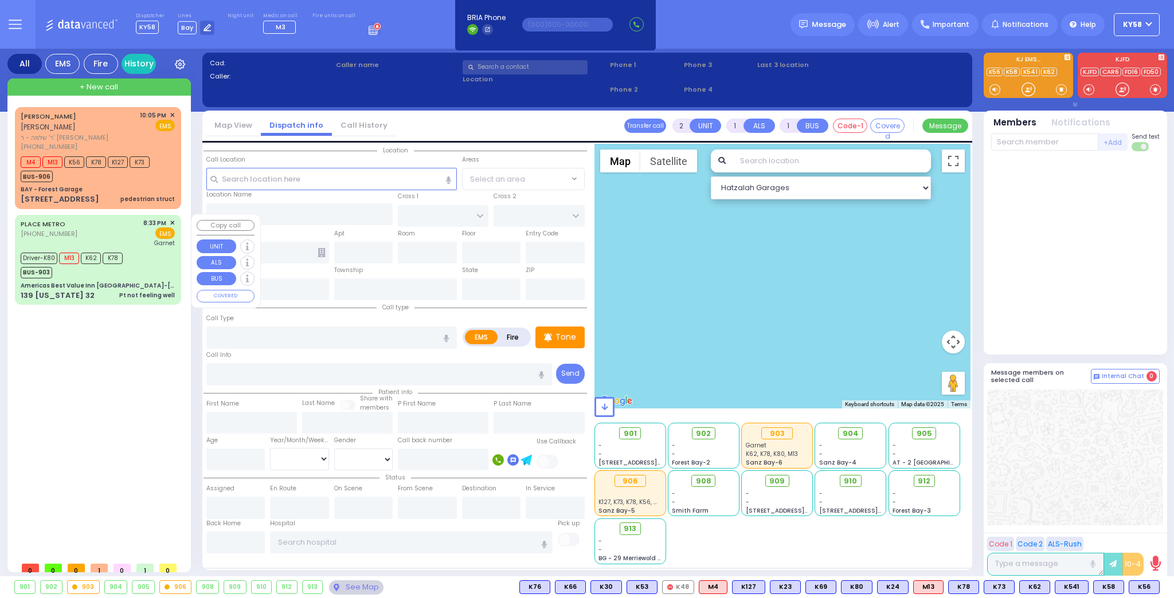
click at [105, 229] on div "PLACE METRO [PHONE_NUMBER] 8:33 PM ✕ EMS Garnet" at bounding box center [98, 233] width 154 height 30
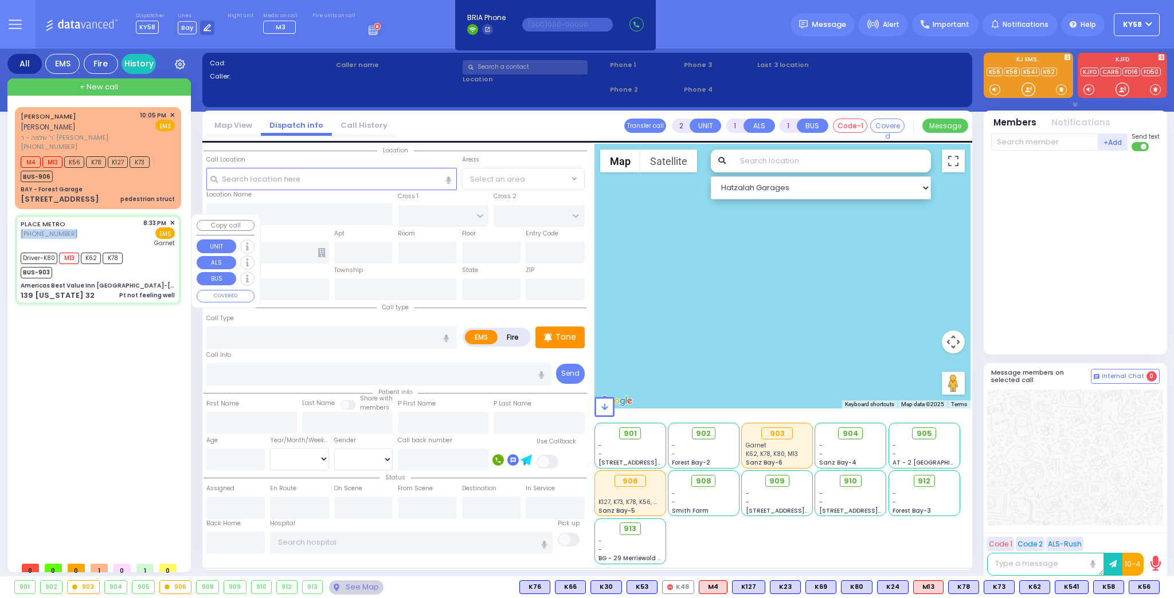
type input "6"
select select
type input "Pt not feeling well"
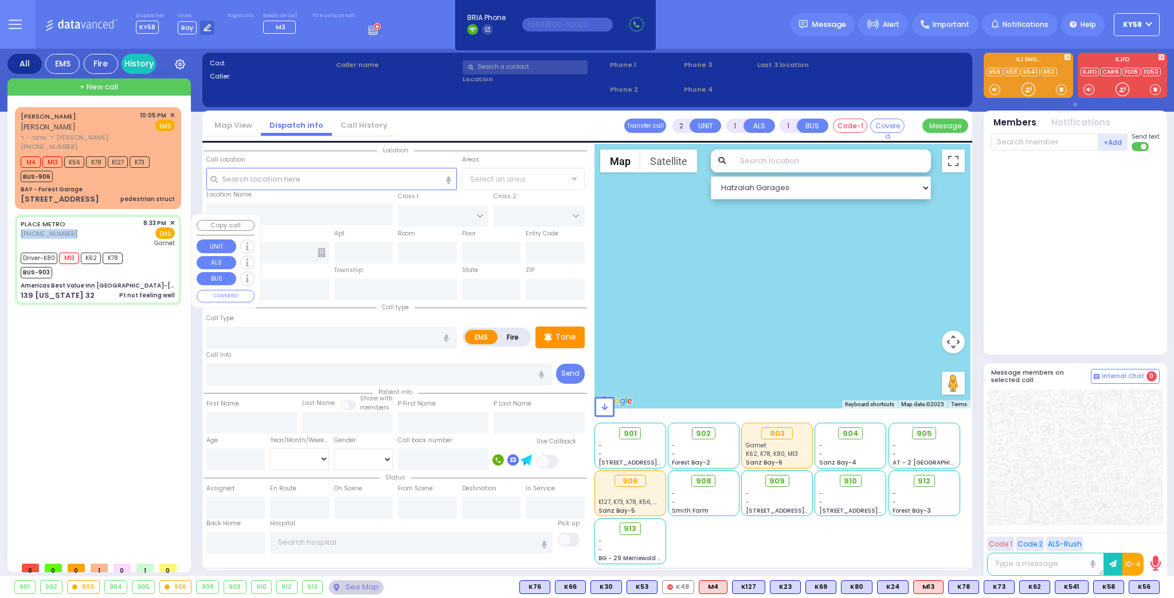
radio input "true"
type input "Itzchak"
type input "[PERSON_NAME]"
type input "52"
select select "Year"
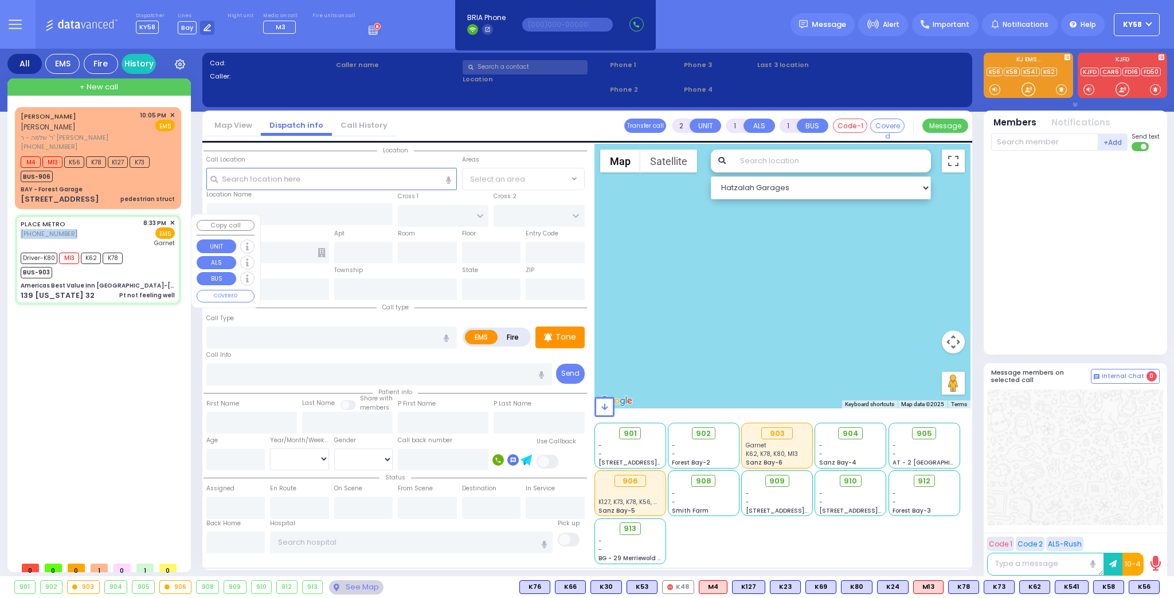
select select "[DEMOGRAPHIC_DATA]"
type input "20:33"
type input "20:36"
type input "20:46"
type input "20:51"
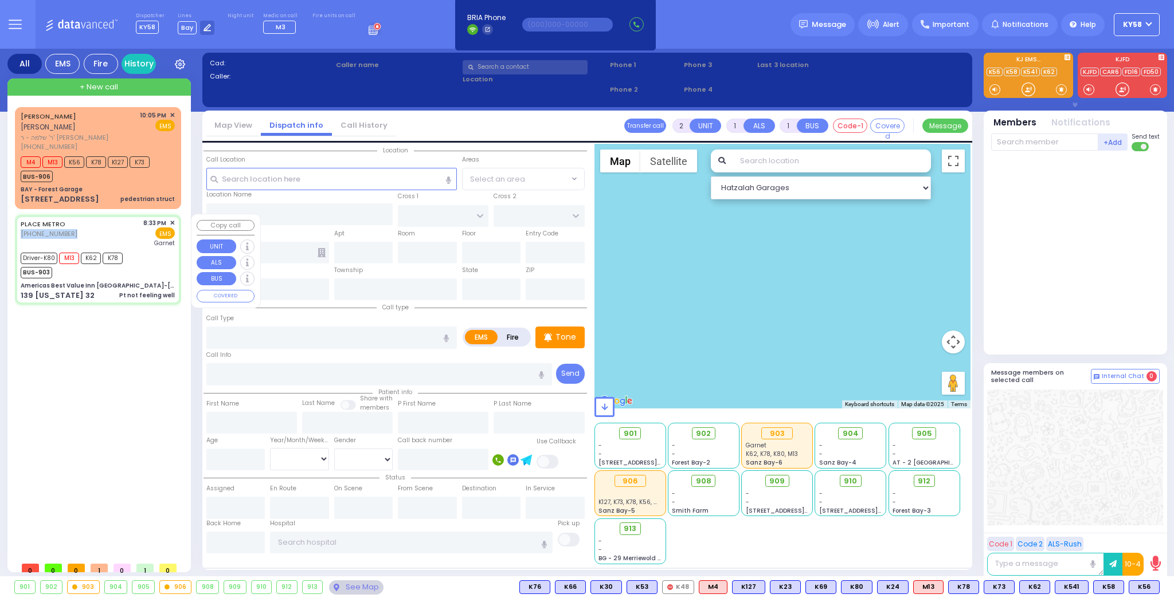
type input "21:19"
type input "21:50"
type input "[GEOGRAPHIC_DATA]"
select select "Hatzalah Garages"
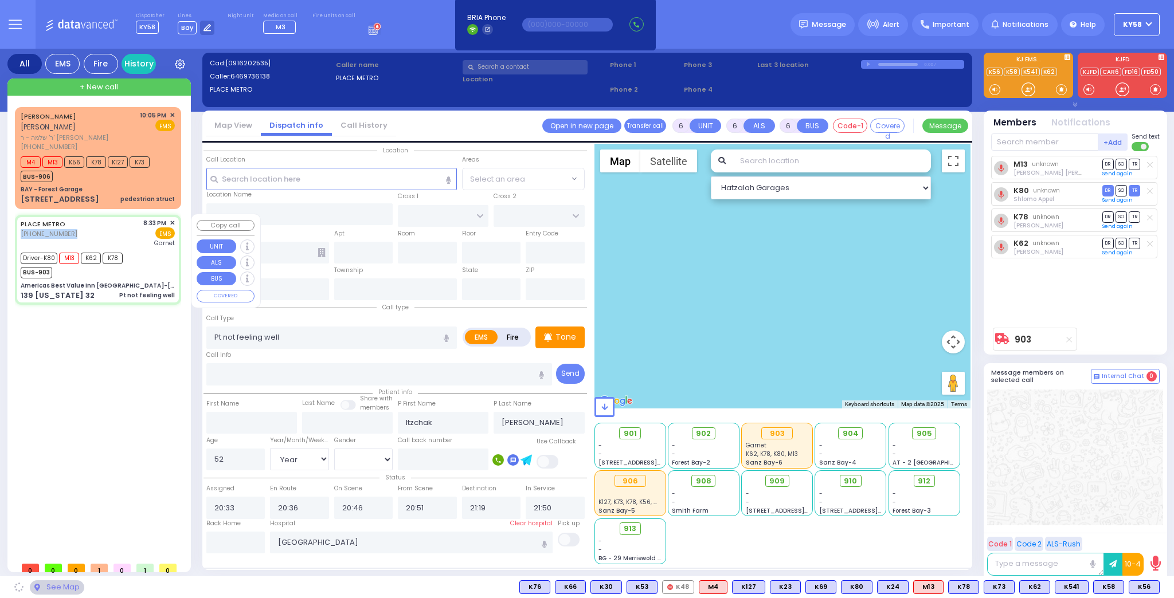
type input "Americas Best Value Inn [GEOGRAPHIC_DATA]-[GEOGRAPHIC_DATA]"
type input "ROUTE 32"
type input "COTTONWOOD COURT"
type input "139 [US_STATE] 32"
type input "105"
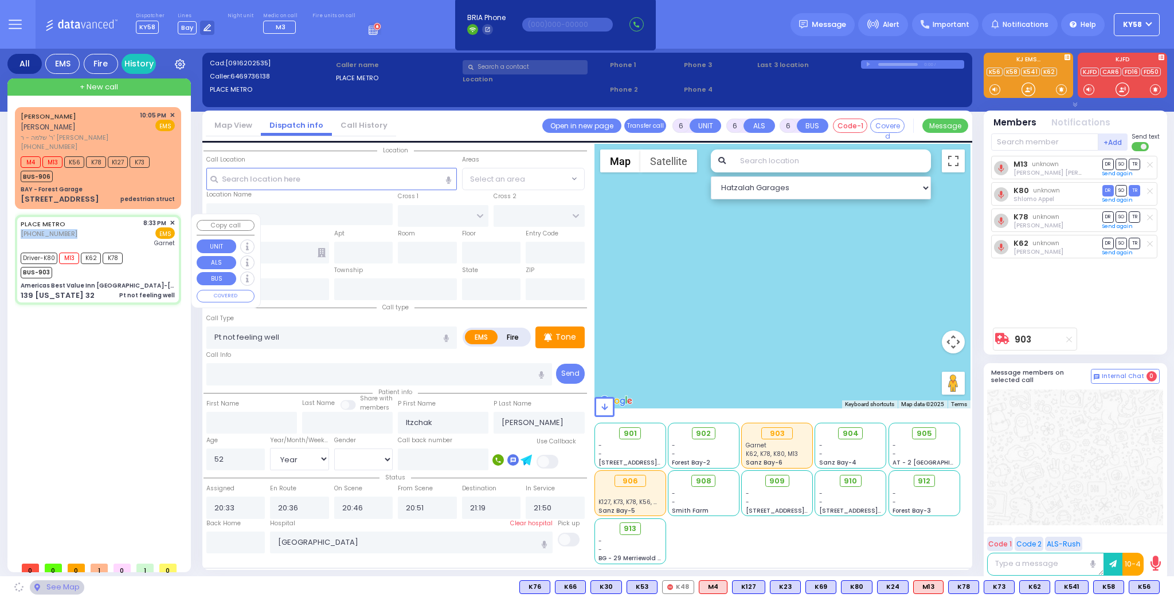
type input "Woodbury"
type input "[US_STATE]"
type input "10917"
select select "MONROE"
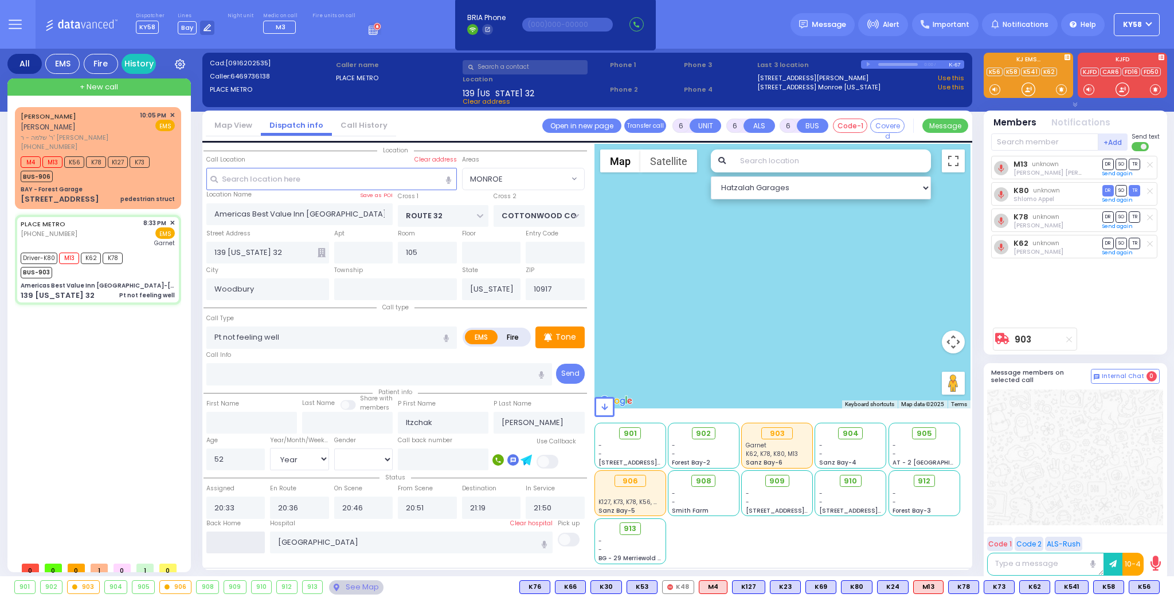
click at [234, 543] on input "text" at bounding box center [235, 543] width 59 height 22
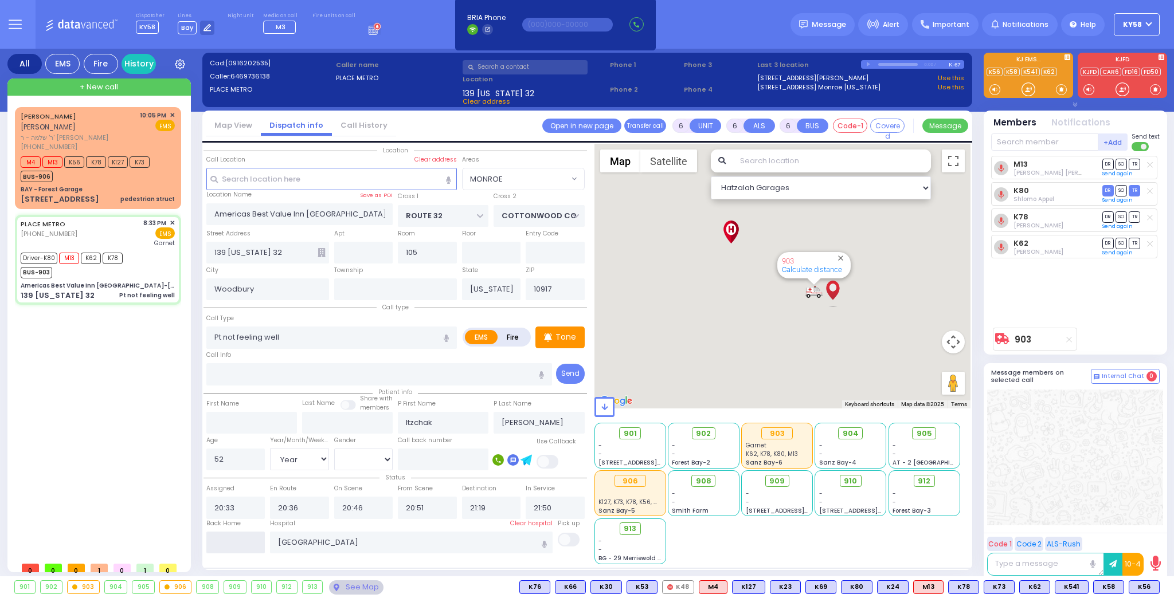
click at [234, 544] on input "text" at bounding box center [235, 543] width 59 height 22
type input "22:38"
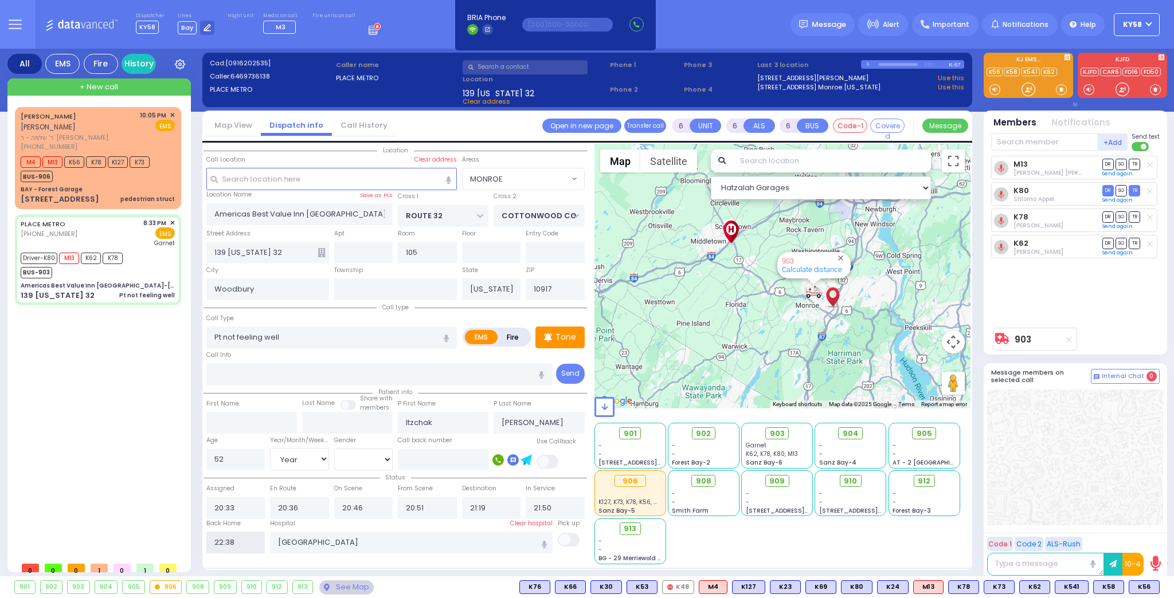
select select
radio input "true"
select select
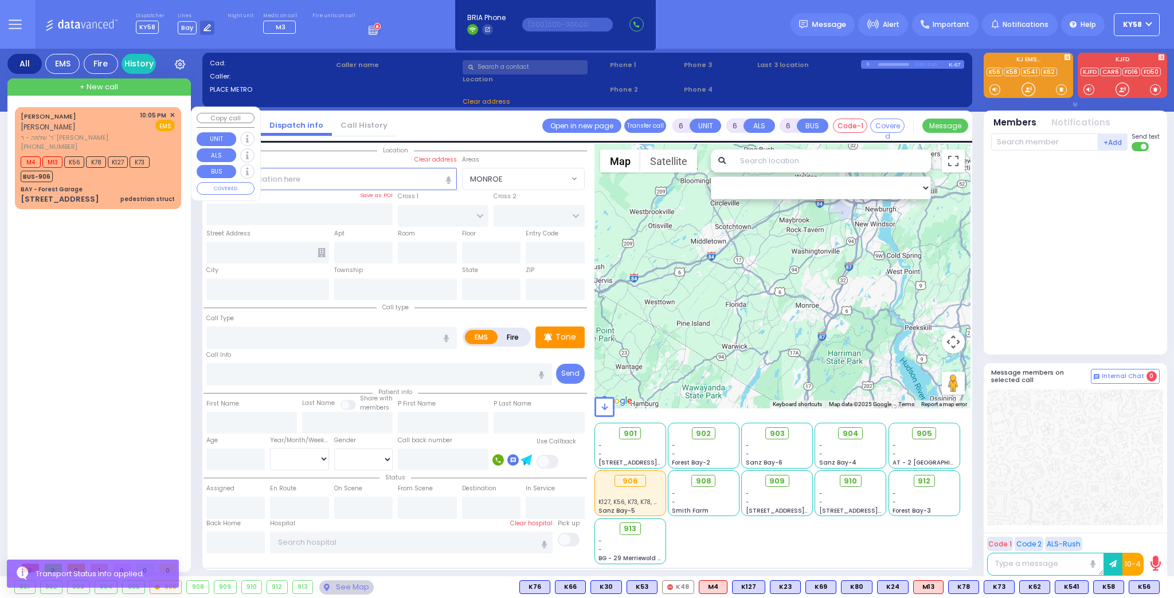
click at [134, 185] on div "BAY - Forest Garage" at bounding box center [98, 189] width 154 height 9
type input "2"
type input "1"
select select
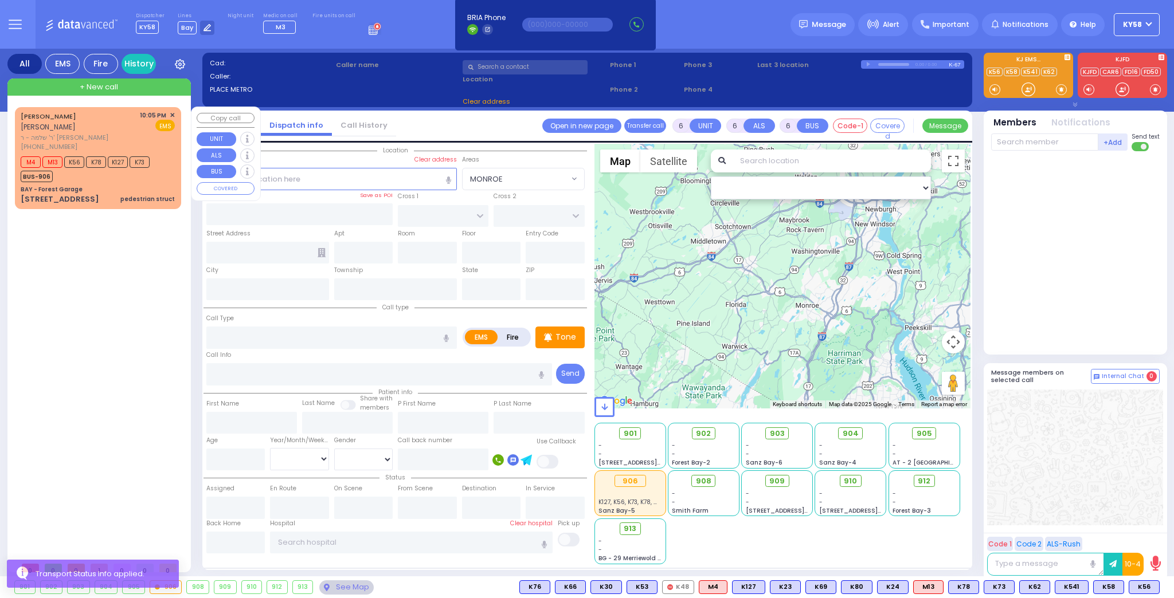
type input "pedestrian struct"
radio input "true"
type input "[PERSON_NAME]"
type input "KLEIN"
select select
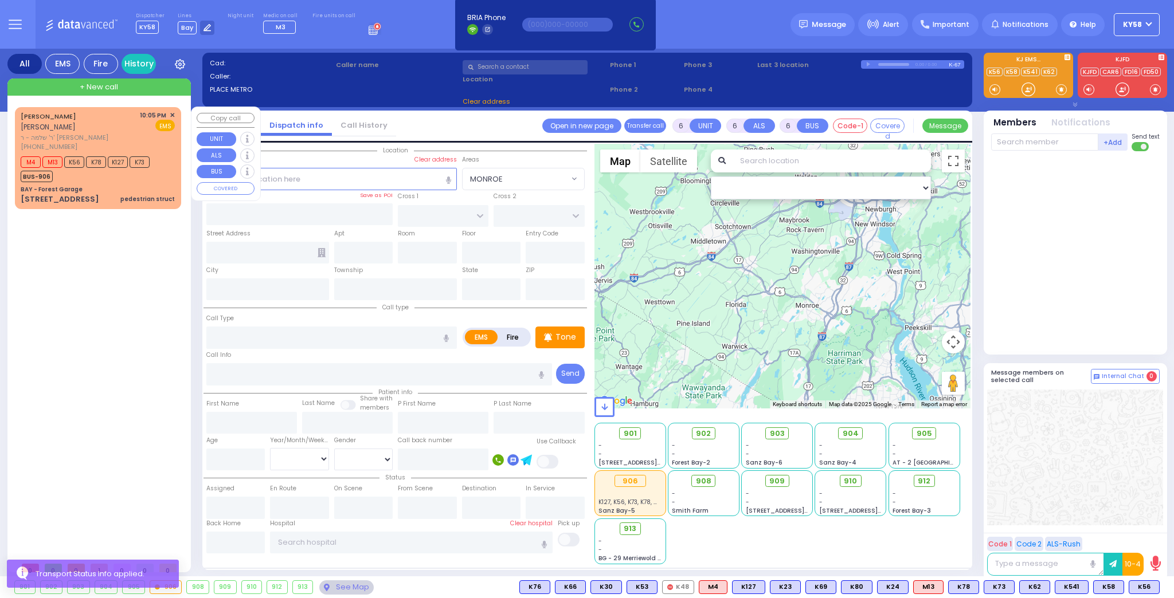
type input "22:05"
type input "22:06"
select select "Hatzalah Garages"
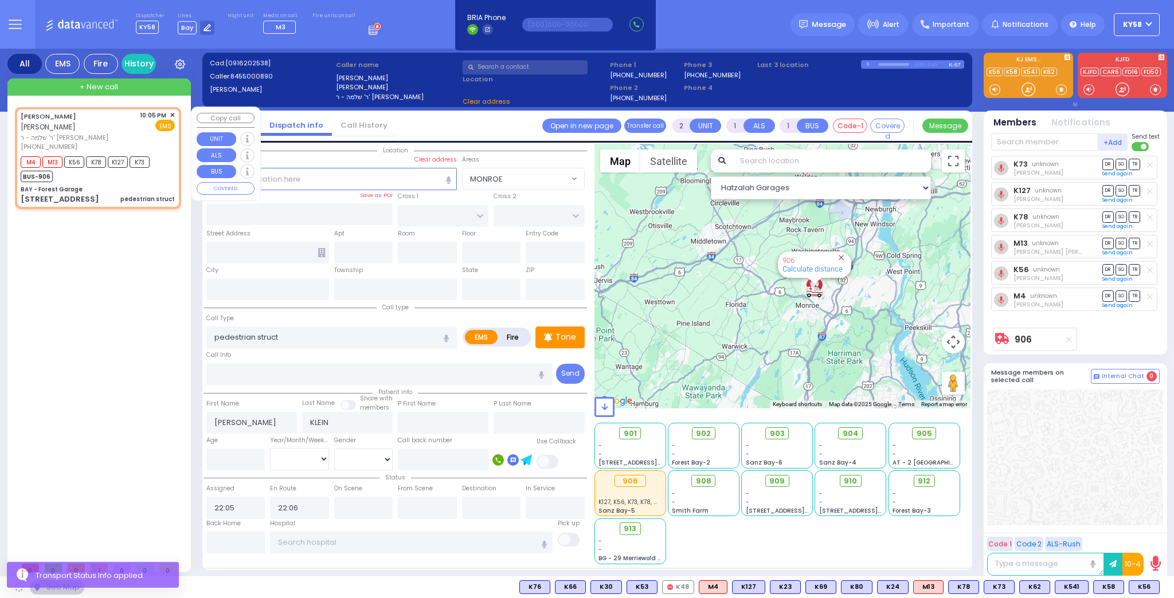
type input "BAY - Forest Garage"
type input "SANZ COURT"
type input "HAYES COURT"
type input "[STREET_ADDRESS]"
type input "Monroe"
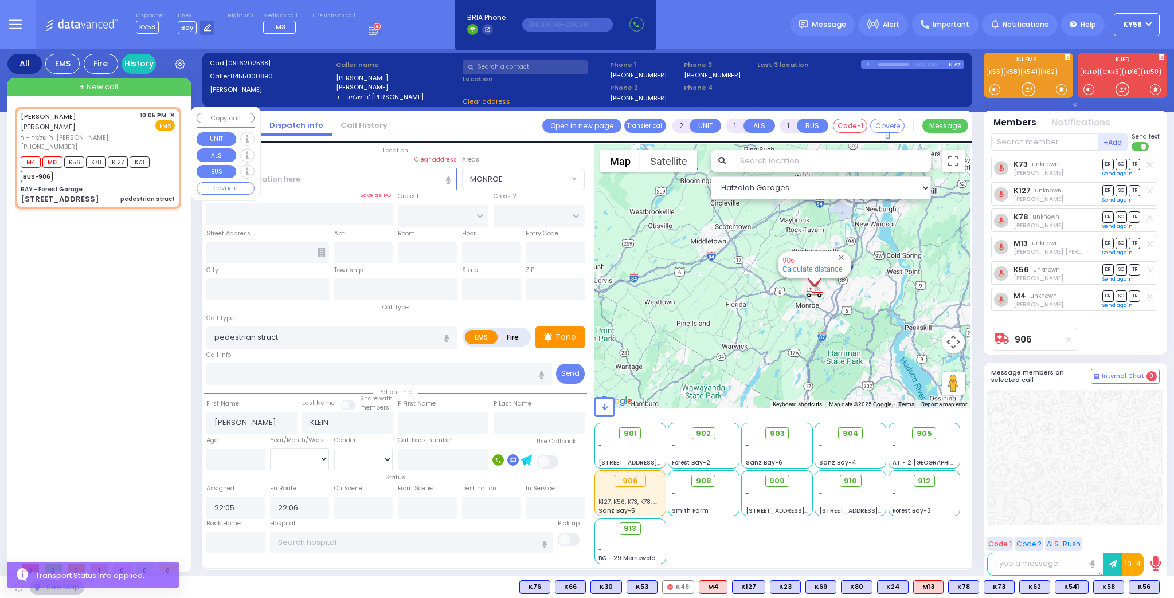
type input "[US_STATE]"
type input "10950"
select select "SECTION 2"
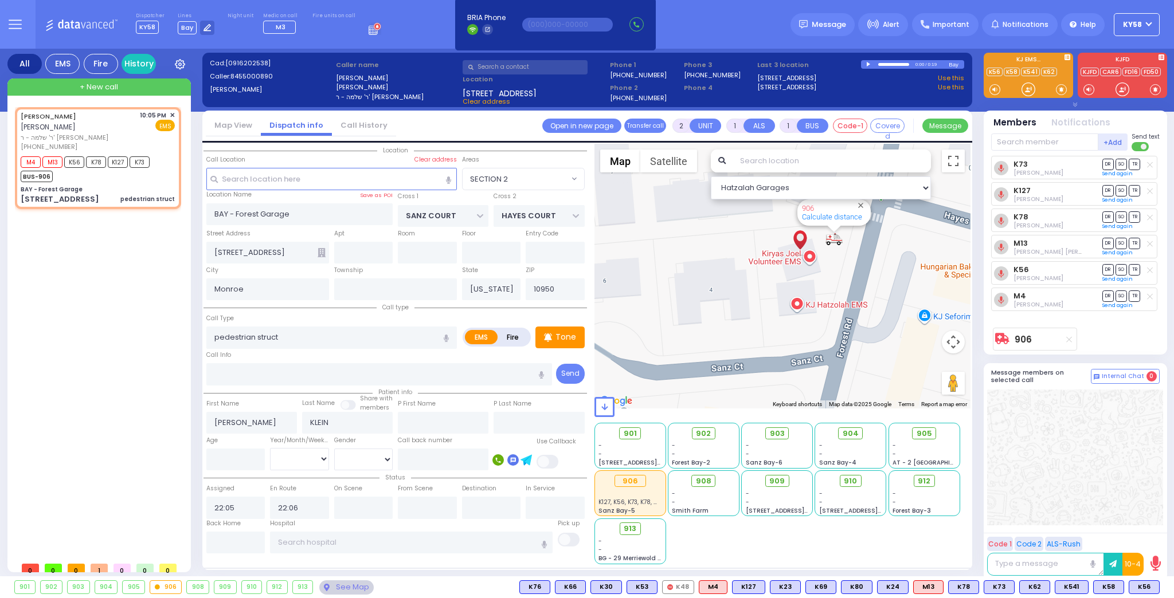
drag, startPoint x: 862, startPoint y: 257, endPoint x: 833, endPoint y: 314, distance: 63.8
click at [833, 314] on div "906 Calculate distance" at bounding box center [782, 276] width 377 height 265
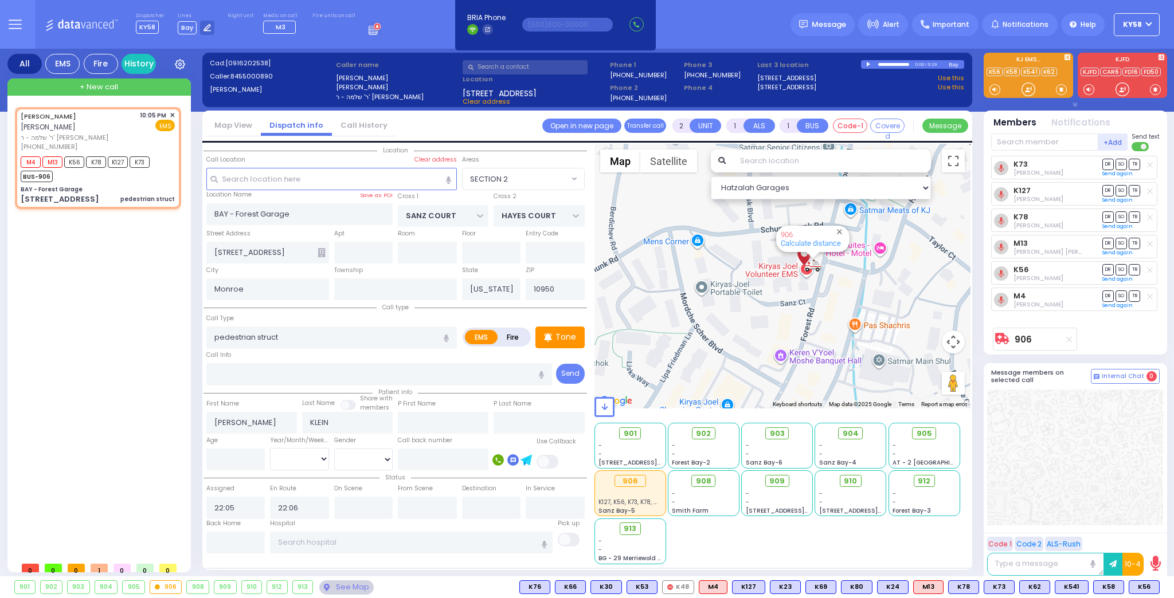
click at [124, 314] on div "[PERSON_NAME] אברהם הערש קליין ר' שלמה - ר' [PERSON_NAME] [PHONE_NUMBER] 10:05 …" at bounding box center [100, 331] width 171 height 449
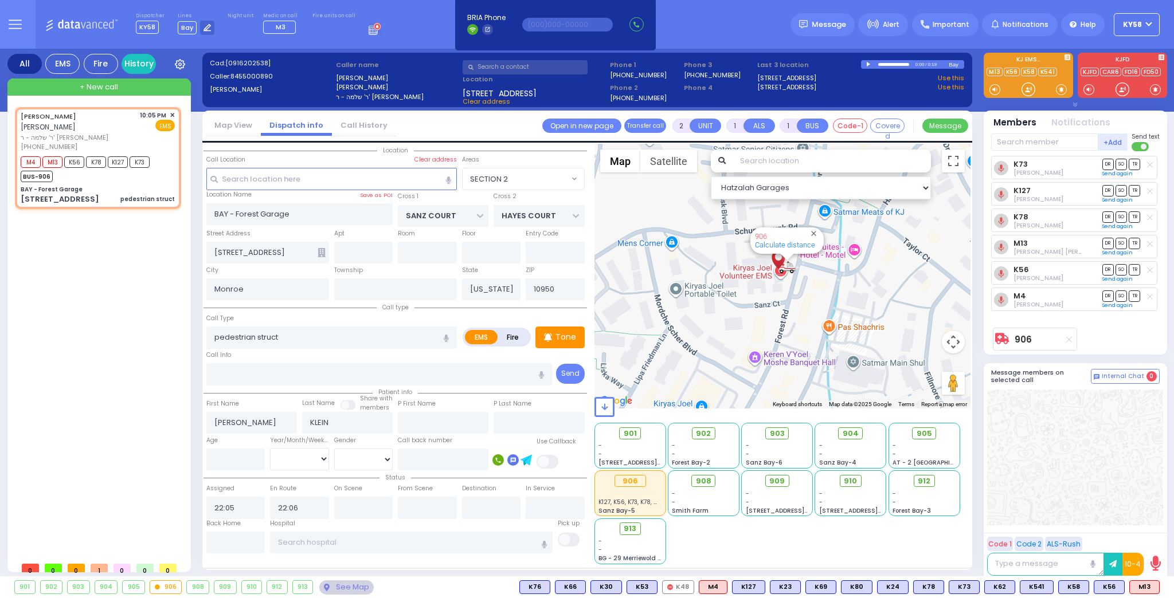
click at [369, 32] on icon at bounding box center [373, 31] width 9 height 7
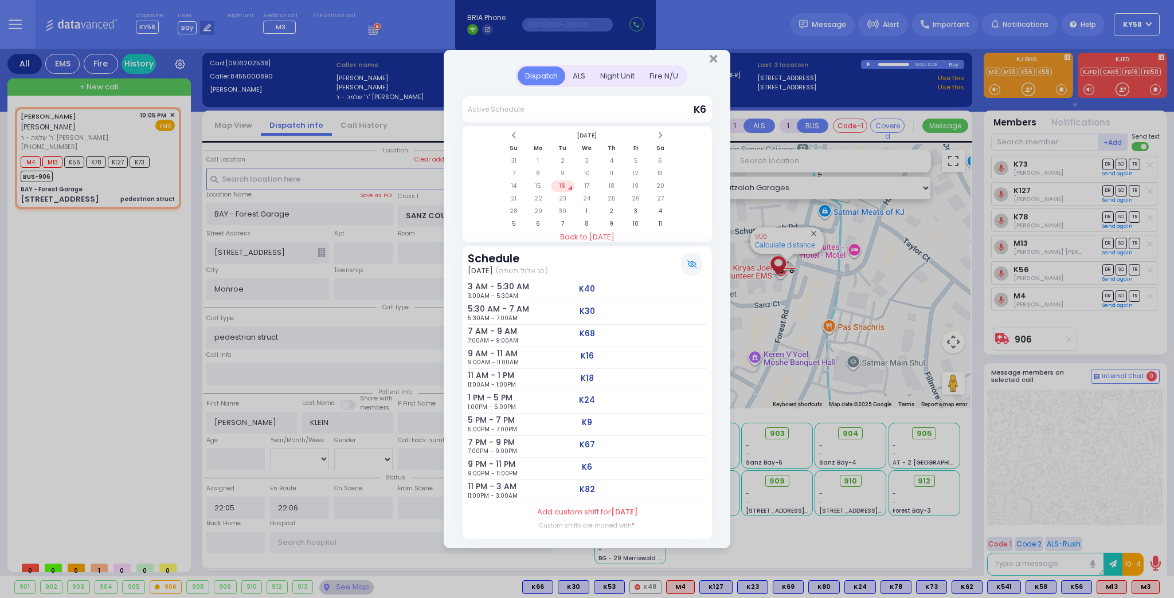
click at [499, 487] on h6 "11 PM - 3 AM" at bounding box center [484, 487] width 32 height 10
click at [582, 77] on div "ALS" at bounding box center [579, 75] width 28 height 19
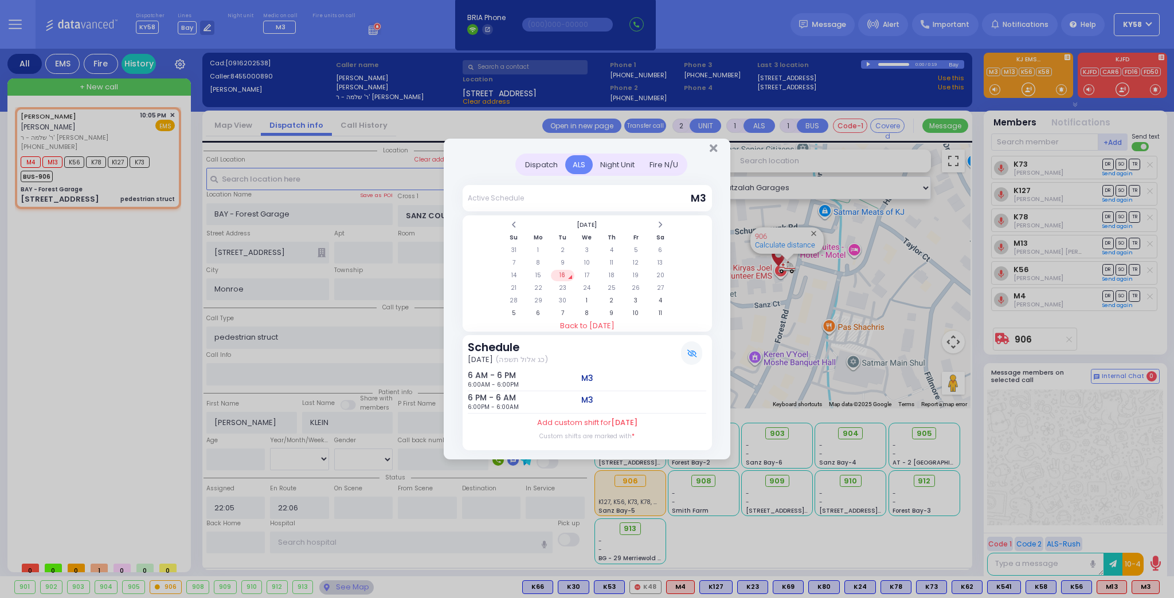
click at [629, 171] on div "Night Unit" at bounding box center [617, 164] width 49 height 19
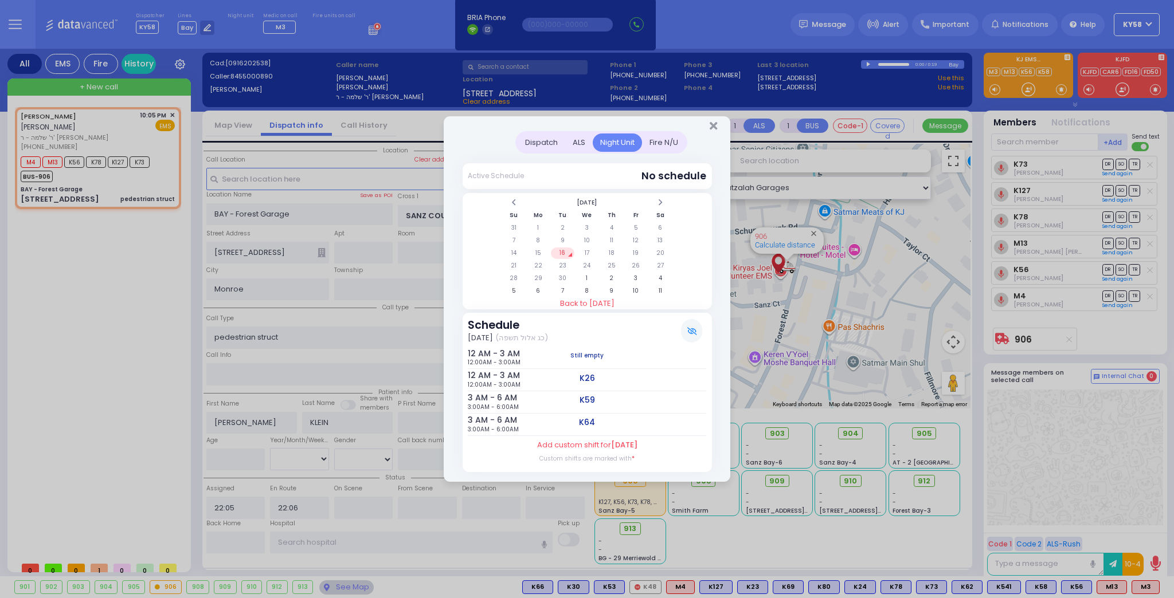
click at [658, 142] on div "Fire N/U" at bounding box center [664, 143] width 44 height 19
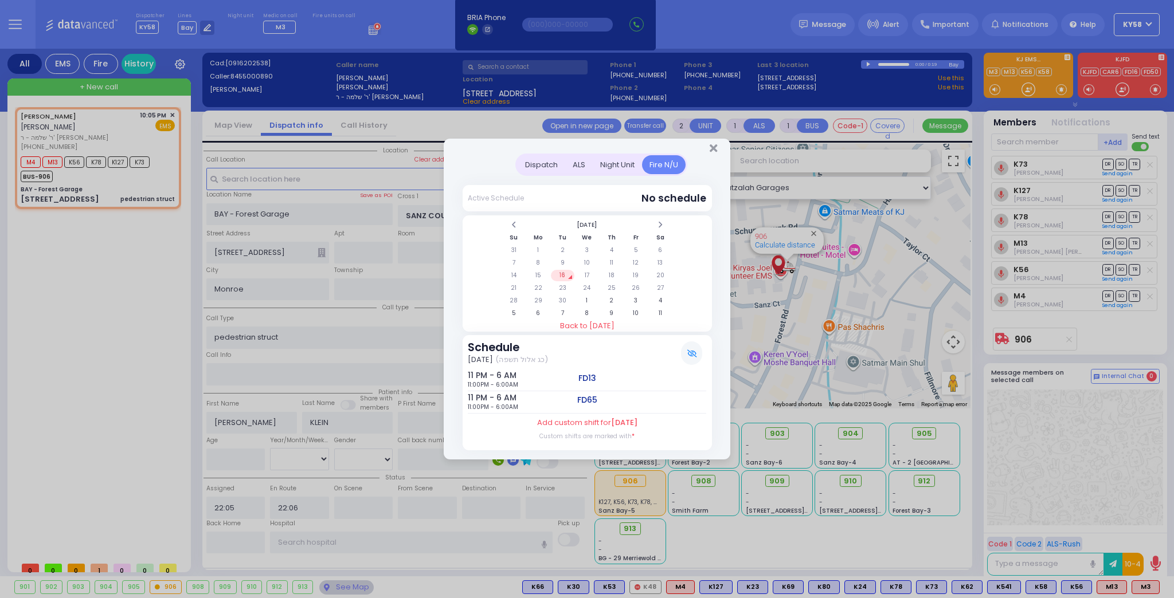
click at [144, 266] on div "Dispatch ALS Night Unit Active Schedule Su" at bounding box center [587, 299] width 1174 height 598
click at [711, 155] on div "Dispatch ALS Night Unit Fire N/U Su Mo Tu" at bounding box center [587, 307] width 287 height 306
click at [717, 146] on icon "Close" at bounding box center [713, 148] width 7 height 11
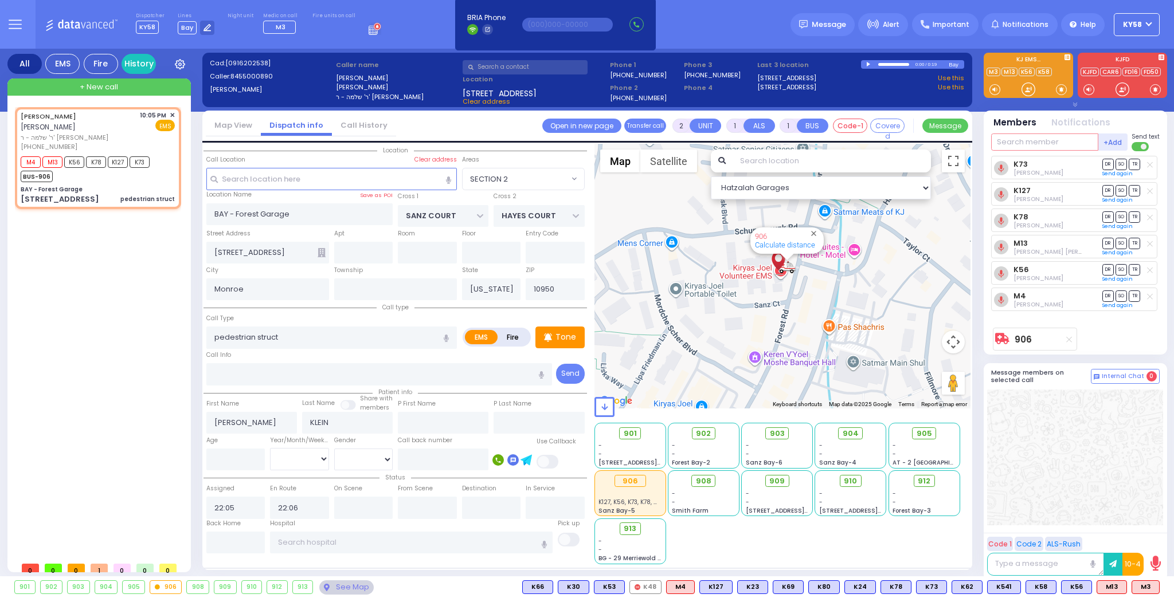
click at [1009, 142] on input "text" at bounding box center [1044, 142] width 107 height 17
type input "f"
click at [100, 260] on div "[PERSON_NAME] אברהם הערש קליין ר' שלמה - ר' [PERSON_NAME] [PHONE_NUMBER] 10:05 …" at bounding box center [100, 331] width 171 height 449
click at [520, 65] on input "text" at bounding box center [525, 67] width 125 height 14
click at [488, 130] on div "Map View Dispatch info Call History Assign communicator with county Assign comm…" at bounding box center [587, 127] width 770 height 32
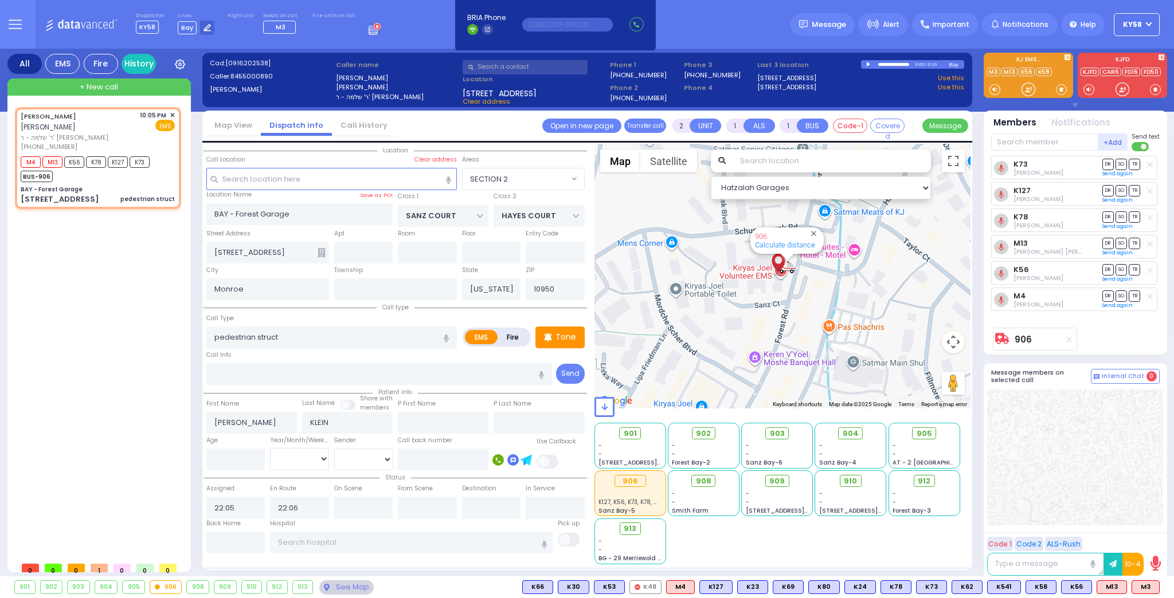
click at [369, 31] on icon at bounding box center [375, 28] width 13 height 13
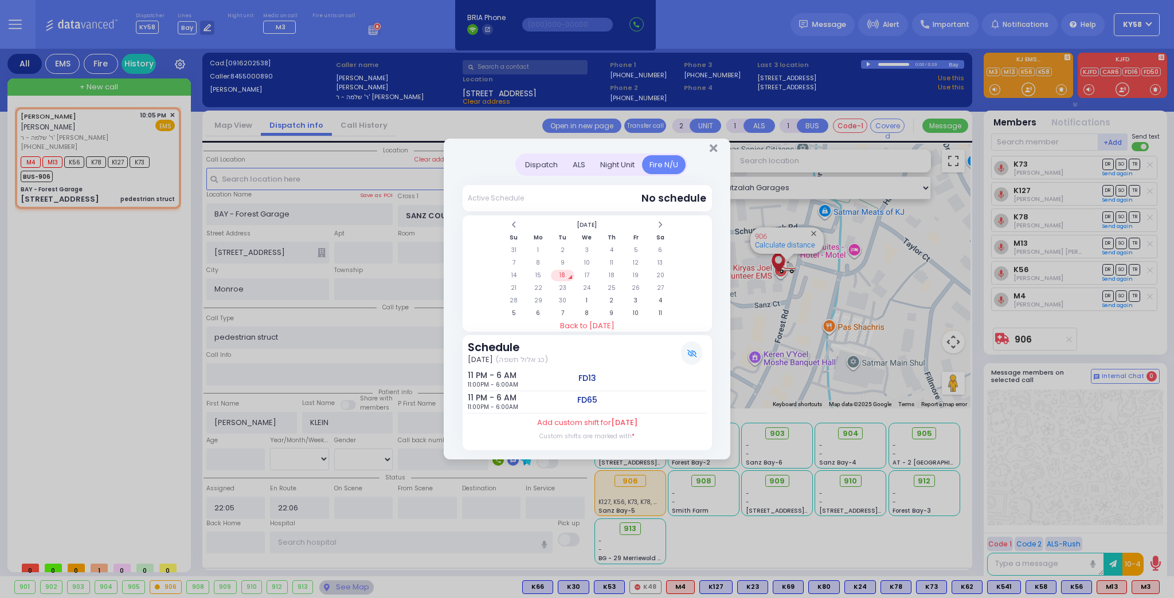
click at [615, 167] on div "Night Unit" at bounding box center [617, 164] width 49 height 19
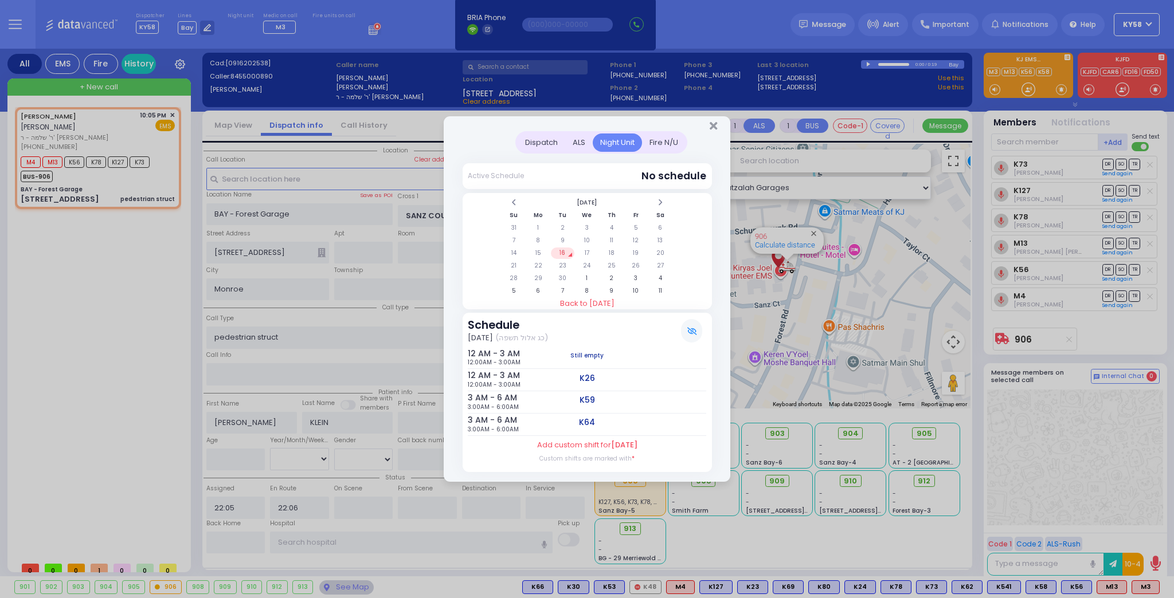
click at [577, 142] on div "ALS" at bounding box center [579, 143] width 28 height 19
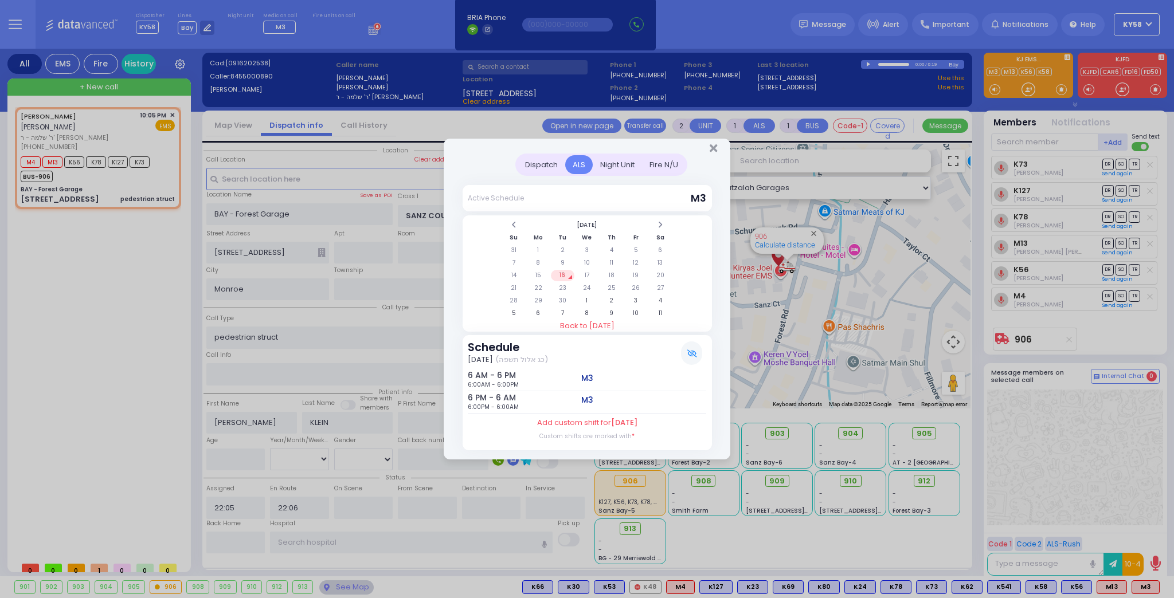
click at [542, 165] on div "Dispatch" at bounding box center [542, 164] width 48 height 19
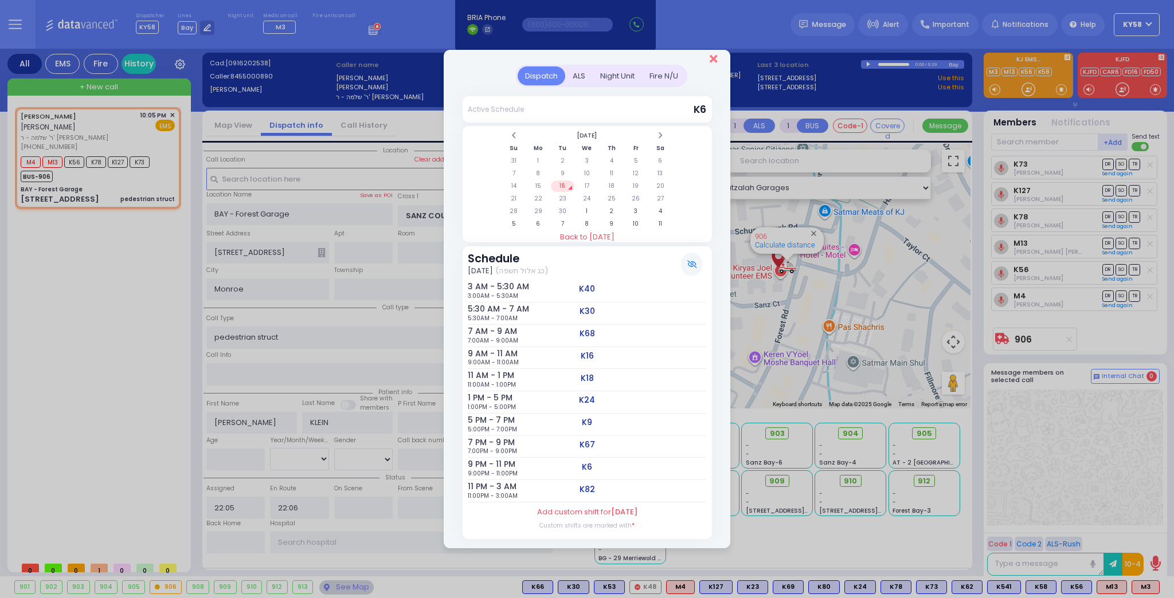
click at [710, 60] on icon "Close" at bounding box center [713, 58] width 7 height 11
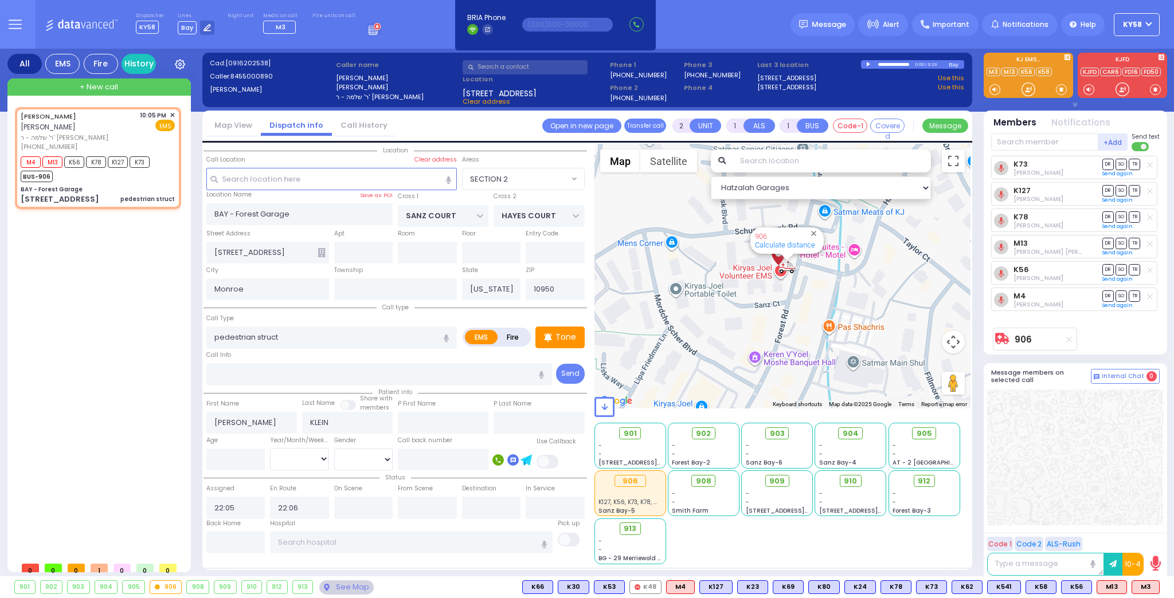
click at [140, 271] on div "[PERSON_NAME] אברהם הערש קליין ר' שלמה - ר' [PERSON_NAME] [PHONE_NUMBER] 10:05 …" at bounding box center [100, 331] width 171 height 449
click at [1027, 142] on input "text" at bounding box center [1044, 142] width 107 height 17
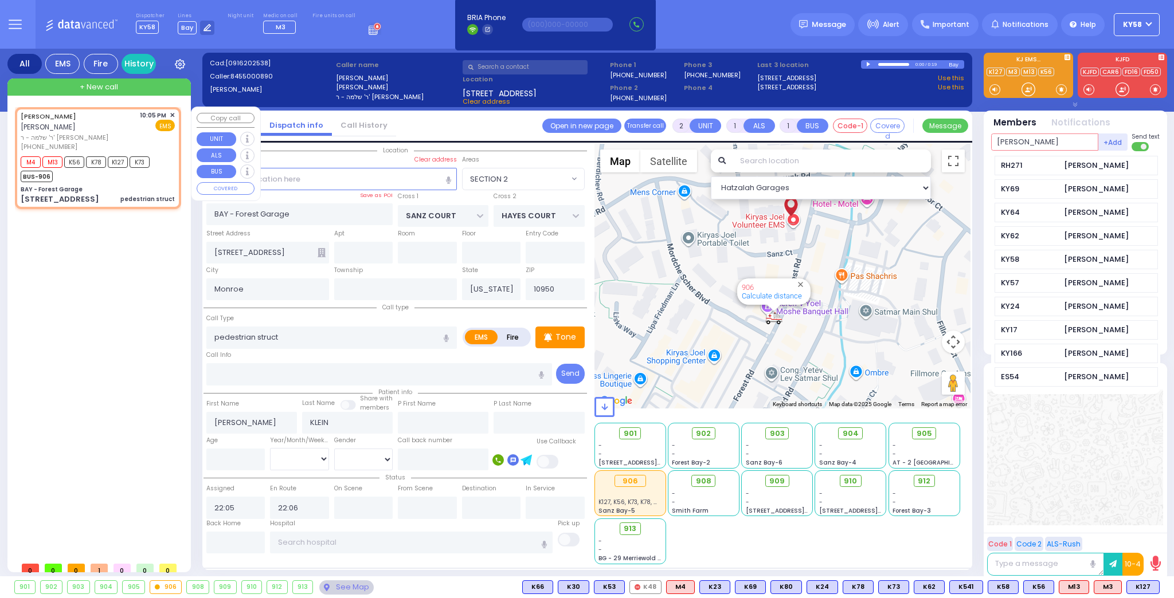
type input "[PERSON_NAME]"
click at [144, 137] on div "10:05 PM ✕ EMS" at bounding box center [158, 131] width 36 height 41
select select
radio input "true"
select select
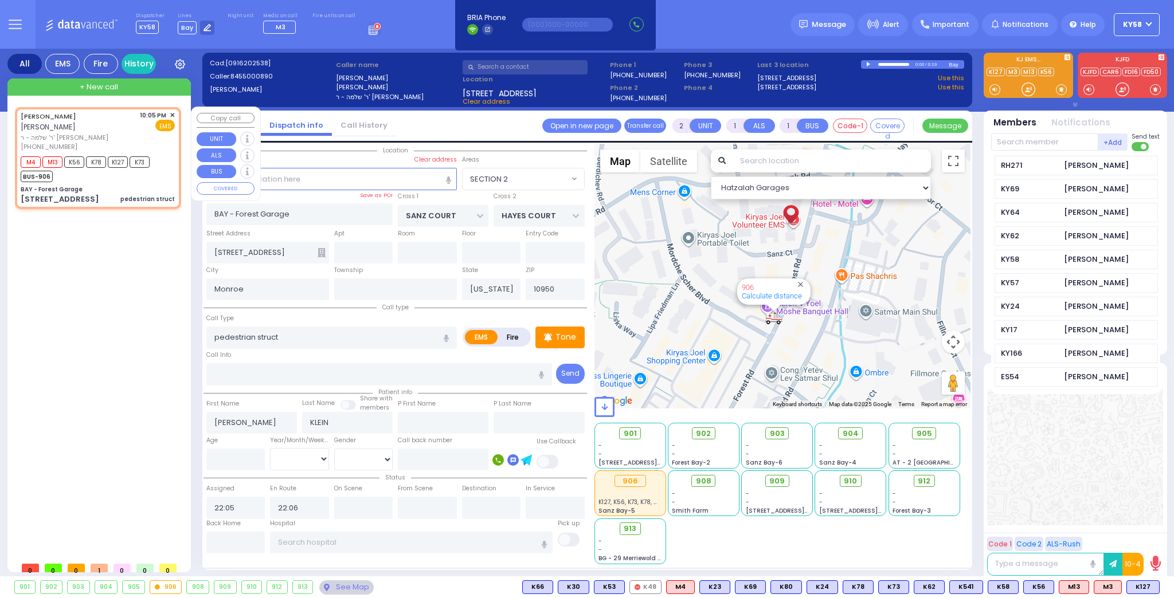
select select "Hatzalah Garages"
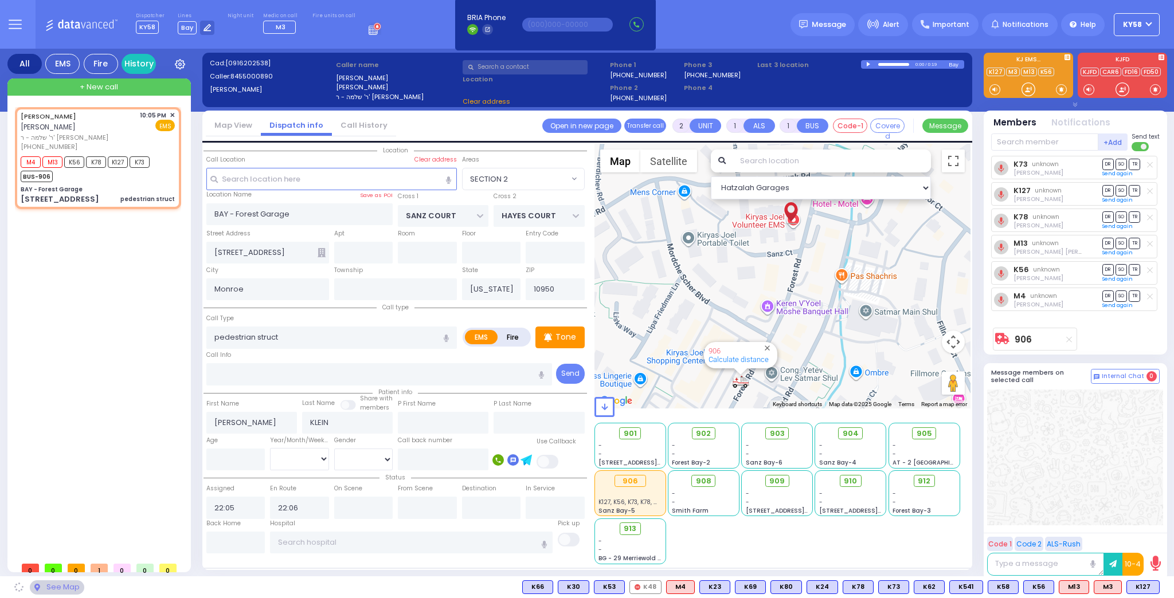
select select "SECTION 2"
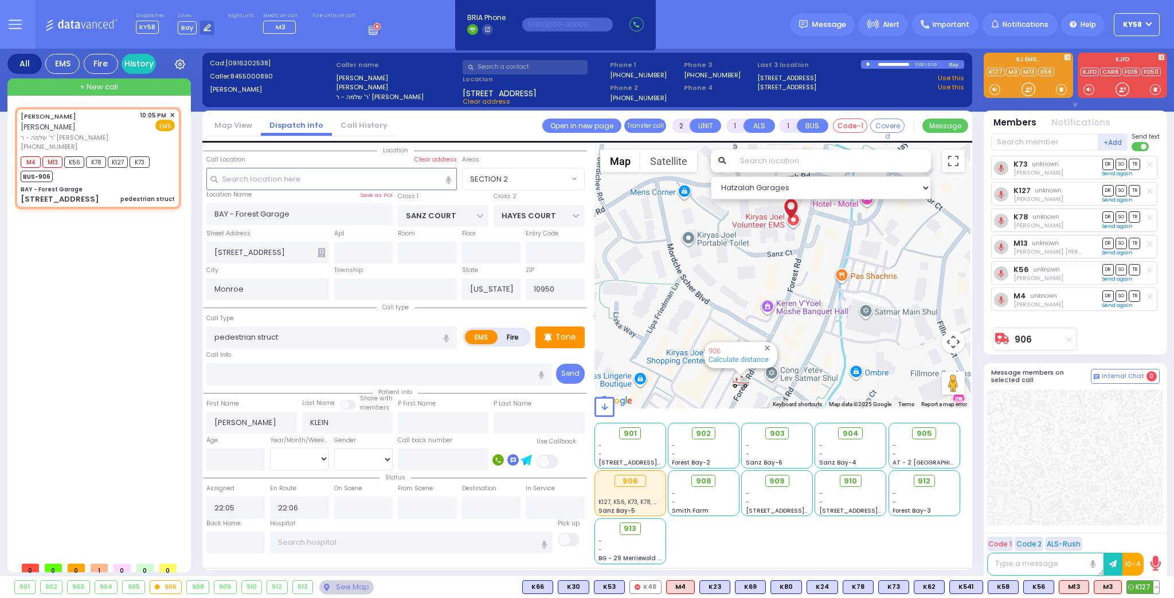
click at [1154, 588] on button at bounding box center [1156, 587] width 6 height 13
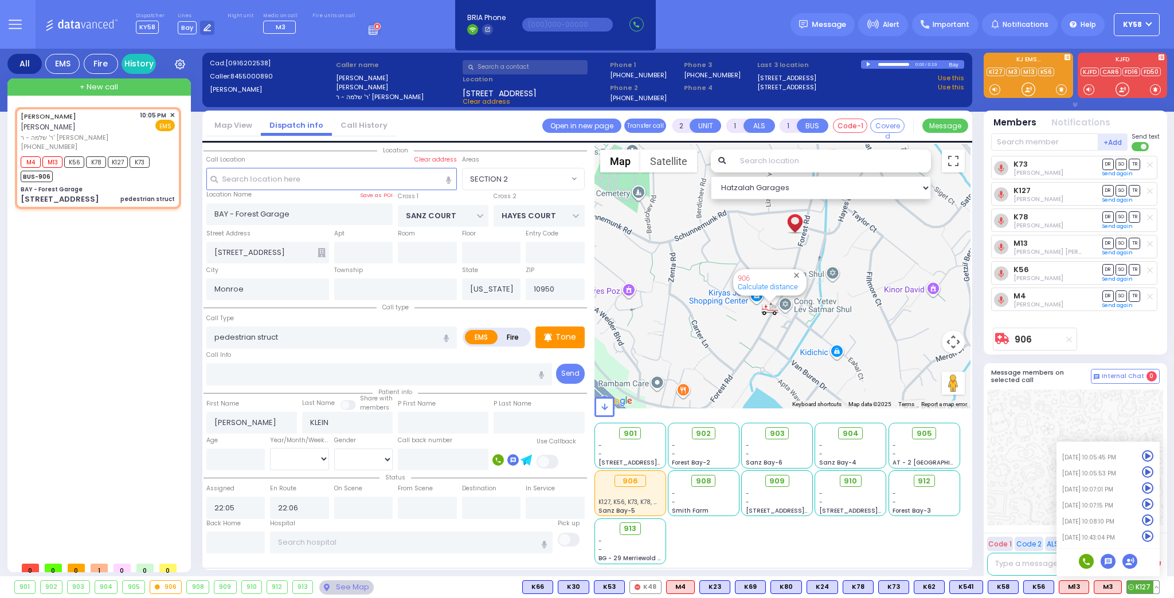
click at [1149, 539] on icon at bounding box center [1148, 537] width 12 height 12
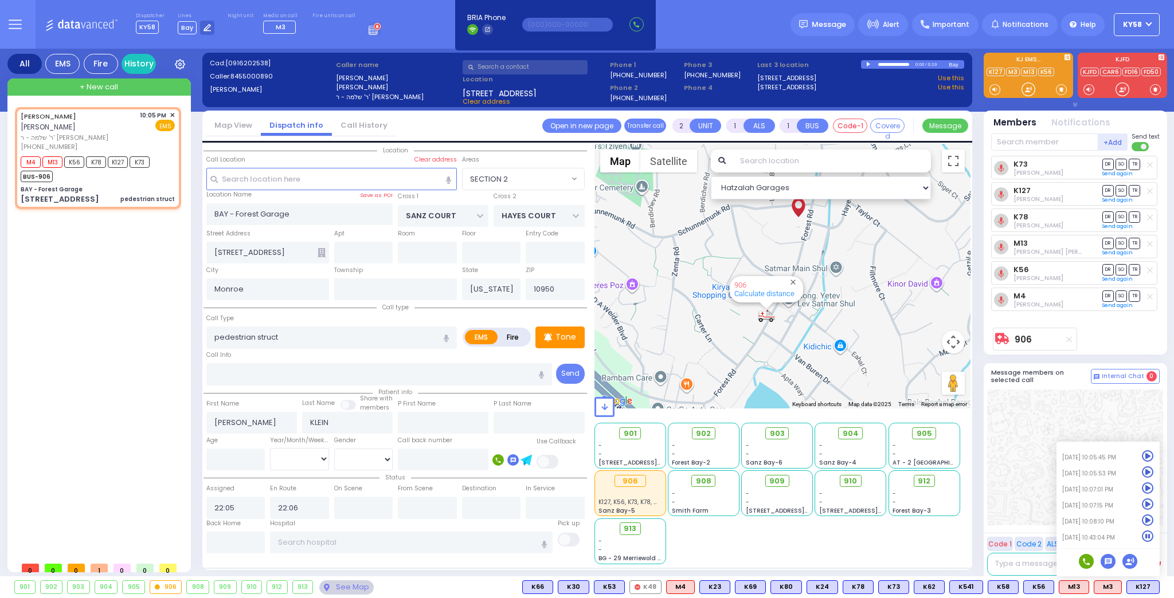
click at [1009, 463] on div at bounding box center [1075, 458] width 176 height 136
click at [440, 503] on input "text" at bounding box center [427, 508] width 59 height 22
click at [440, 504] on input "text" at bounding box center [427, 508] width 59 height 22
type input "22:43"
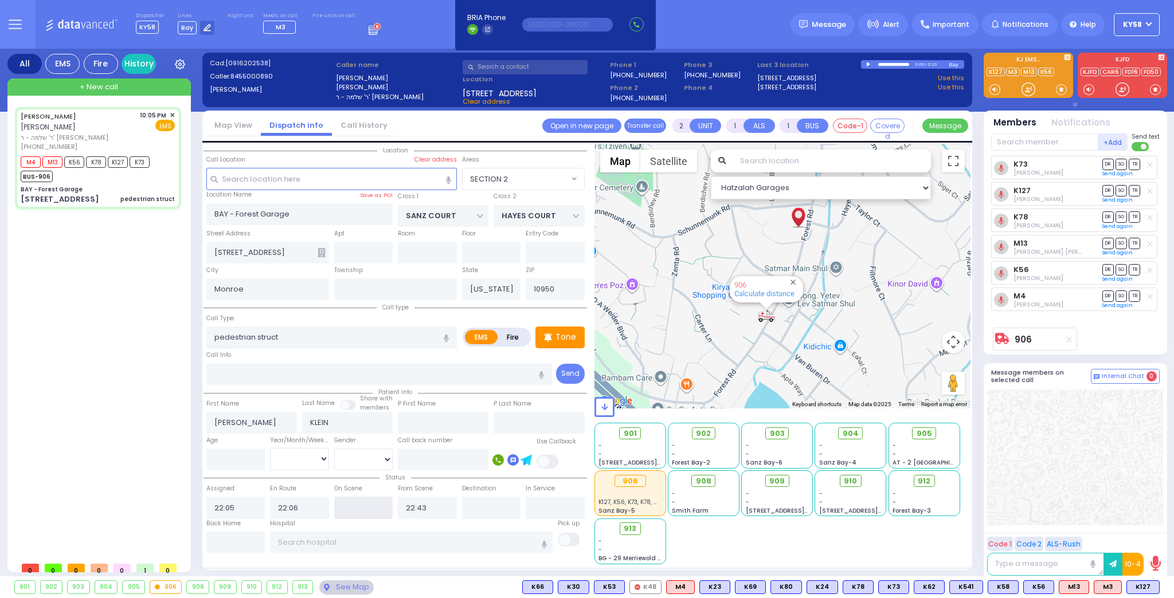
click at [351, 508] on input "text" at bounding box center [363, 508] width 59 height 22
select select
radio input "true"
select select
select select "Hatzalah Garages"
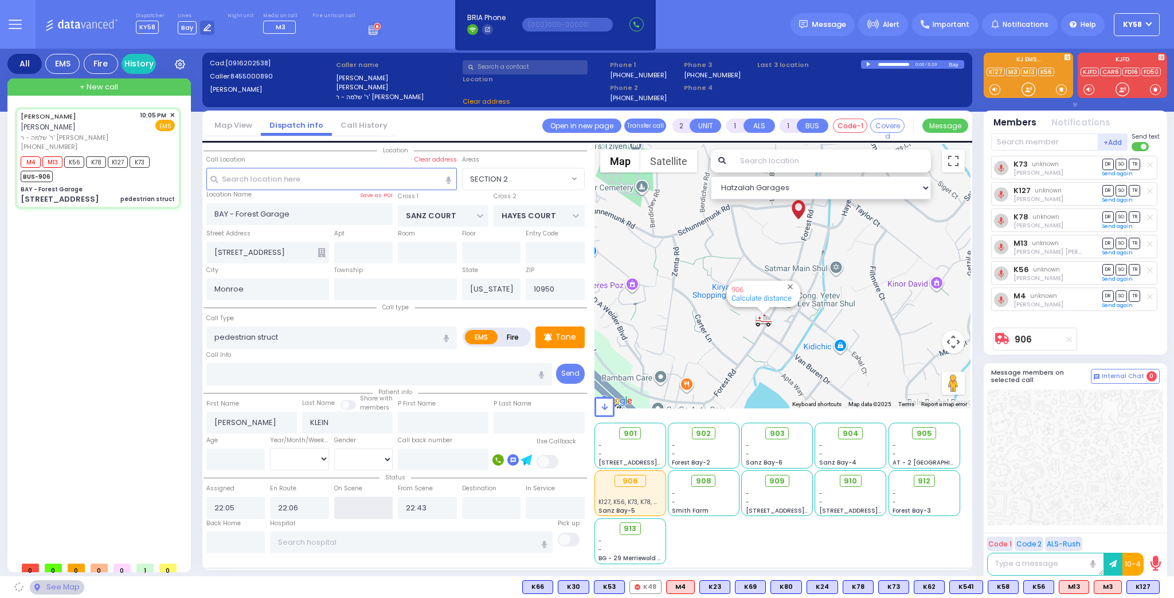
select select "SECTION 2"
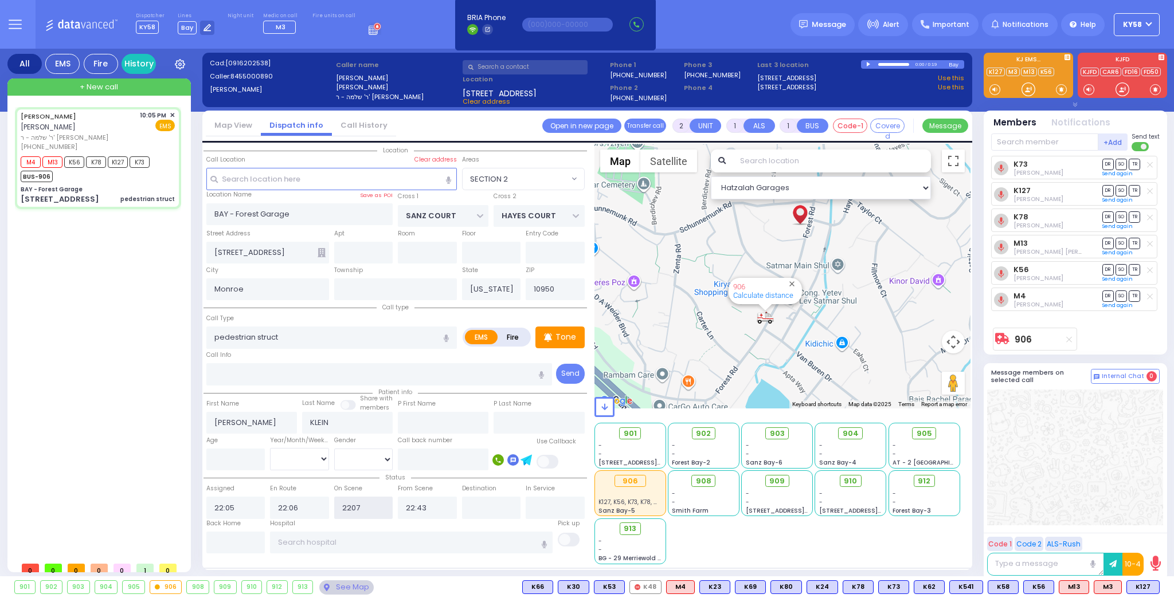
type input "22:07"
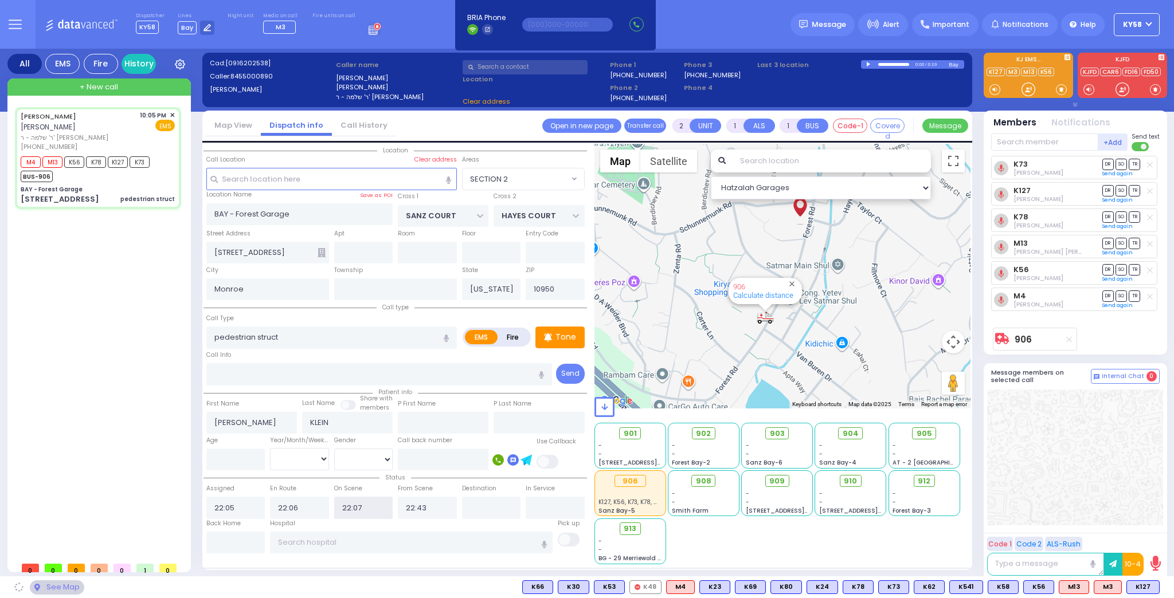
select select
radio input "true"
select select
select select "Hatzalah Garages"
select select "SECTION 2"
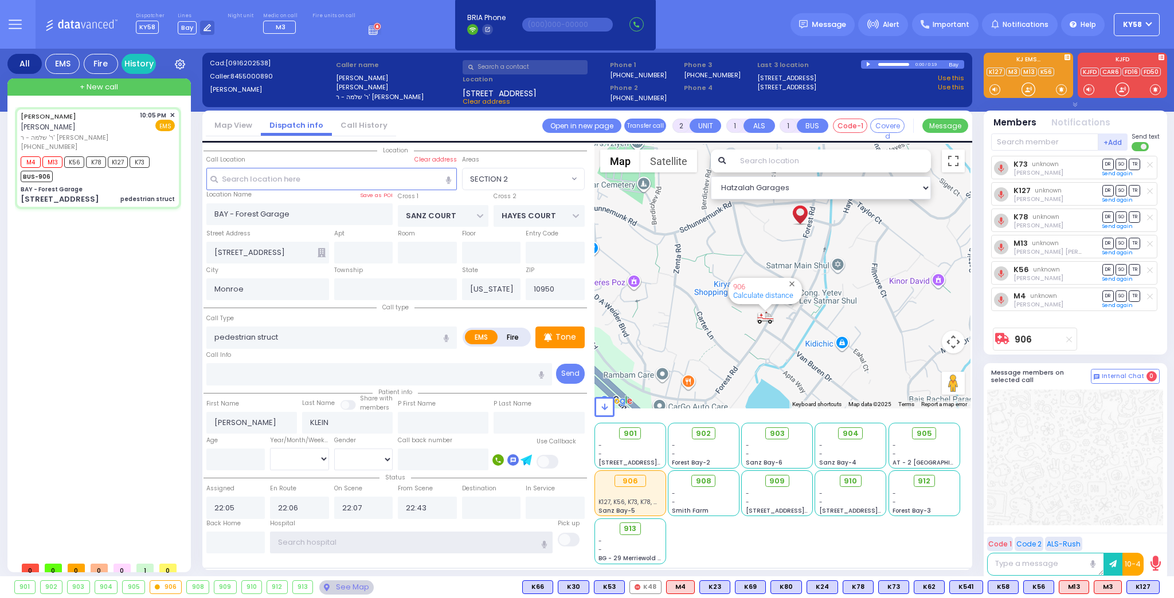
click at [386, 535] on input "text" at bounding box center [411, 543] width 283 height 22
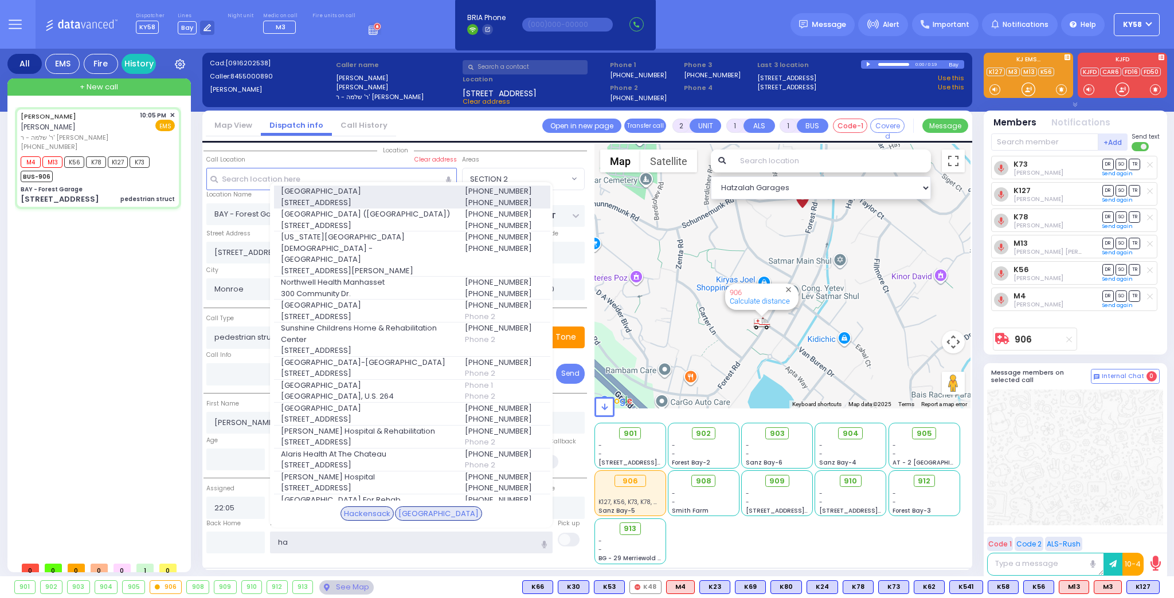
type input "ha"
click at [409, 197] on span "[STREET_ADDRESS]" at bounding box center [366, 202] width 170 height 11
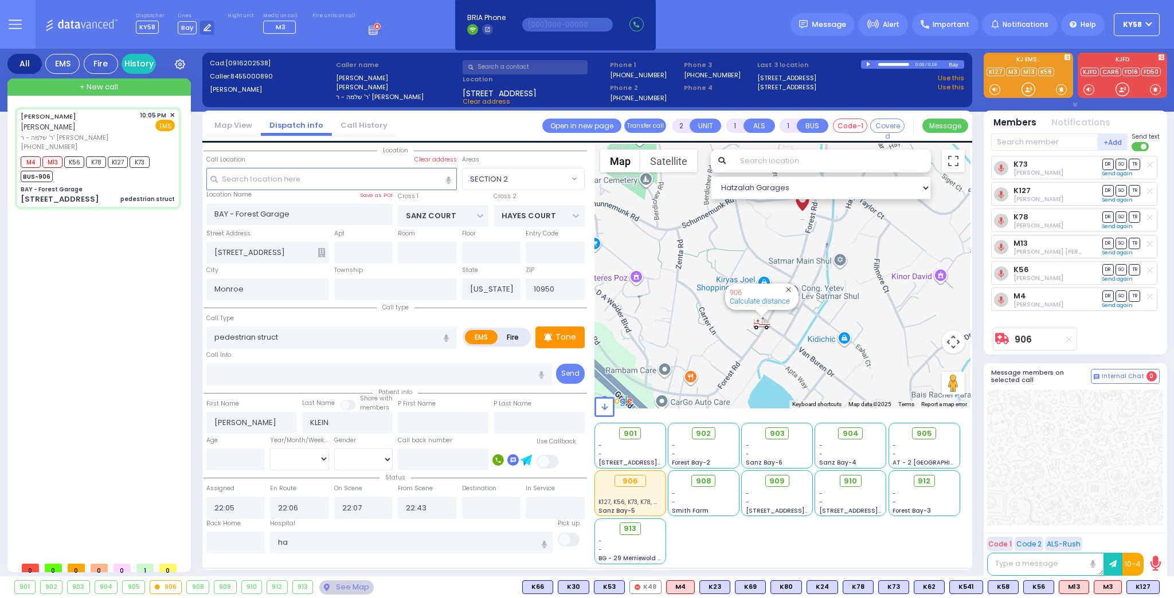
select select
radio input "true"
select select
type input "[GEOGRAPHIC_DATA]"
select select "Hatzalah Garages"
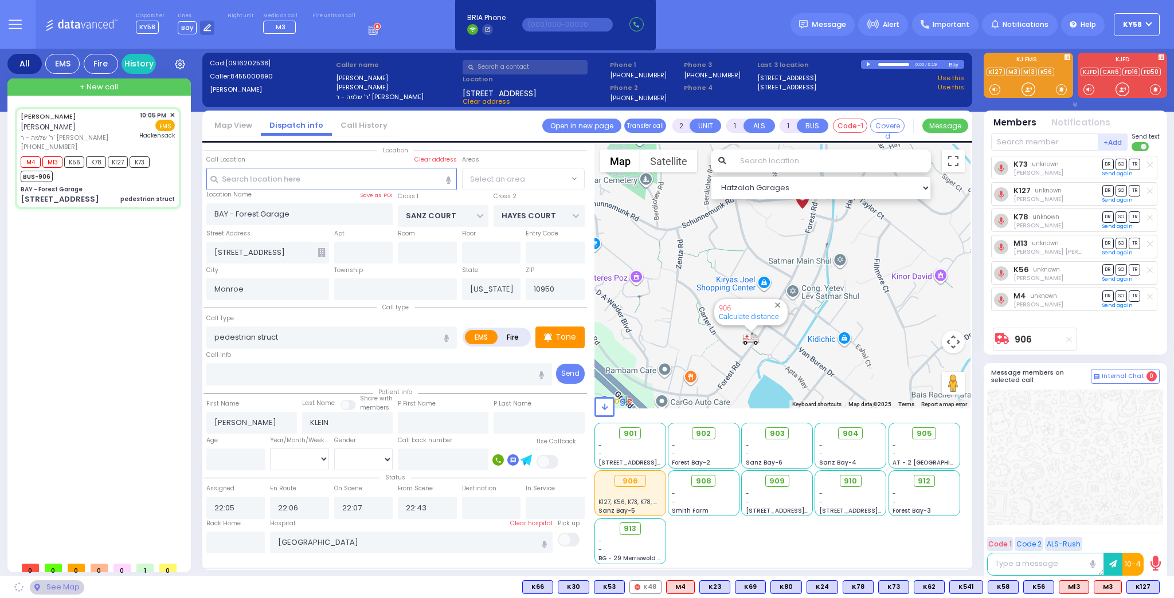
select select "SECTION 2"
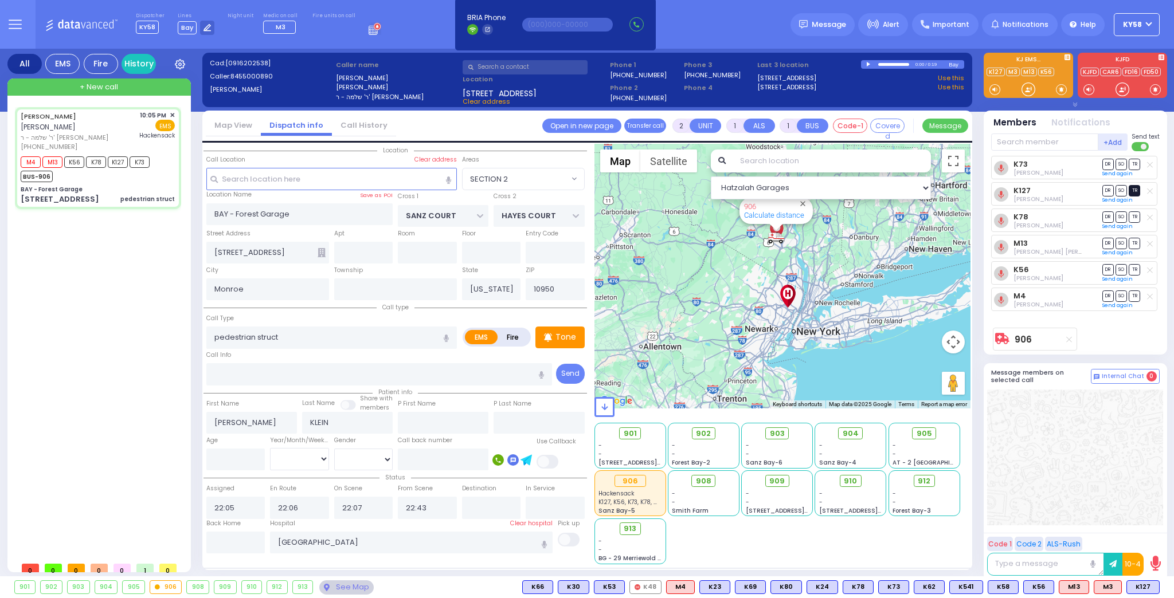
click at [1135, 191] on span "TR" at bounding box center [1134, 190] width 11 height 11
select select
radio input "true"
select select
select select "Hatzalah Garages"
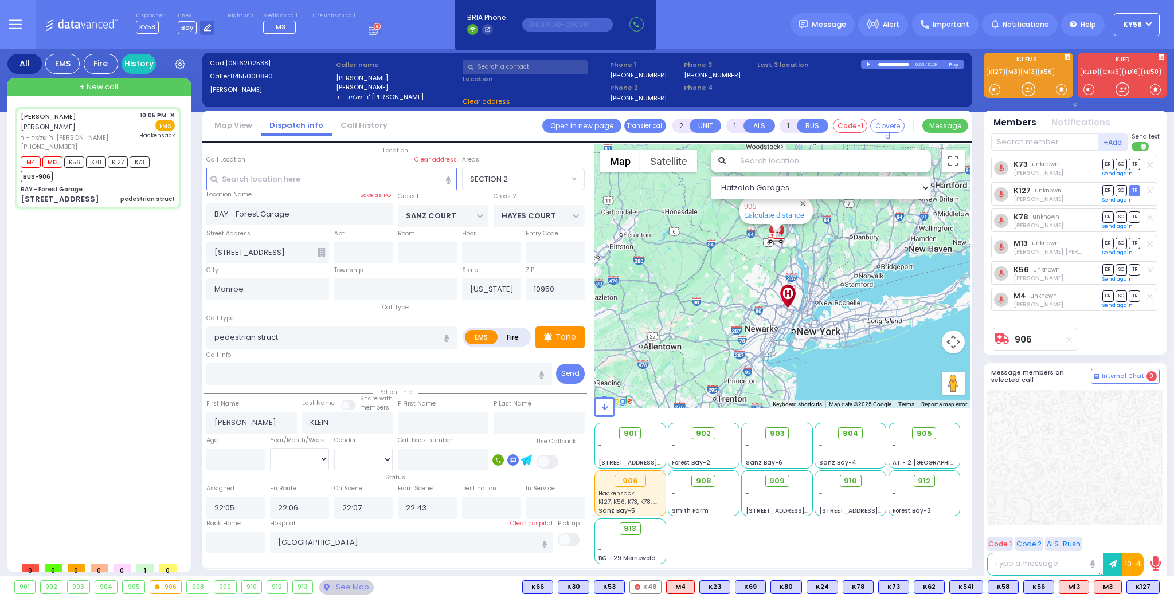
select select "SECTION 2"
click at [1137, 216] on span "TR" at bounding box center [1134, 217] width 11 height 11
select select
radio input "true"
select select
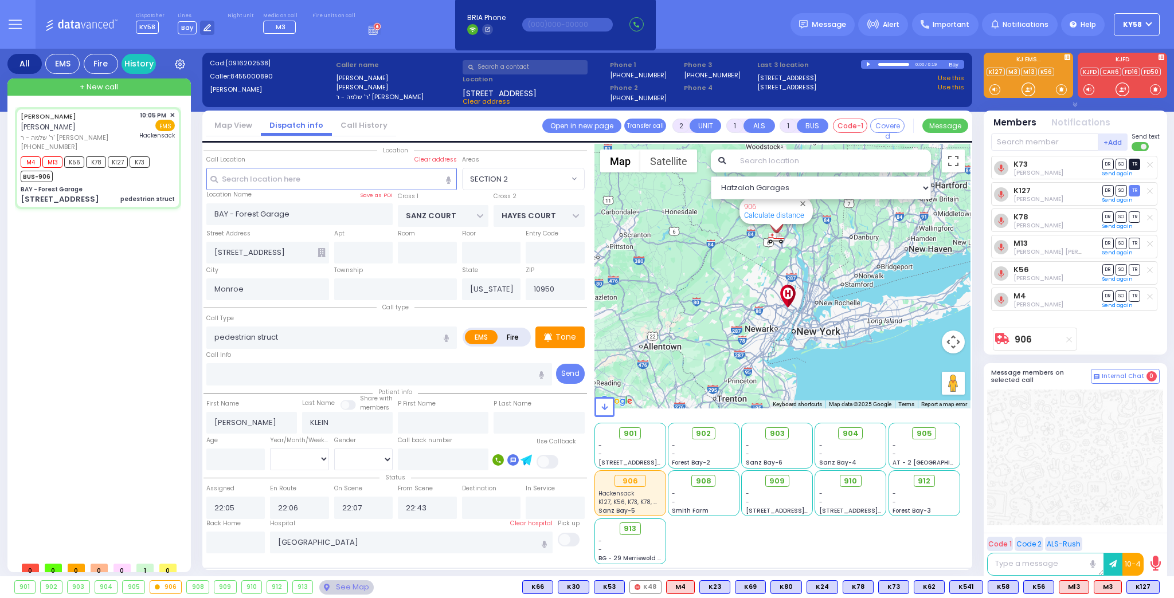
select select "Hatzalah Garages"
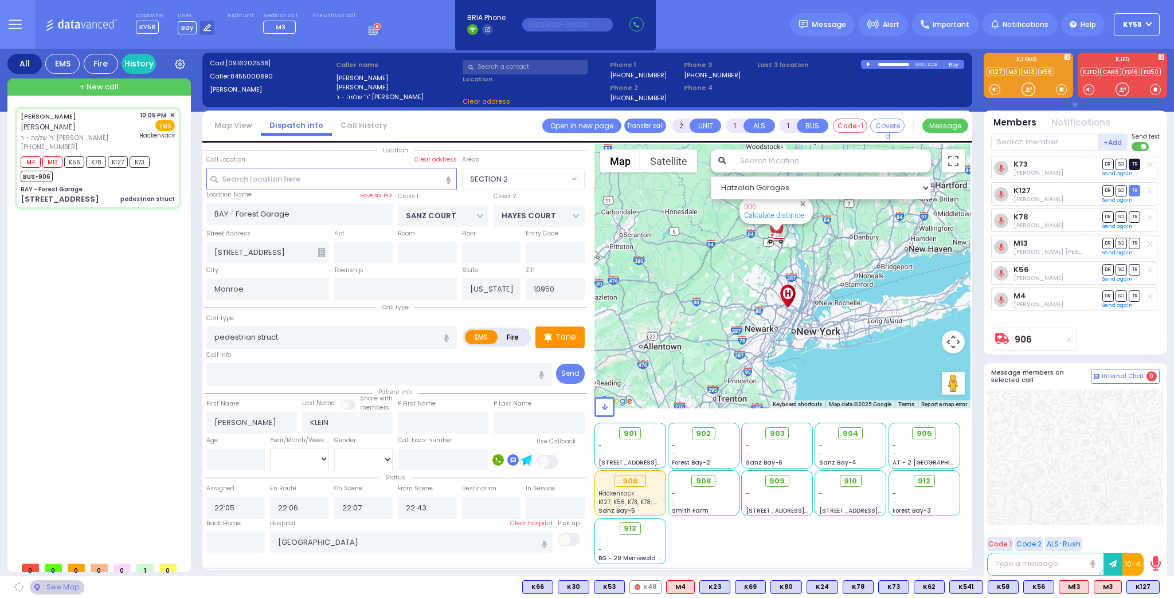
select select "SECTION 2"
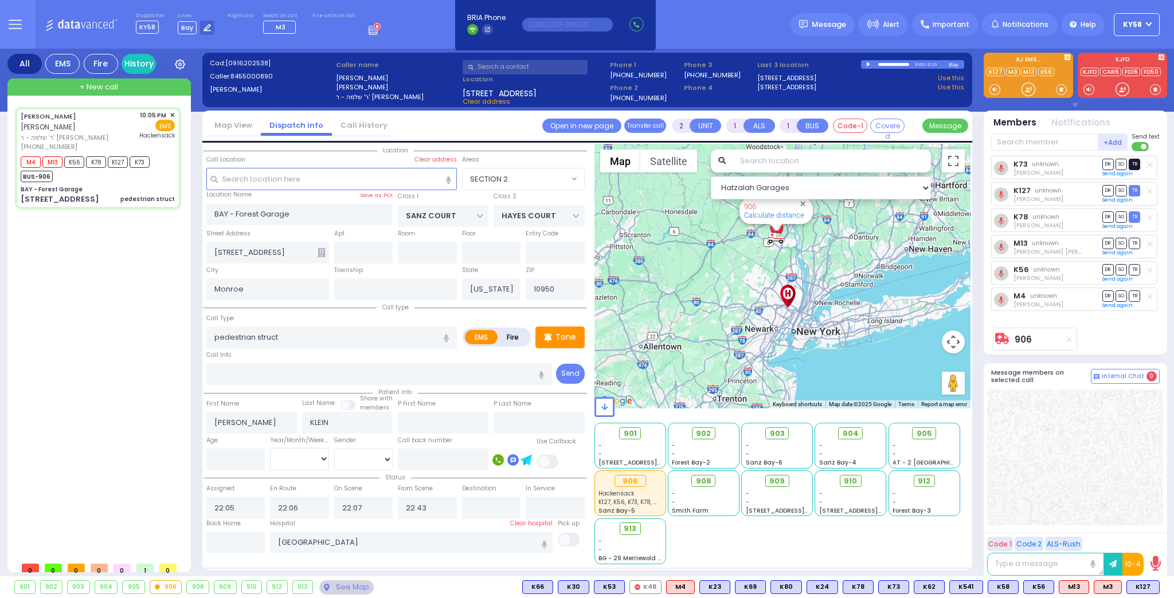
click at [1134, 163] on span "TR" at bounding box center [1134, 164] width 11 height 11
select select
radio input "true"
select select
select select "Hatzalah Garages"
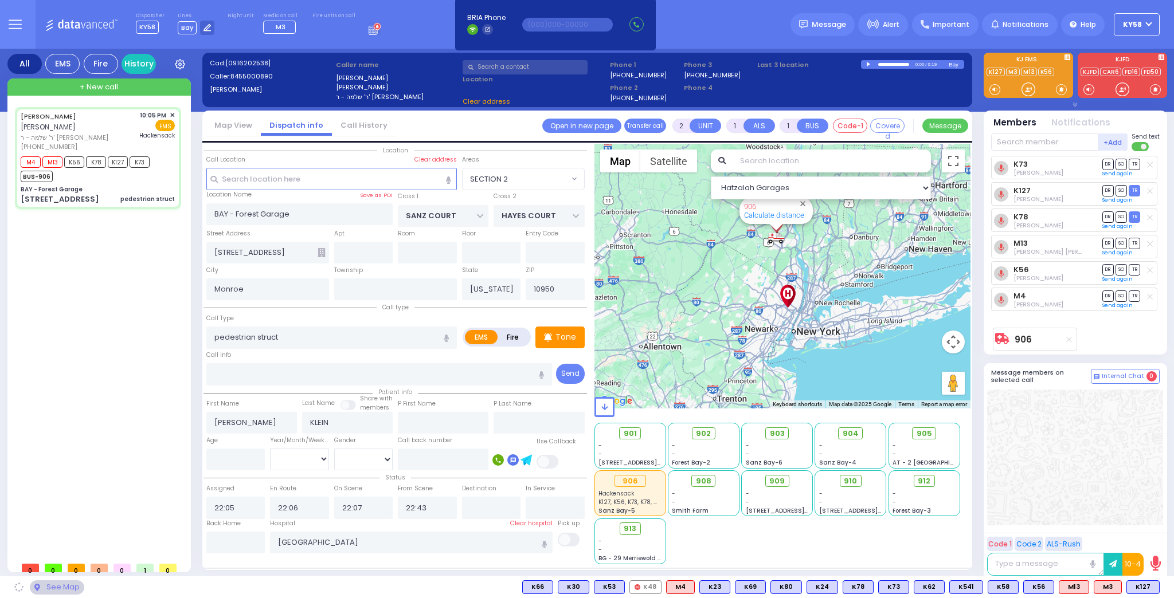
select select "SECTION 2"
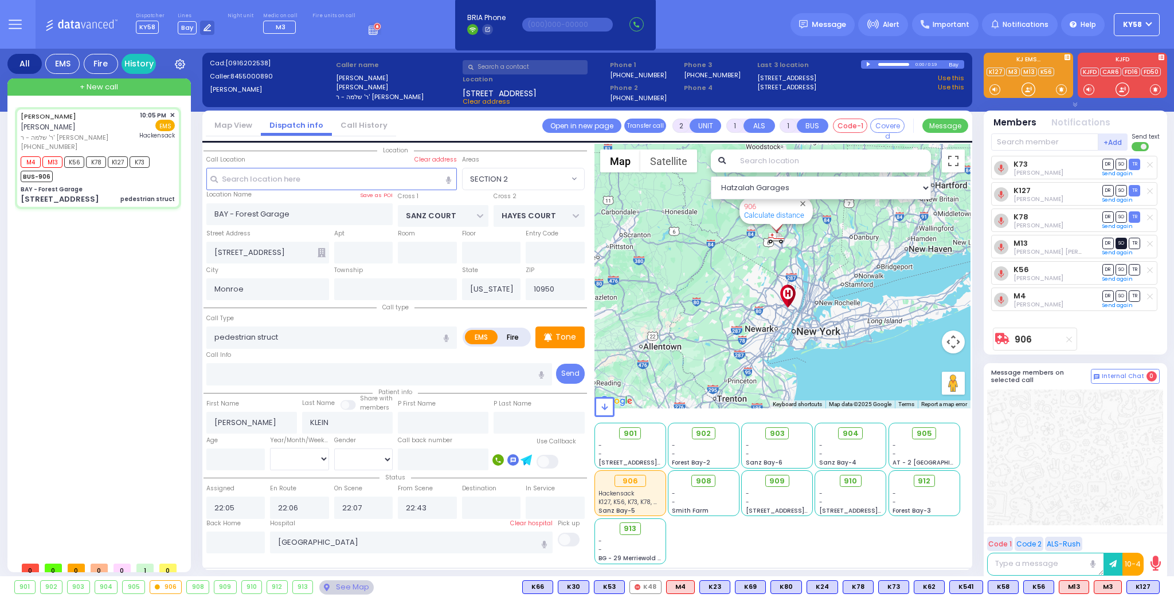
click at [1119, 238] on span "SO" at bounding box center [1121, 243] width 11 height 11
select select
radio input "true"
select select
select select "SECTION 2"
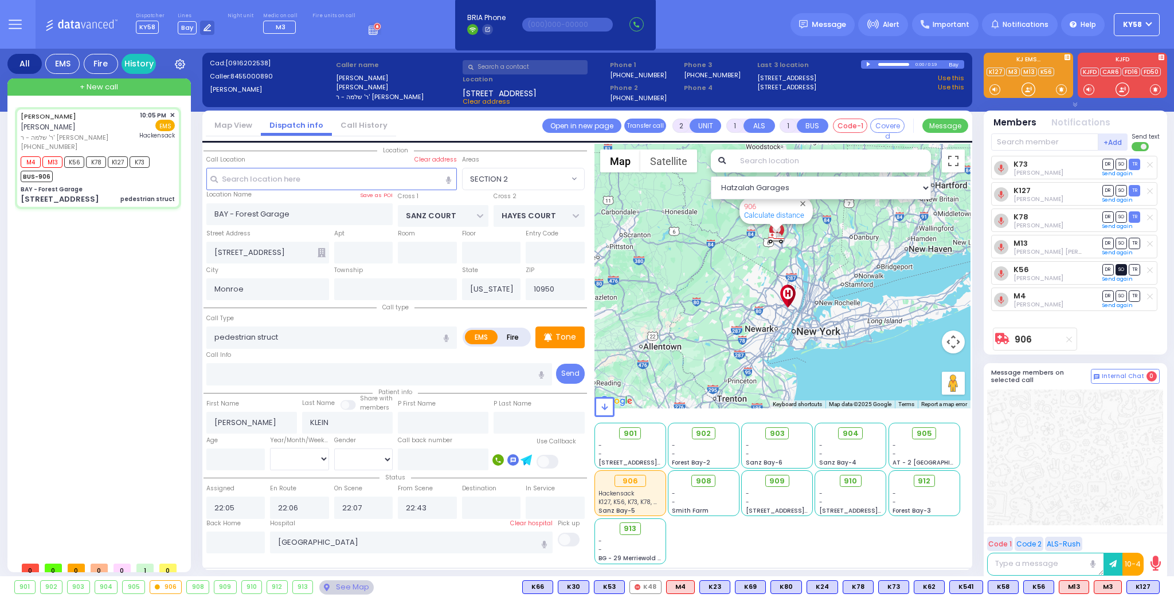
select select "Hatzalah Garages"
select select
radio input "true"
select select
select select "SECTION 2"
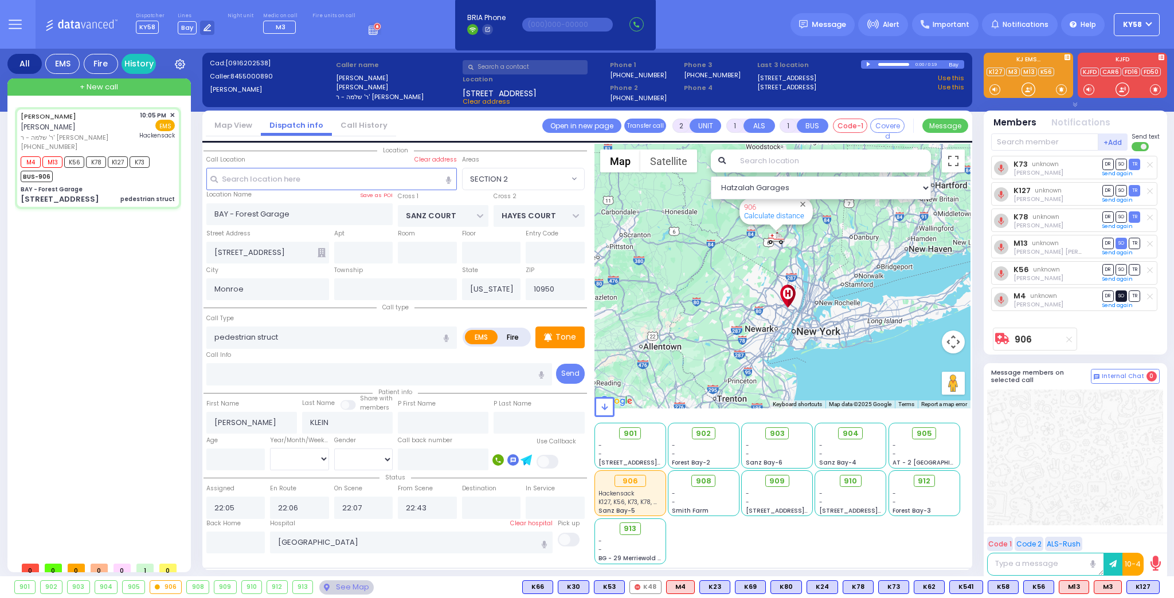
select select "Hatzalah Garages"
click at [1121, 294] on span "SO" at bounding box center [1121, 296] width 11 height 11
select select
radio input "true"
select select
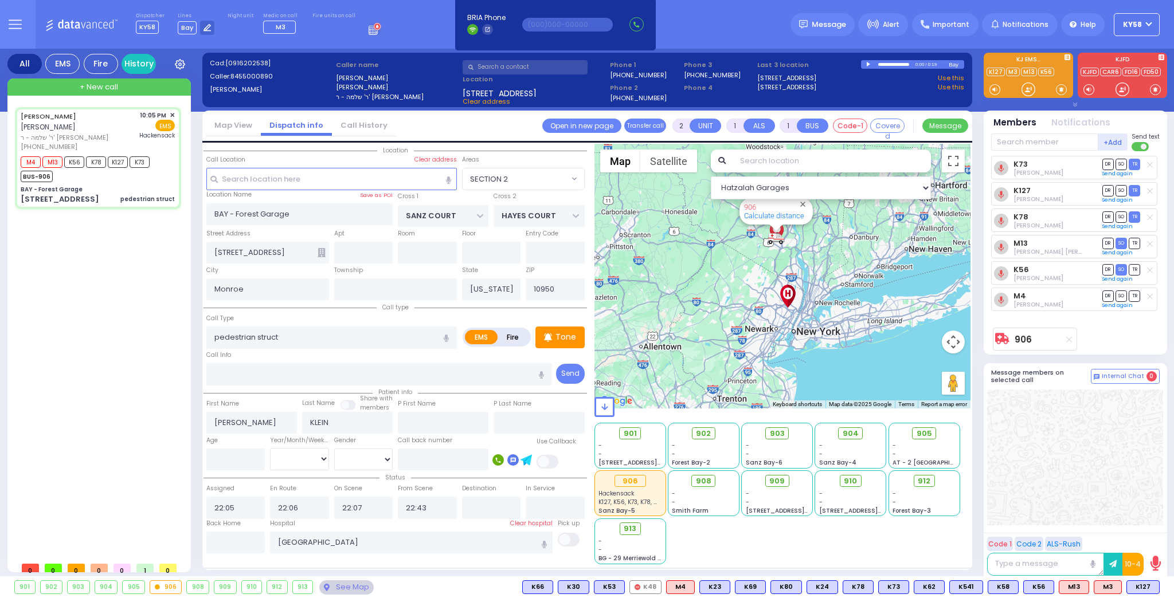
select select "SECTION 2"
select select "Hatzalah Garages"
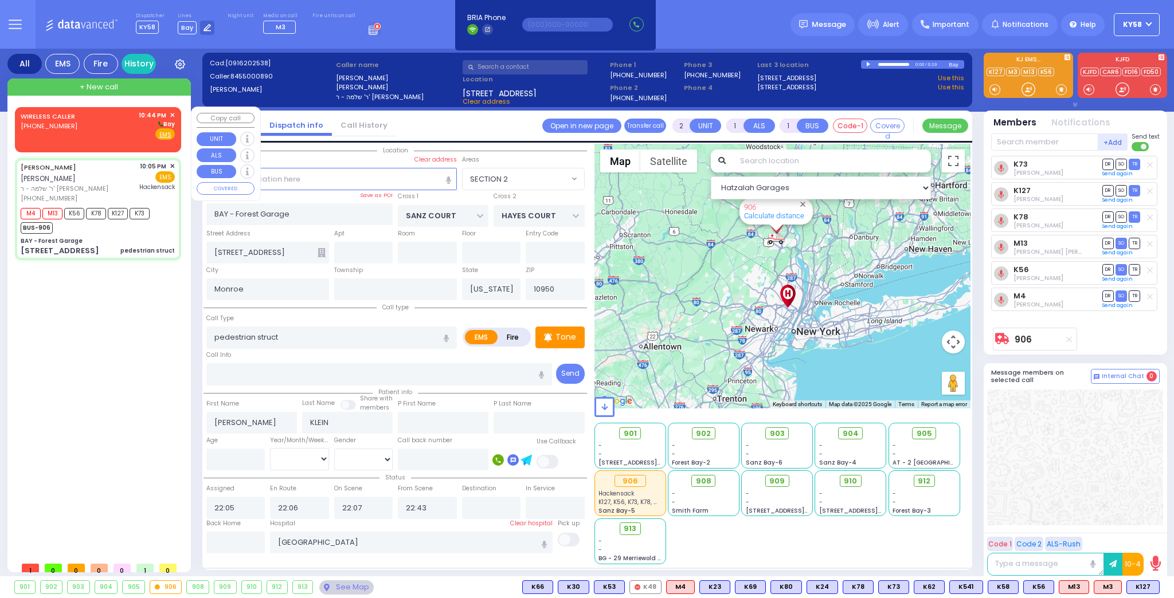
click at [84, 135] on div "WIRELESS CALLER [PHONE_NUMBER] 10:44 PM ✕ [GEOGRAPHIC_DATA]" at bounding box center [98, 126] width 154 height 30
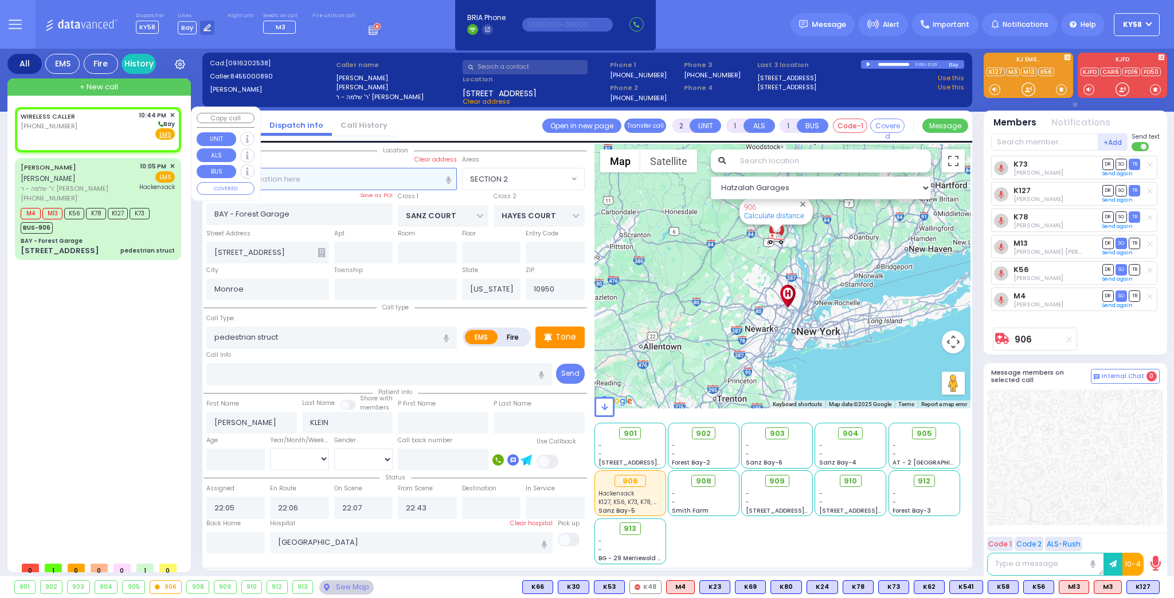
select select
radio input "true"
select select
type input "22:44"
select select "Hatzalah Garages"
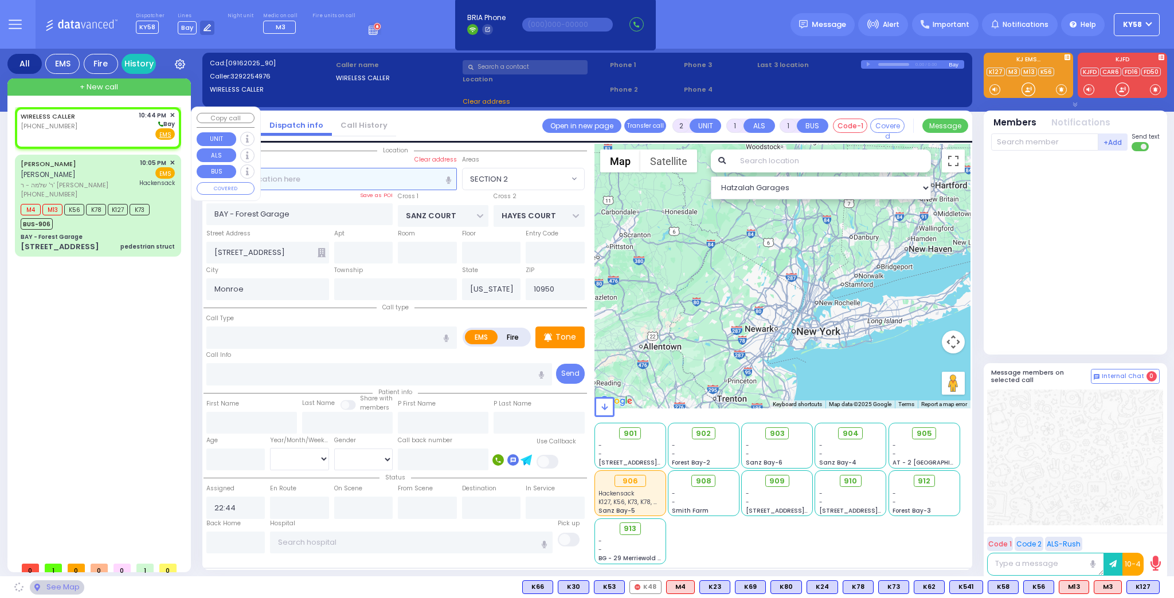
select select
radio input "true"
select select
select select "Hatzalah Garages"
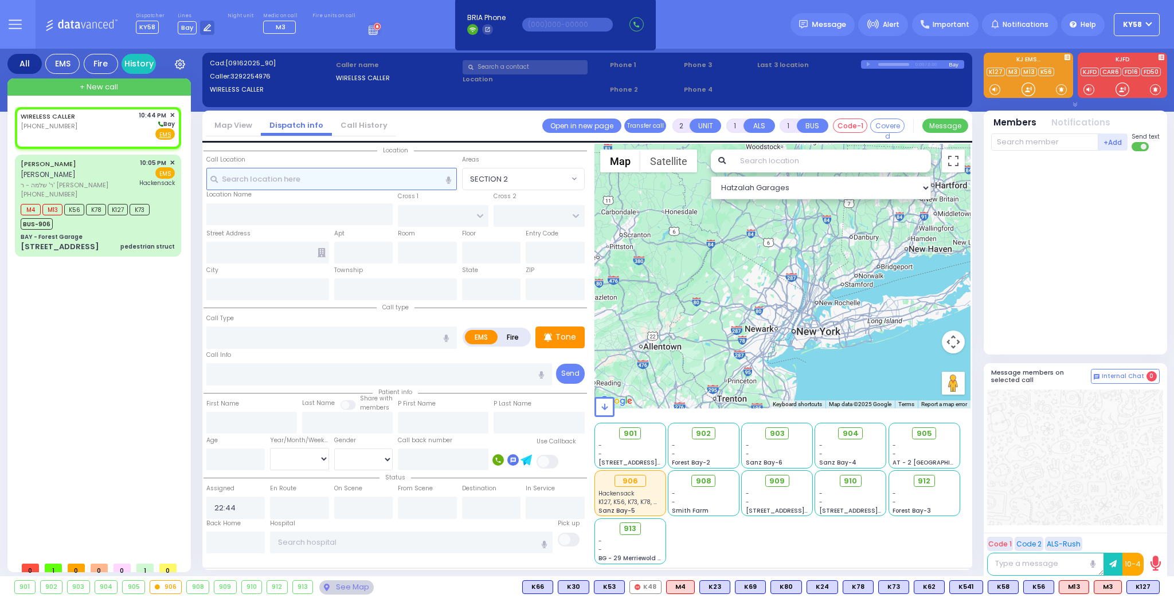
click at [385, 181] on input "text" at bounding box center [331, 179] width 251 height 22
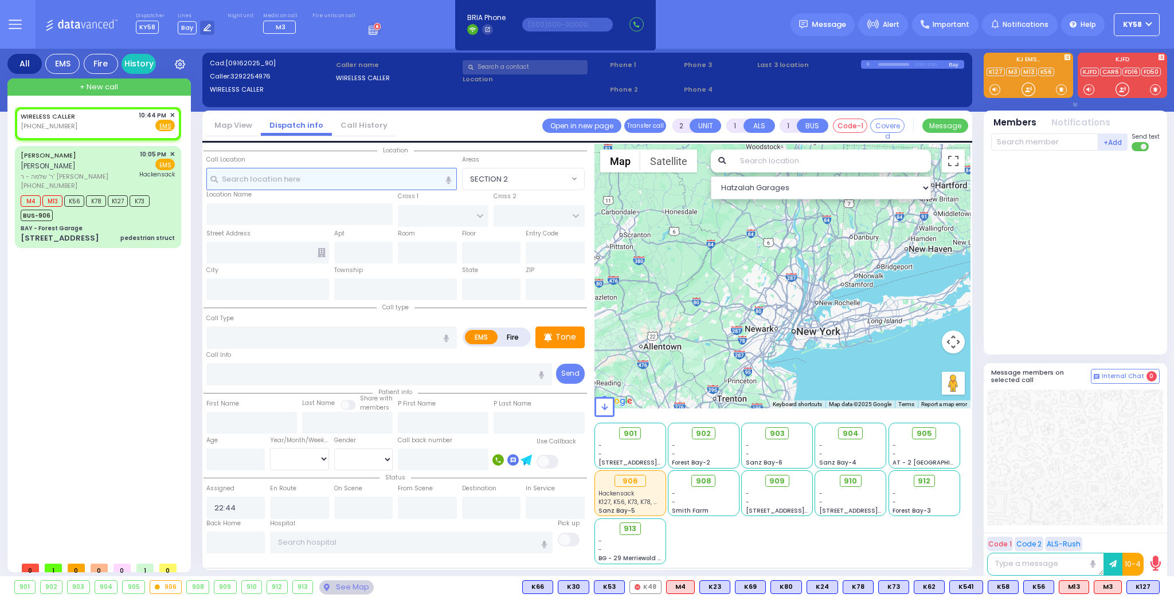
select select
radio input "true"
select select
select select "Hatzalah Garages"
click at [1088, 88] on icon at bounding box center [1087, 89] width 3 height 5
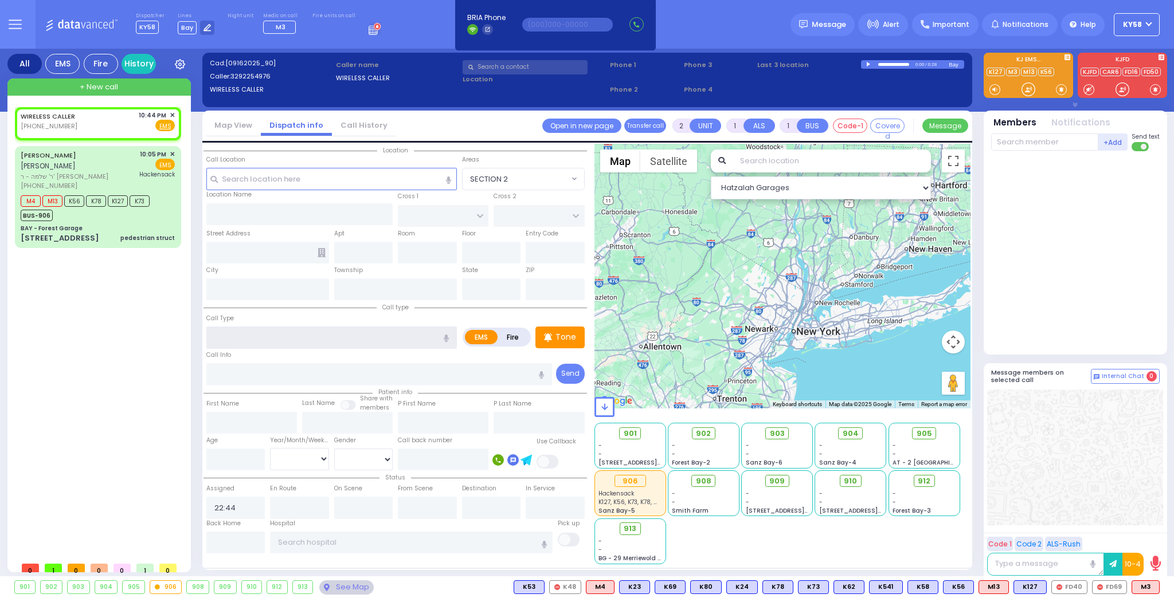
click at [272, 331] on input "text" at bounding box center [331, 338] width 251 height 22
click at [307, 333] on input "text" at bounding box center [331, 338] width 251 height 22
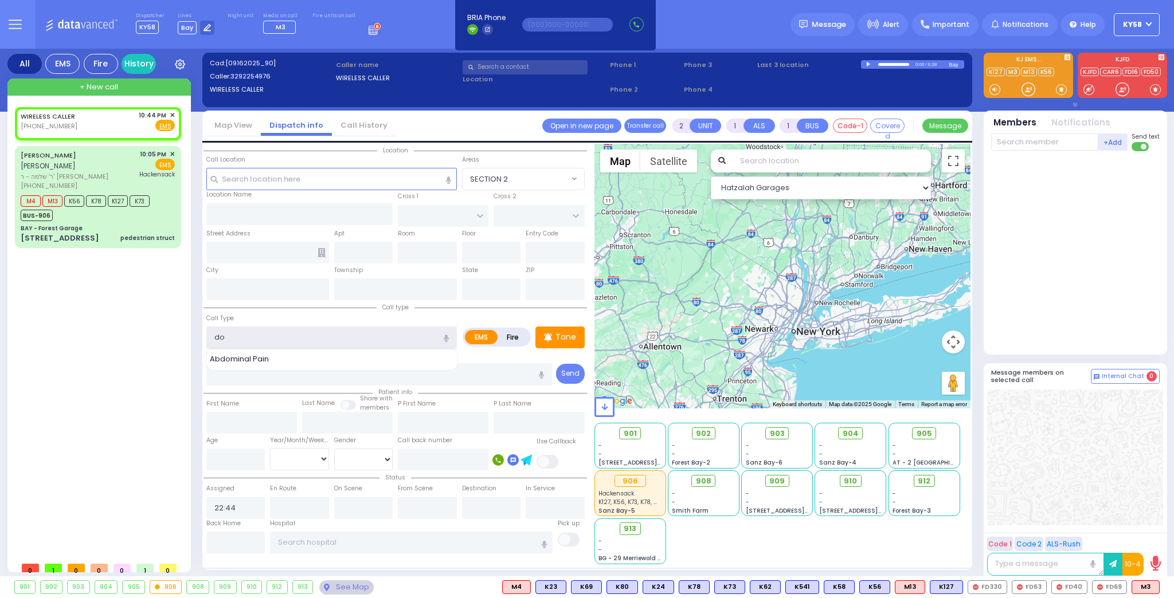
type input "d"
select select
radio input "true"
select select
select select "Hatzalah Garages"
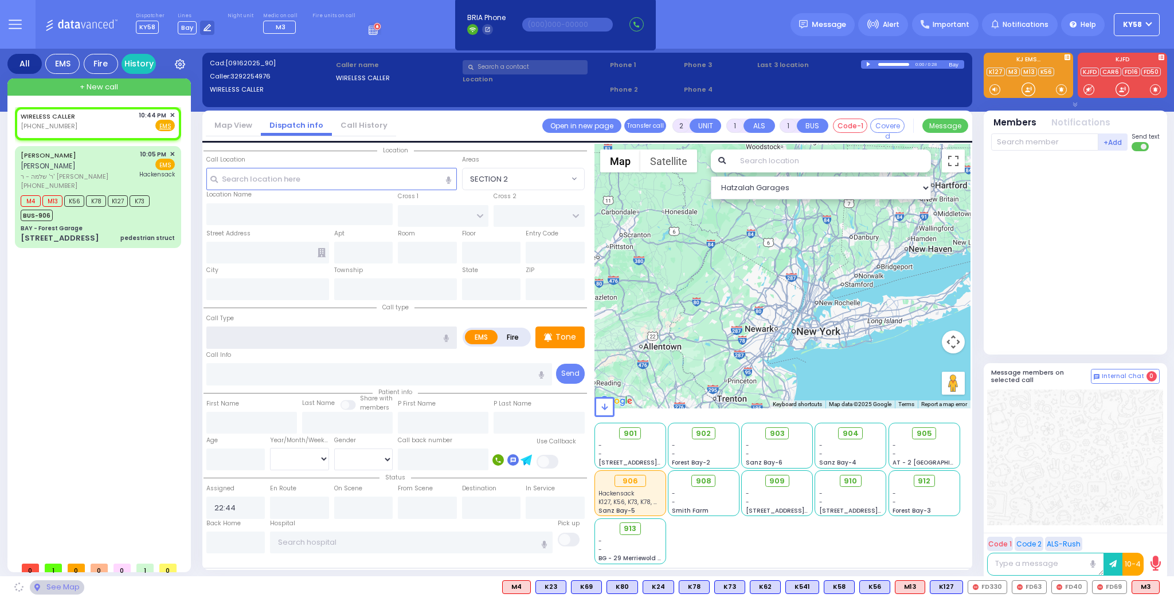
click at [250, 336] on input "text" at bounding box center [331, 338] width 251 height 22
select select
radio input "true"
select select
type input "d"
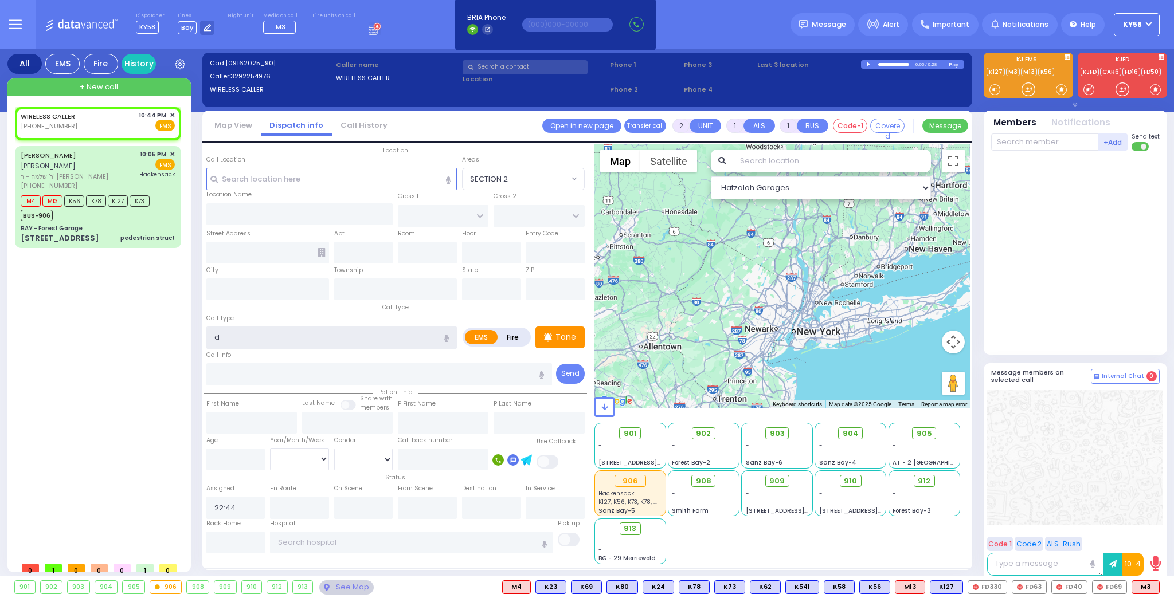
select select "Hatzalah Garages"
type input "d"
select select
radio input "true"
select select
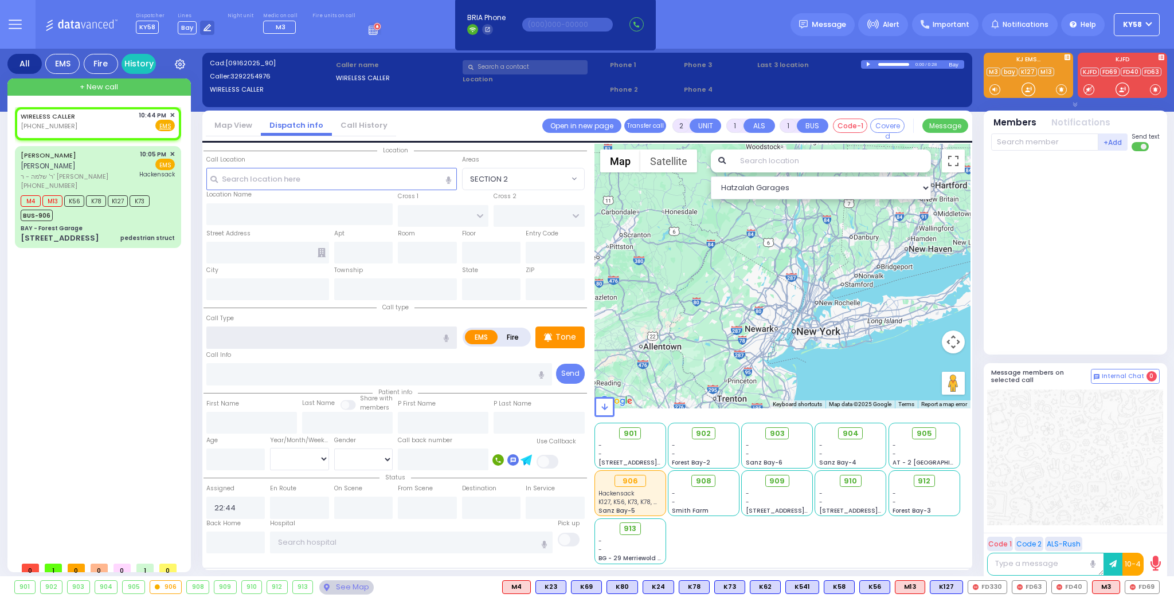
select select "Hatzalah Garages"
click at [147, 123] on span "Fire" at bounding box center [147, 125] width 18 height 11
select select
radio input "false"
radio input "true"
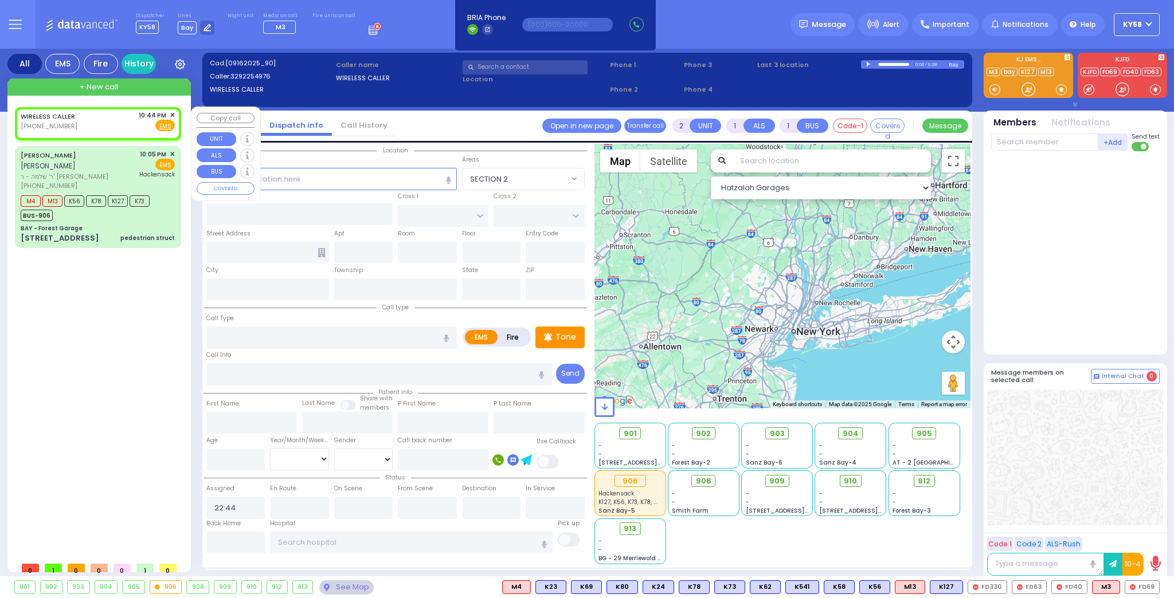
select select
select select "Hatzalah Garages"
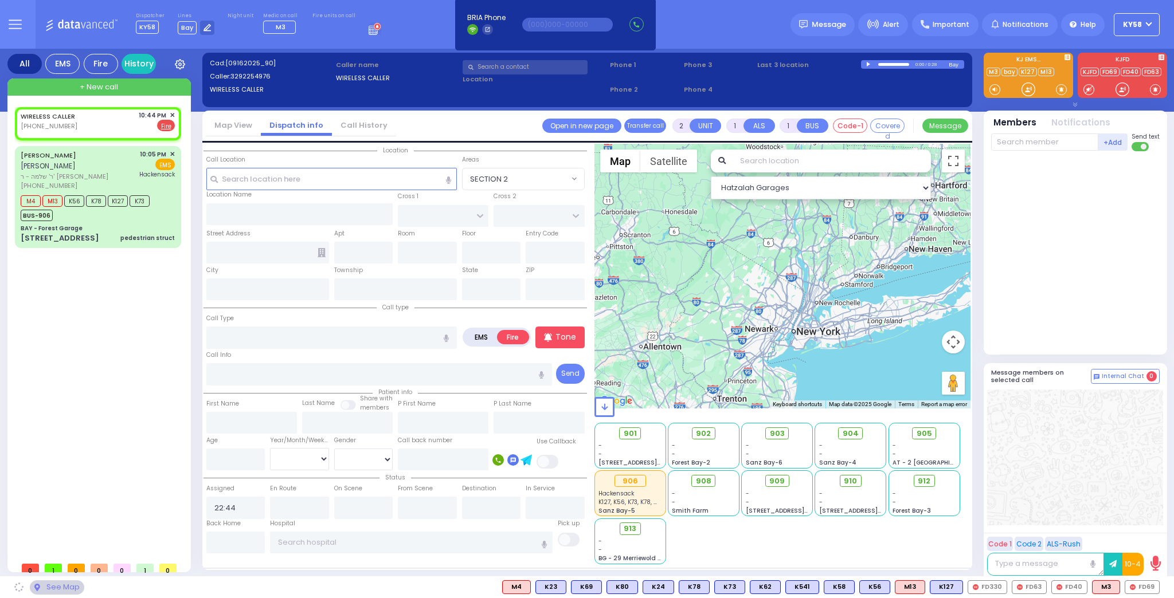
select select
radio input "true"
select select
select select "Hatzalah Garages"
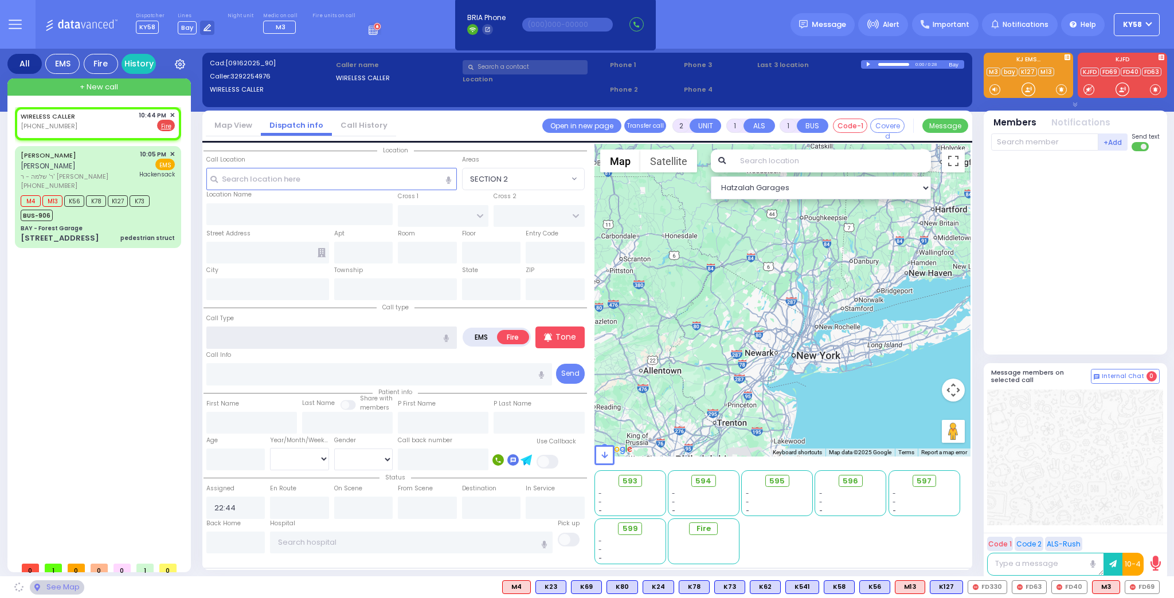
click at [299, 338] on input "text" at bounding box center [331, 338] width 251 height 22
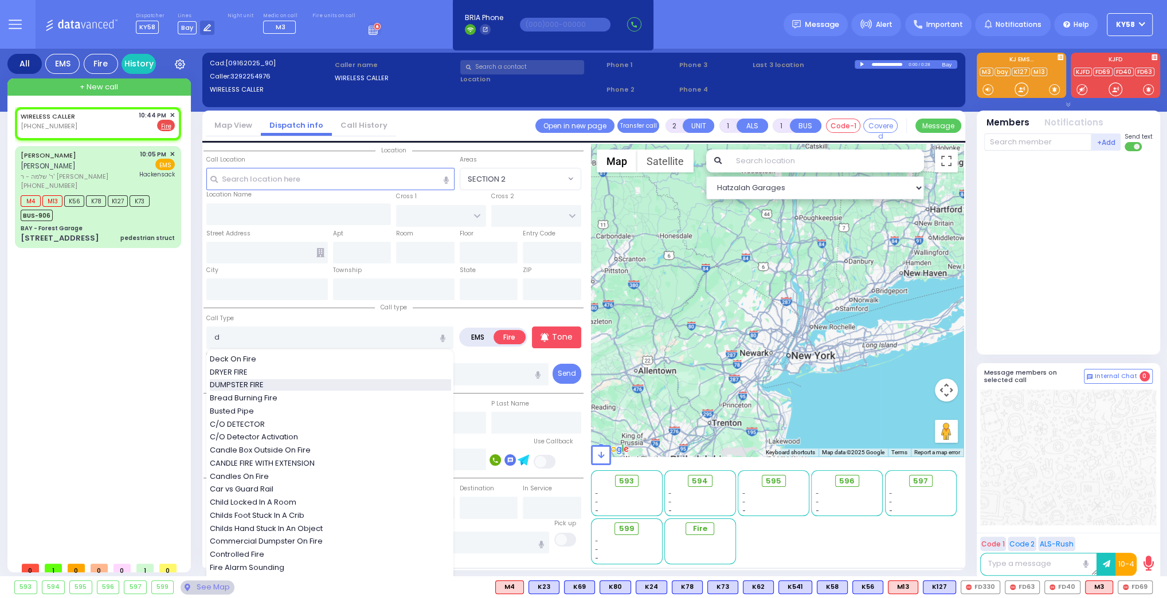
click at [251, 381] on span "DUMPSTER FIRE" at bounding box center [239, 384] width 58 height 11
type input "DUMPSTER FIRE"
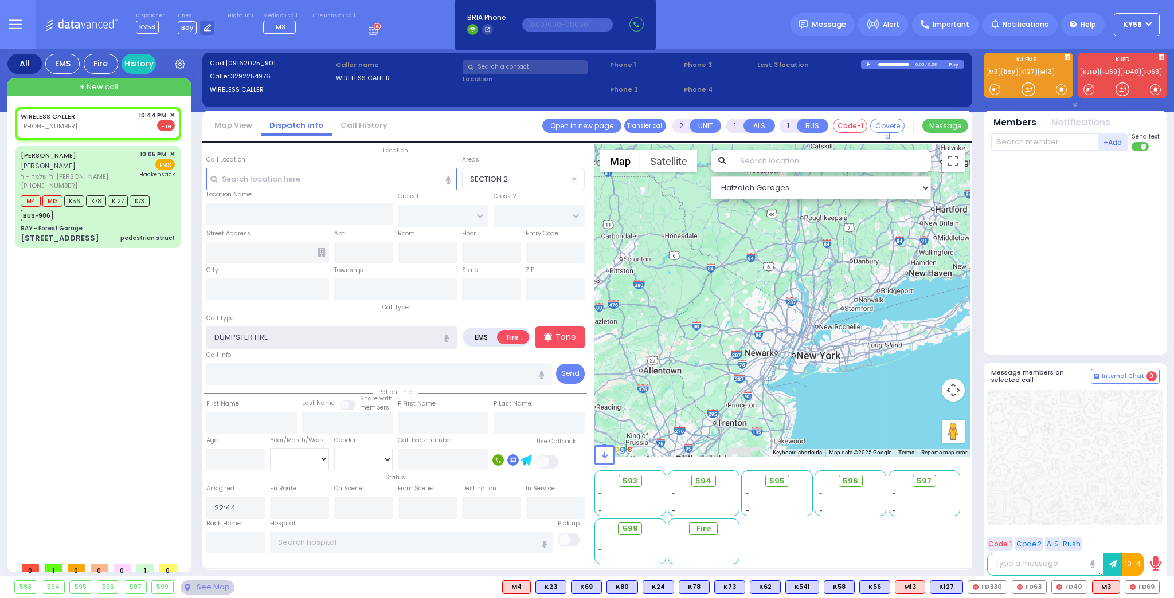
select select
radio input "true"
select select
select select "Hatzalah Garages"
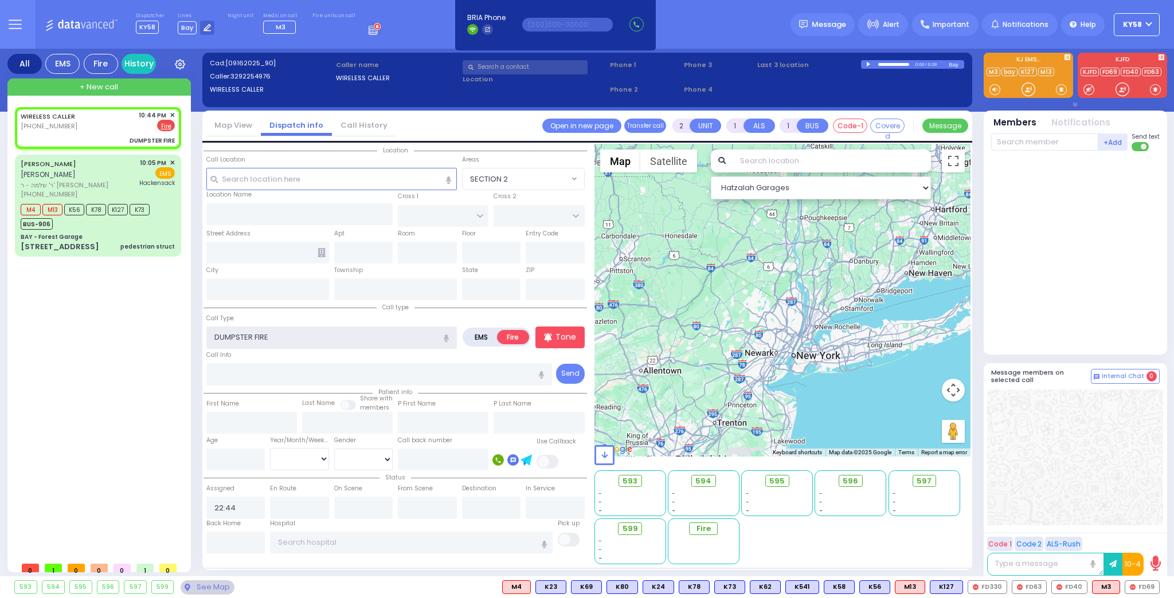
select select
radio input "true"
select select
select select "Hatzalah Garages"
click at [324, 210] on input "text" at bounding box center [299, 214] width 187 height 22
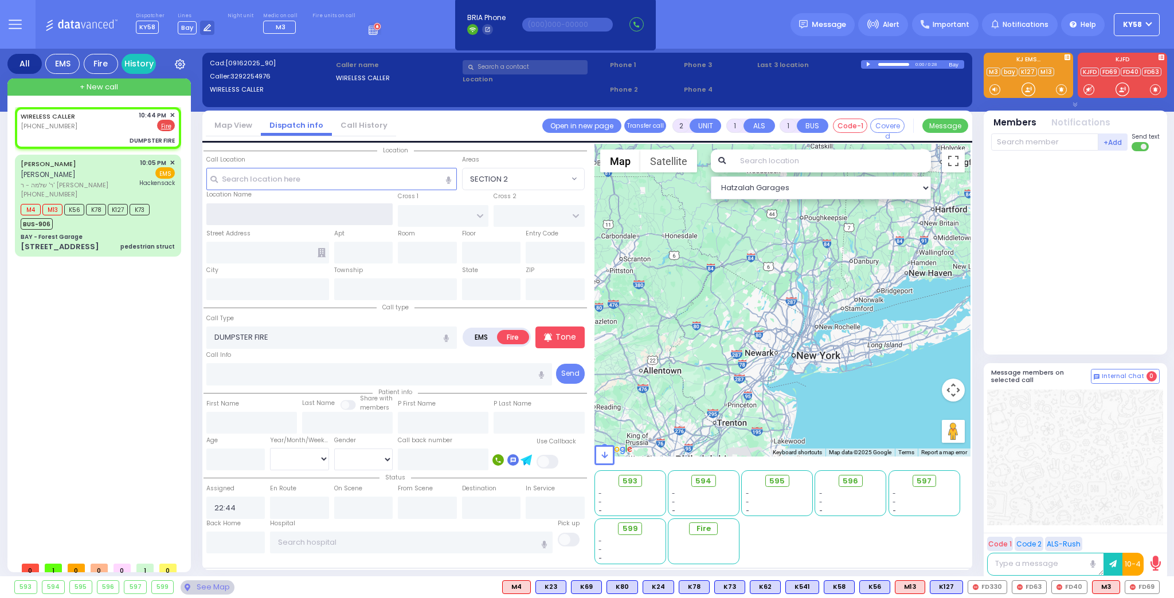
select select
radio input "true"
select select
select select "Hatzalah Garages"
type input "2"
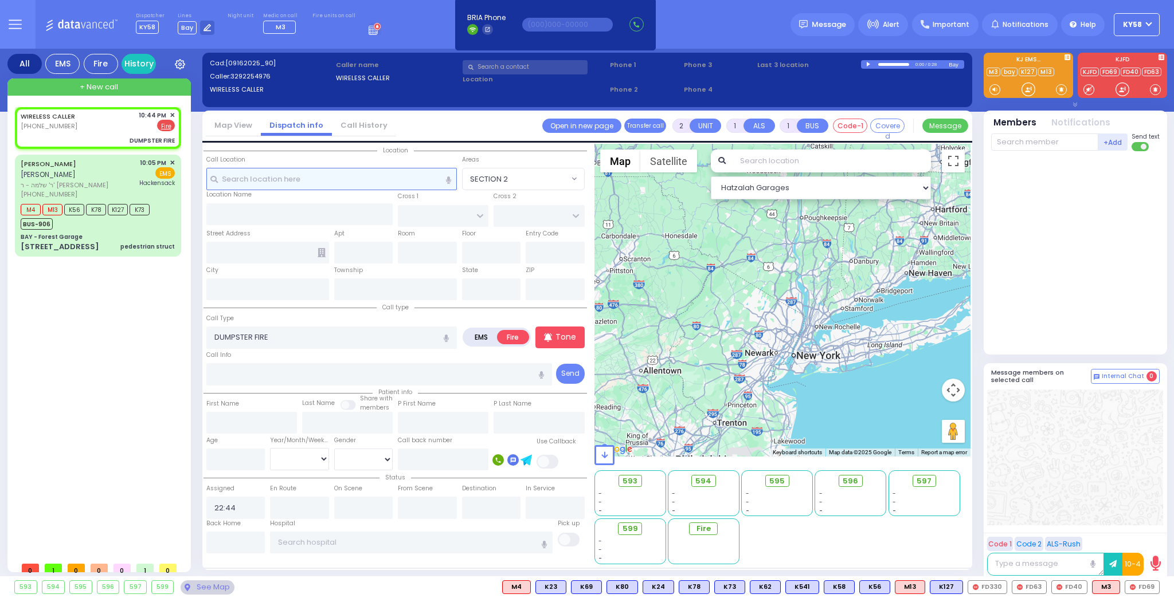
click at [323, 174] on input "text" at bounding box center [331, 179] width 251 height 22
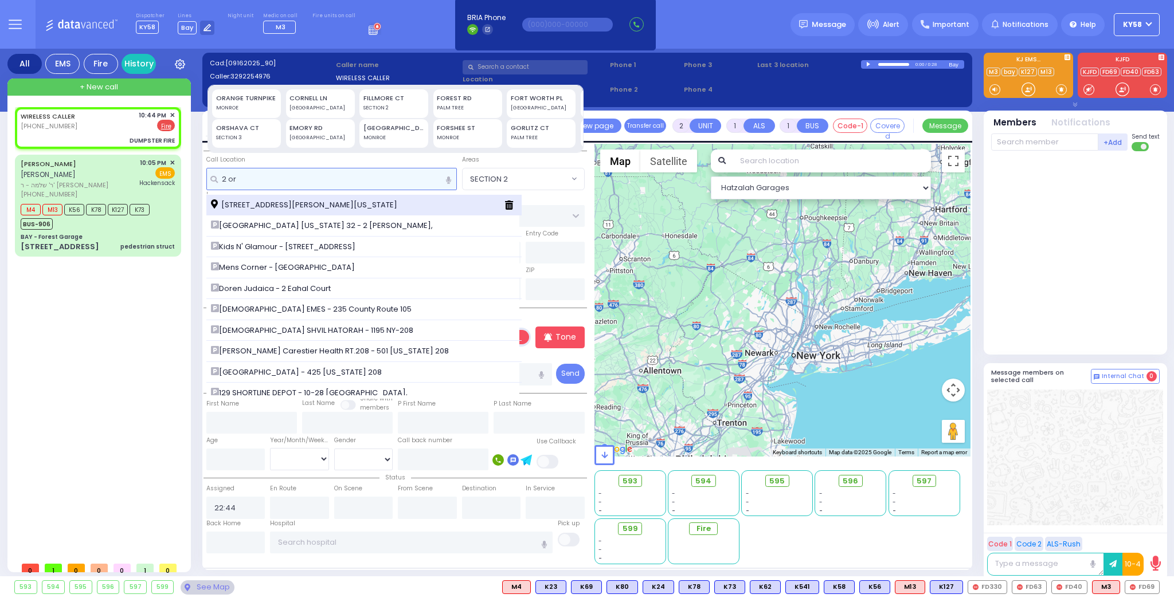
type input "2 or"
click at [280, 204] on span "[STREET_ADDRESS][PERSON_NAME][US_STATE]" at bounding box center [306, 204] width 190 height 11
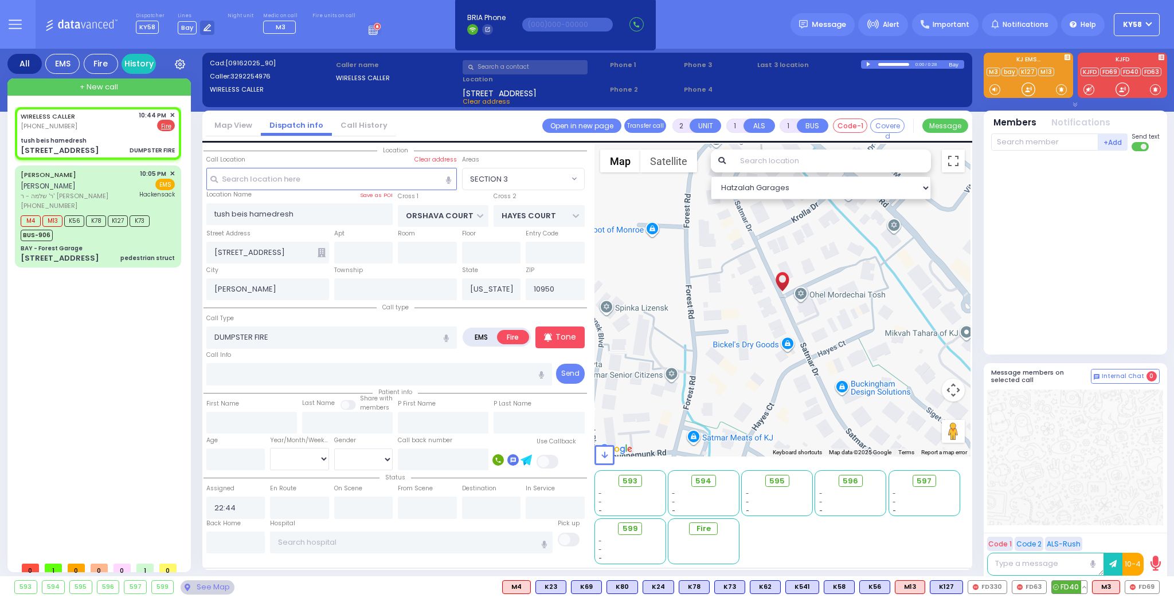
click at [1071, 587] on span "FD40" at bounding box center [1069, 587] width 35 height 13
drag, startPoint x: 1034, startPoint y: 585, endPoint x: 1005, endPoint y: 585, distance: 28.1
click at [0, 0] on span "FD63" at bounding box center [0, 0] width 0 height 0
click at [995, 586] on span "FD330" at bounding box center [987, 587] width 38 height 13
click at [1143, 585] on span "FD69" at bounding box center [1142, 587] width 34 height 13
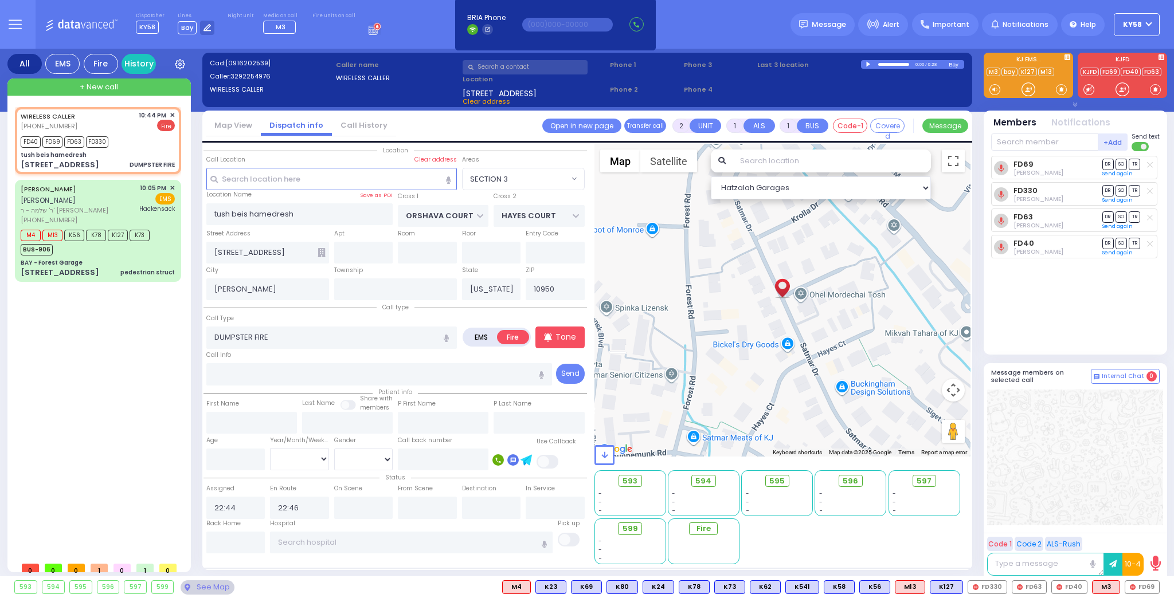
click at [868, 62] on div at bounding box center [869, 64] width 6 height 5
click at [119, 210] on span "ר' שלמה - ר' [PERSON_NAME]" at bounding box center [78, 211] width 115 height 10
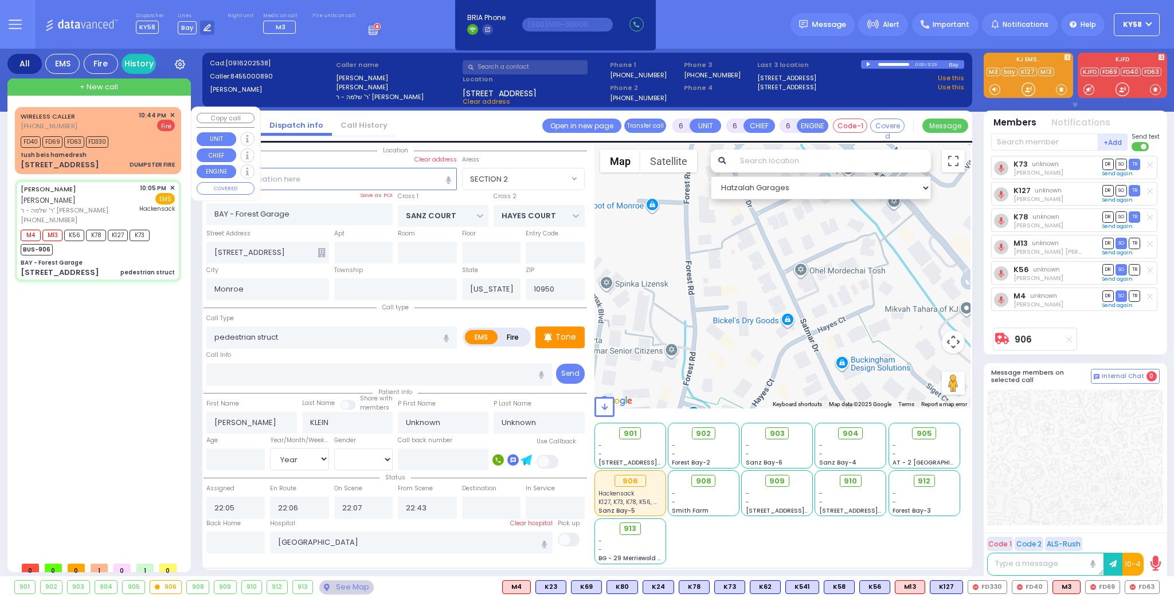
click at [141, 146] on div "FD40 FD69 FD63 FD330" at bounding box center [98, 141] width 154 height 14
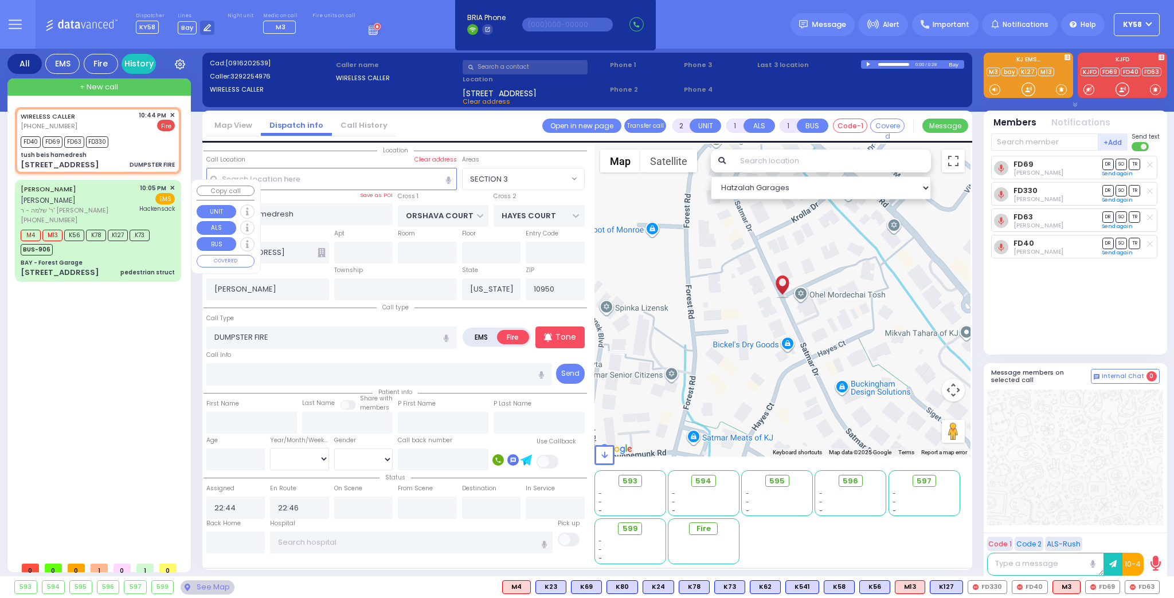
click at [120, 206] on span "ר' שלמה - ר' [PERSON_NAME]" at bounding box center [78, 211] width 115 height 10
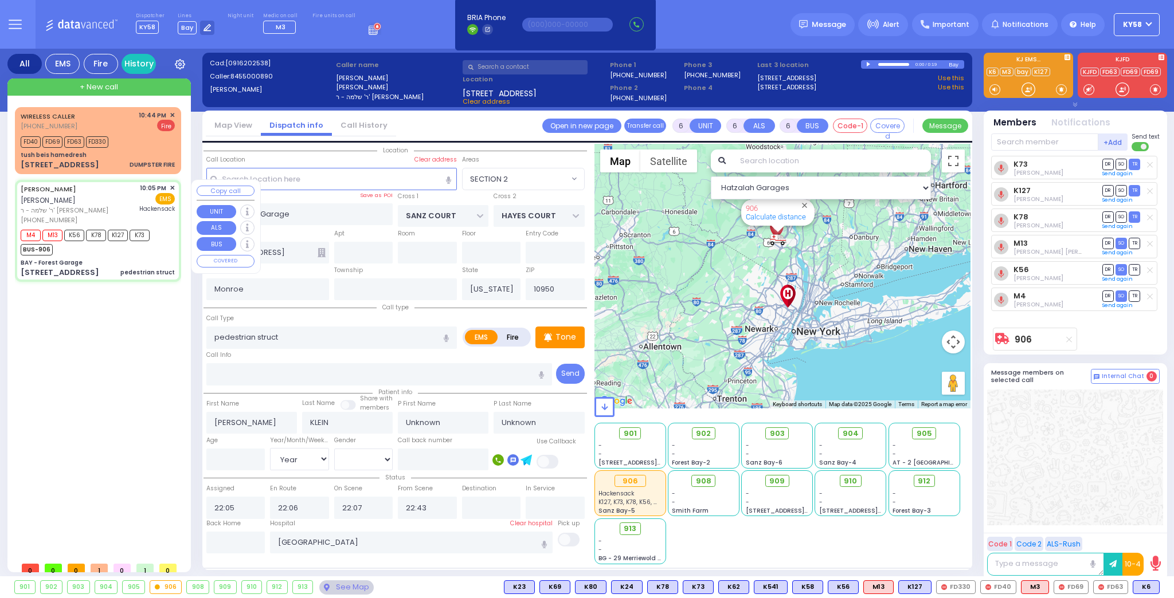
click at [217, 188] on button "Copy call" at bounding box center [226, 191] width 58 height 11
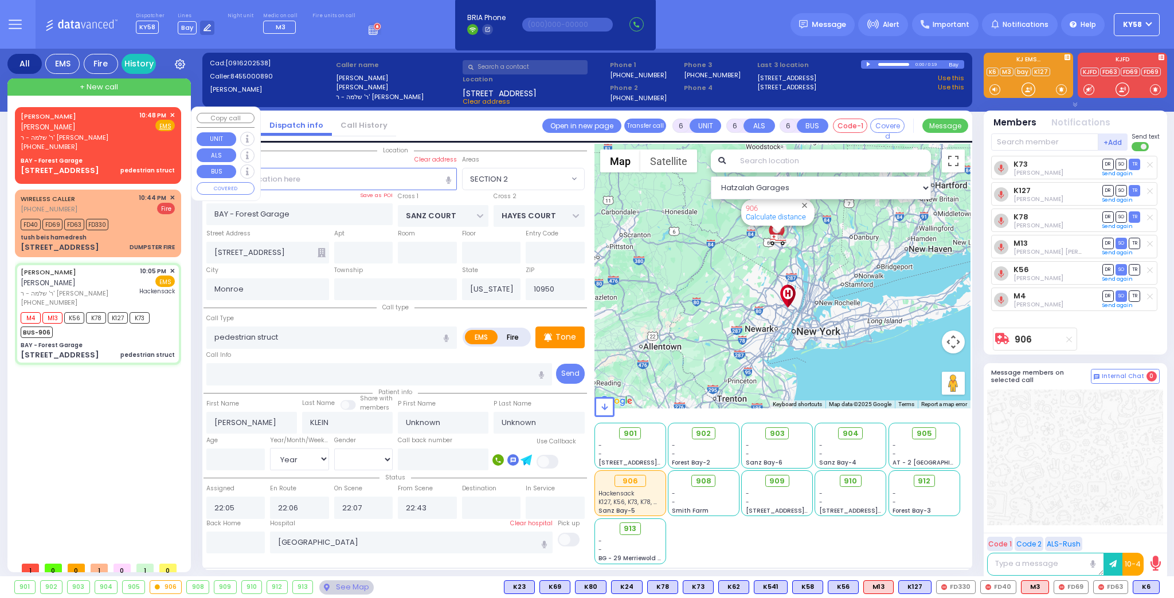
click at [134, 150] on div "[PHONE_NUMBER]" at bounding box center [78, 147] width 115 height 10
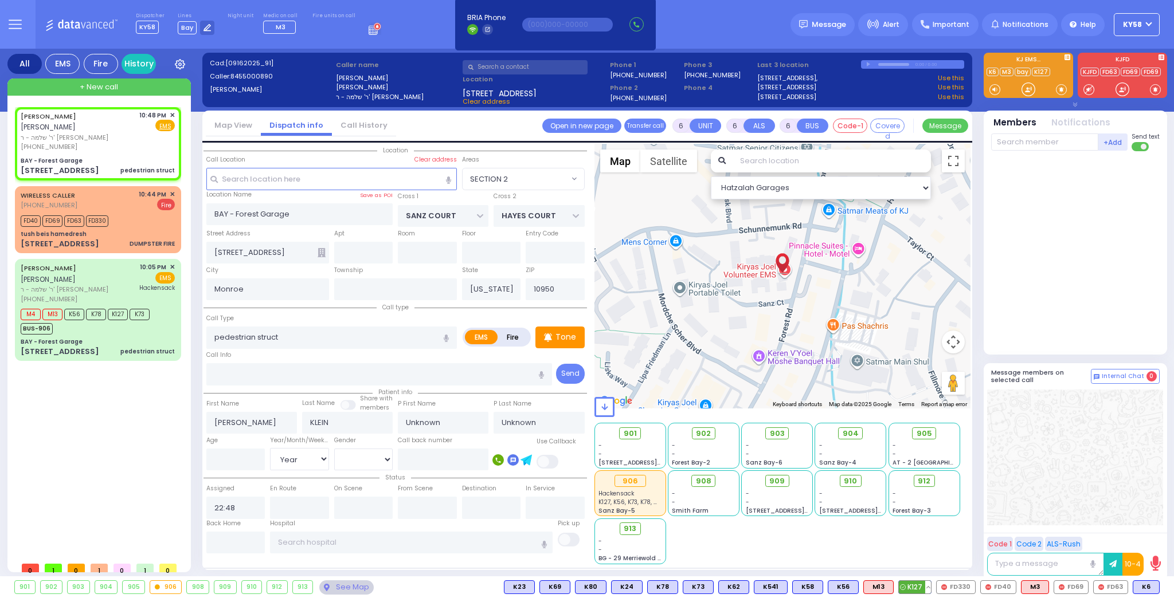
click at [916, 588] on span "K127" at bounding box center [915, 587] width 32 height 13
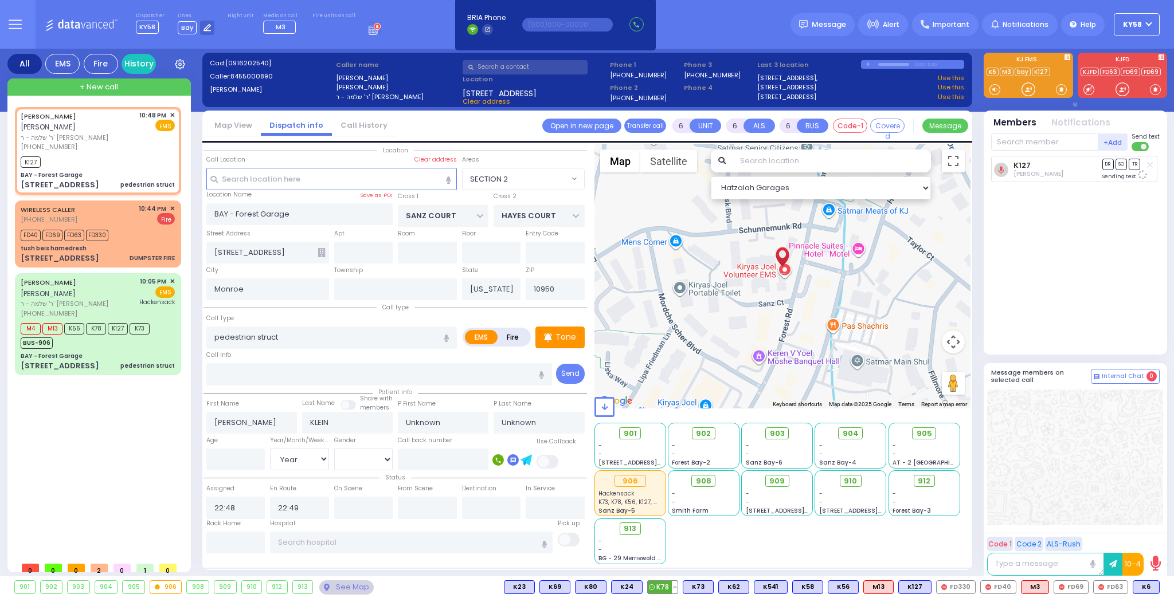
click at [674, 587] on span "K78" at bounding box center [663, 587] width 30 height 13
click at [1048, 142] on input "text" at bounding box center [1044, 142] width 107 height 17
click at [1080, 165] on div "[PERSON_NAME]" at bounding box center [1096, 165] width 65 height 11
click at [117, 417] on div "AVRUM HERSH KLEIN אברהם הערש קליין ר' שלמה - ר' אברהם ברי קליין (845) 500-0890 …" at bounding box center [100, 331] width 171 height 449
click at [1009, 144] on input "text" at bounding box center [1044, 142] width 107 height 17
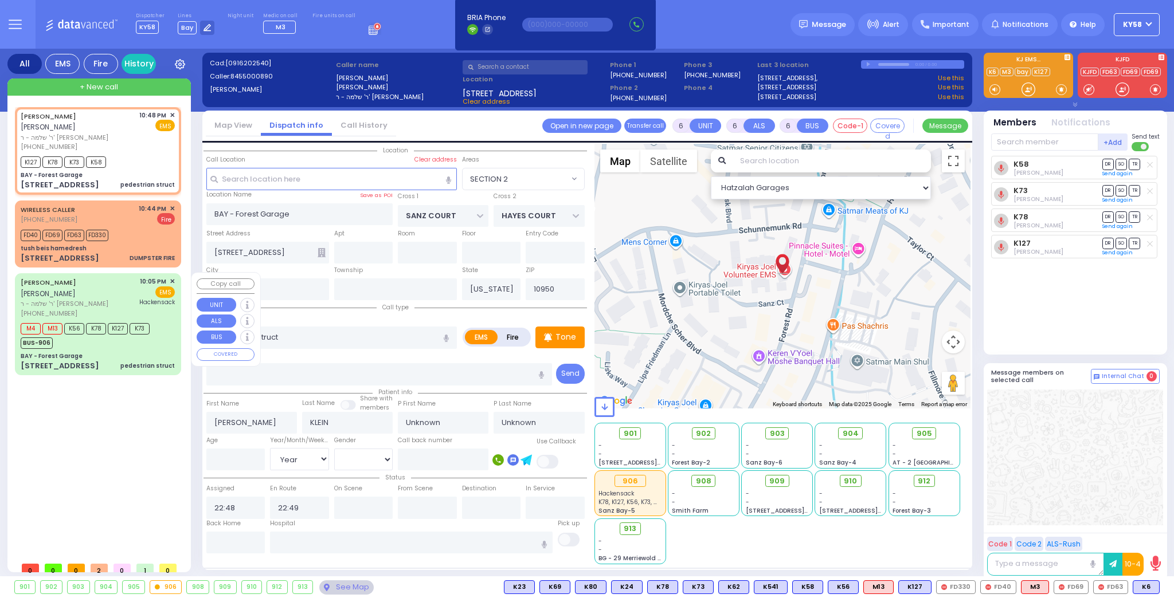
drag, startPoint x: 126, startPoint y: 303, endPoint x: 128, endPoint y: 289, distance: 13.9
click at [126, 300] on span "ר' שלמה - ר' [PERSON_NAME]" at bounding box center [78, 304] width 115 height 10
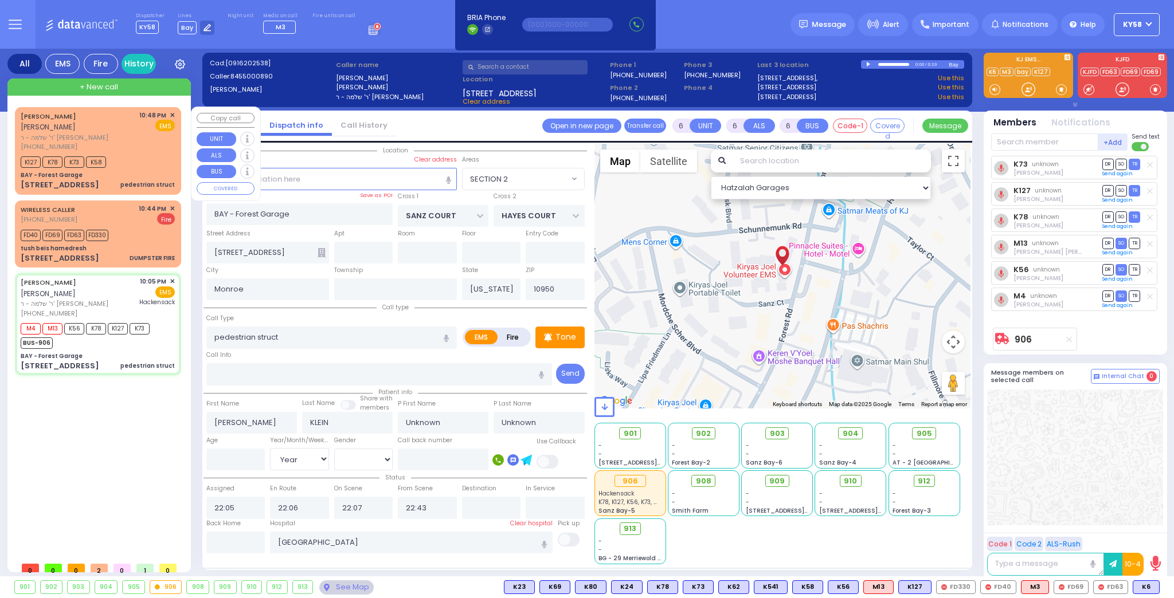
drag, startPoint x: 151, startPoint y: 164, endPoint x: 138, endPoint y: 186, distance: 25.8
click at [150, 164] on div "K127 K78 K73 K58" at bounding box center [98, 161] width 154 height 14
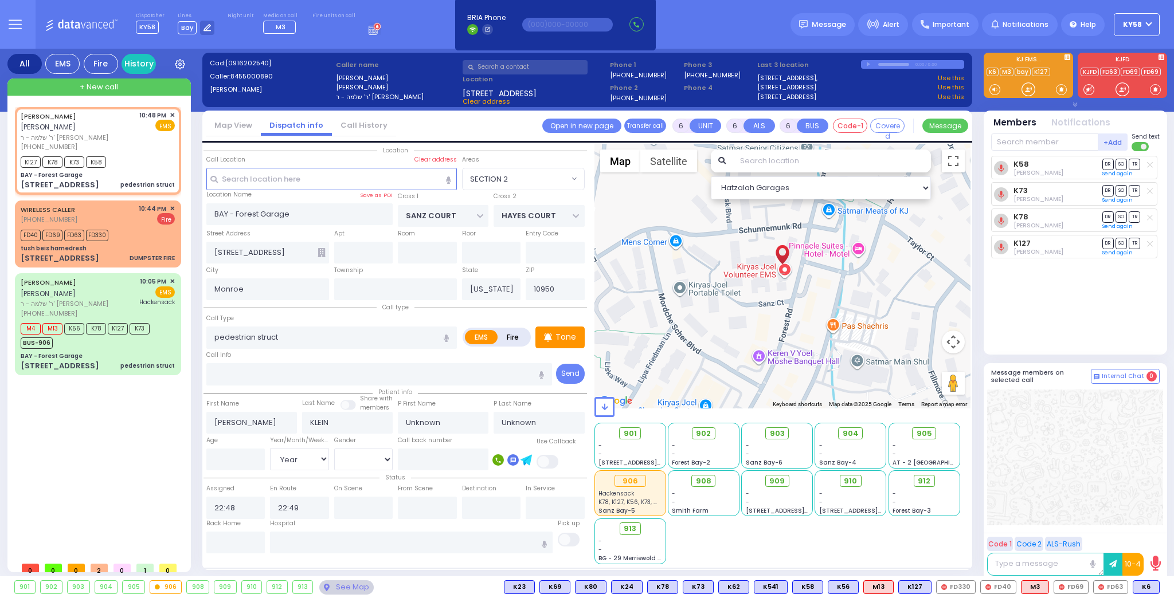
click at [1148, 165] on icon at bounding box center [1150, 165] width 6 height 6
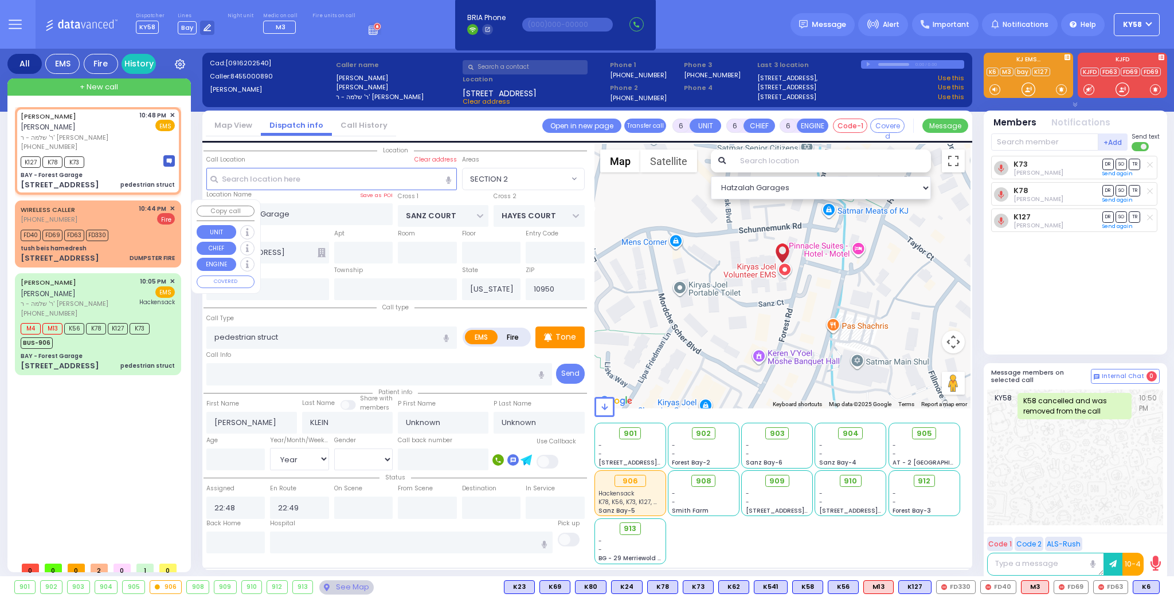
click at [142, 244] on div "tush beis hamedresh" at bounding box center [98, 248] width 154 height 9
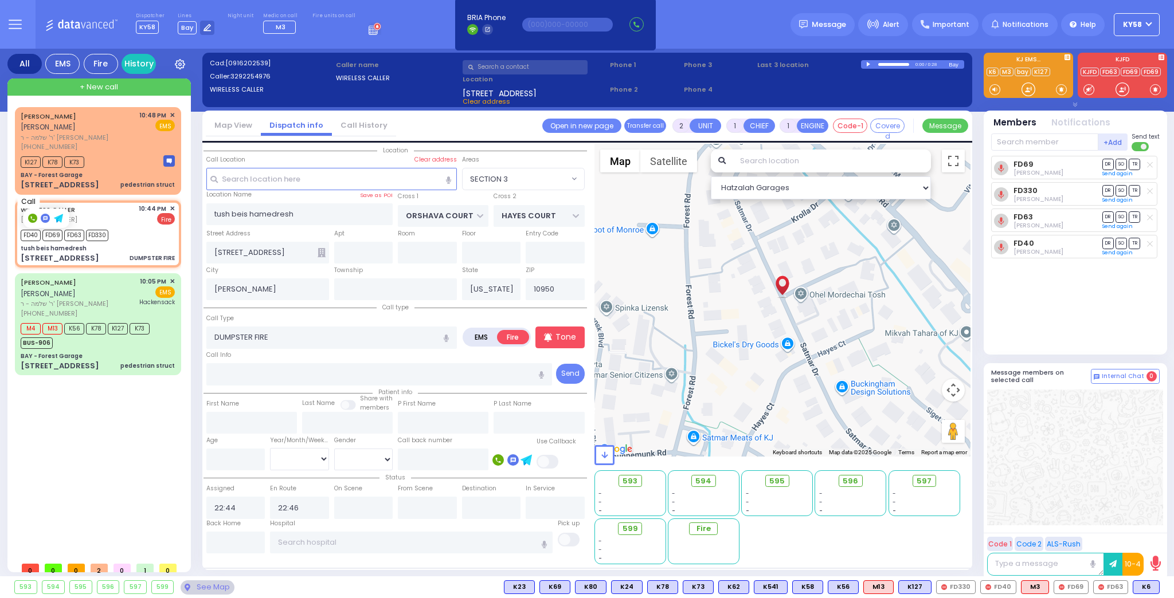
click at [31, 217] on icon at bounding box center [32, 219] width 4 height 4
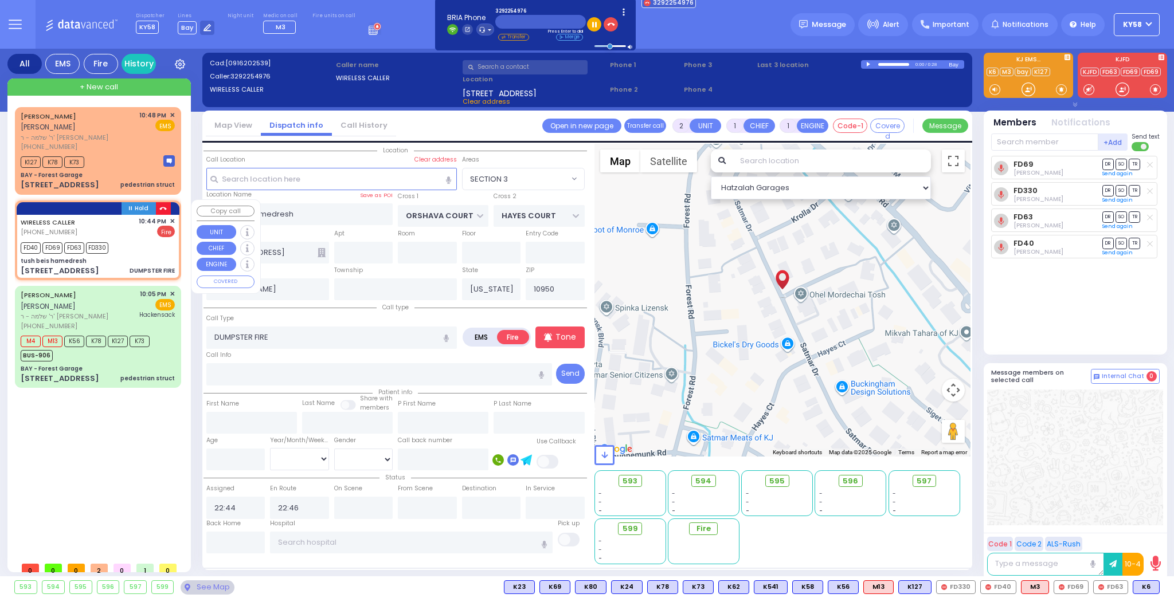
click at [163, 205] on icon "button" at bounding box center [162, 208] width 7 height 7
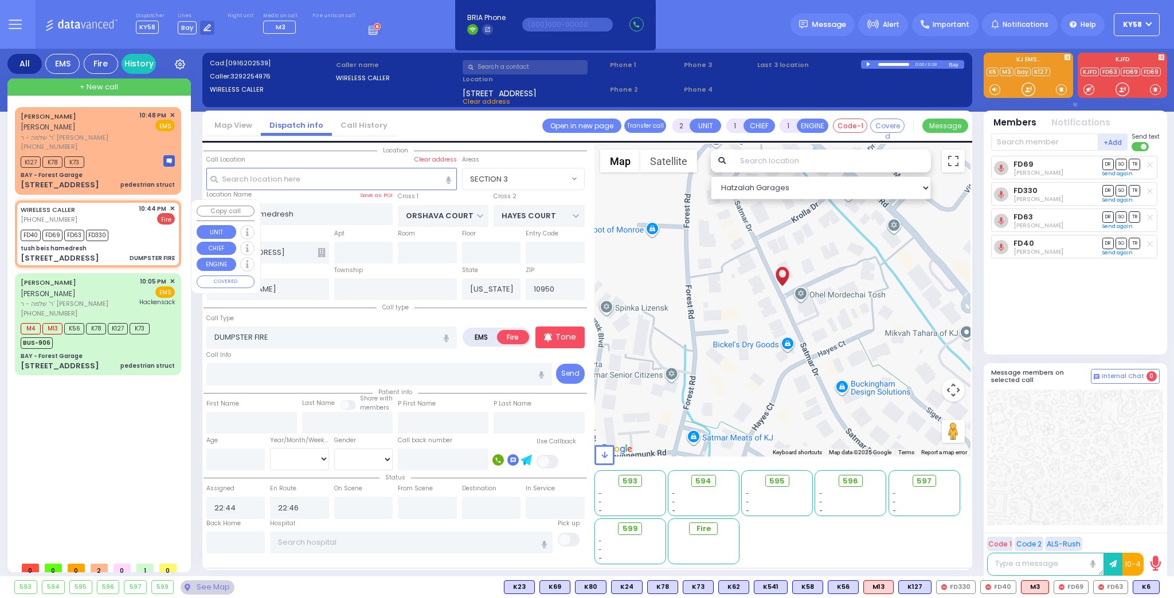
click at [172, 209] on span "✕" at bounding box center [172, 209] width 5 height 10
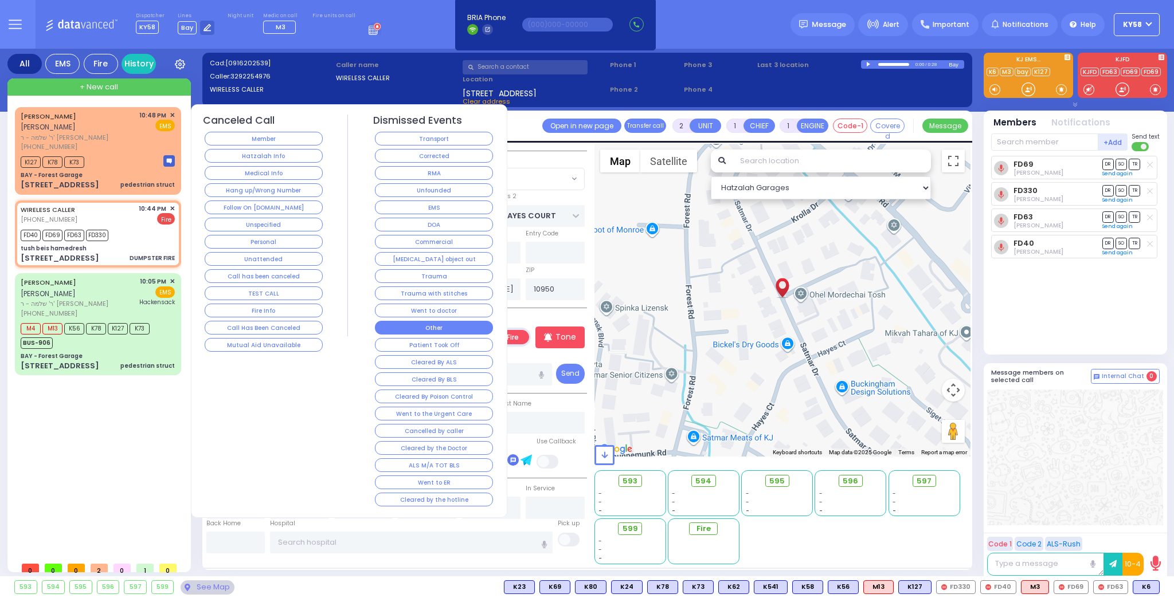
click at [415, 323] on button "Other" at bounding box center [434, 328] width 118 height 14
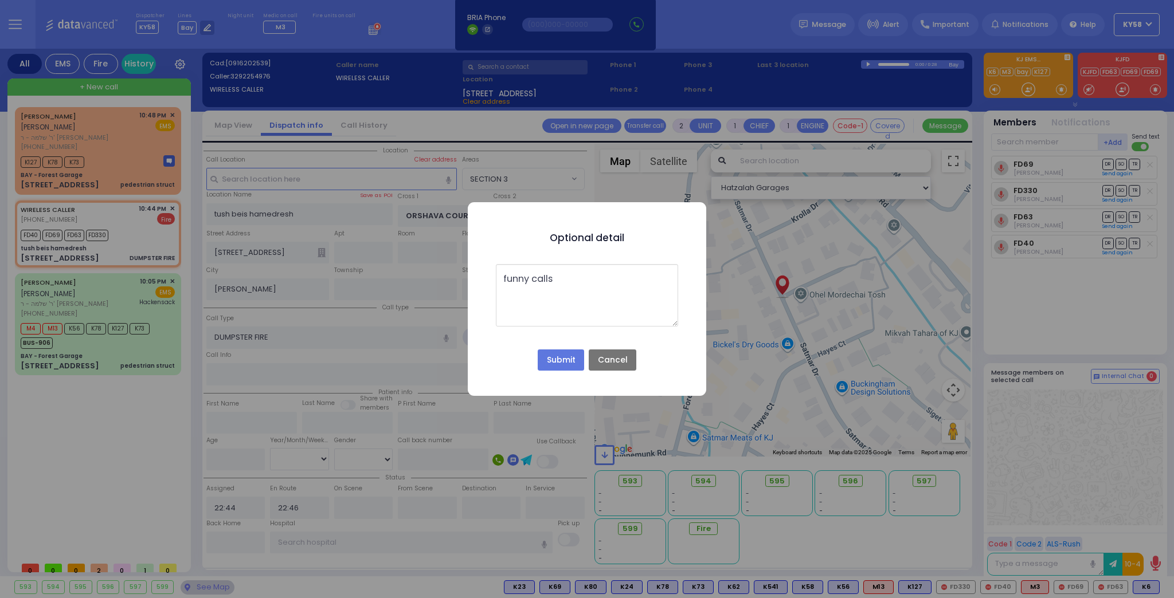
click at [573, 363] on button "Submit" at bounding box center [561, 361] width 46 height 22
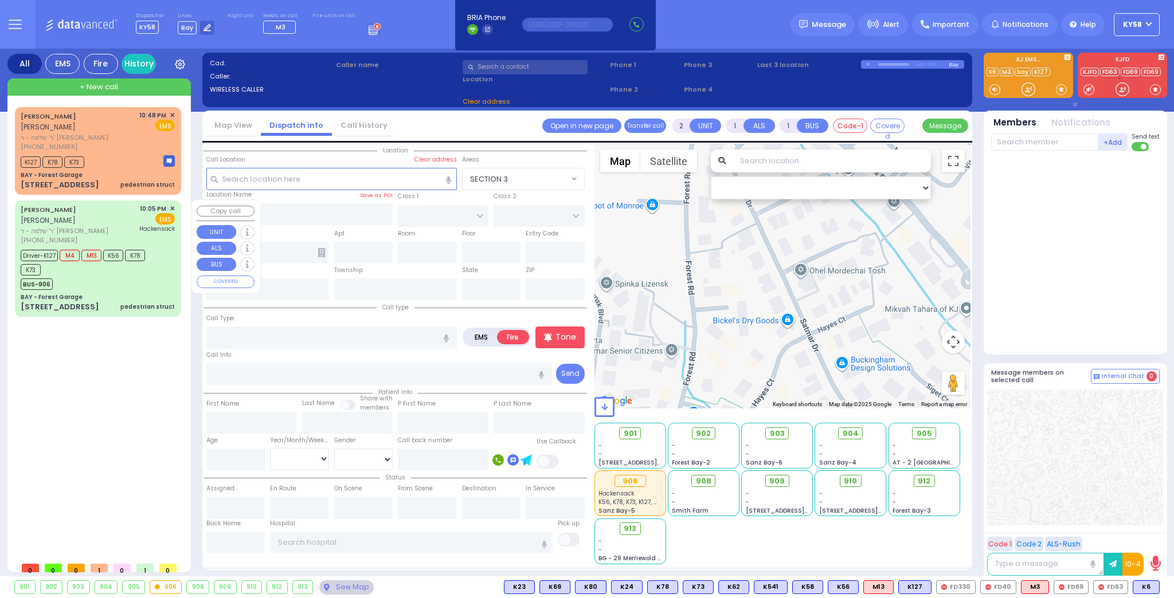
click at [115, 293] on div "BAY - Forest Garage" at bounding box center [98, 297] width 154 height 9
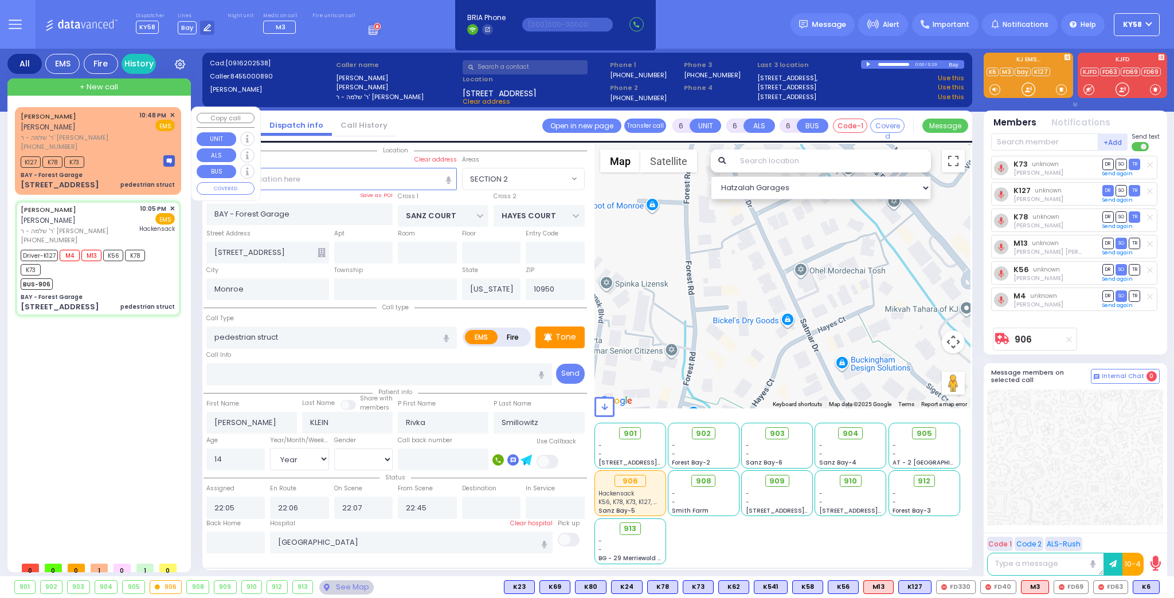
click at [115, 175] on div "BAY - Forest Garage" at bounding box center [98, 175] width 154 height 9
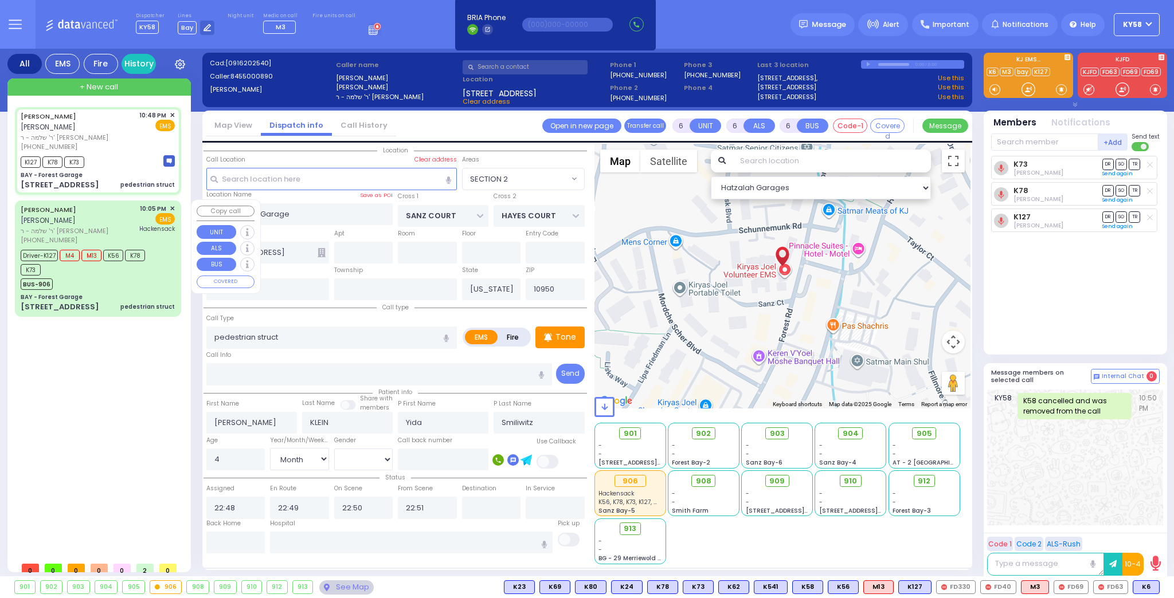
drag, startPoint x: 108, startPoint y: 284, endPoint x: 103, endPoint y: 257, distance: 27.5
click at [107, 276] on div "BUS-906" at bounding box center [92, 283] width 143 height 14
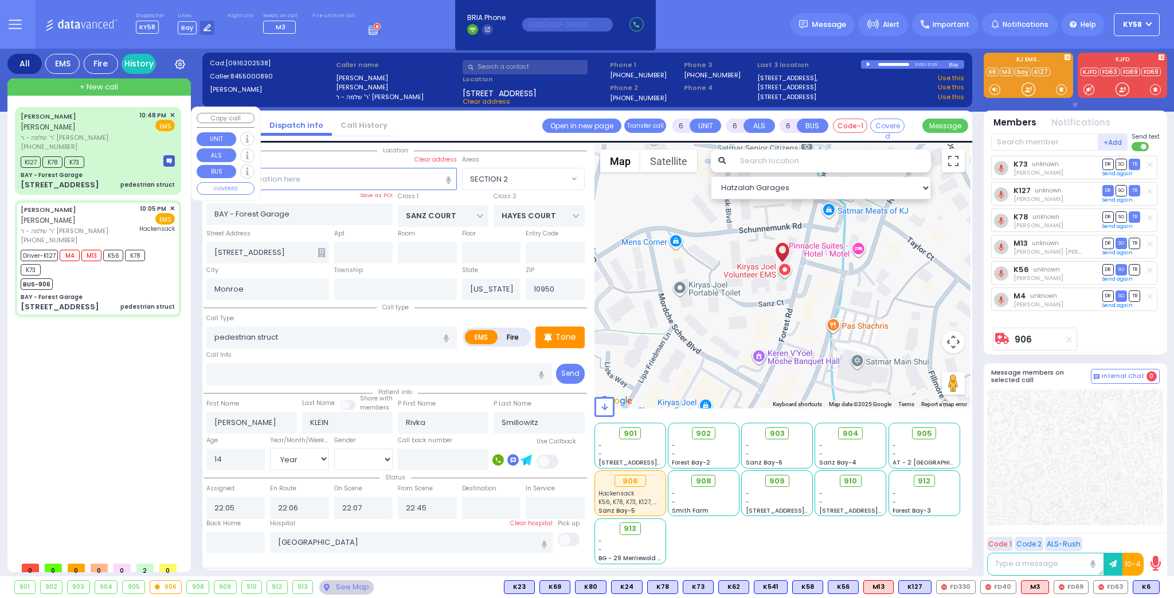
click at [101, 161] on div "K127 K78 K73" at bounding box center [98, 161] width 154 height 14
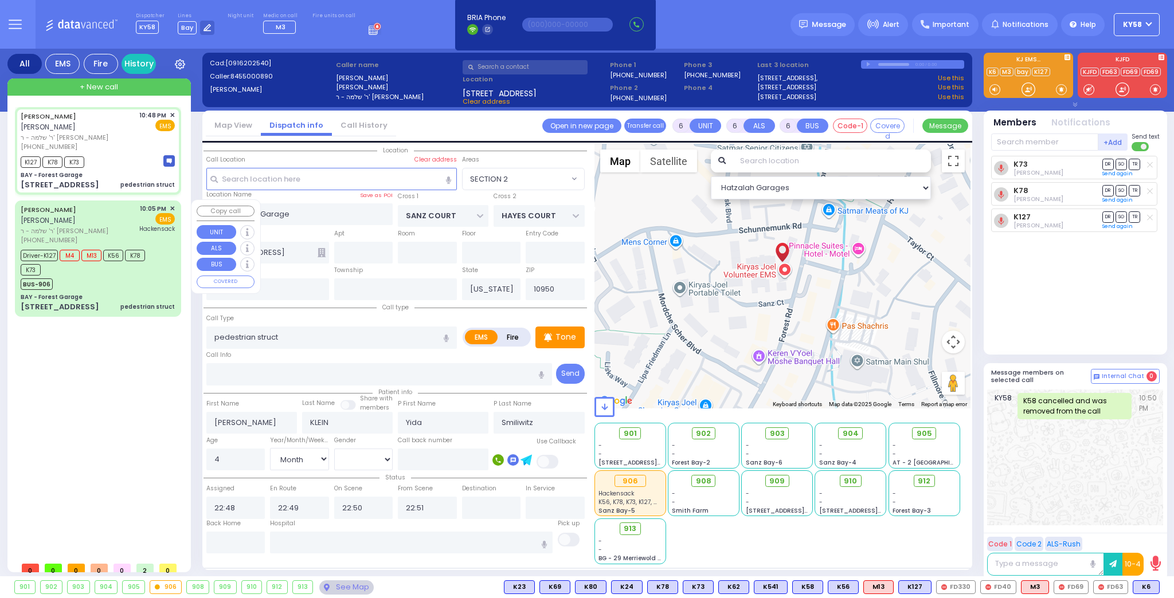
click at [138, 273] on div "Driver-K127 M4 M13 K56 K78 K73" at bounding box center [92, 261] width 143 height 29
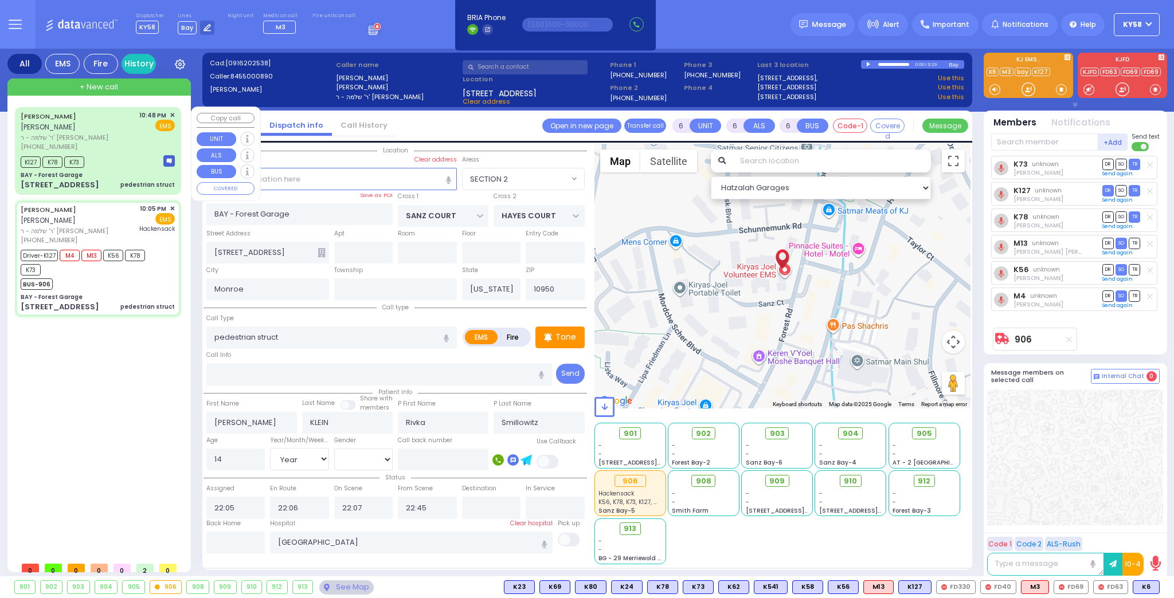
click at [115, 174] on div "BAY - Forest Garage" at bounding box center [98, 175] width 154 height 9
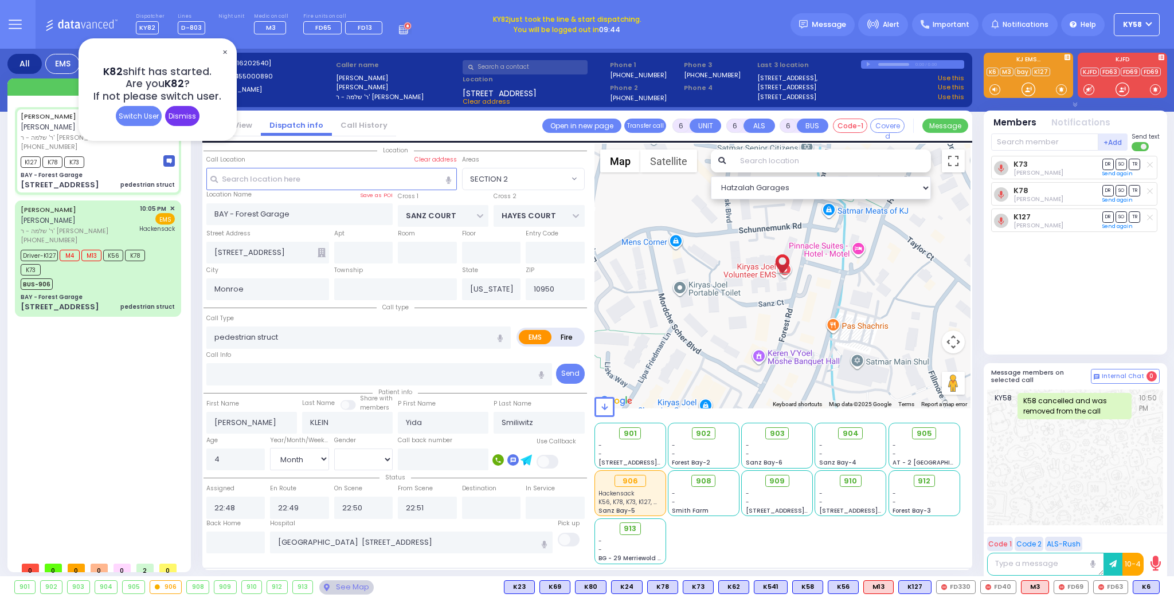
click at [176, 122] on div "Dismiss" at bounding box center [182, 116] width 34 height 20
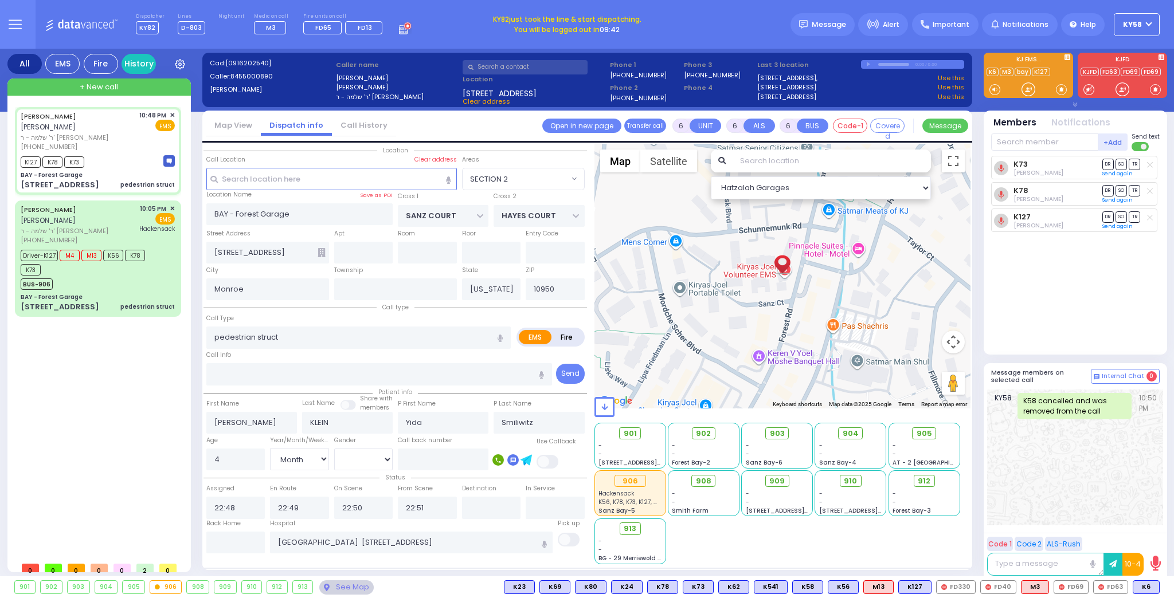
drag, startPoint x: 102, startPoint y: 447, endPoint x: 127, endPoint y: 494, distance: 53.1
click at [106, 467] on div "AVRUM HERSH KLEIN אברהם הערש קליין ר' שלמה - ר' אברהם ברי קליין (845) 500-0890 …" at bounding box center [100, 331] width 171 height 449
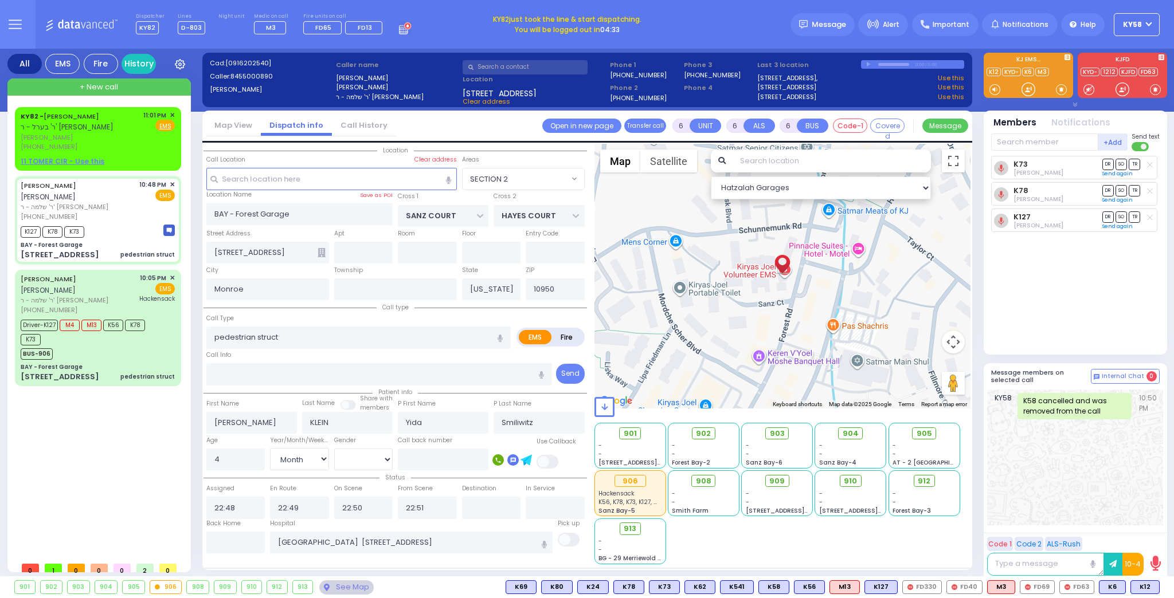
select select "SECTION 2"
select select "Month"
select select "[DEMOGRAPHIC_DATA]"
select select
radio input "true"
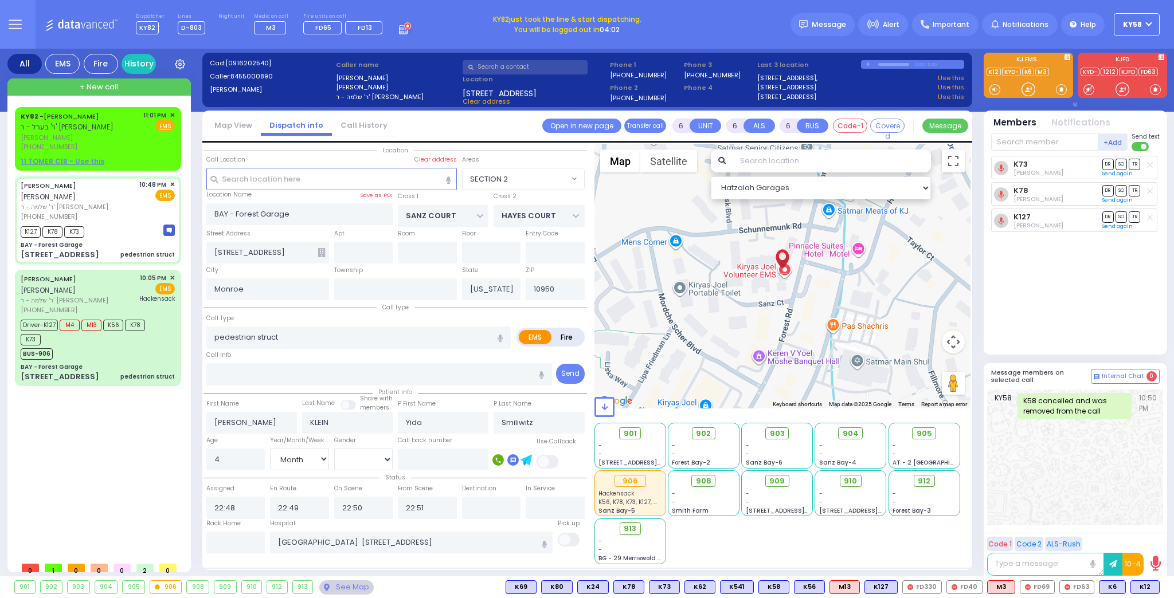
select select "Month"
select select "[DEMOGRAPHIC_DATA]"
select select "Hatzalah Garages"
select select
radio input "true"
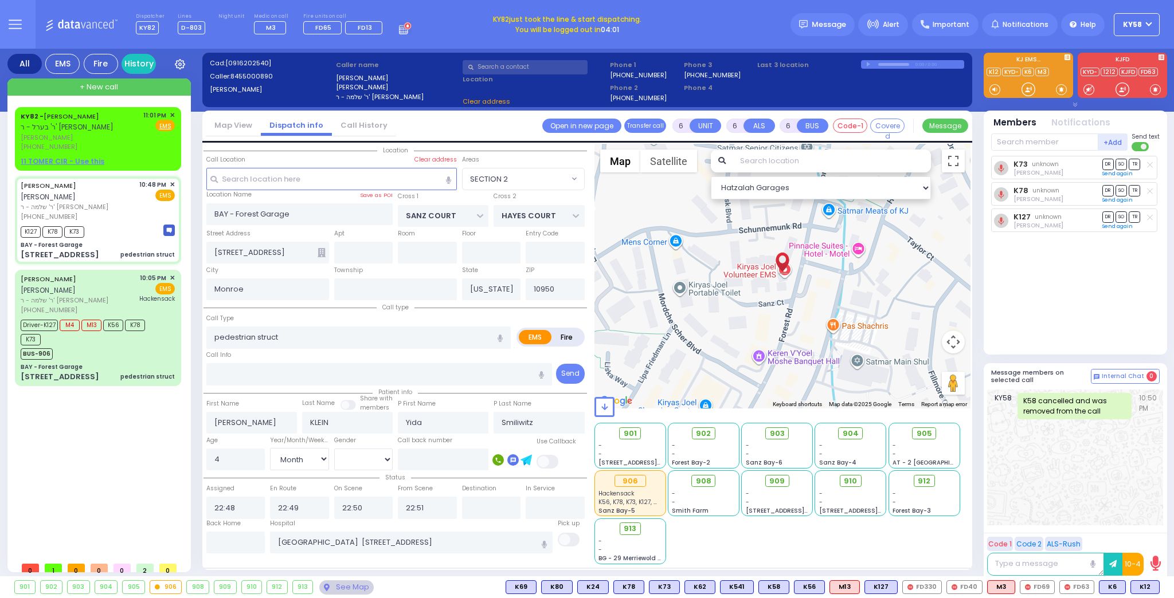
select select "Month"
select select "[DEMOGRAPHIC_DATA]"
select select "Hatzalah Garages"
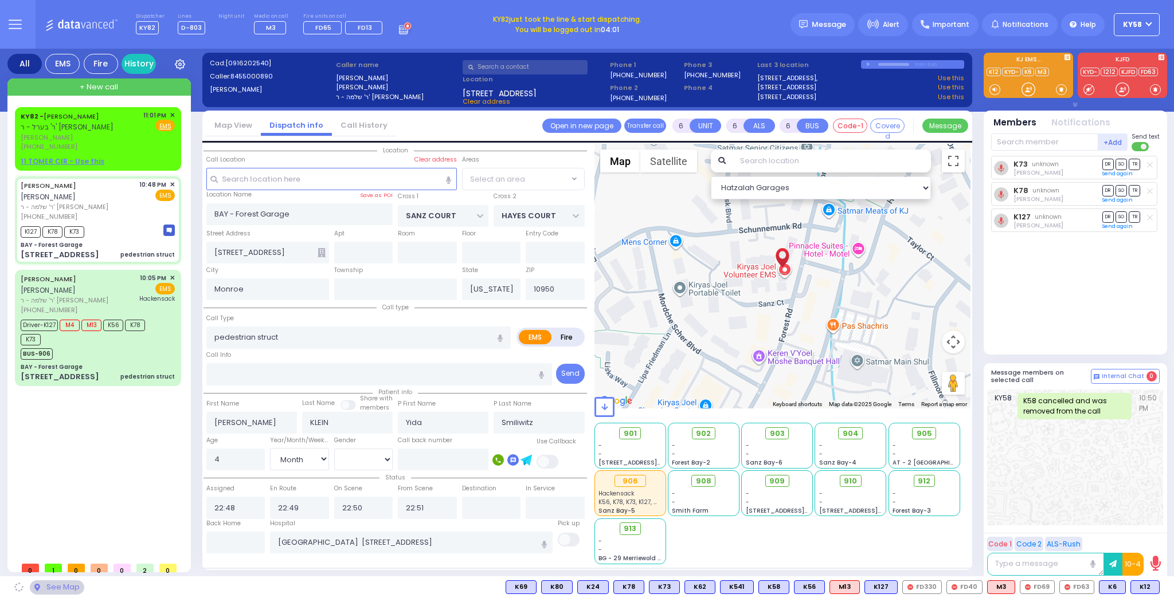
select select "SECTION 2"
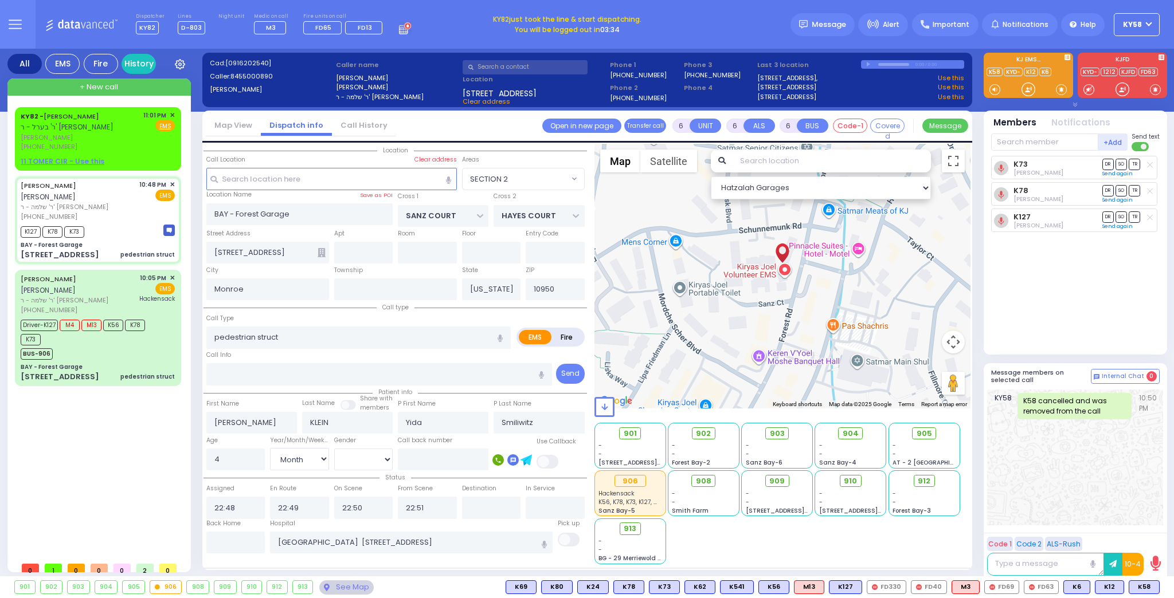
select select
radio input "true"
select select "Month"
select select "[DEMOGRAPHIC_DATA]"
select select "Hatzalah Garages"
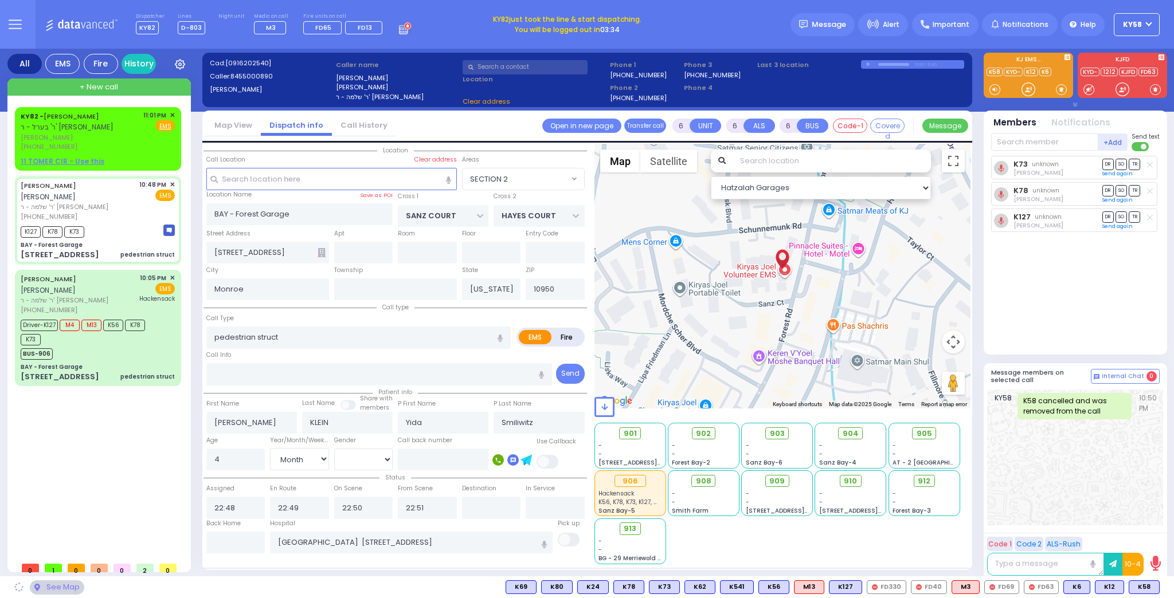
select select "SECTION 2"
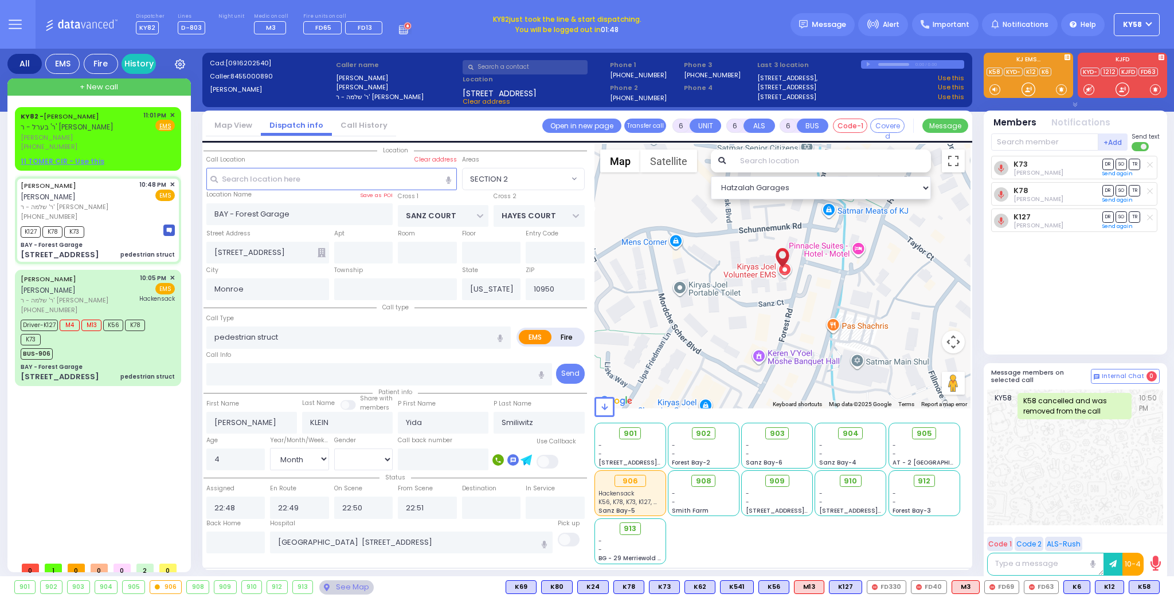
select select
radio input "true"
select select "Month"
select select "[DEMOGRAPHIC_DATA]"
select select "Hatzalah Garages"
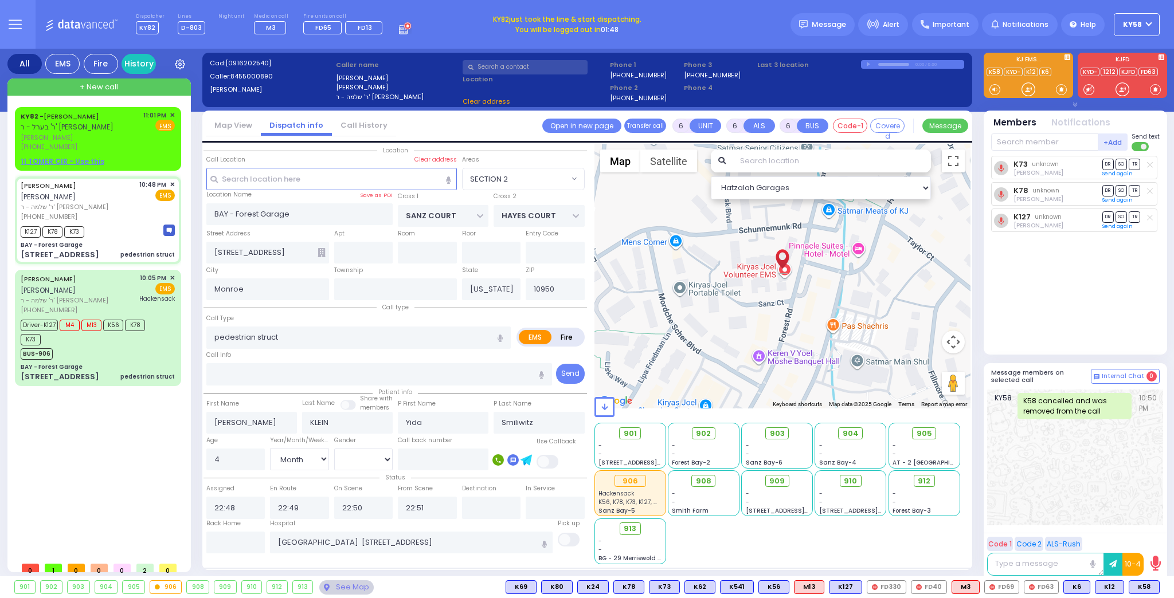
select select "SECTION 2"
select select
radio input "true"
select select "Month"
select select "[DEMOGRAPHIC_DATA]"
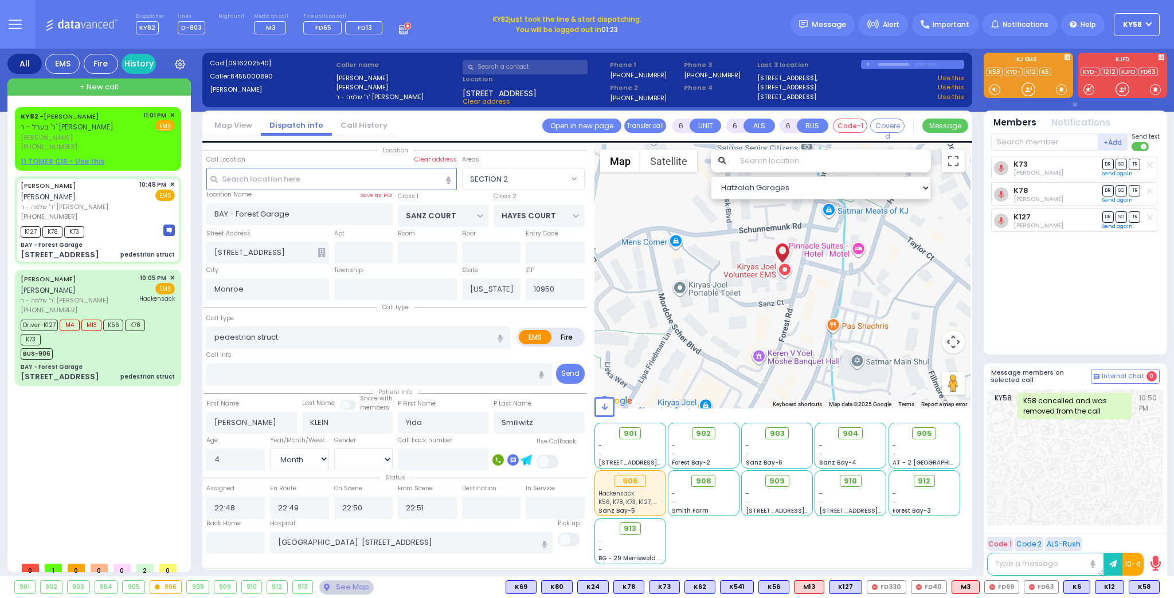
select select "Hatzalah Garages"
select select "SECTION 2"
